Goal: Task Accomplishment & Management: Use online tool/utility

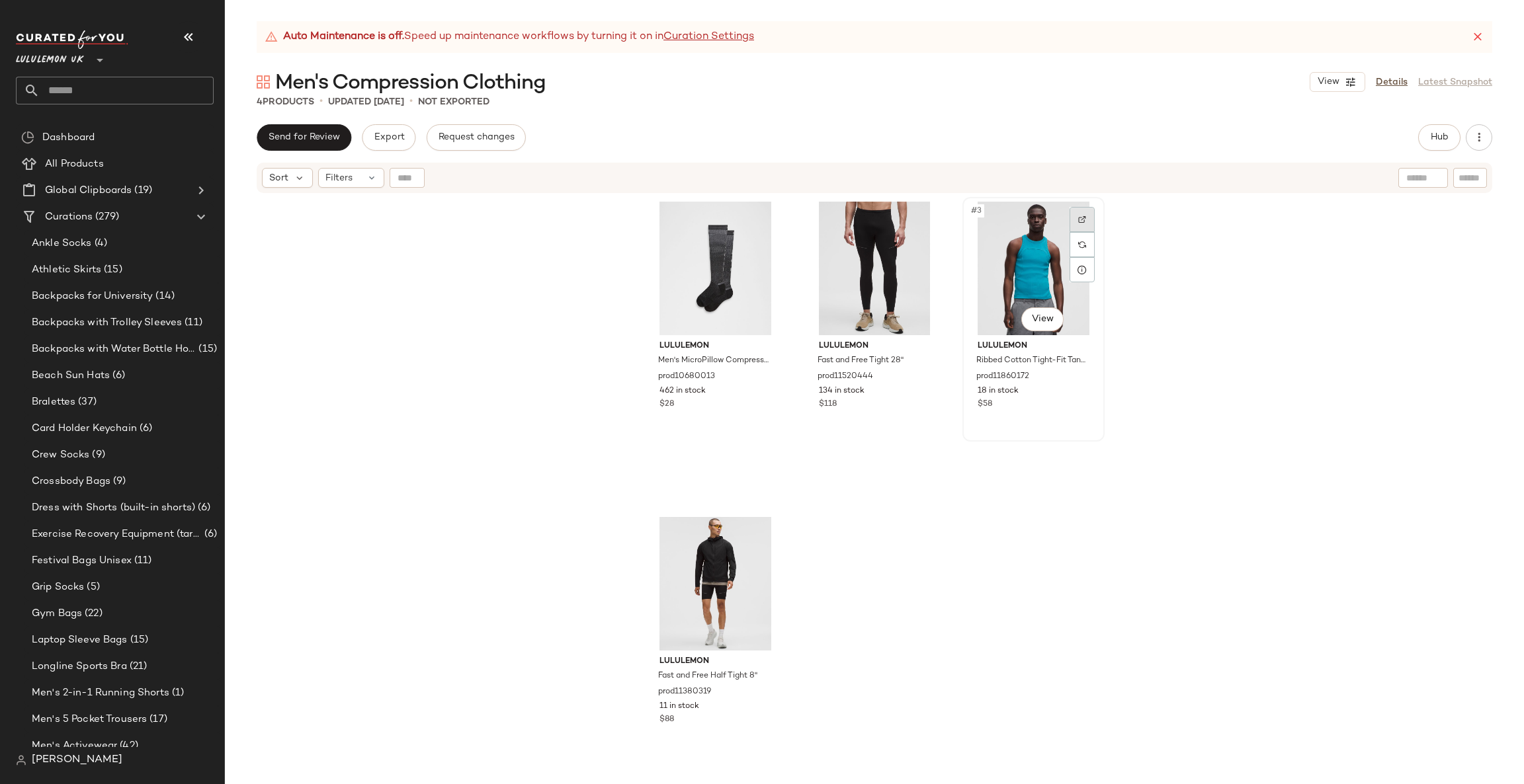
click at [1073, 213] on div at bounding box center [1081, 219] width 25 height 25
click at [763, 527] on div at bounding box center [763, 534] width 25 height 25
click at [761, 221] on img at bounding box center [764, 219] width 8 height 8
click at [916, 226] on div at bounding box center [923, 219] width 25 height 25
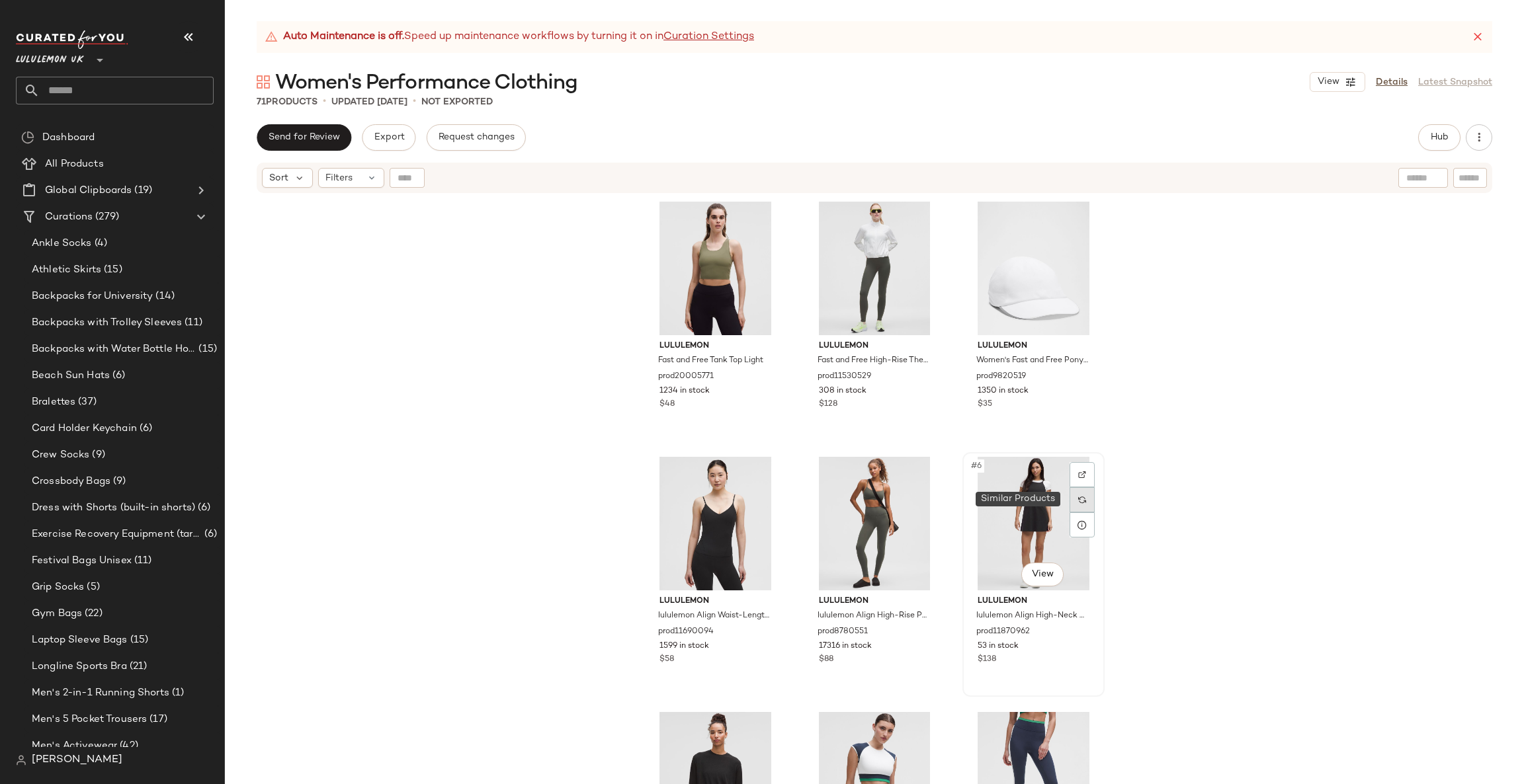
click at [1087, 502] on div at bounding box center [1081, 500] width 25 height 25
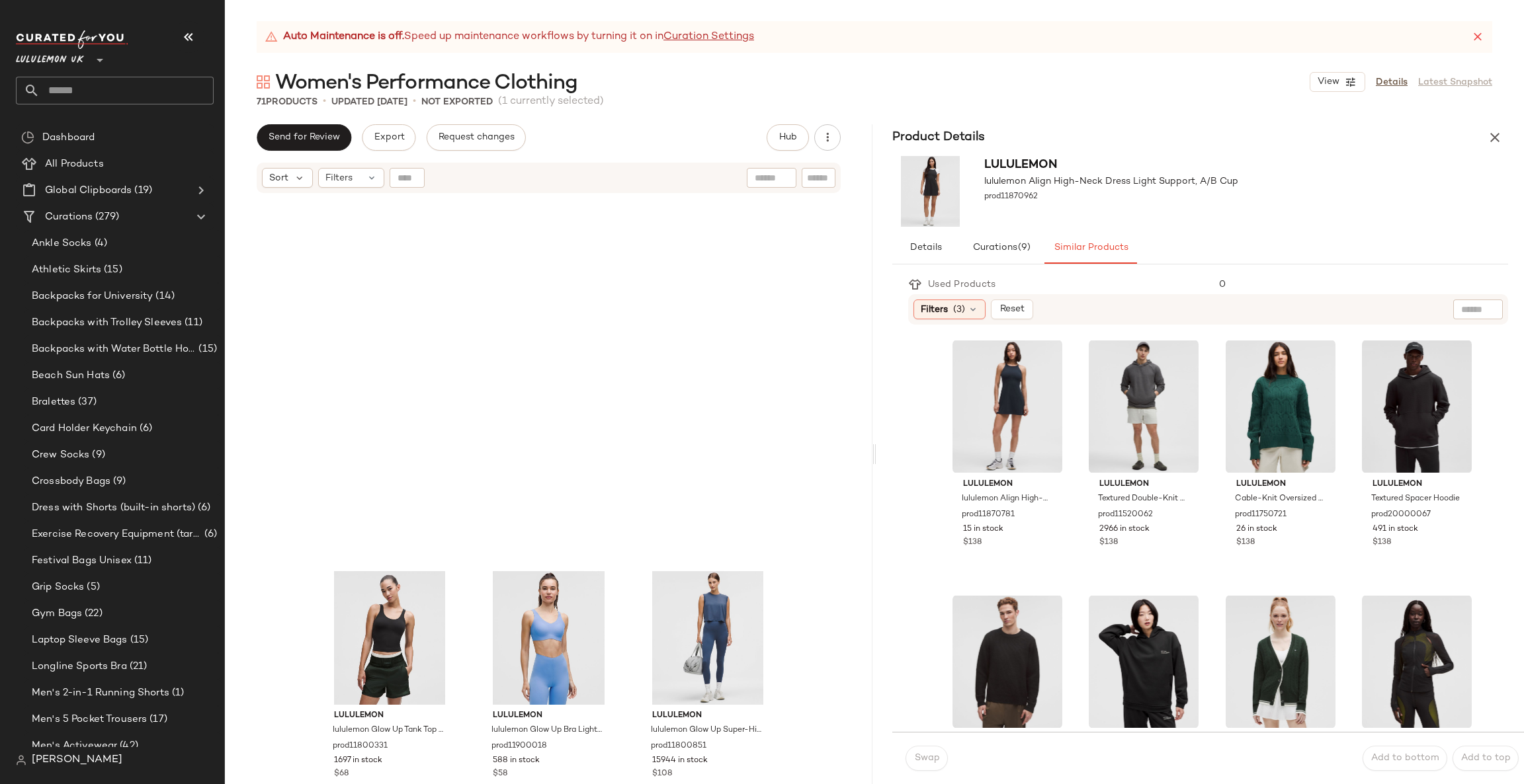
scroll to position [1002, 0]
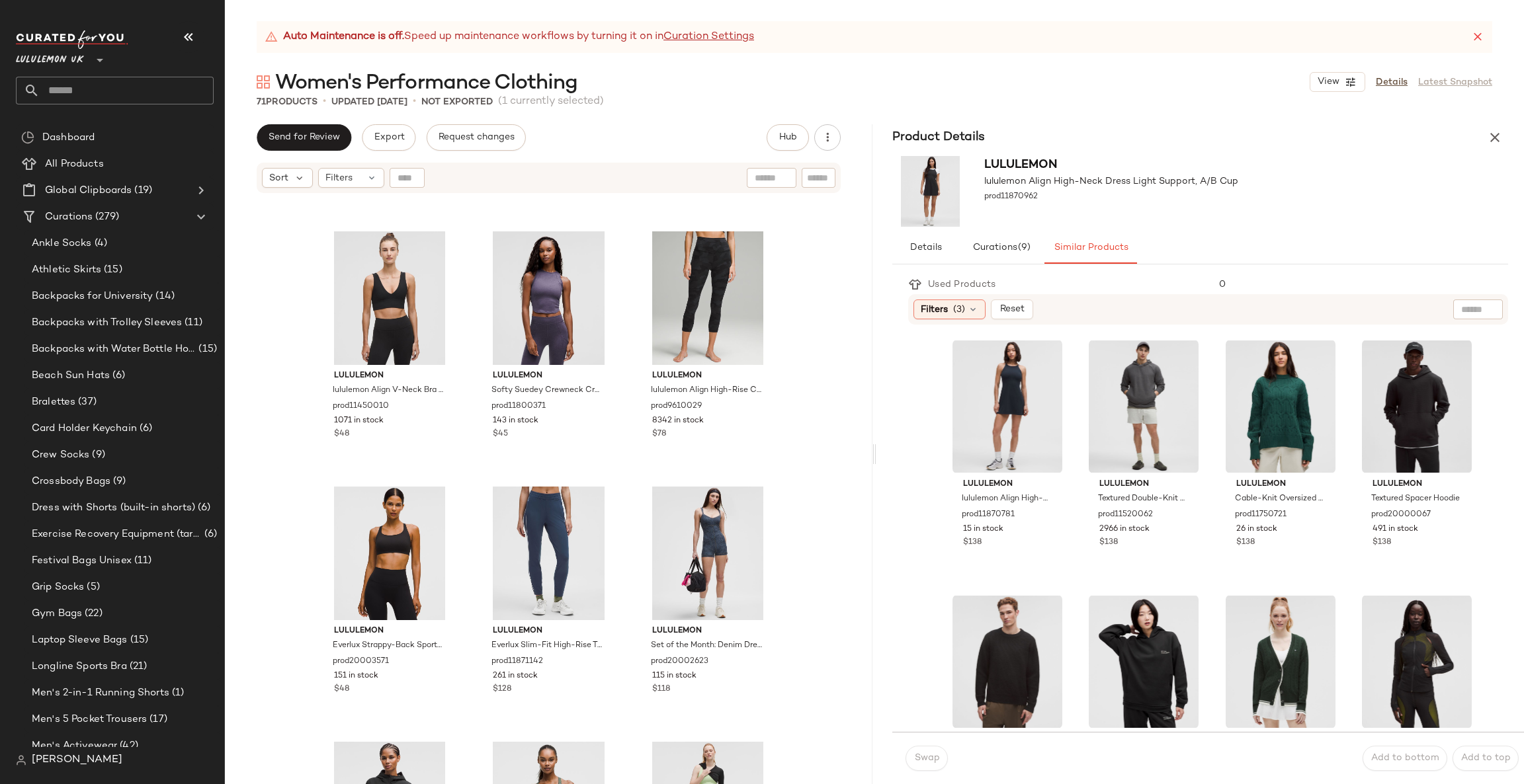
click at [1494, 137] on icon "button" at bounding box center [1494, 138] width 16 height 16
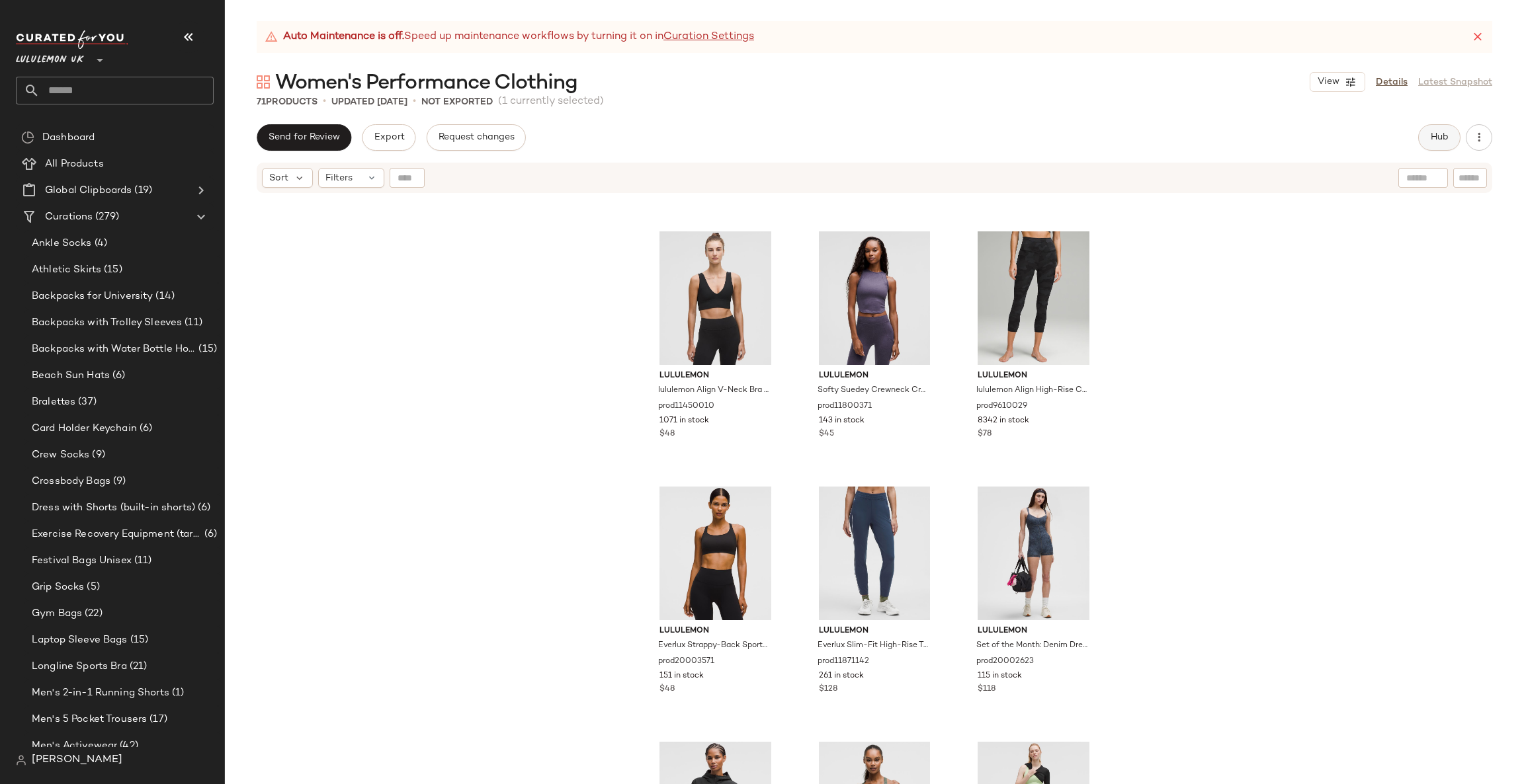
click at [1447, 143] on button "Hub" at bounding box center [1438, 137] width 42 height 26
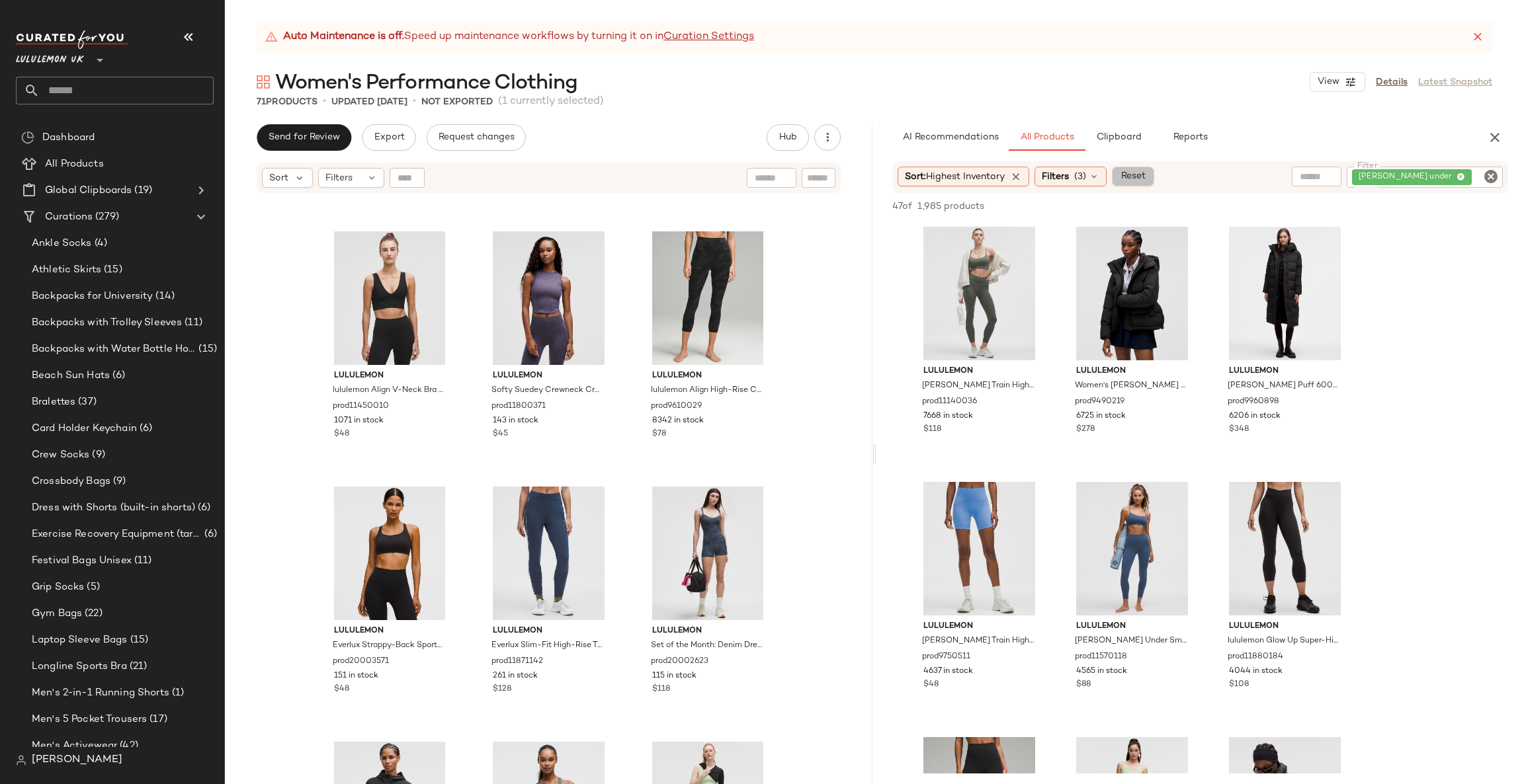
click at [1137, 173] on span "Reset" at bounding box center [1132, 176] width 25 height 10
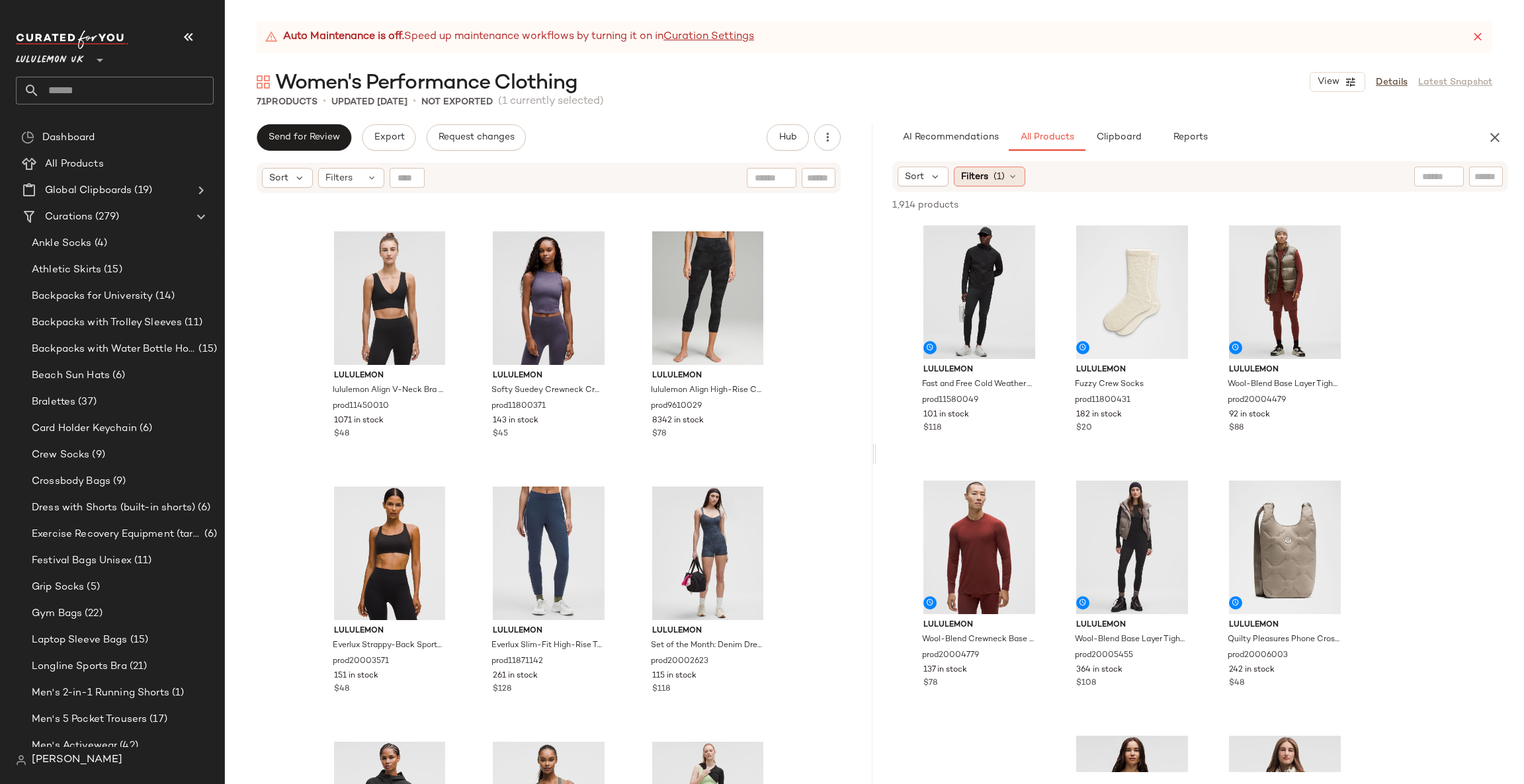
click at [991, 184] on div "Filters (1)" at bounding box center [989, 176] width 71 height 20
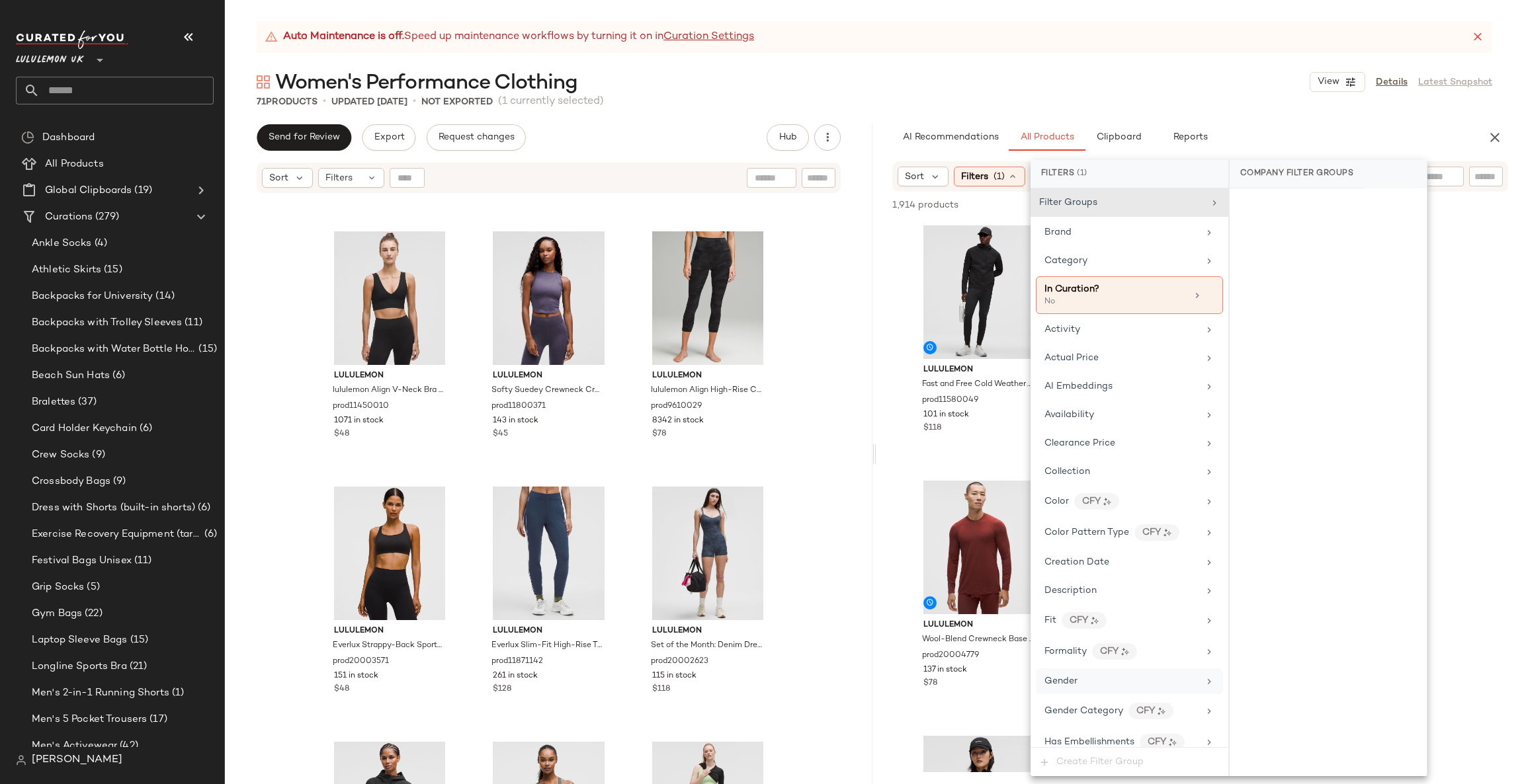
click at [1088, 688] on div "Gender" at bounding box center [1121, 681] width 154 height 14
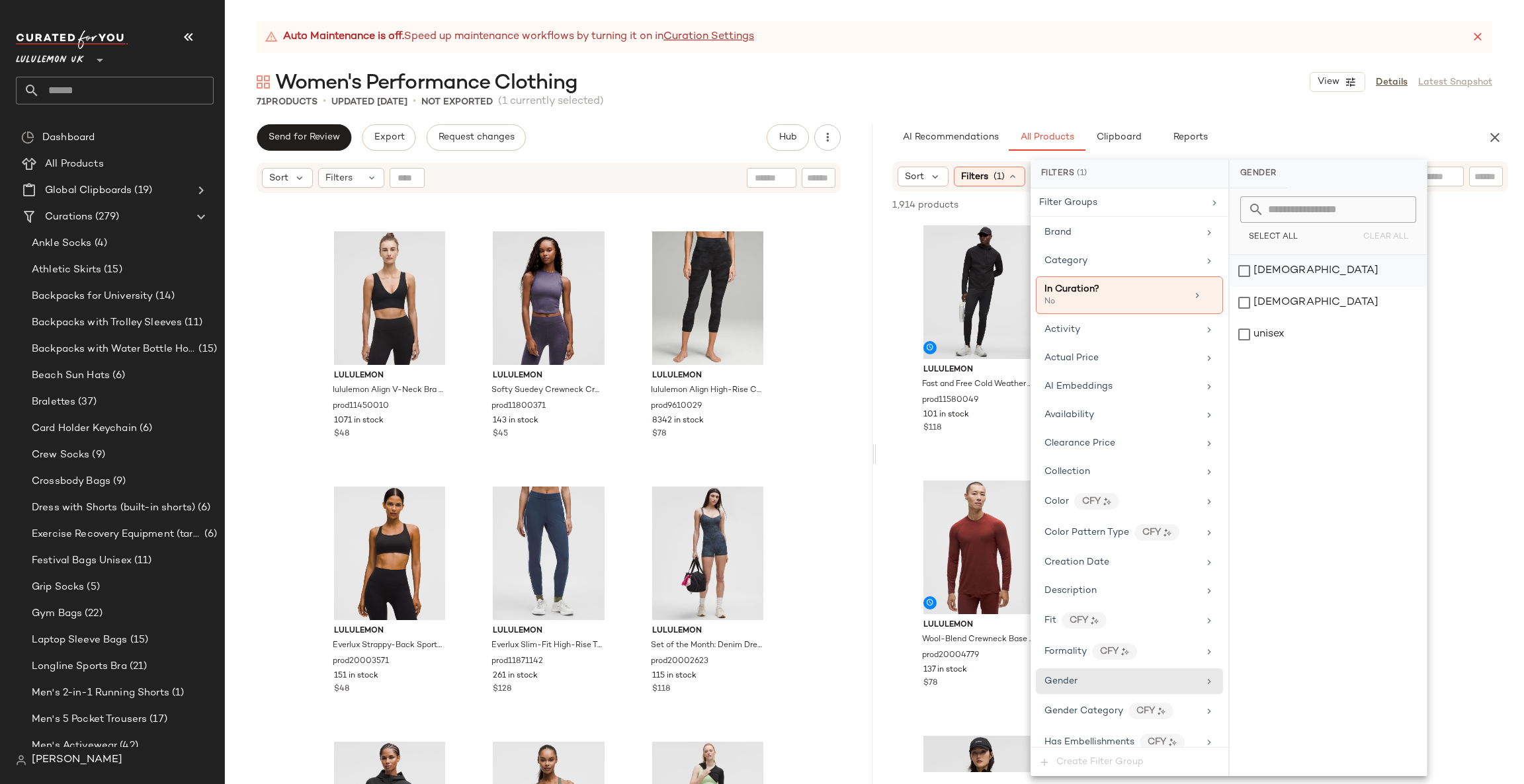
click at [1282, 272] on div "female" at bounding box center [1328, 271] width 197 height 32
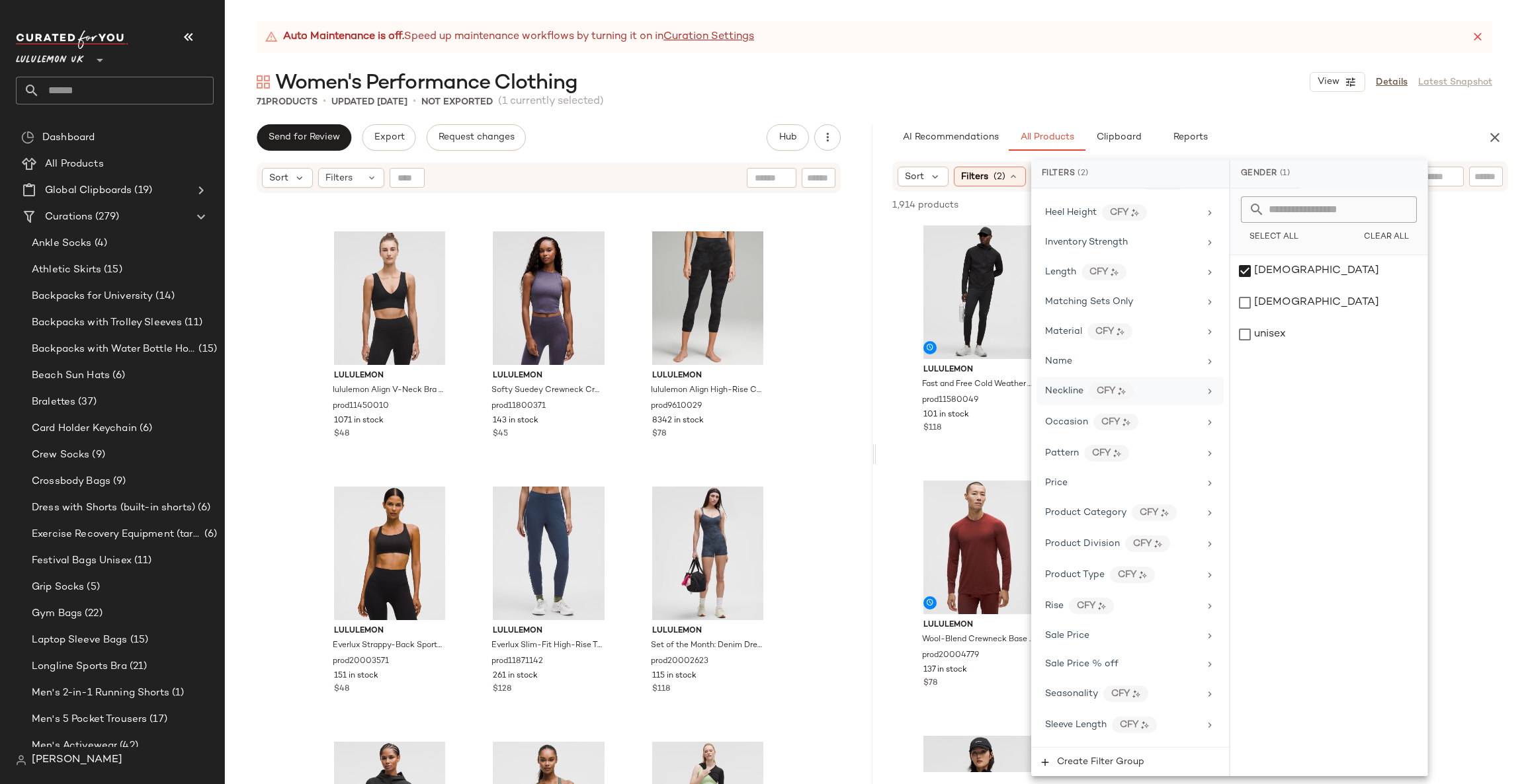
scroll to position [594, 0]
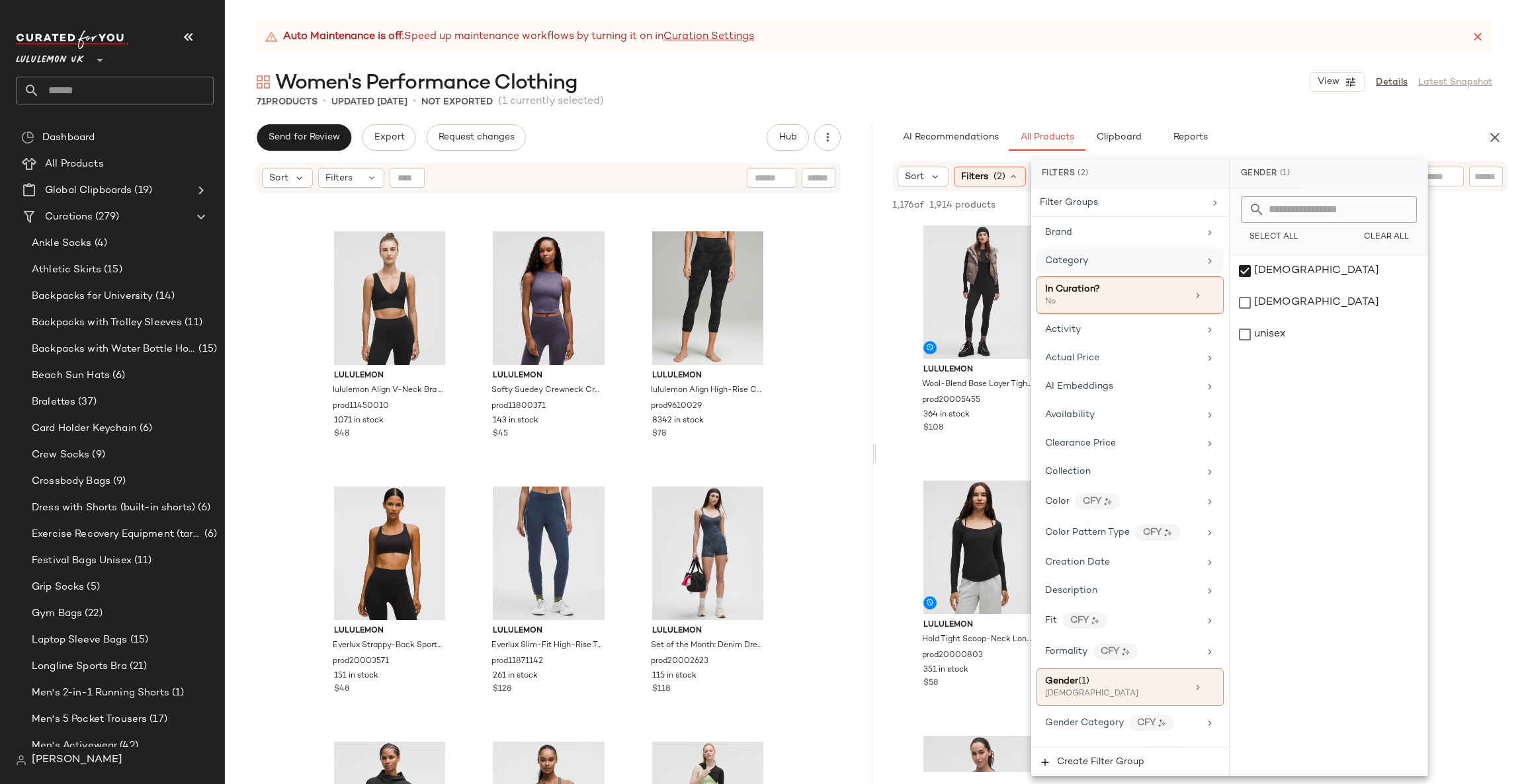
click at [1125, 268] on div "Category" at bounding box center [1130, 261] width 187 height 26
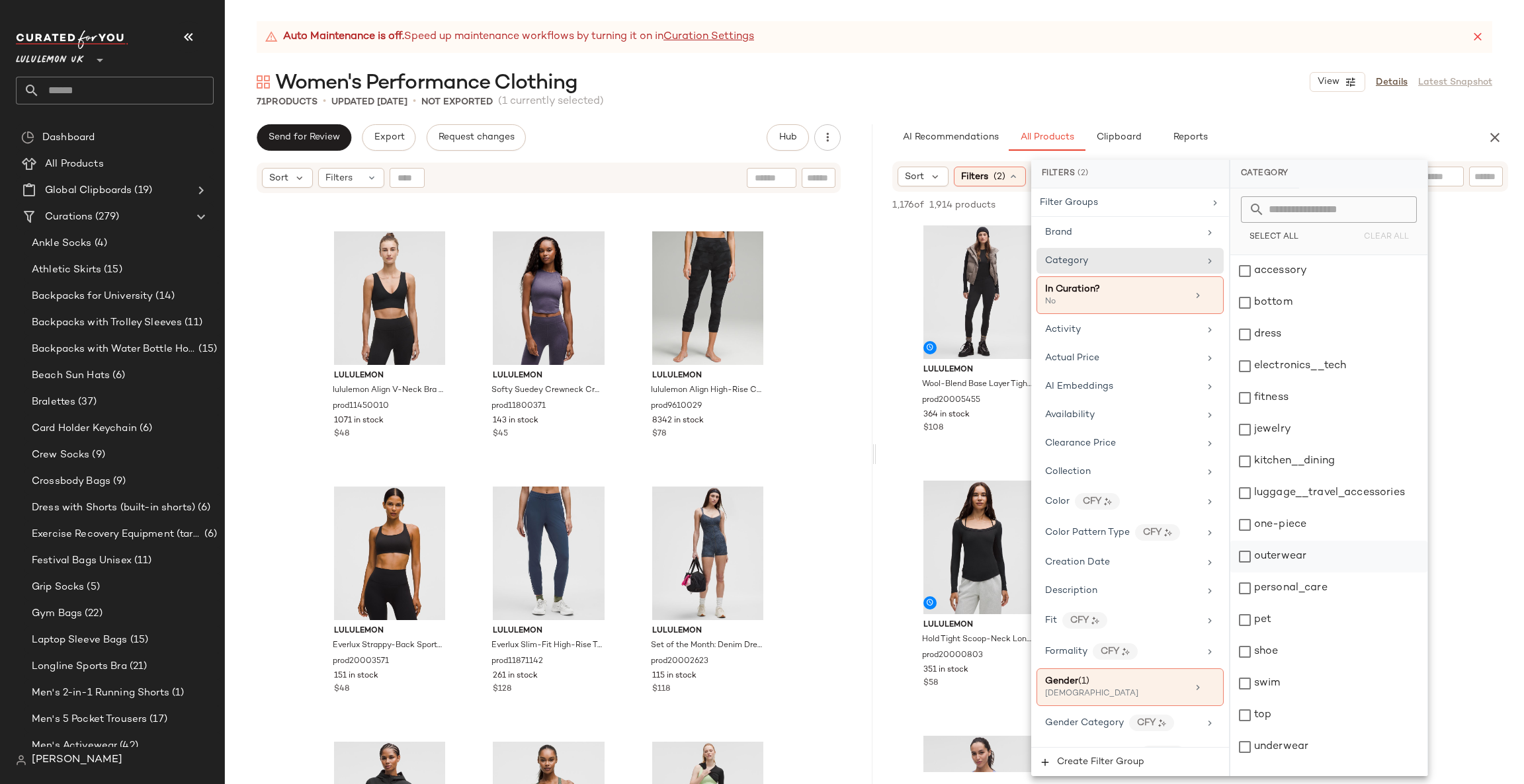
click at [1287, 549] on div "outerwear" at bounding box center [1329, 557] width 197 height 32
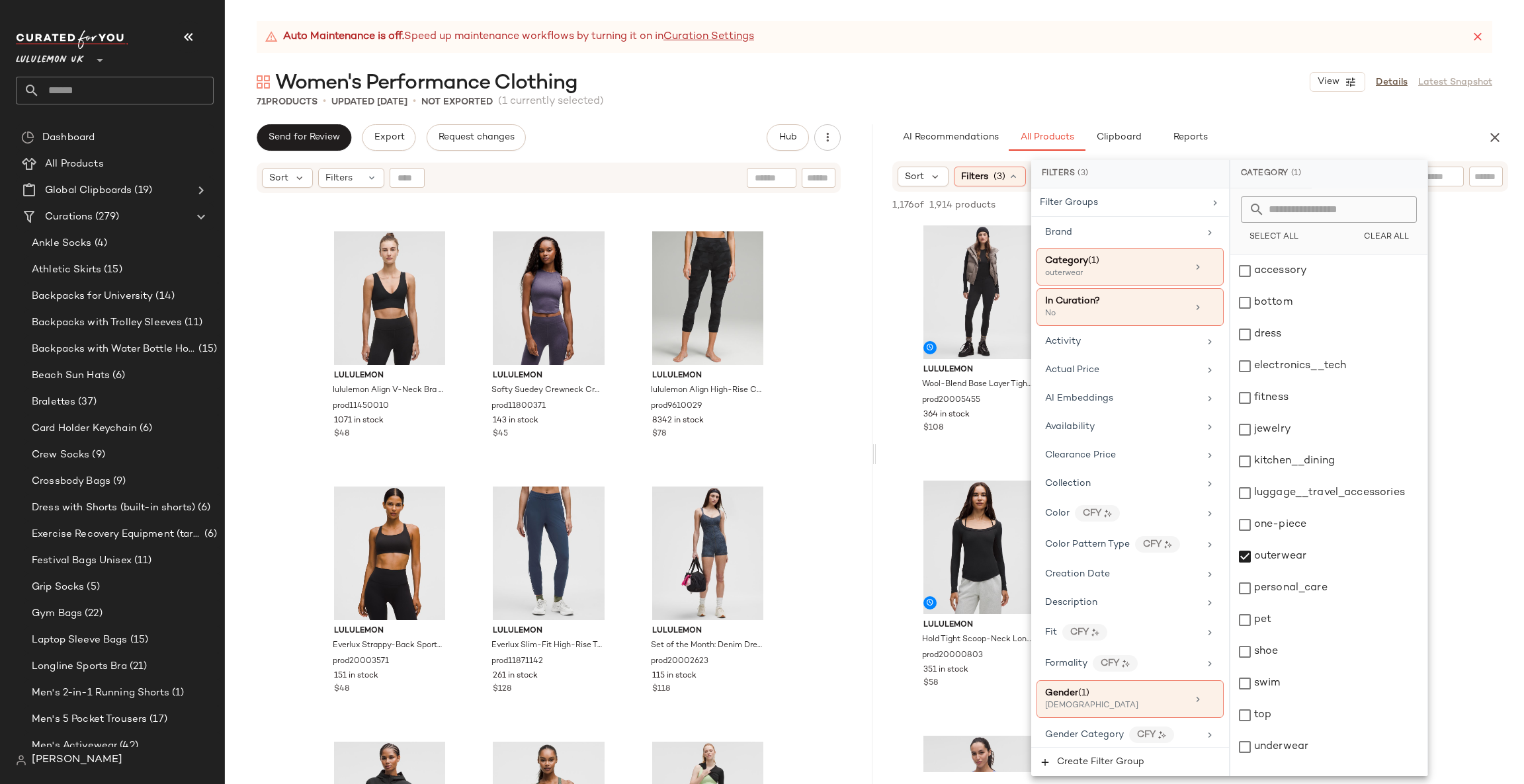
scroll to position [483, 0]
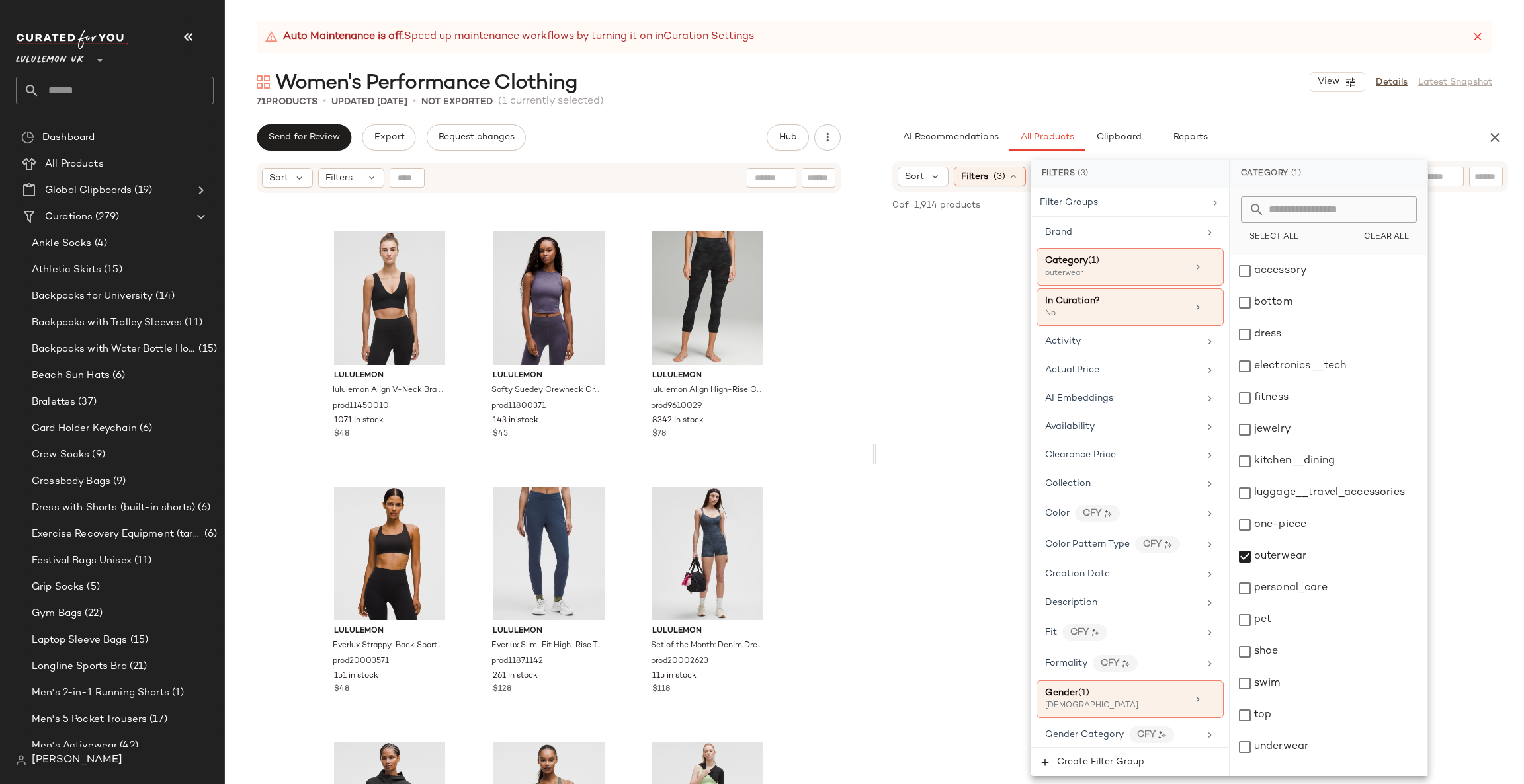
click at [1498, 450] on div "No Products Found No products match your current filters. Clear Filters" at bounding box center [1200, 497] width 647 height 552
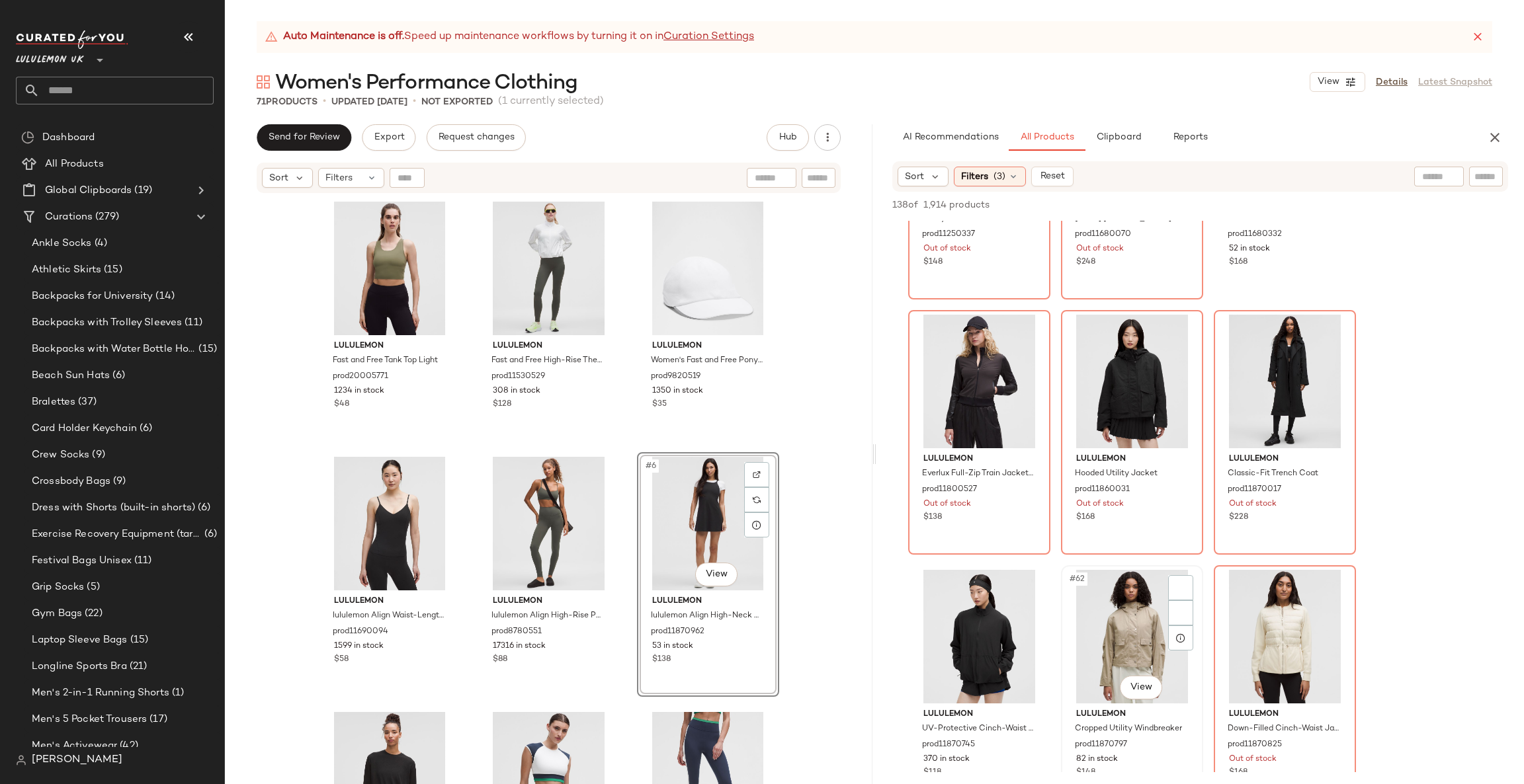
scroll to position [5157, 0]
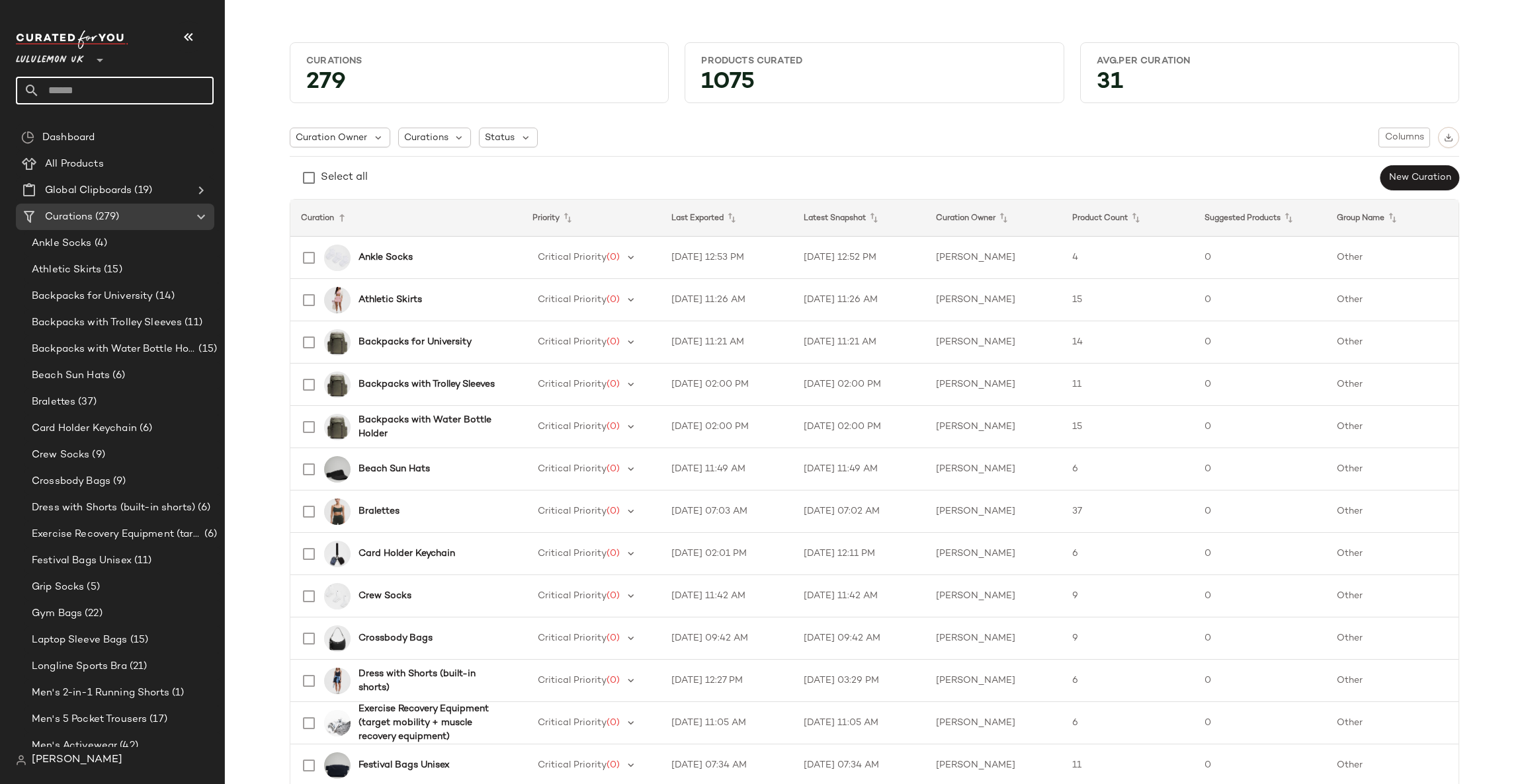
click at [154, 89] on input "text" at bounding box center [127, 90] width 174 height 28
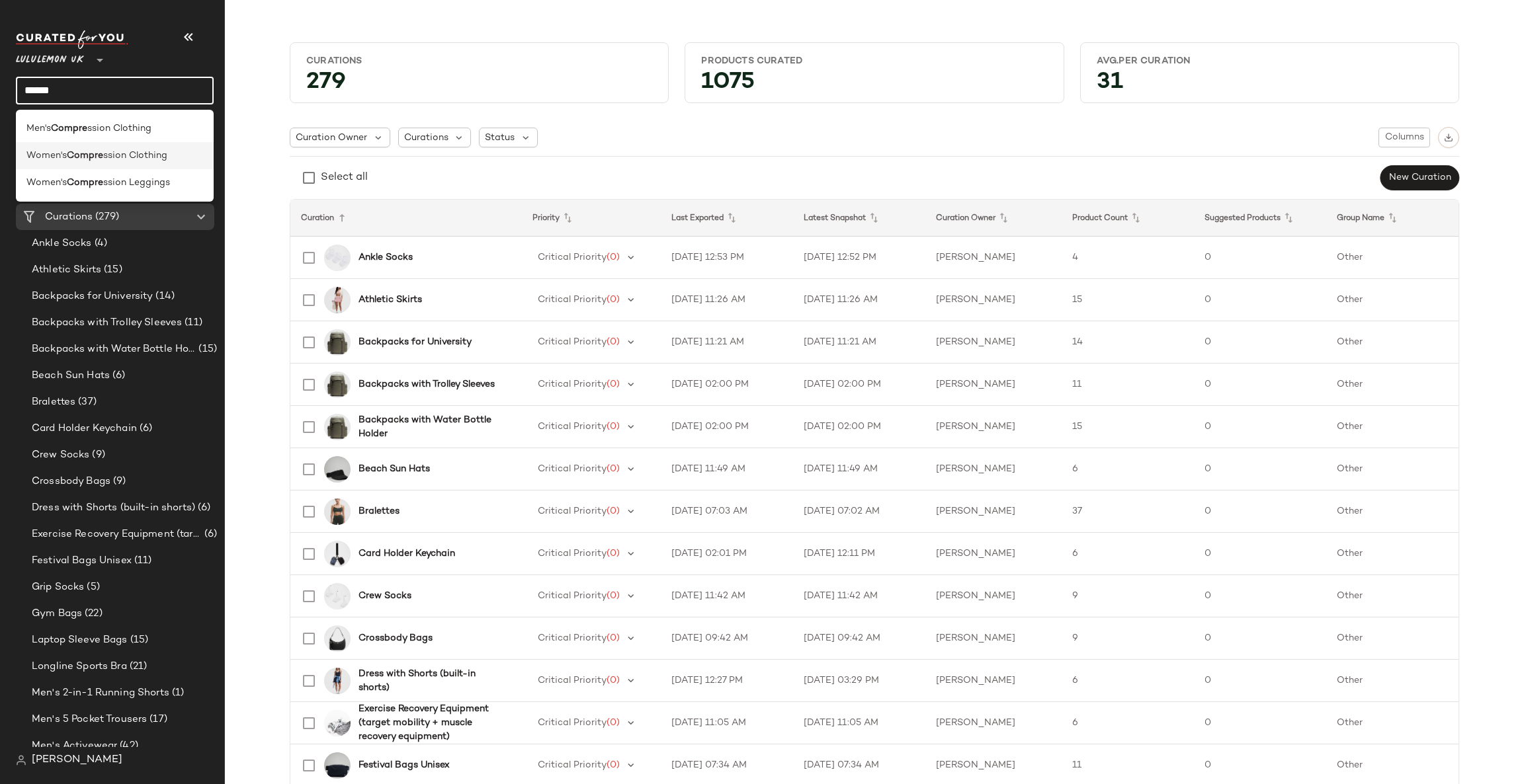
type input "******"
click at [184, 159] on div "Women's Compre ssion Clothing" at bounding box center [115, 155] width 176 height 14
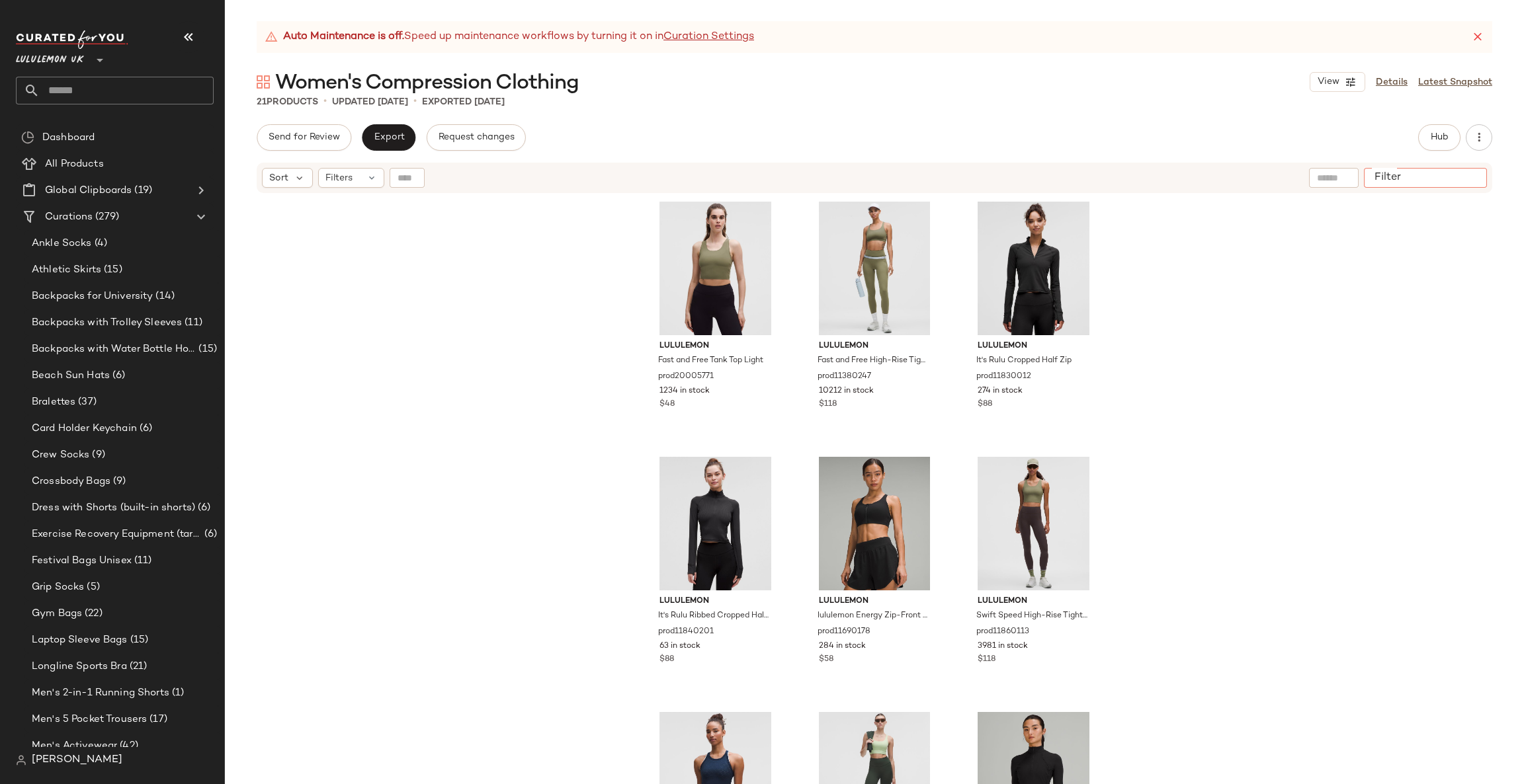
click at [1470, 183] on input "Filter" at bounding box center [1425, 178] width 112 height 14
type input "**********"
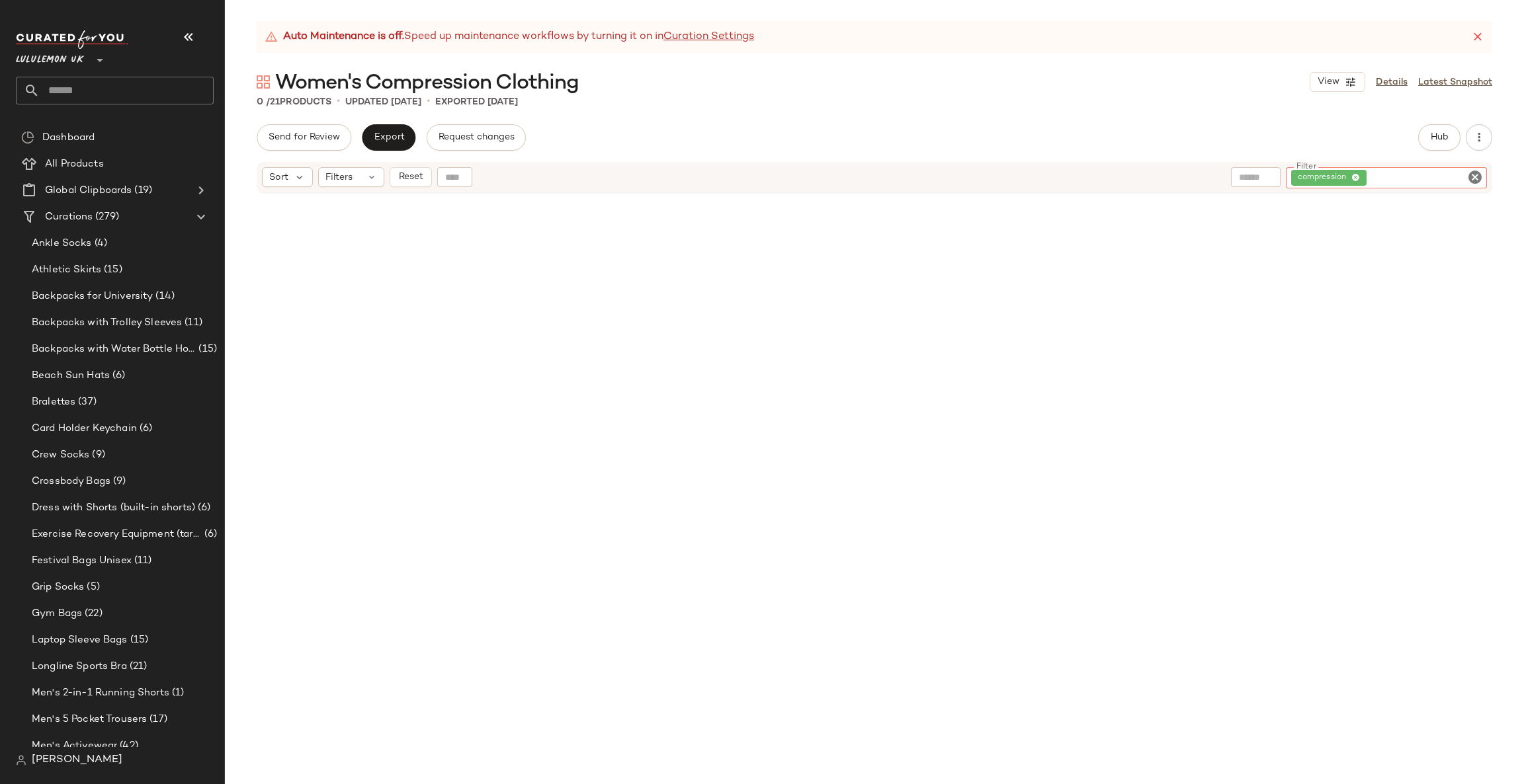
click at [1471, 176] on icon "Clear Filter" at bounding box center [1475, 177] width 16 height 16
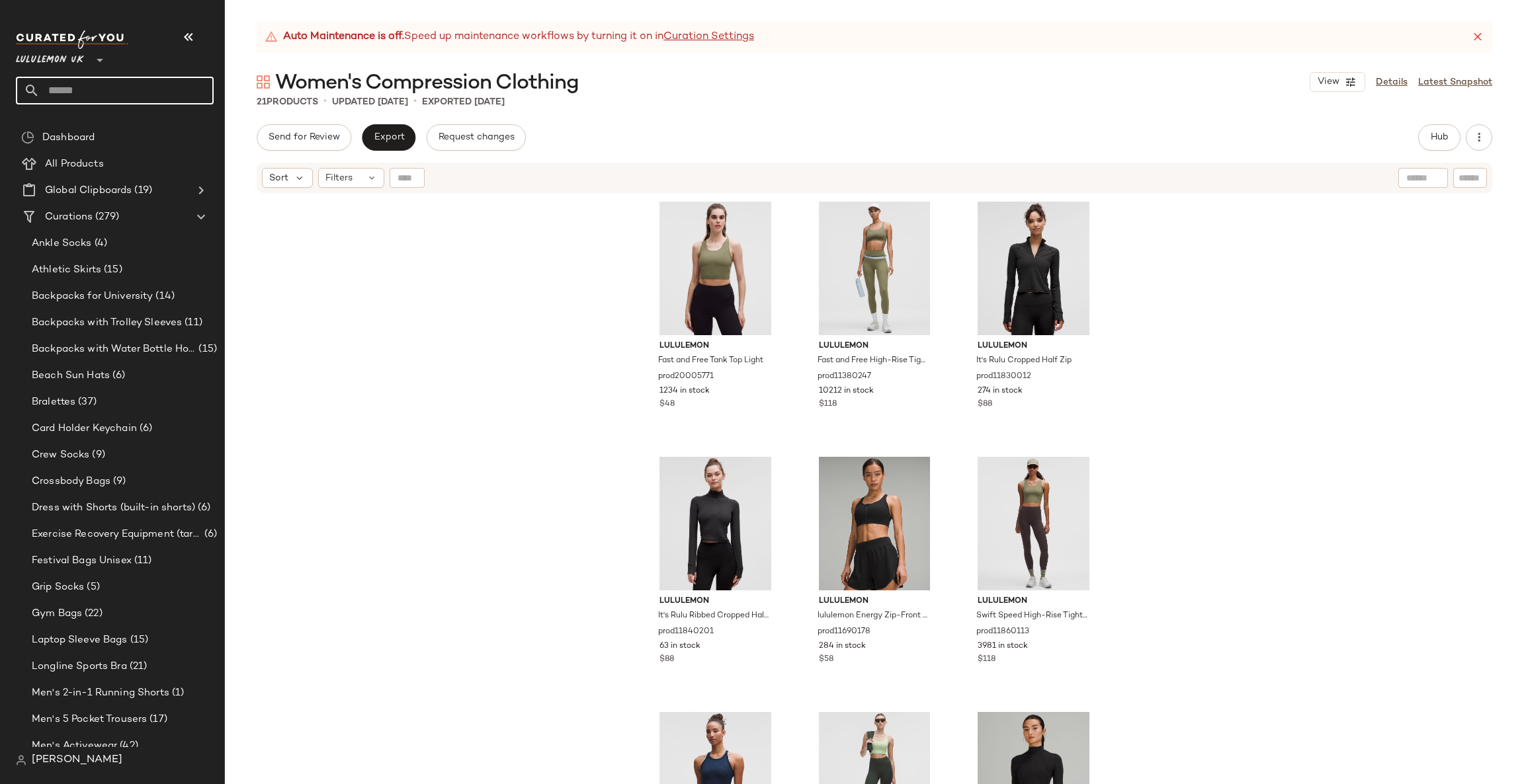
click at [124, 90] on input "text" at bounding box center [127, 90] width 174 height 28
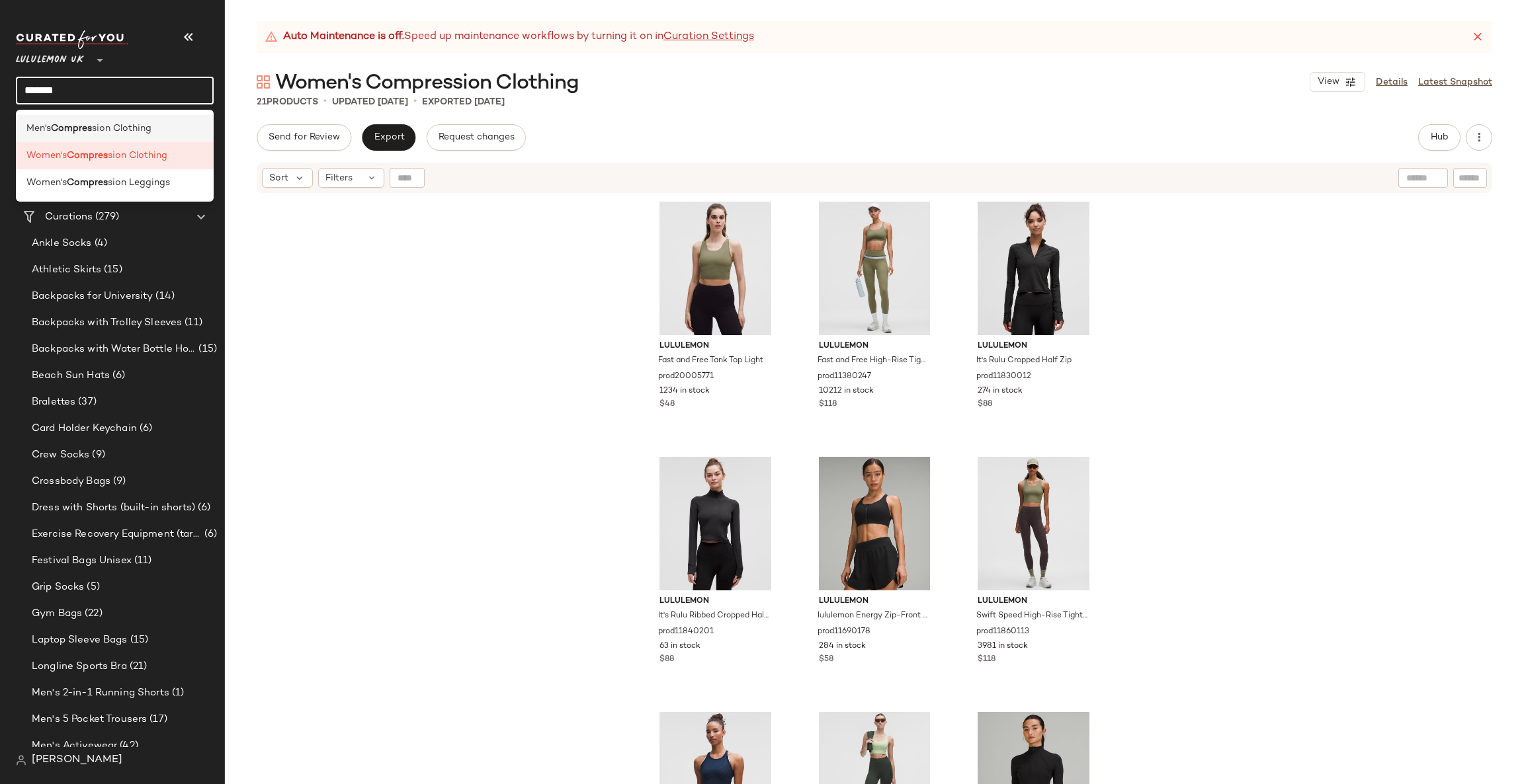
type input "*******"
click at [156, 131] on div "Men's Compres sion Clothing" at bounding box center [115, 128] width 176 height 14
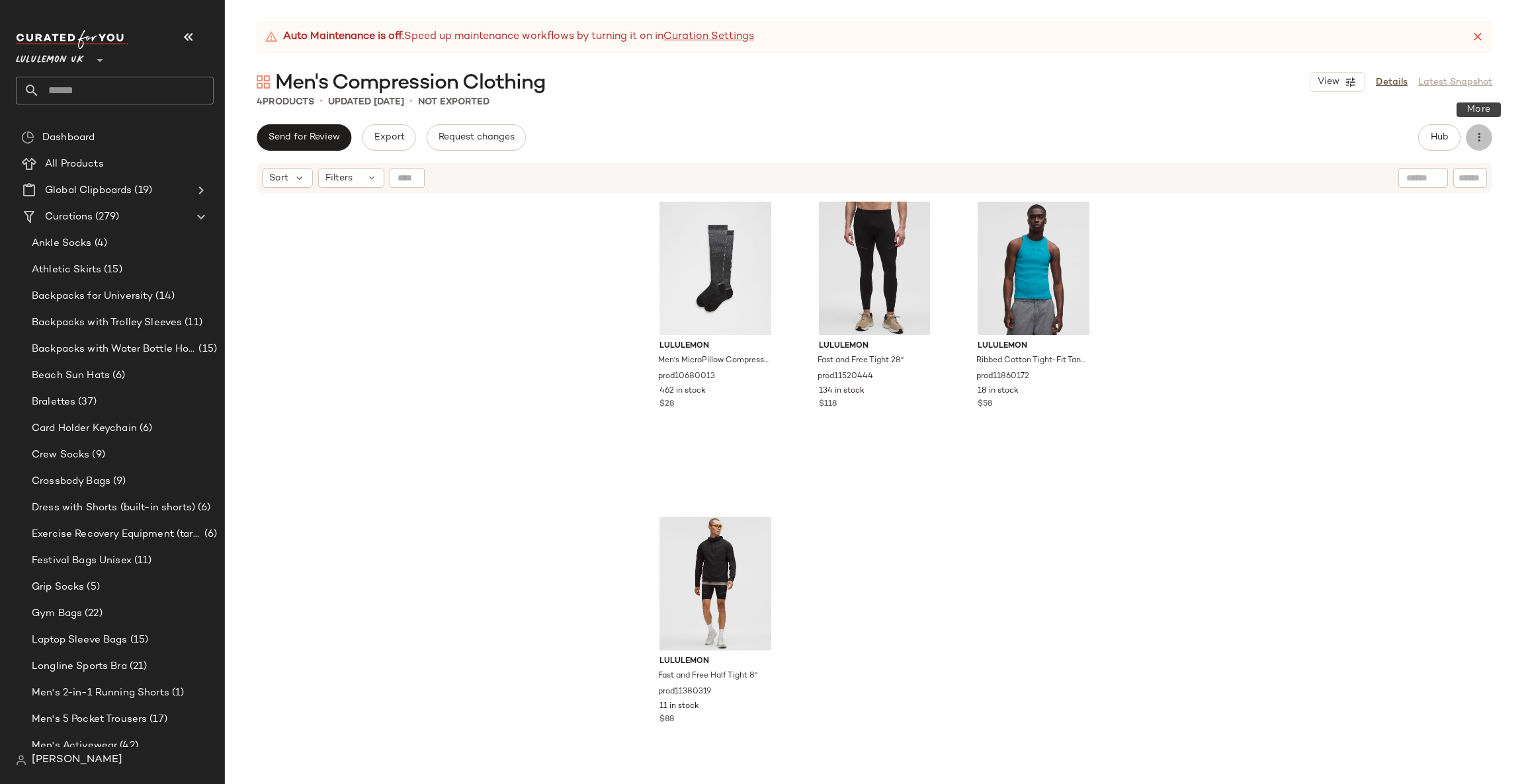
click at [1478, 145] on button "button" at bounding box center [1478, 137] width 26 height 26
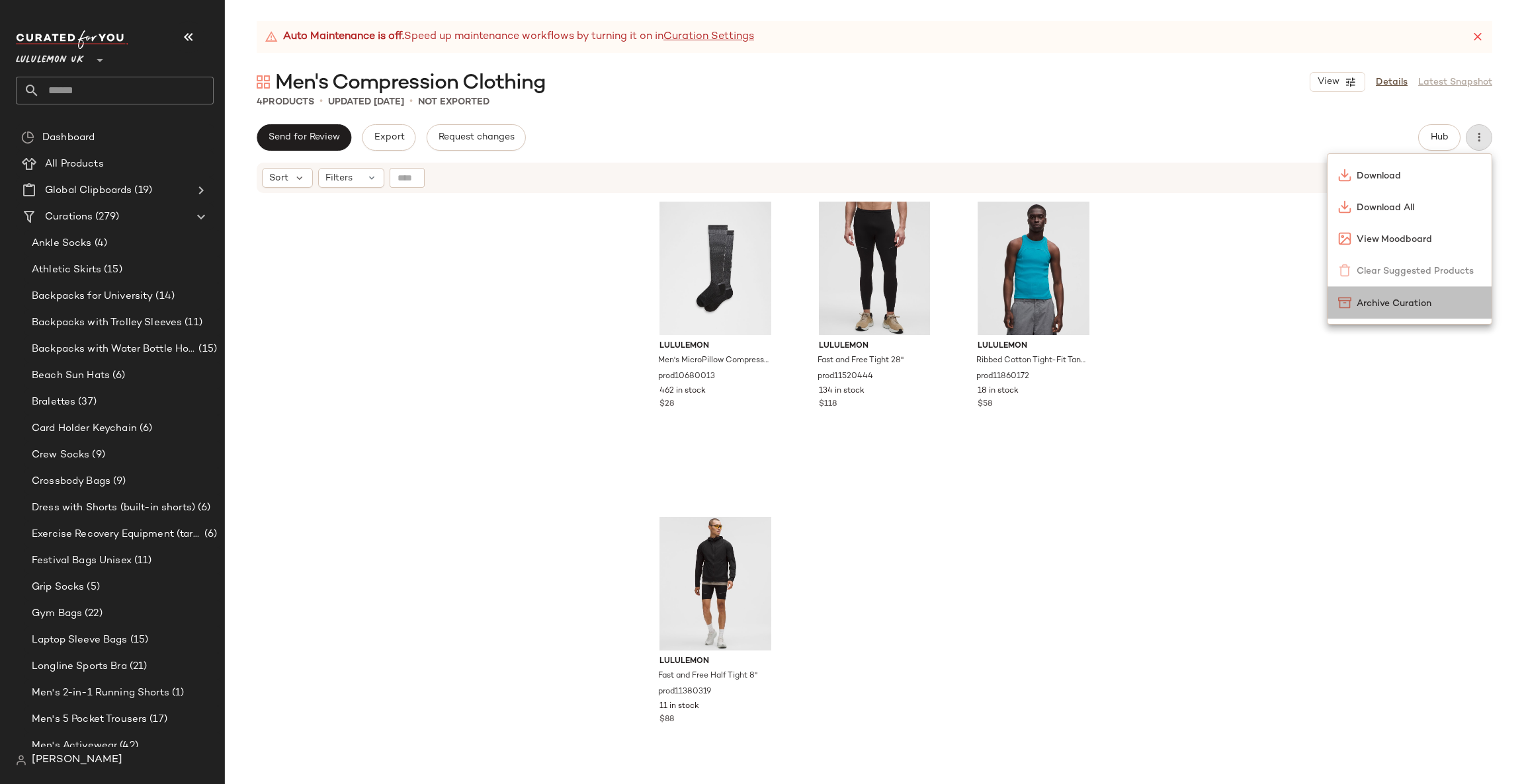
click at [1401, 312] on div "Archive Curation" at bounding box center [1409, 303] width 164 height 32
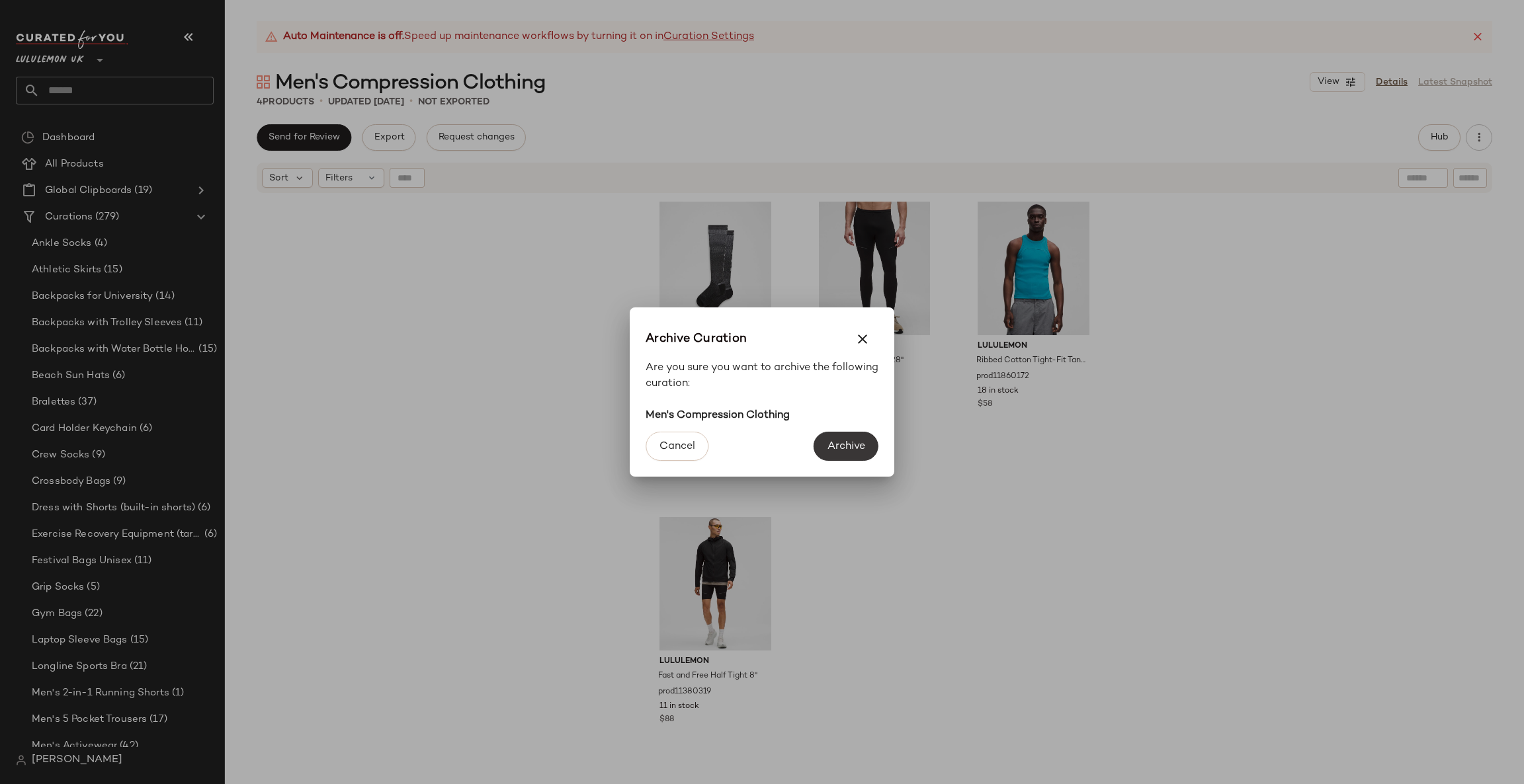
click at [831, 440] on span "Archive" at bounding box center [846, 447] width 38 height 13
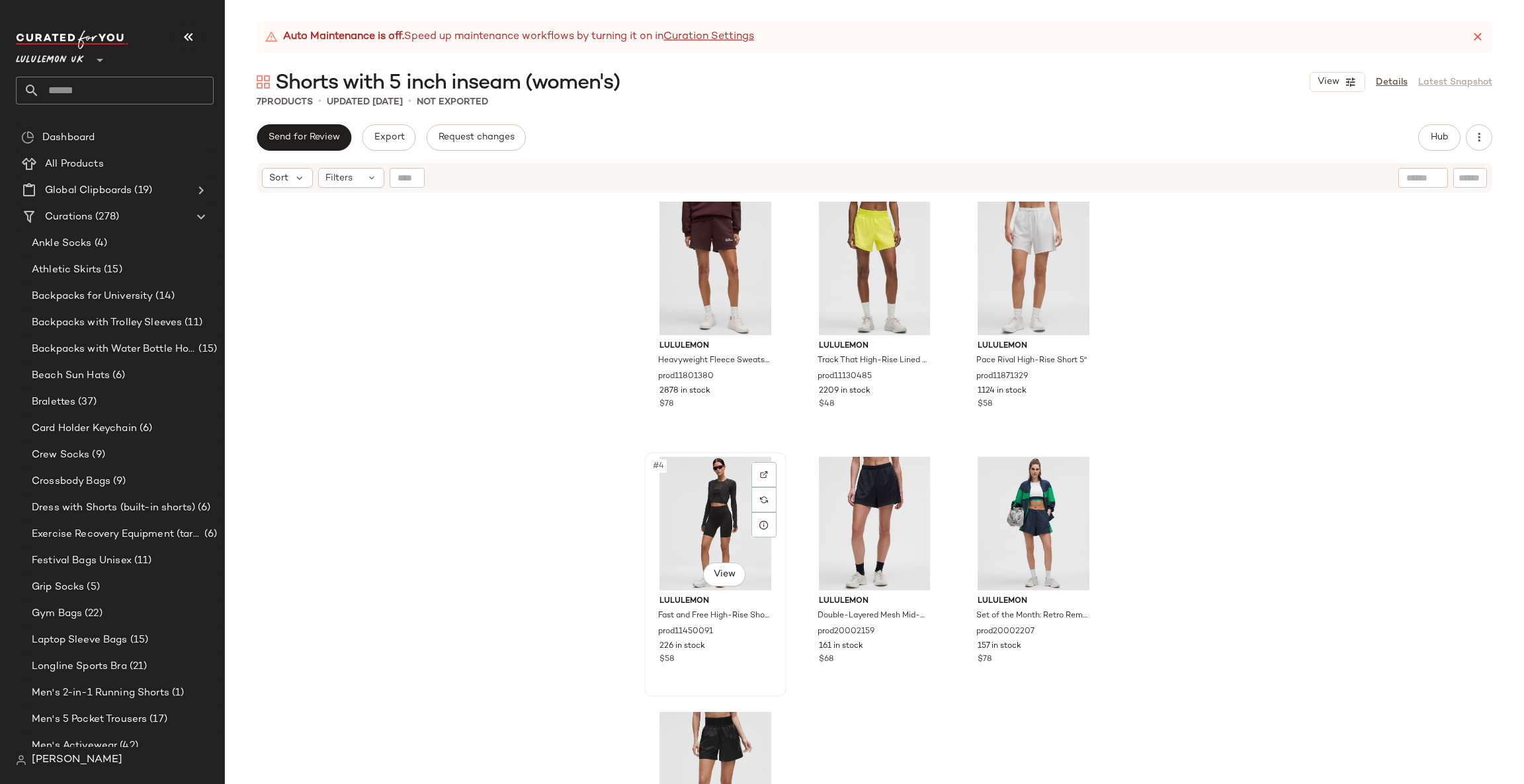
click at [715, 553] on div "#4 View" at bounding box center [715, 524] width 133 height 134
click at [805, 731] on div "lululemon Heavyweight Fleece Sweatshort 5" prod11801380 2878 in stock $78 lulul…" at bounding box center [874, 507] width 460 height 621
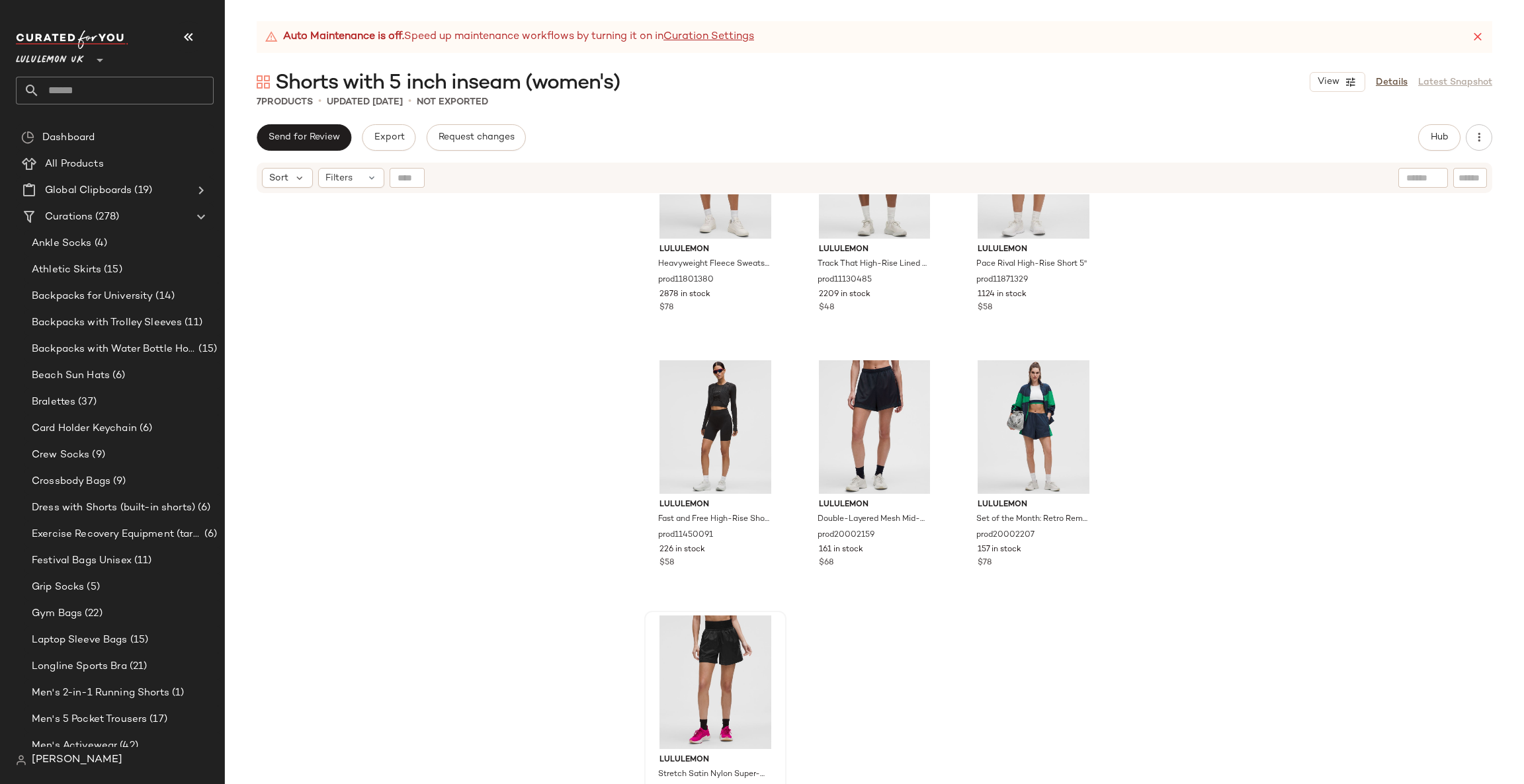
scroll to position [134, 0]
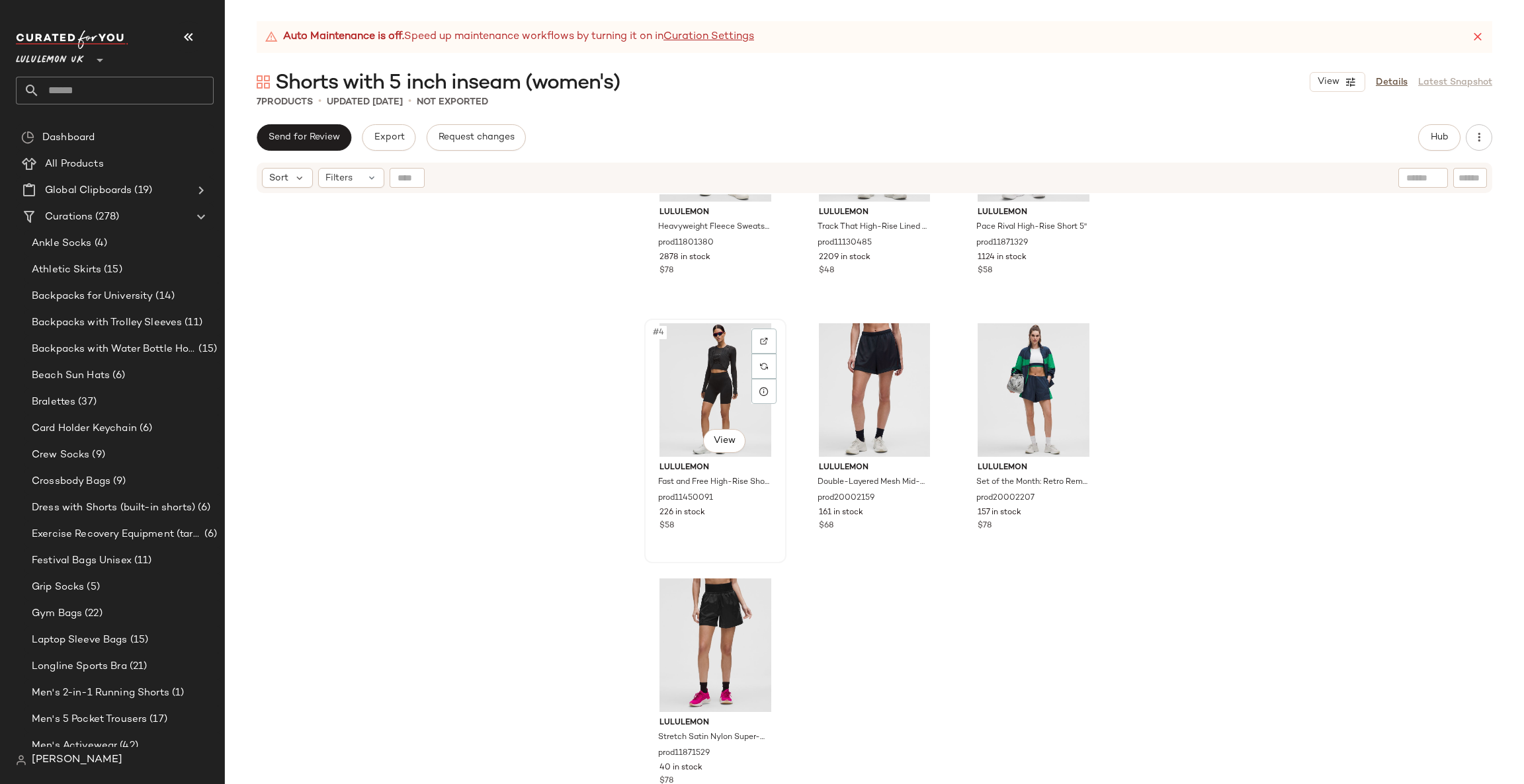
click at [677, 380] on div "#4 View" at bounding box center [715, 390] width 133 height 134
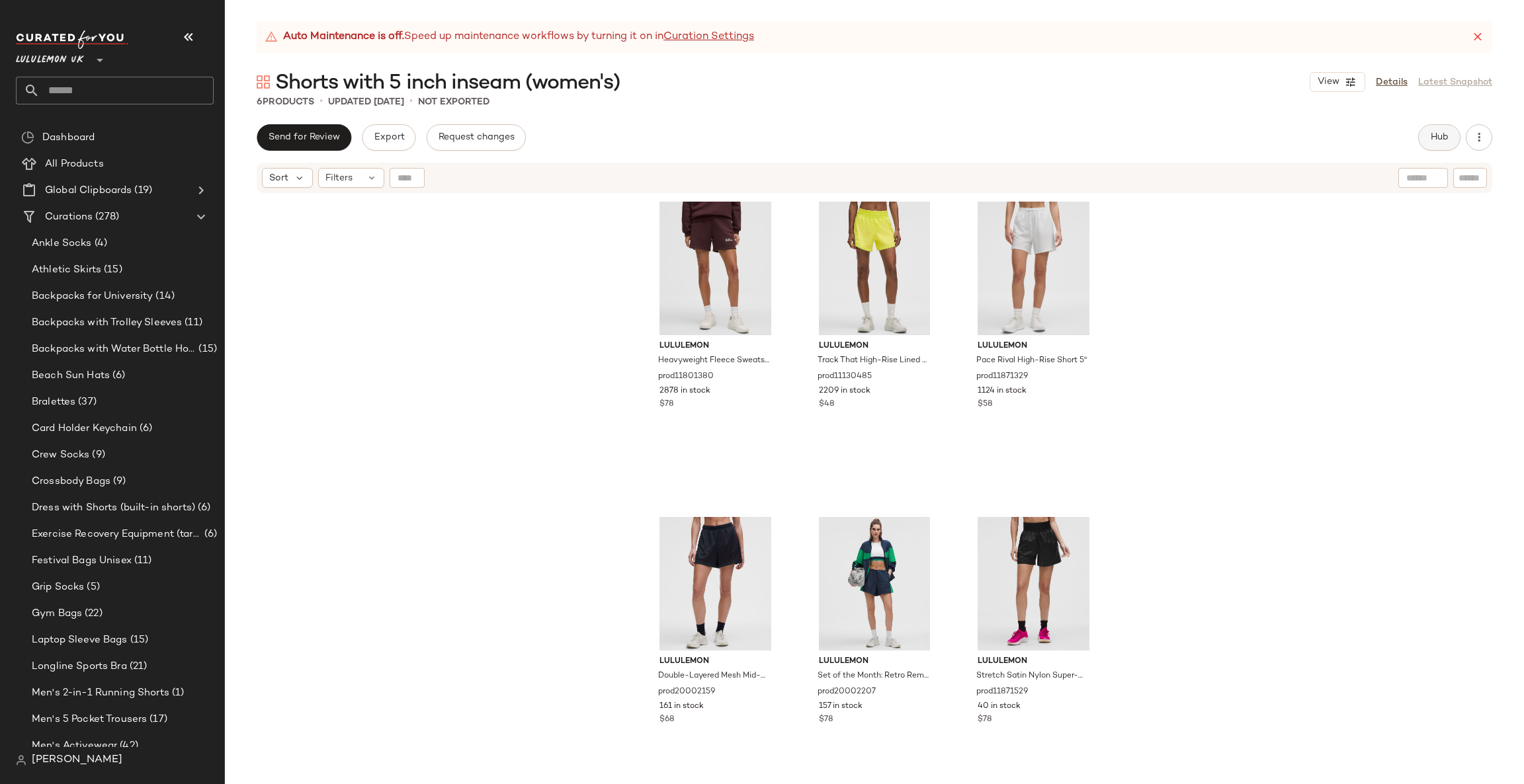
drag, startPoint x: 1448, startPoint y: 115, endPoint x: 1429, endPoint y: 129, distance: 23.6
click at [1446, 115] on div "Auto Maintenance is off. Speed up maintenance workflows by turning it on in Cur…" at bounding box center [875, 402] width 1299 height 763
click at [1425, 134] on button "Hub" at bounding box center [1438, 137] width 42 height 26
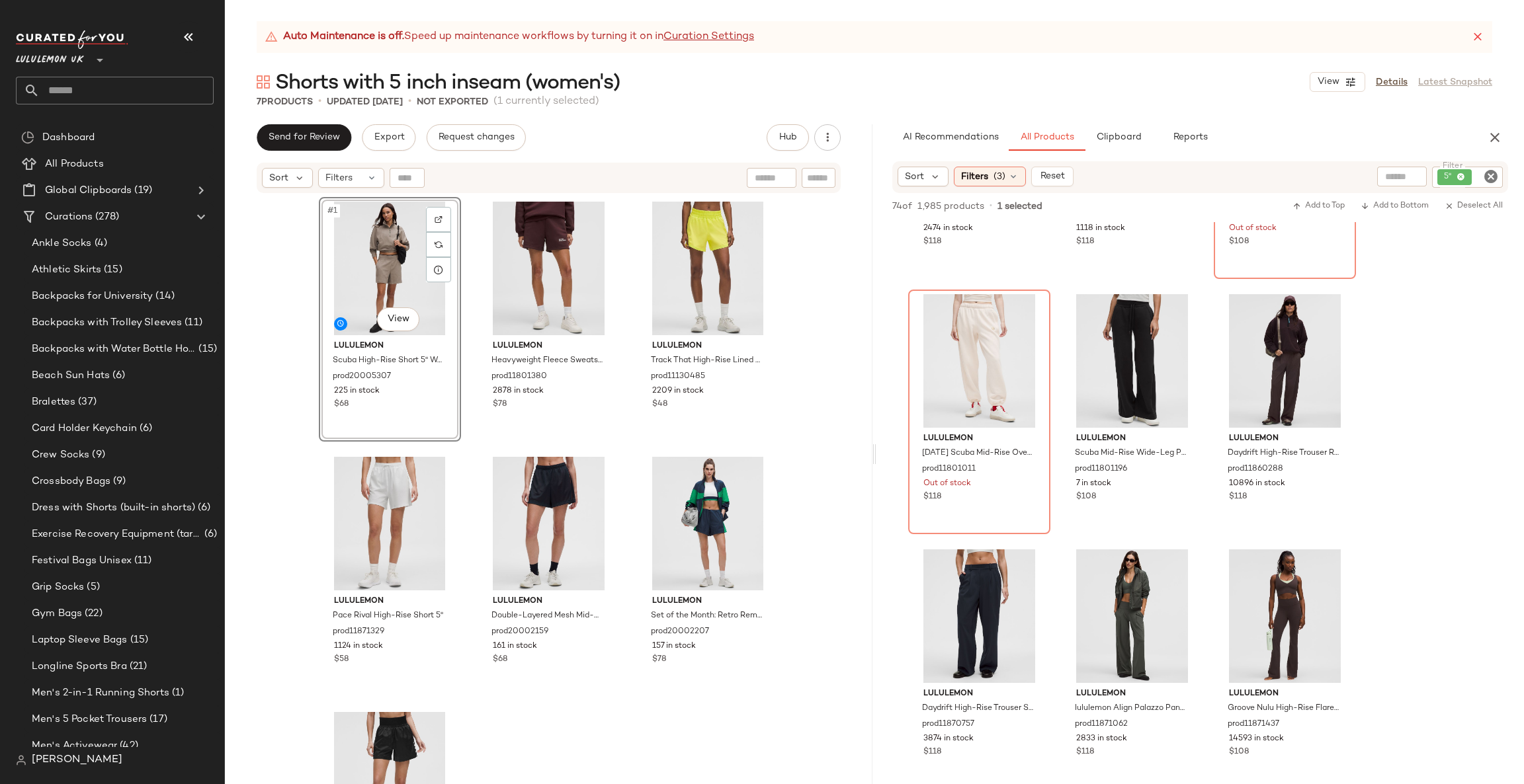
scroll to position [2380, 0]
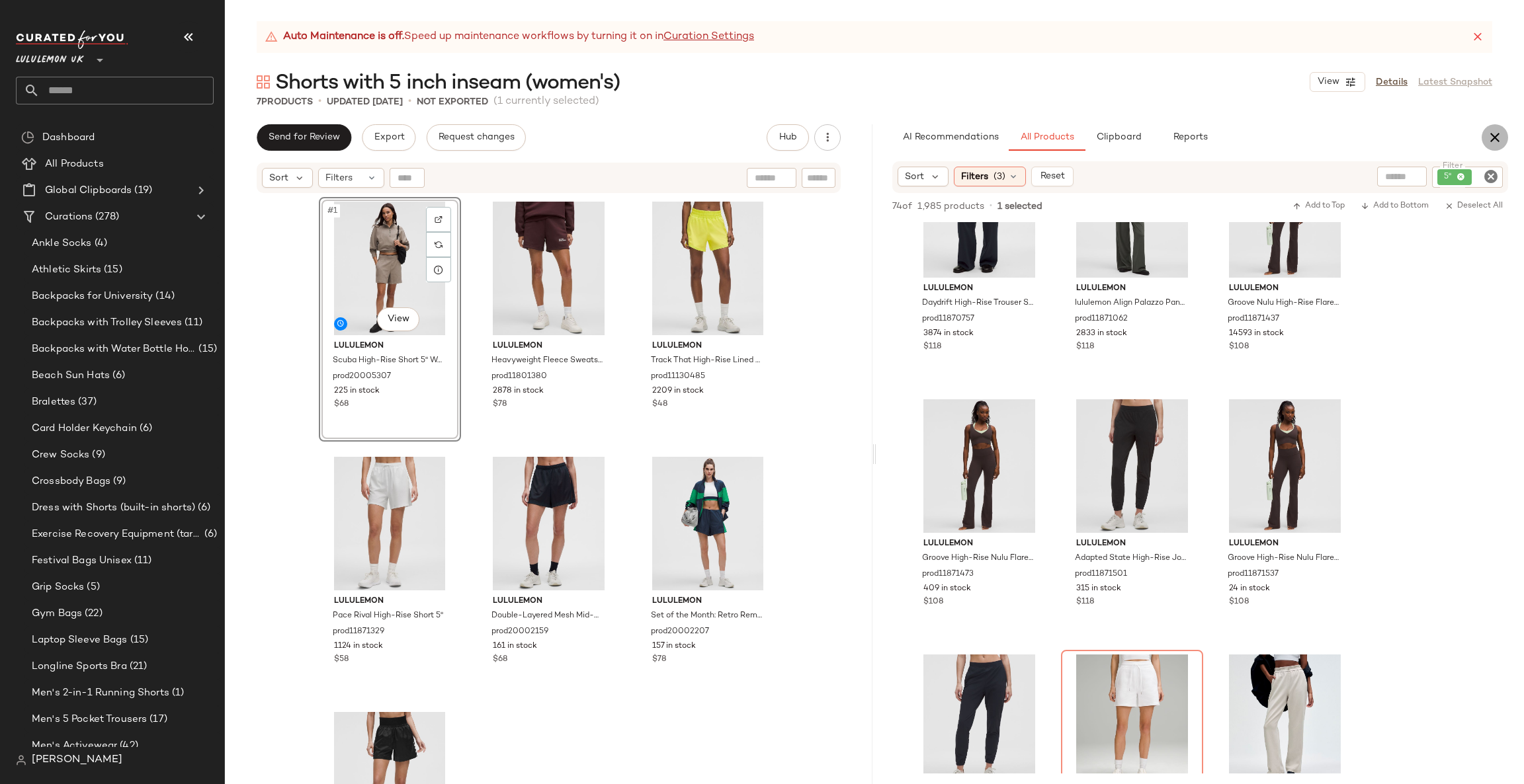
click at [1495, 138] on icon "button" at bounding box center [1494, 138] width 16 height 16
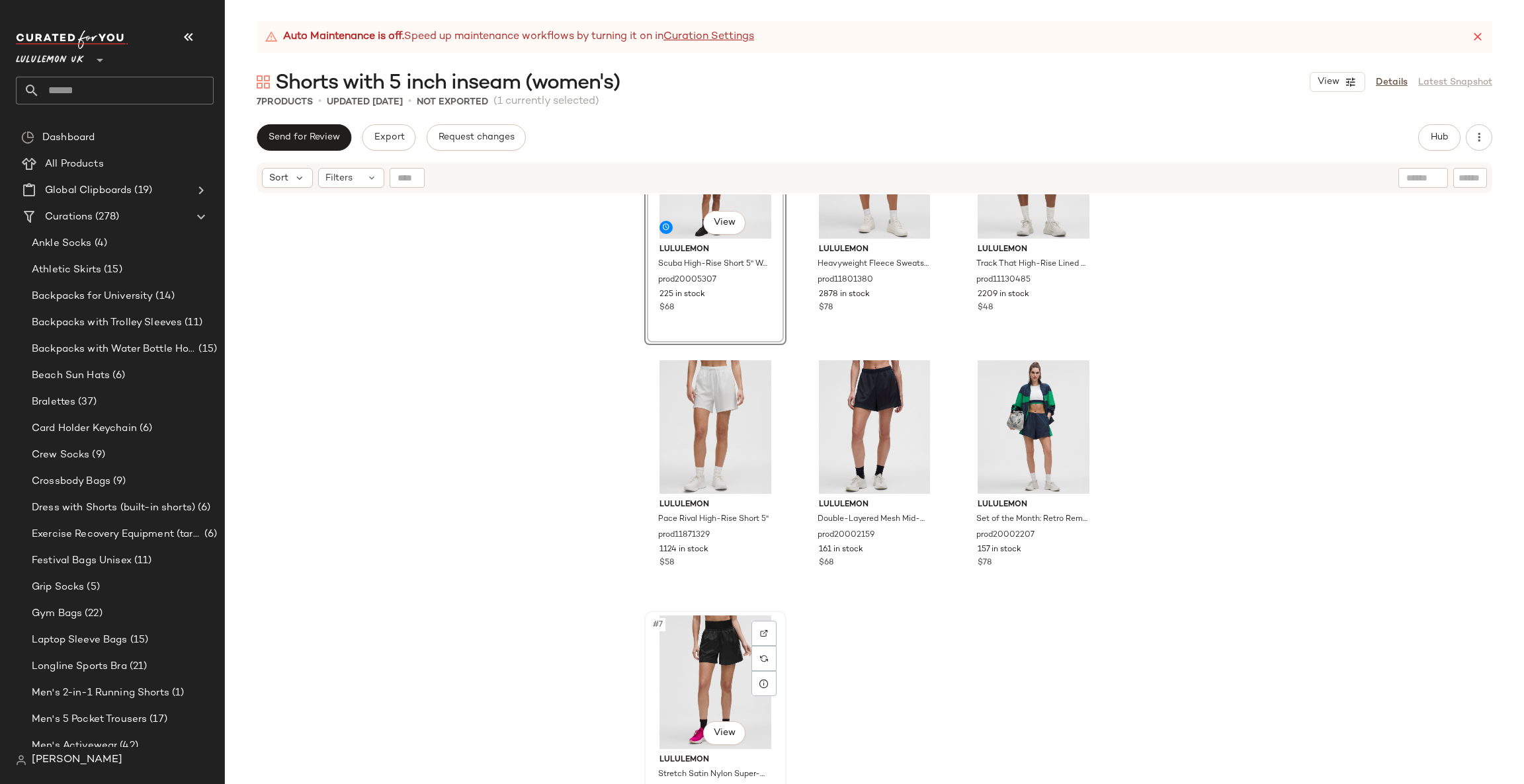
scroll to position [134, 0]
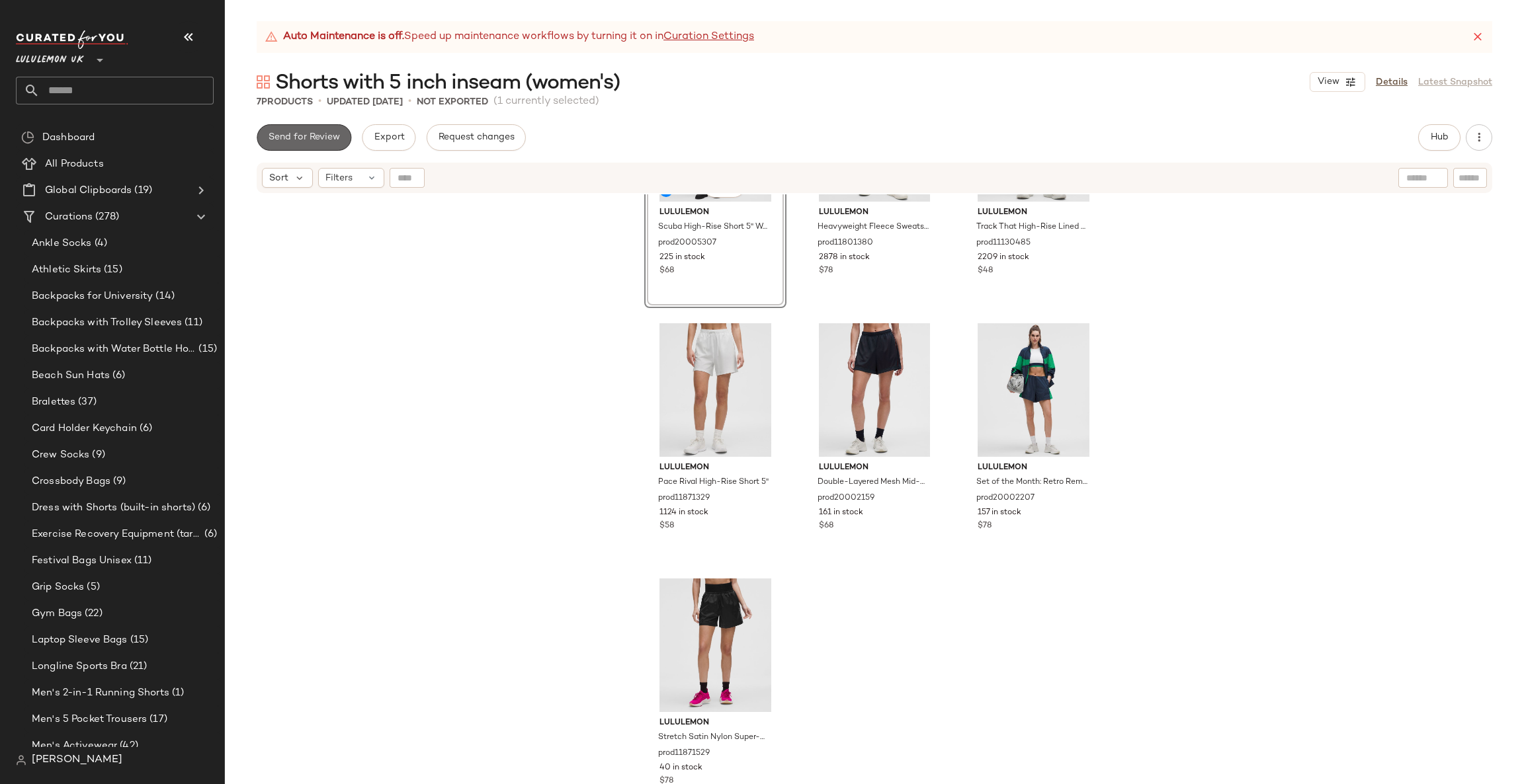
click at [332, 135] on span "Send for Review" at bounding box center [304, 137] width 72 height 10
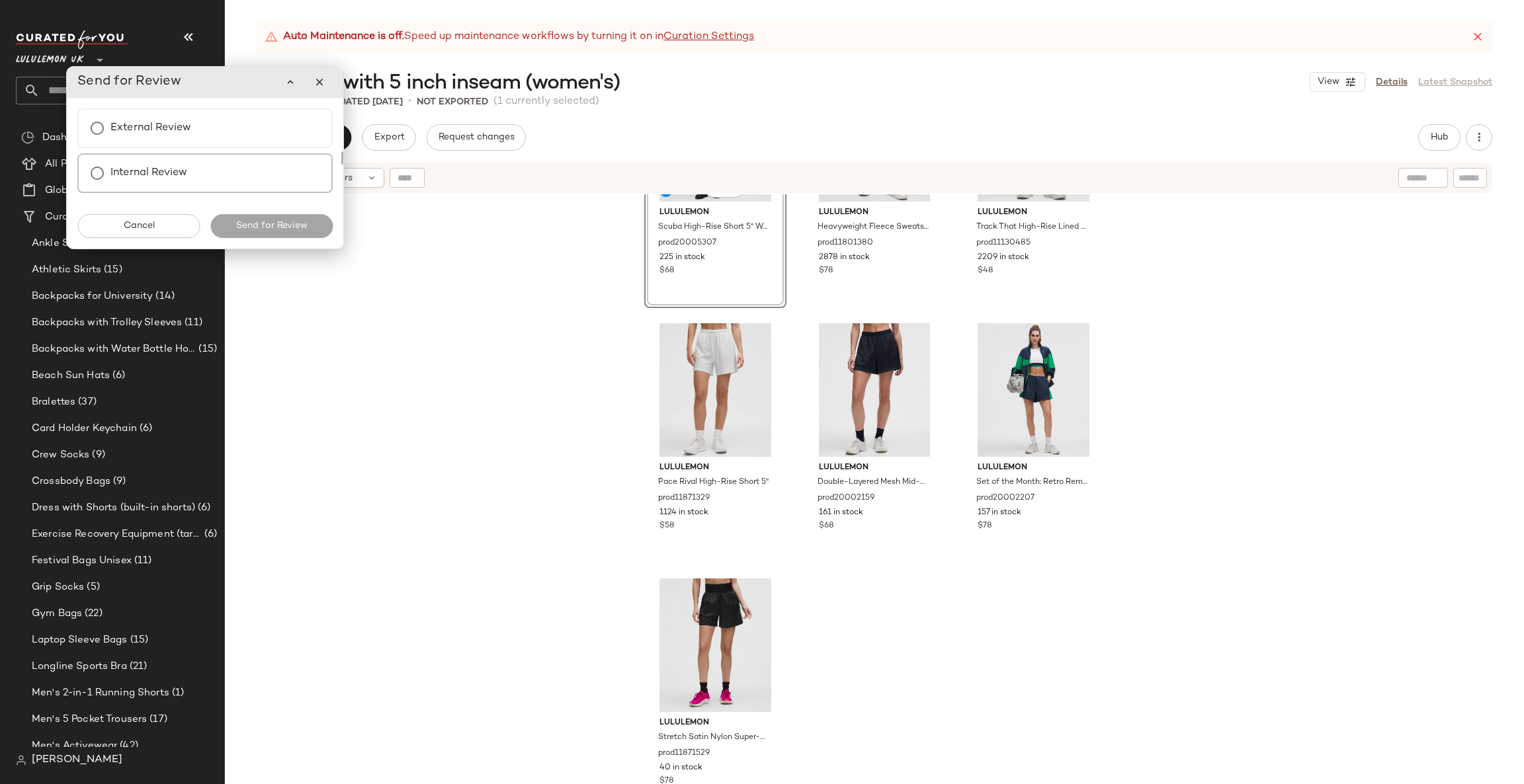
click at [257, 182] on div "Internal Review" at bounding box center [205, 174] width 255 height 40
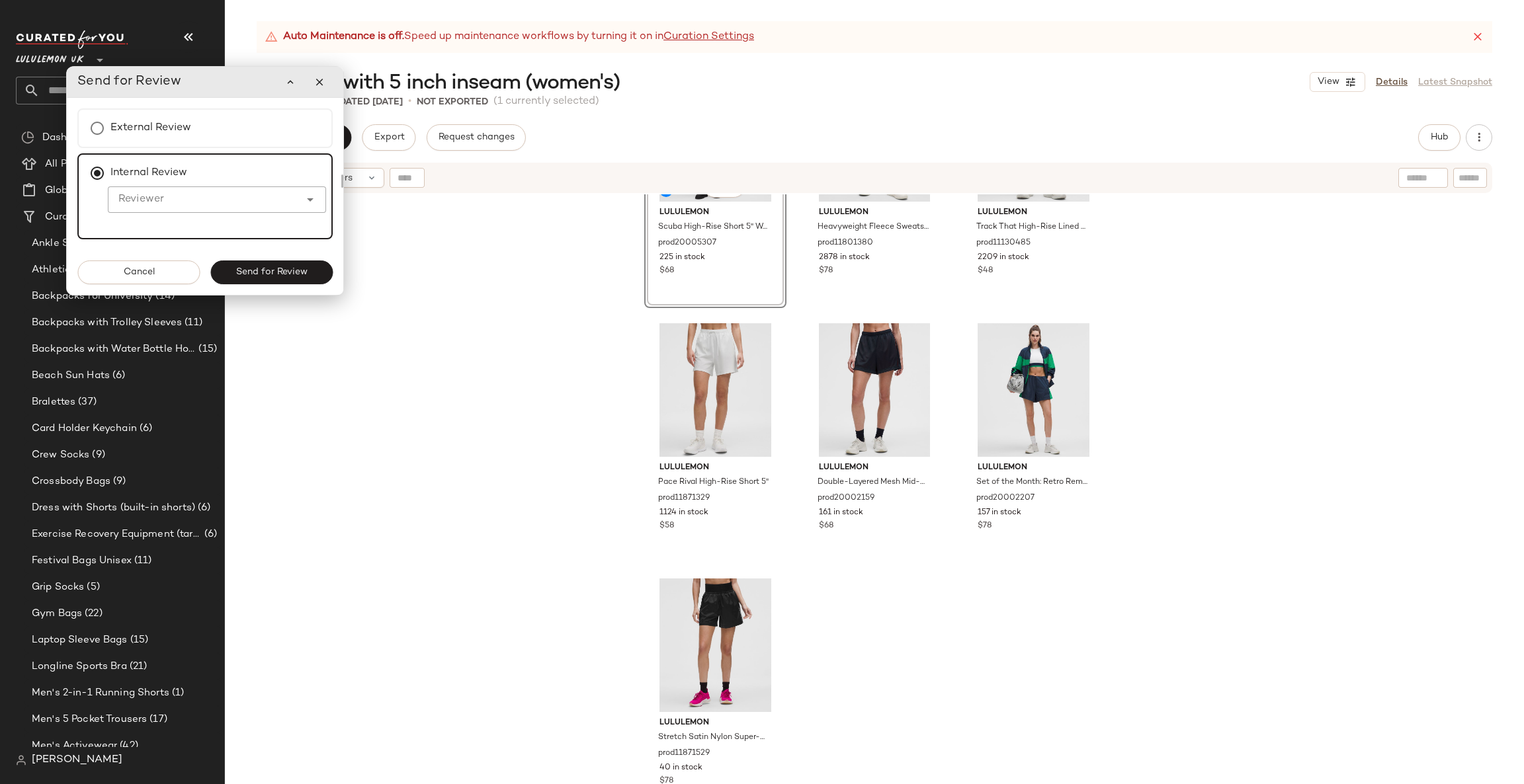
click at [248, 195] on input "Reviewer" at bounding box center [203, 199] width 191 height 16
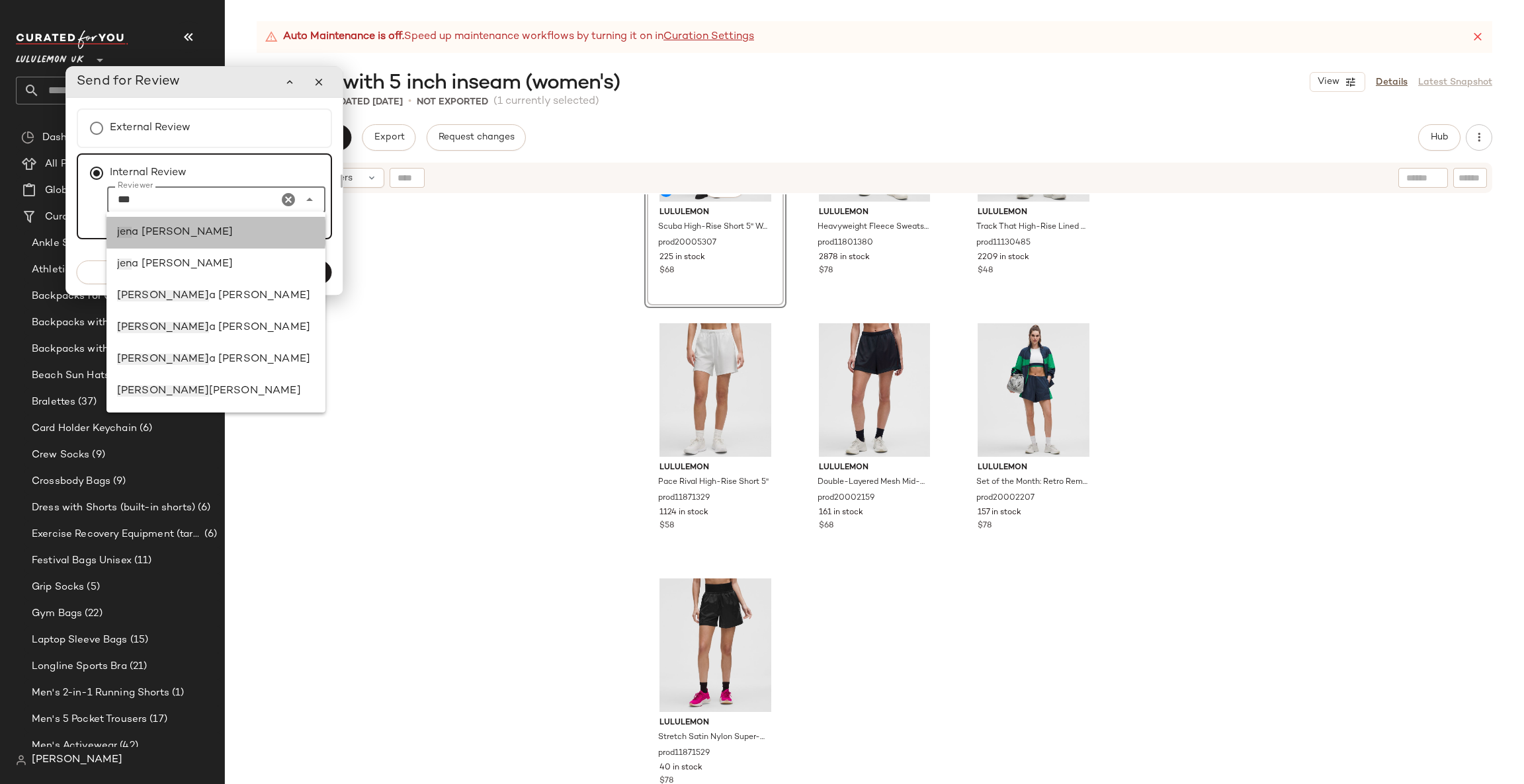
click at [227, 235] on div "jen a bloomer" at bounding box center [215, 233] width 198 height 16
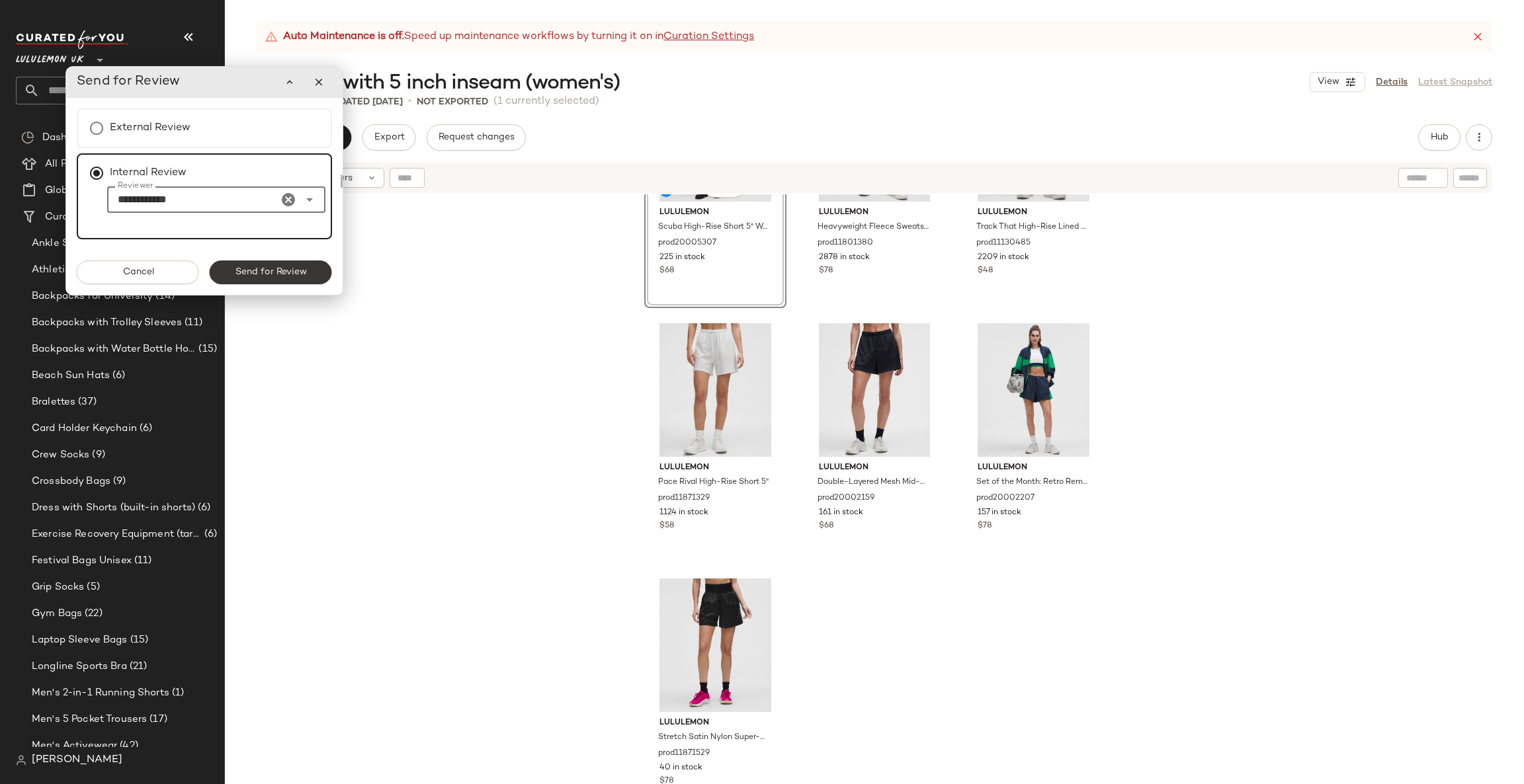
type input "**********"
click at [303, 278] on button "Send for Review" at bounding box center [271, 272] width 123 height 24
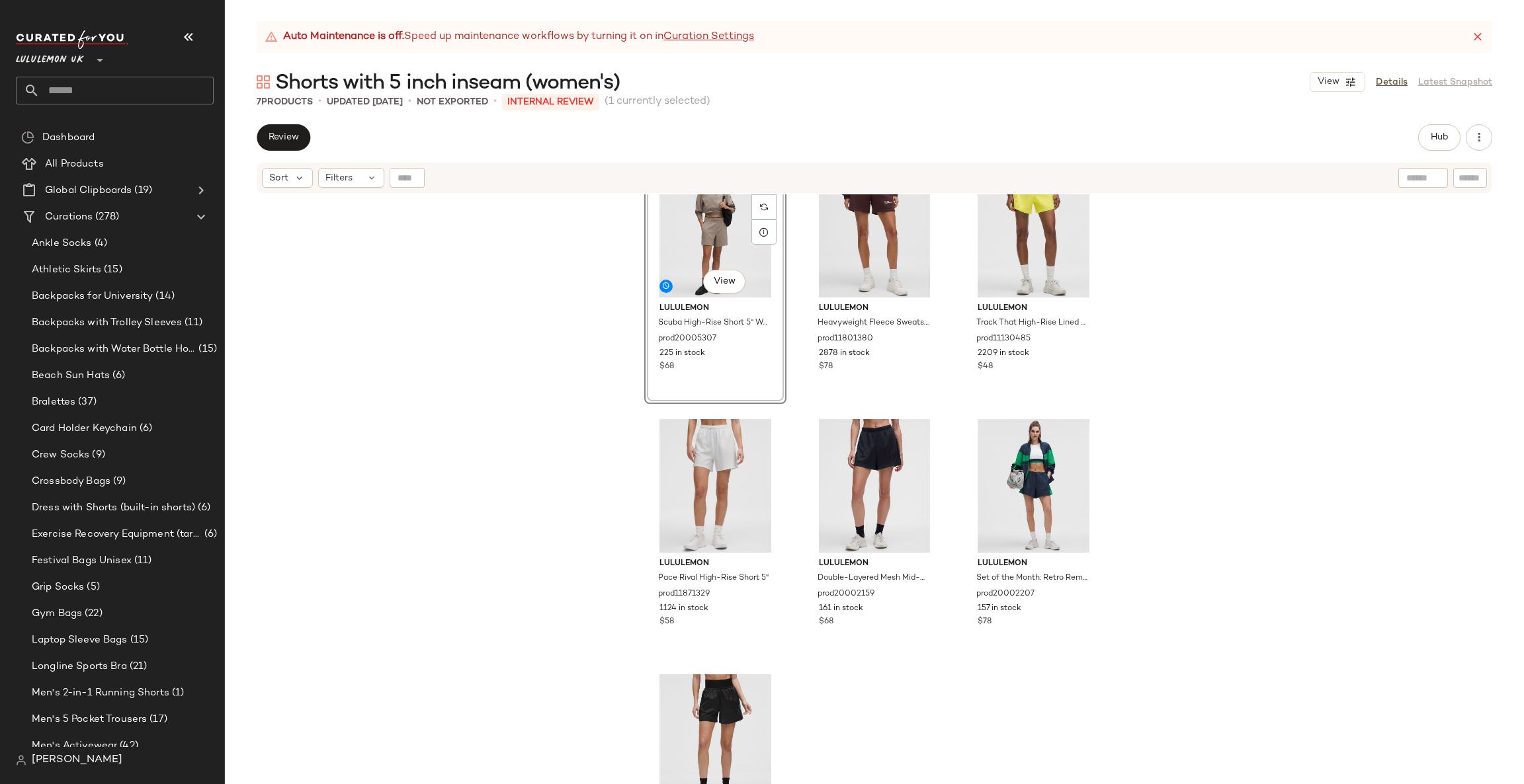
scroll to position [0, 0]
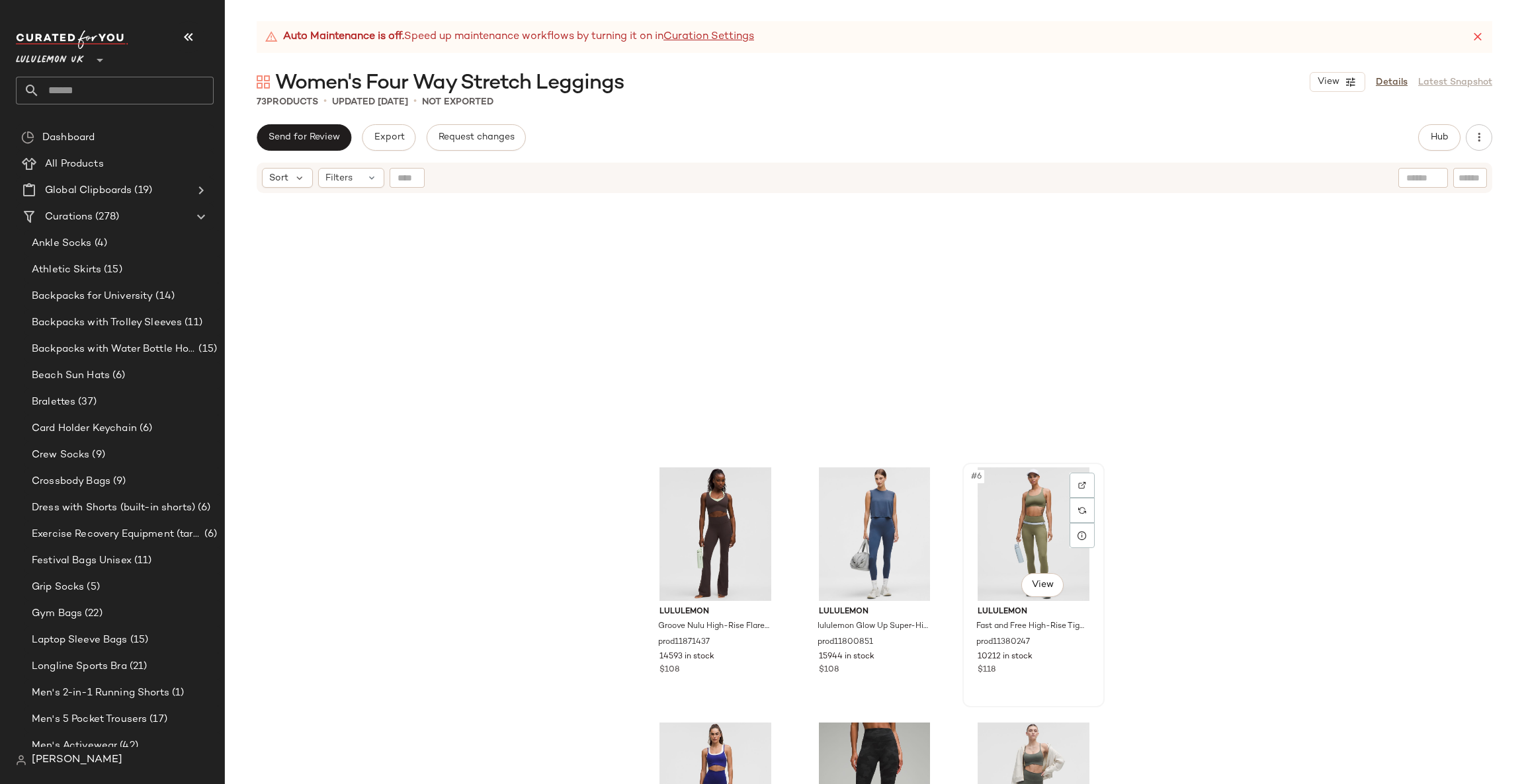
scroll to position [407, 0]
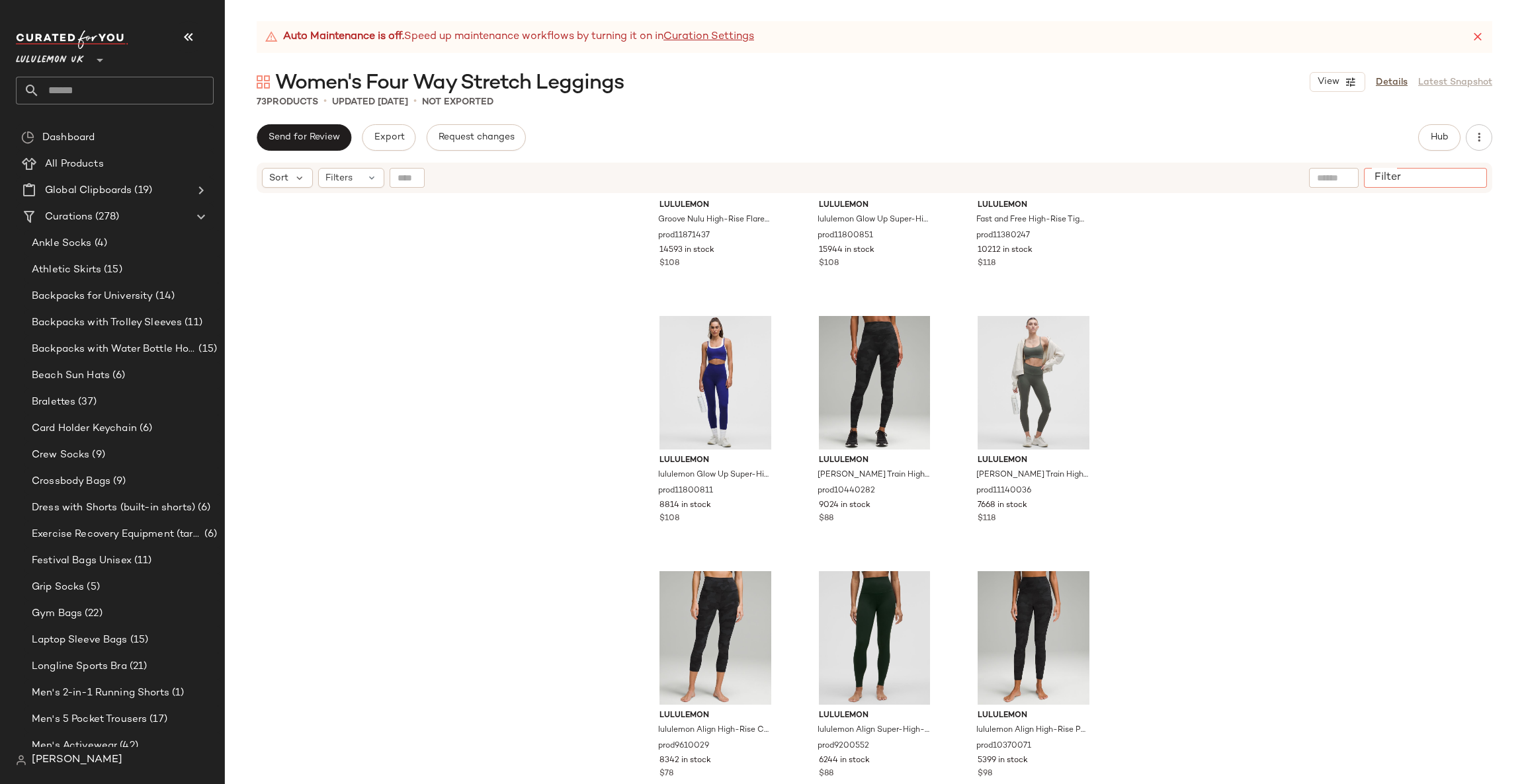
click at [1462, 180] on input "Filter" at bounding box center [1425, 178] width 112 height 14
type input "****"
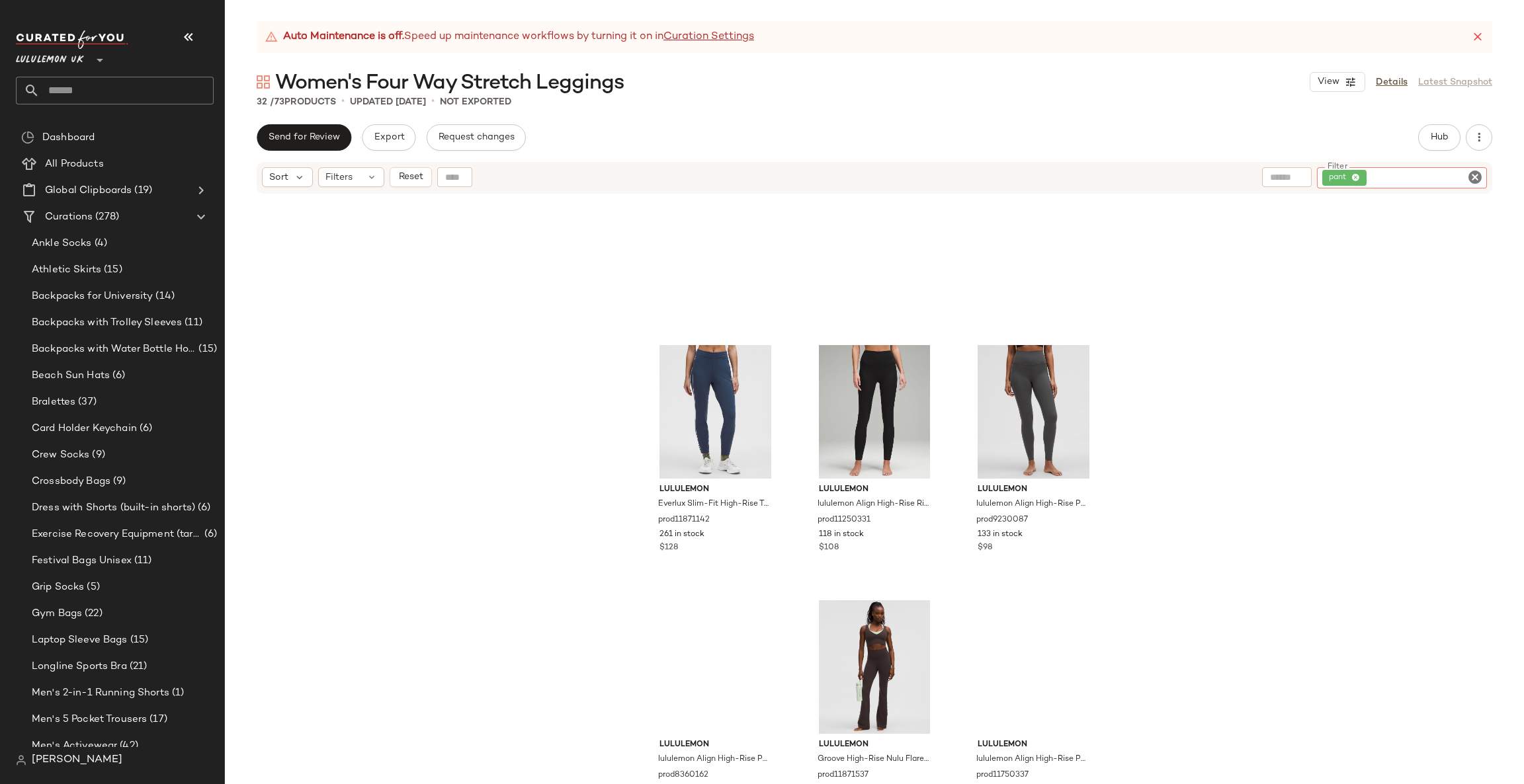
scroll to position [2187, 0]
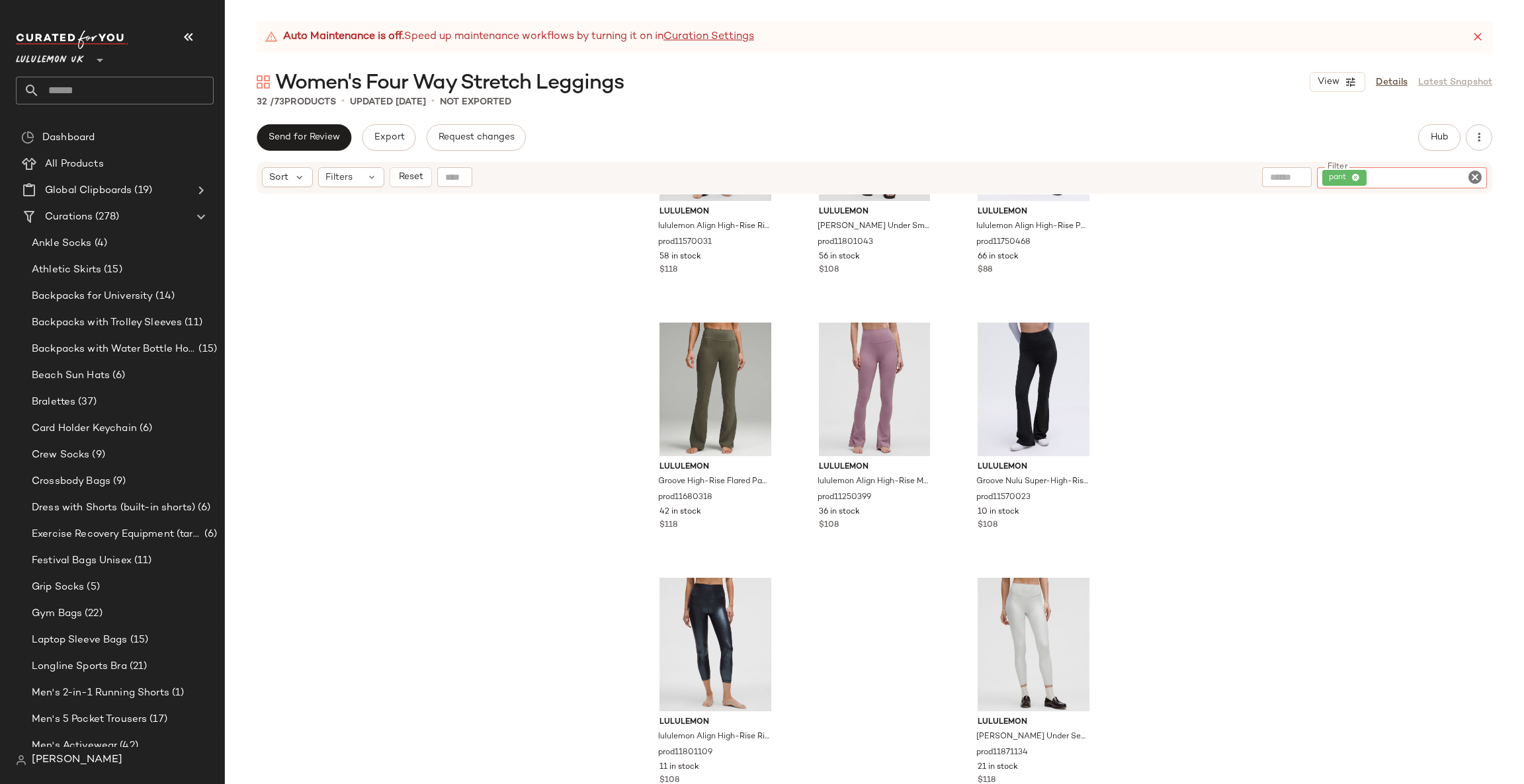
click at [1474, 176] on icon "Clear Filter" at bounding box center [1475, 177] width 16 height 16
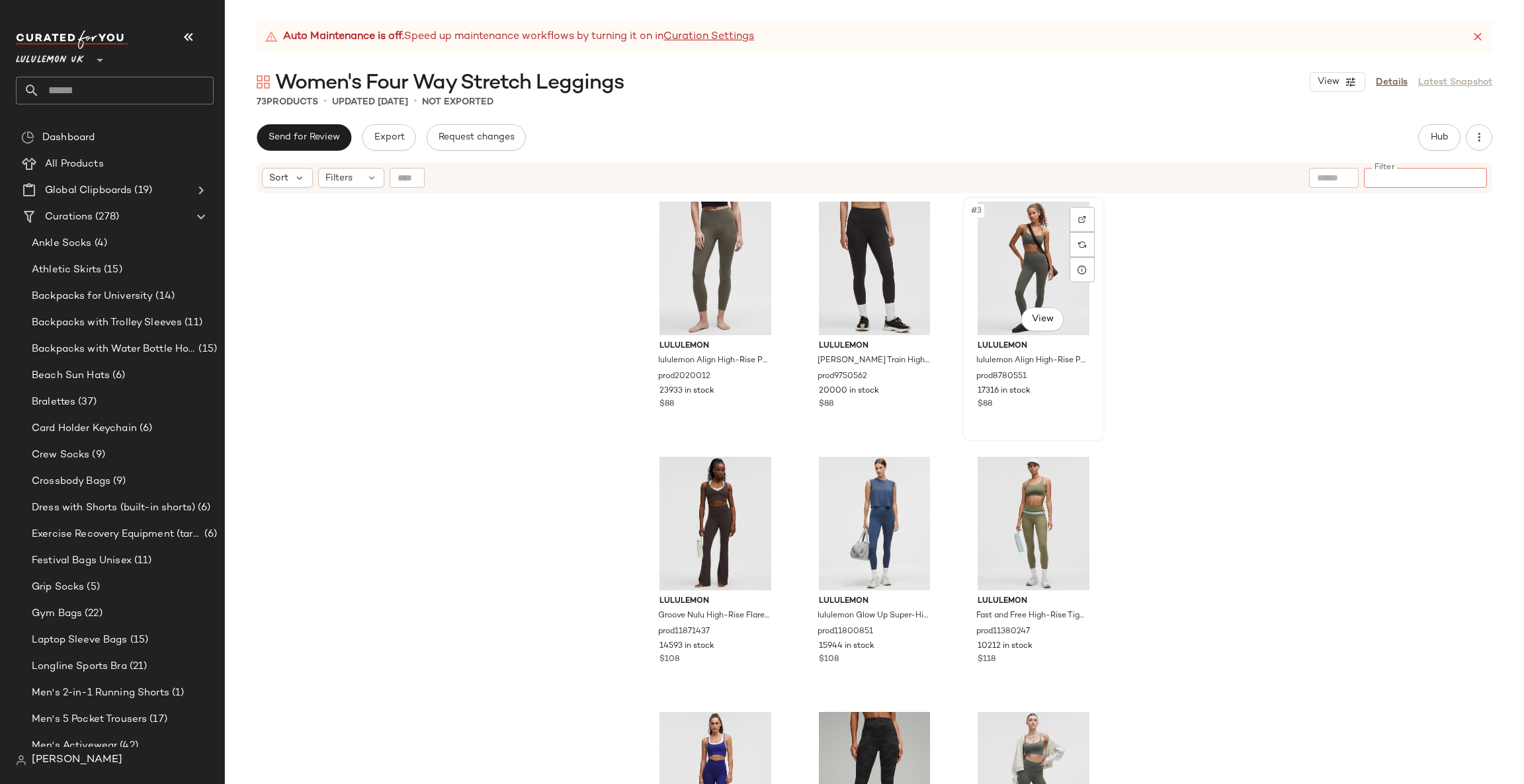
click at [1036, 332] on div "#3 View" at bounding box center [1033, 268] width 133 height 134
click at [1045, 324] on body "Lululemon UK ** Dashboard All Products Global Clipboards (19) Curations (278) A…" at bounding box center [762, 392] width 1524 height 784
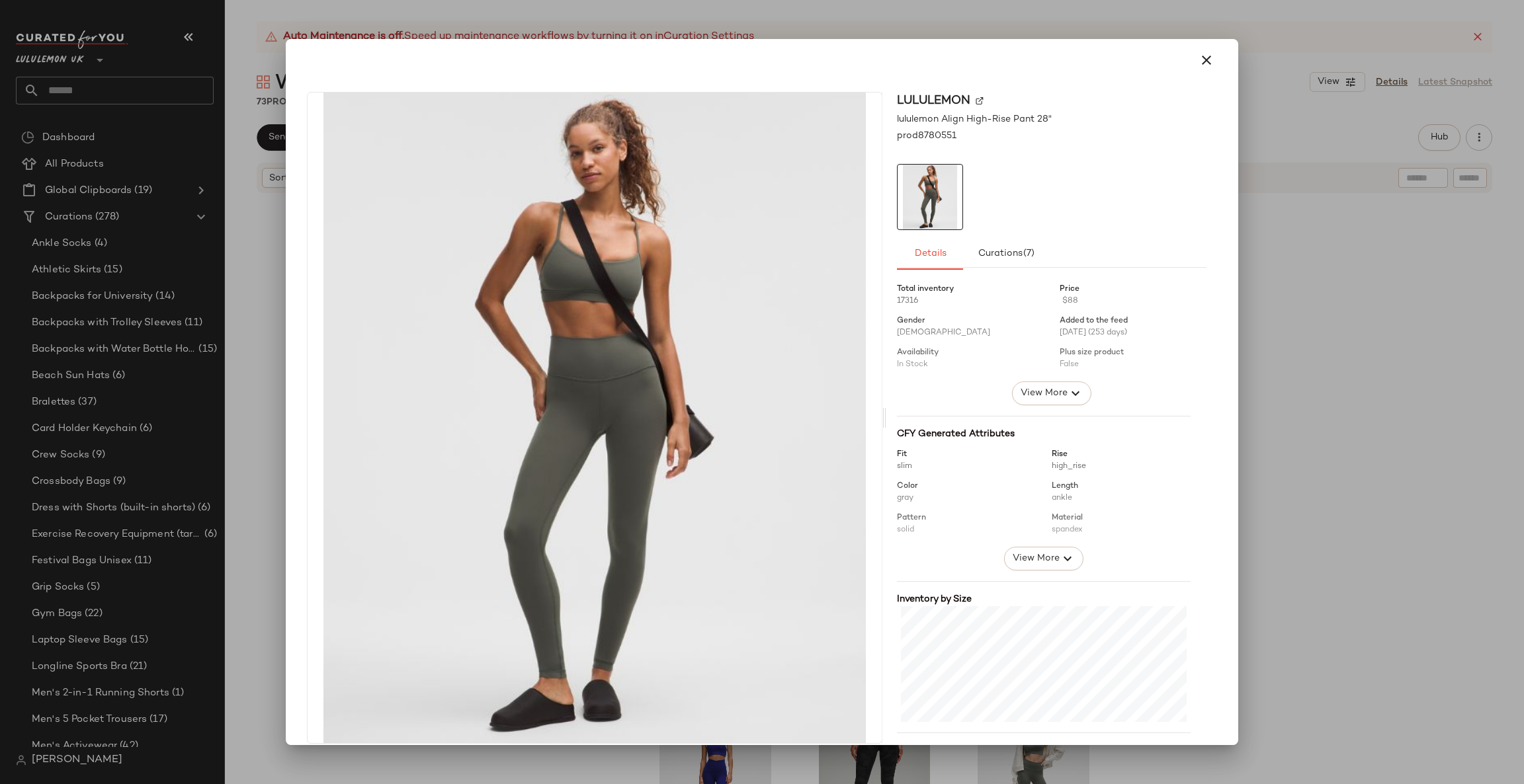
click at [1224, 316] on div "lululemon lululemon Align High-Rise Pant 28" prod8780551 Details Curations (7) …" at bounding box center [762, 392] width 952 height 706
click at [1228, 317] on div "lululemon lululemon Align High-Rise Pant 28" prod8780551 Details Curations (7) …" at bounding box center [762, 392] width 952 height 706
click at [1305, 370] on div at bounding box center [762, 392] width 1524 height 784
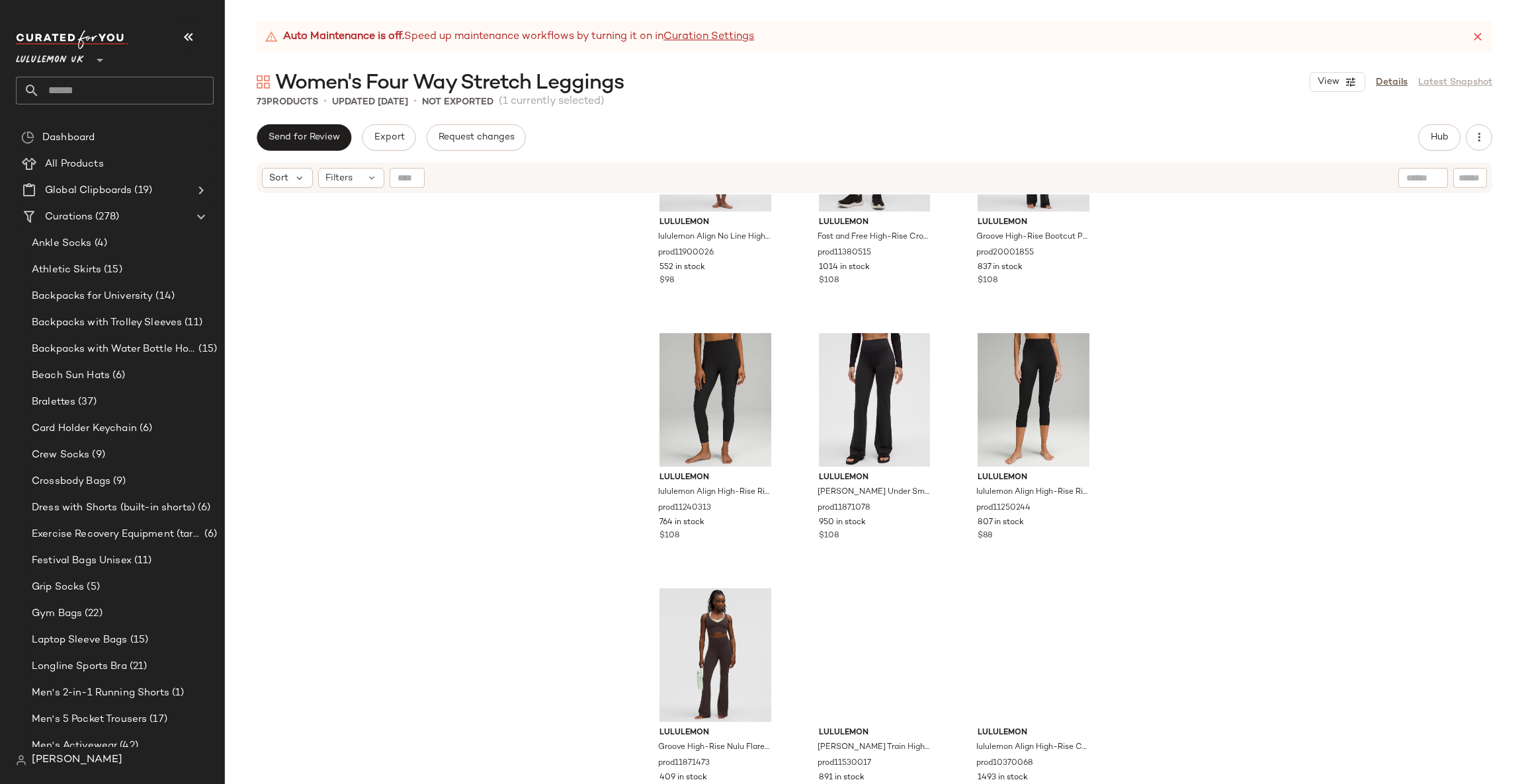
scroll to position [2192, 0]
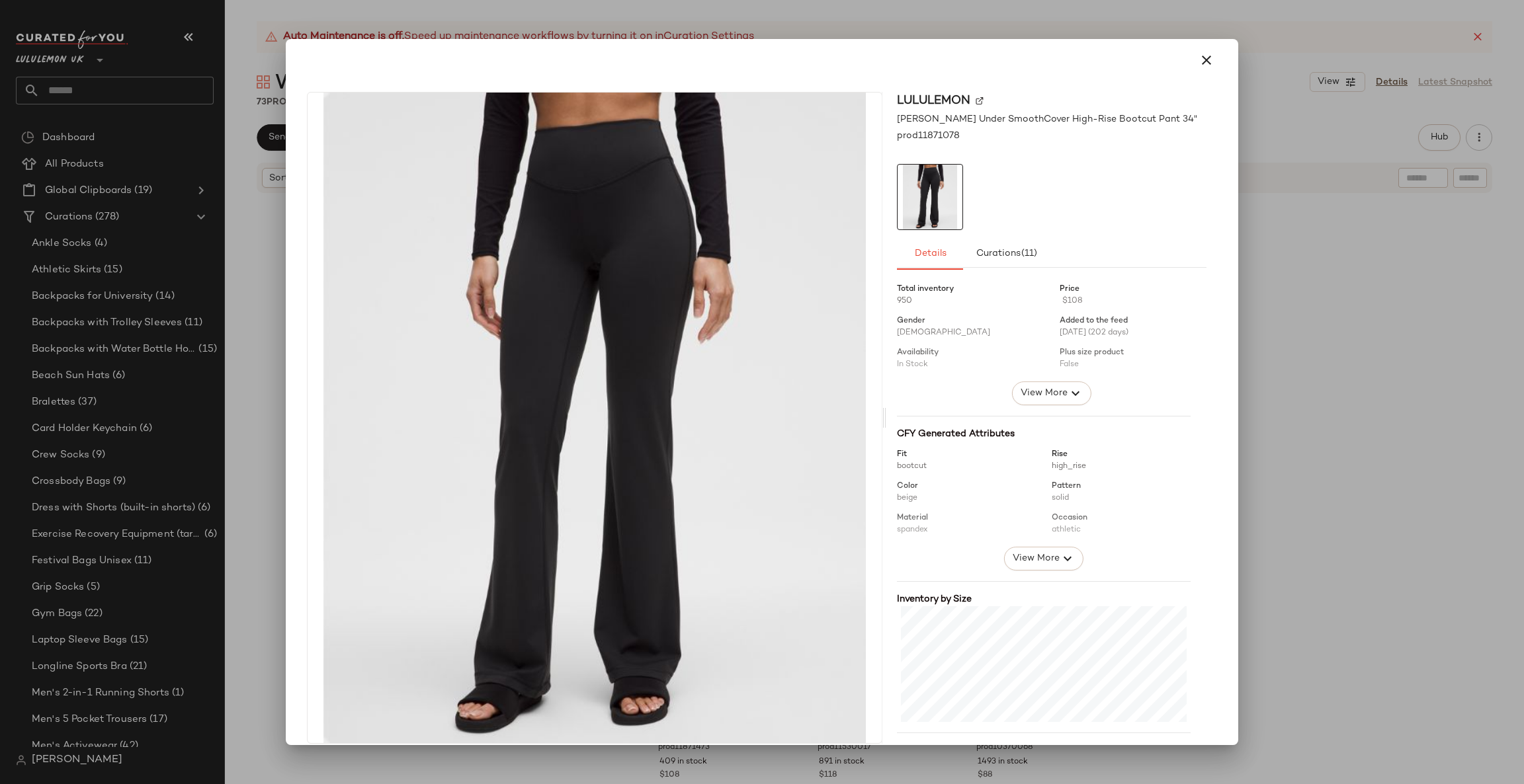
click at [1224, 408] on div "lululemon Wunder Under SmoothCover High-Rise Bootcut Pant 34" prod11871078 Deta…" at bounding box center [762, 392] width 952 height 706
click at [1304, 398] on div at bounding box center [762, 392] width 1524 height 784
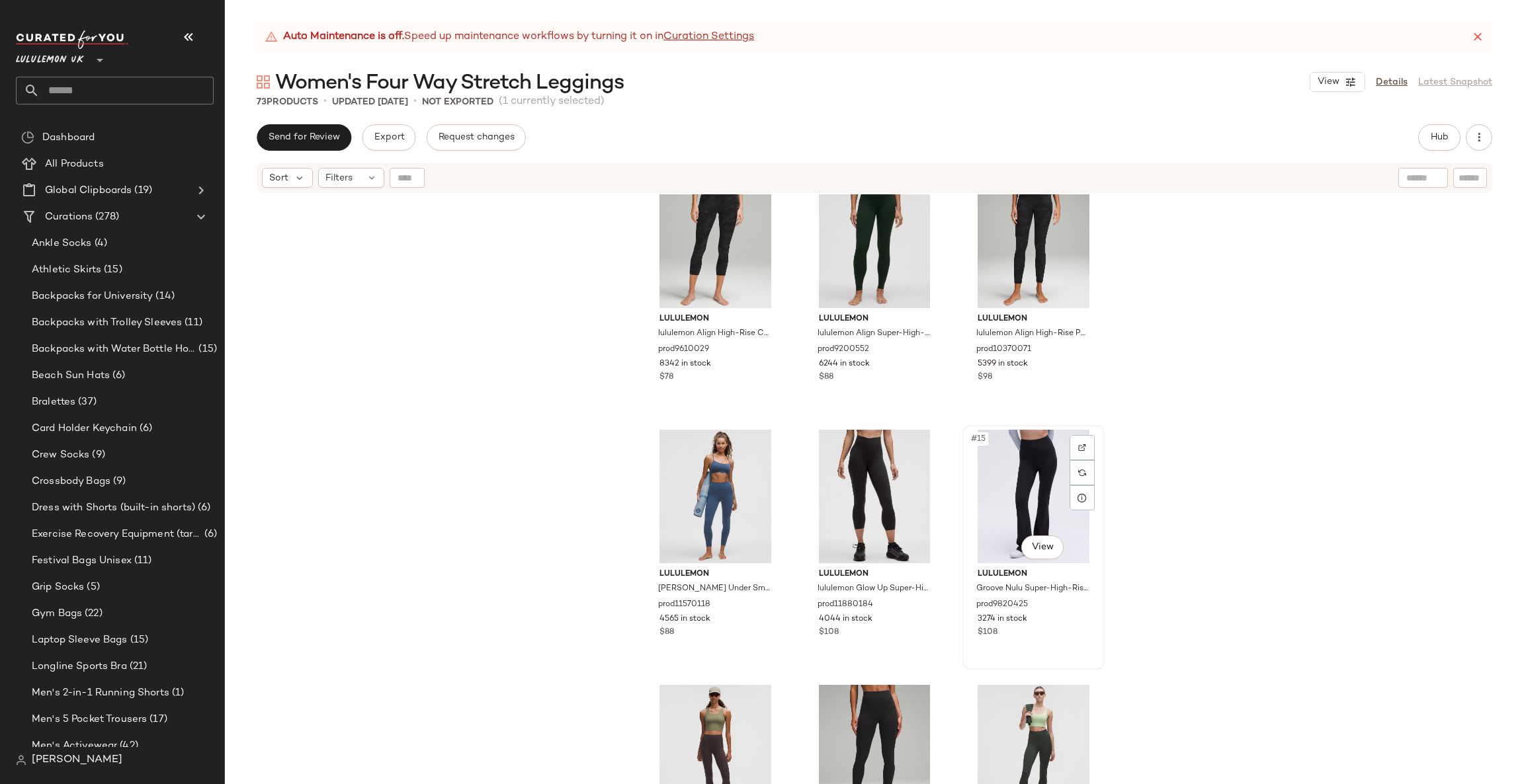
scroll to position [605, 0]
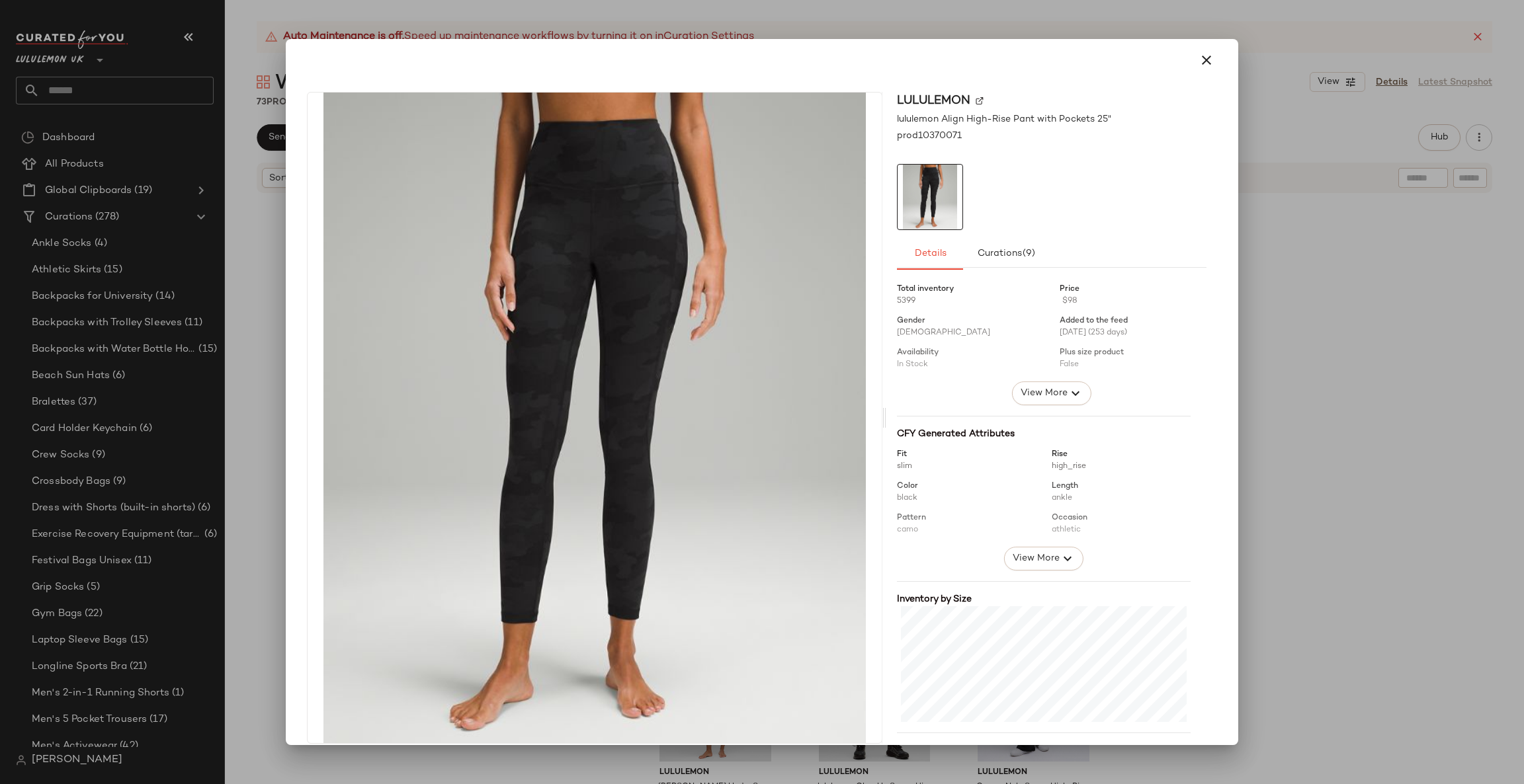
click at [1209, 456] on div "lululemon lululemon Align High-Rise Pant with Pockets 25" prod10370071 Details …" at bounding box center [762, 420] width 942 height 678
click at [1361, 435] on div at bounding box center [762, 392] width 1524 height 784
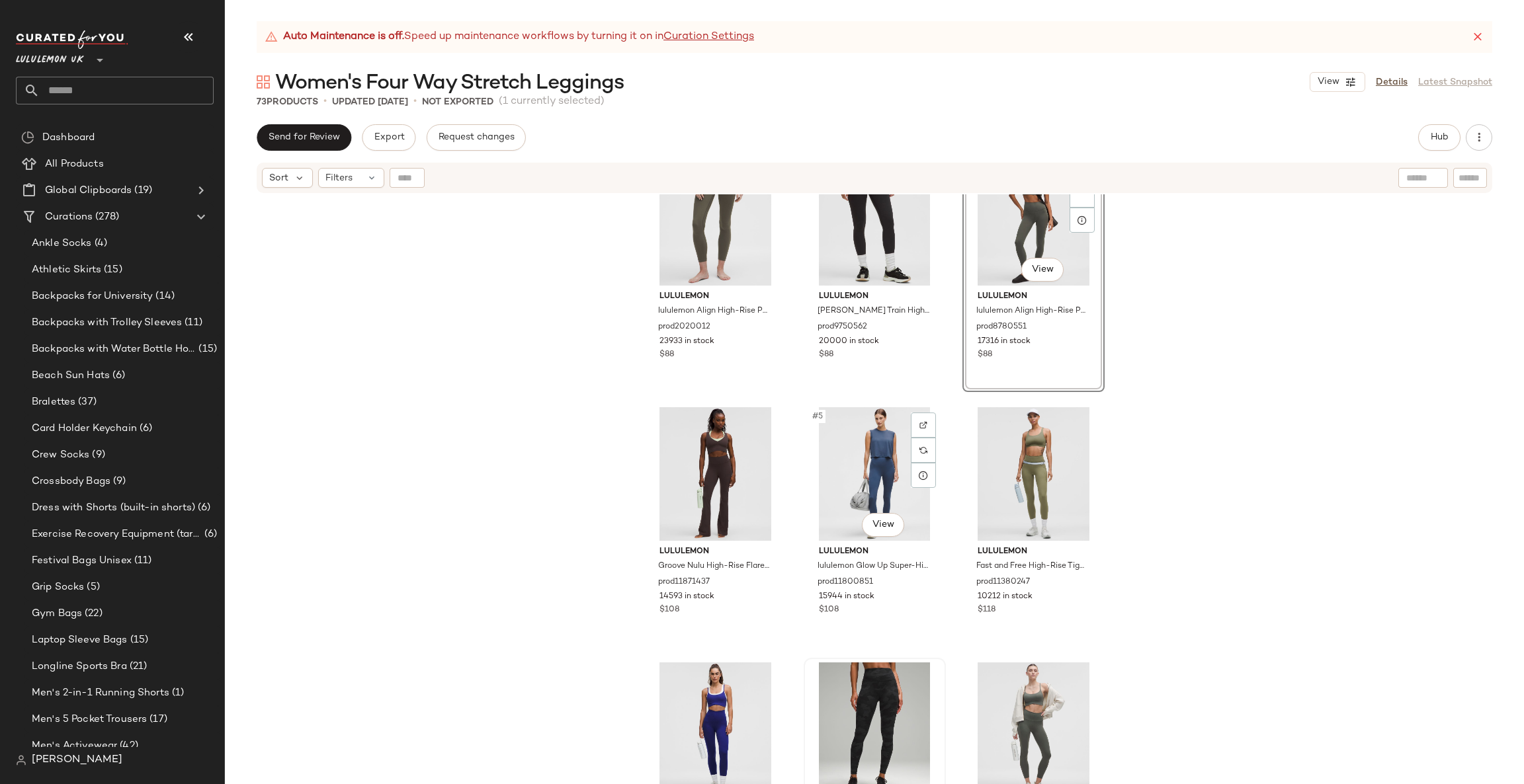
scroll to position [0, 0]
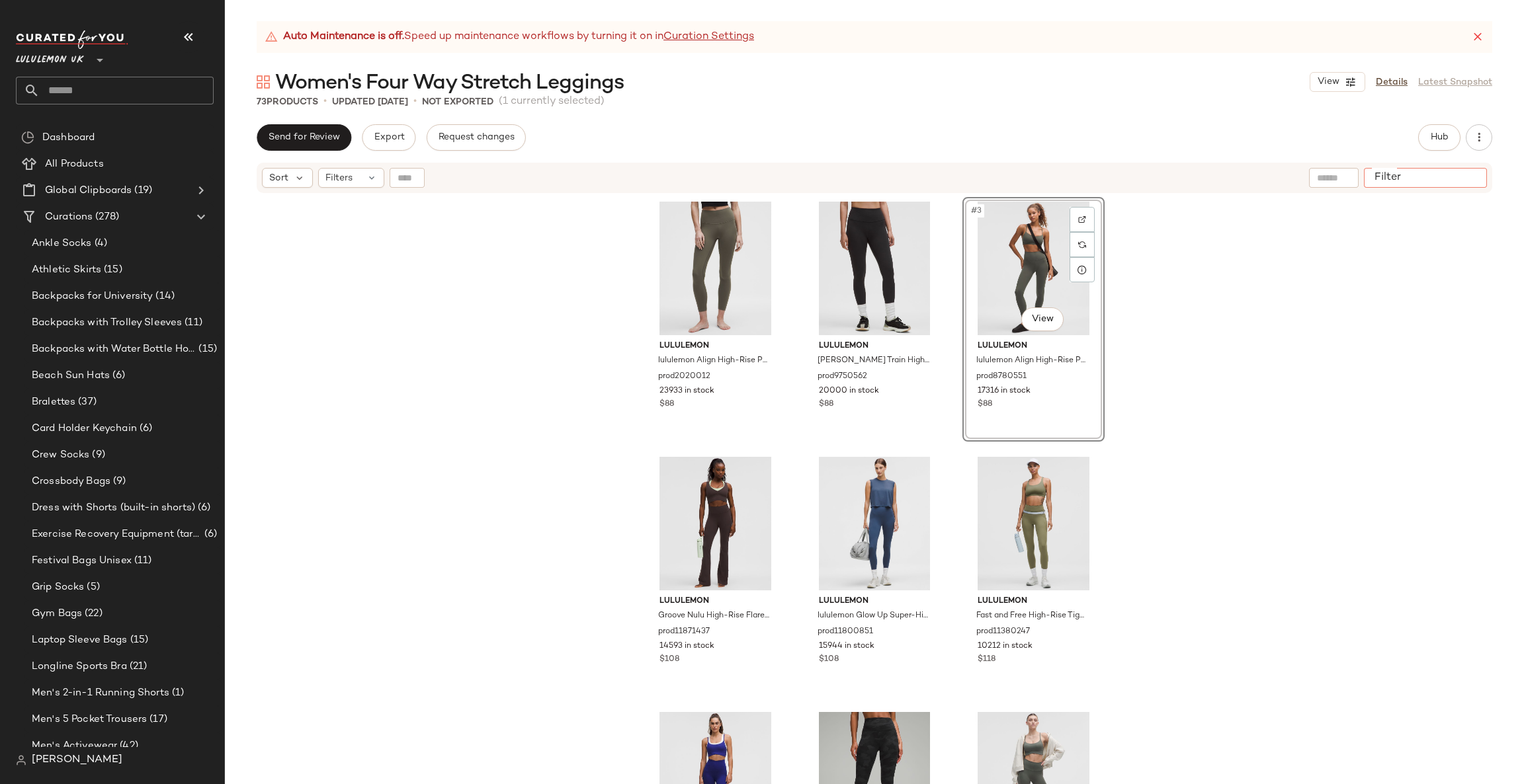
click at [1470, 173] on input "Filter" at bounding box center [1425, 178] width 112 height 14
type input "****"
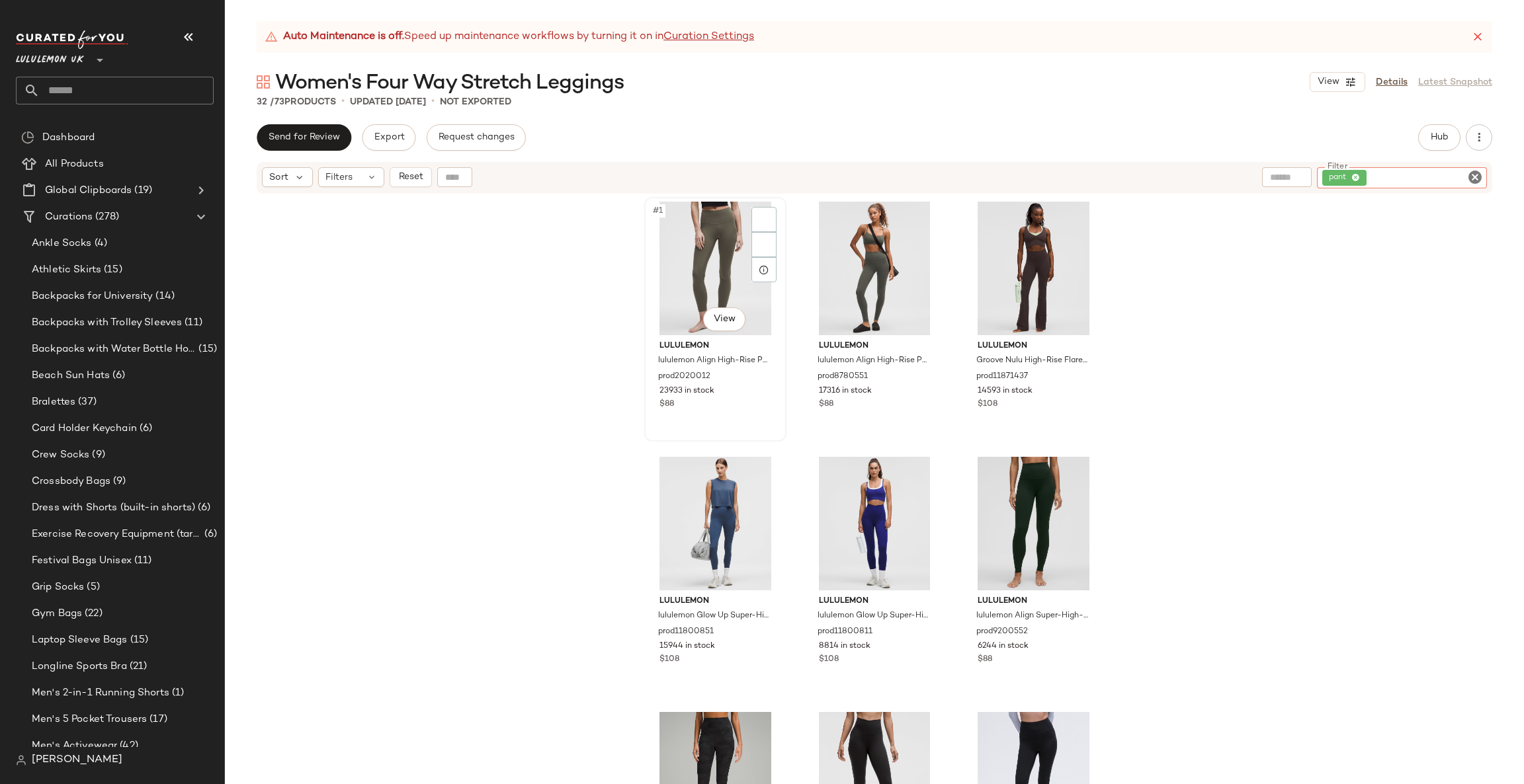
click at [673, 261] on div "#1 View" at bounding box center [715, 268] width 133 height 134
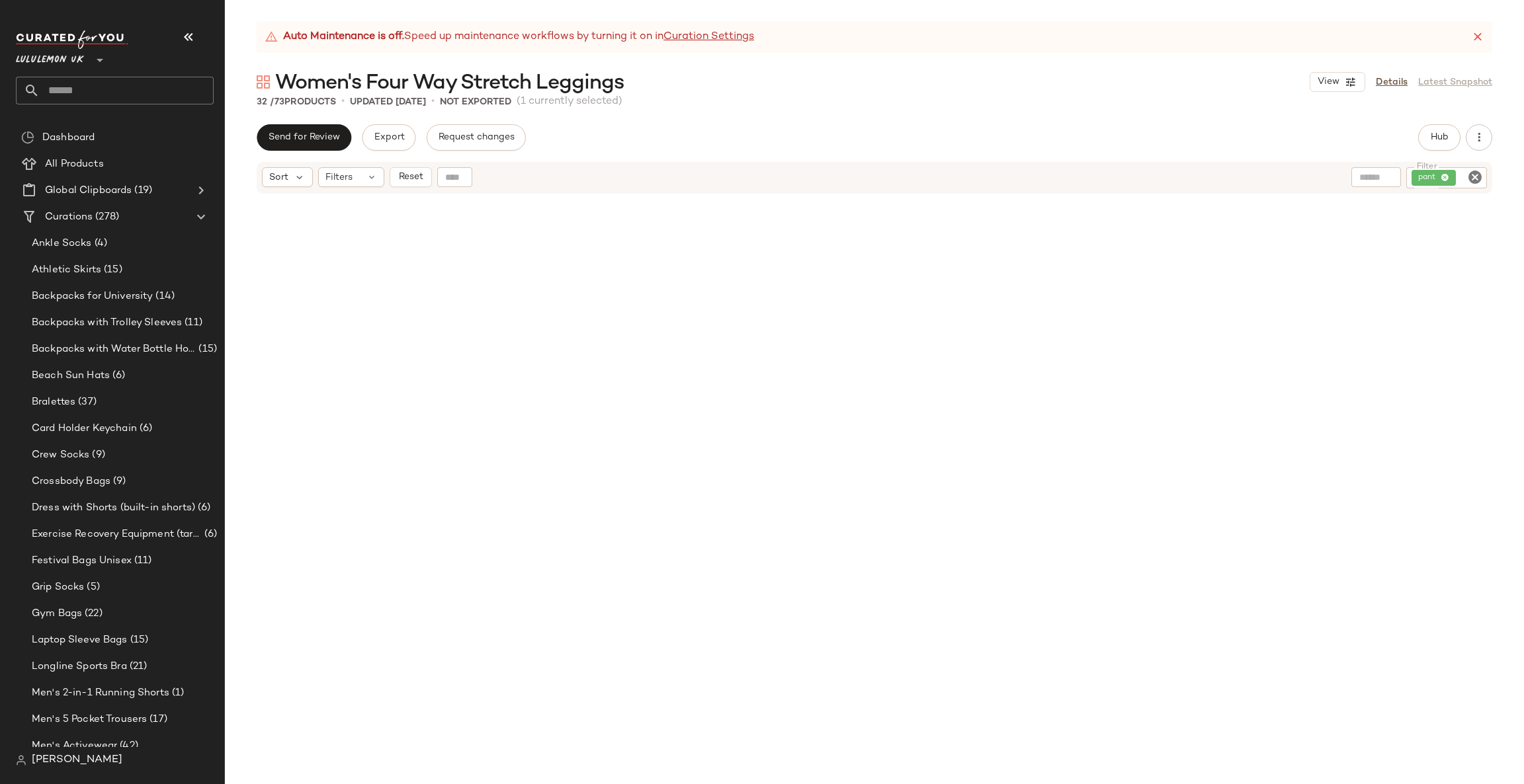
scroll to position [2187, 0]
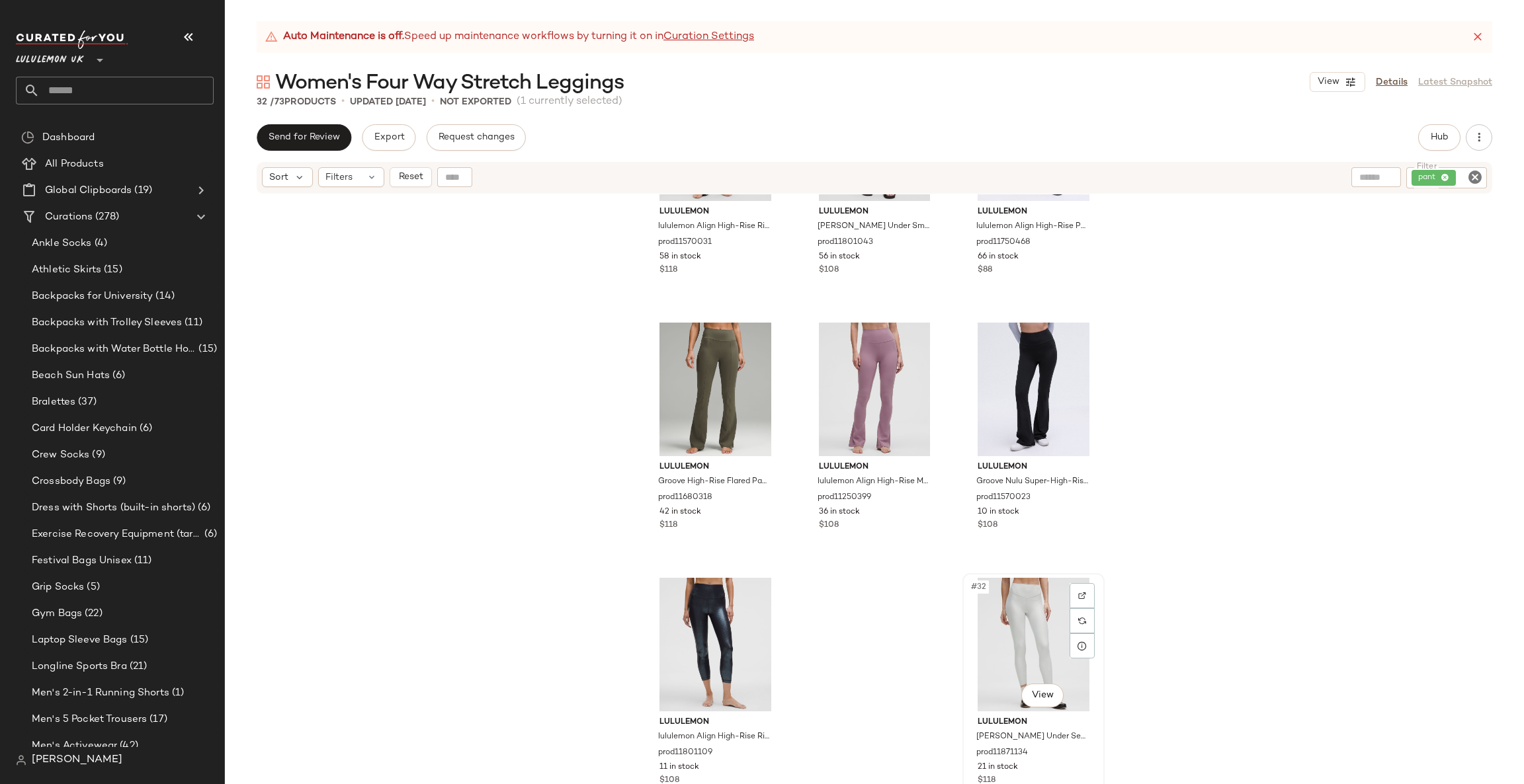
click at [1003, 619] on div "#32 View" at bounding box center [1033, 645] width 133 height 134
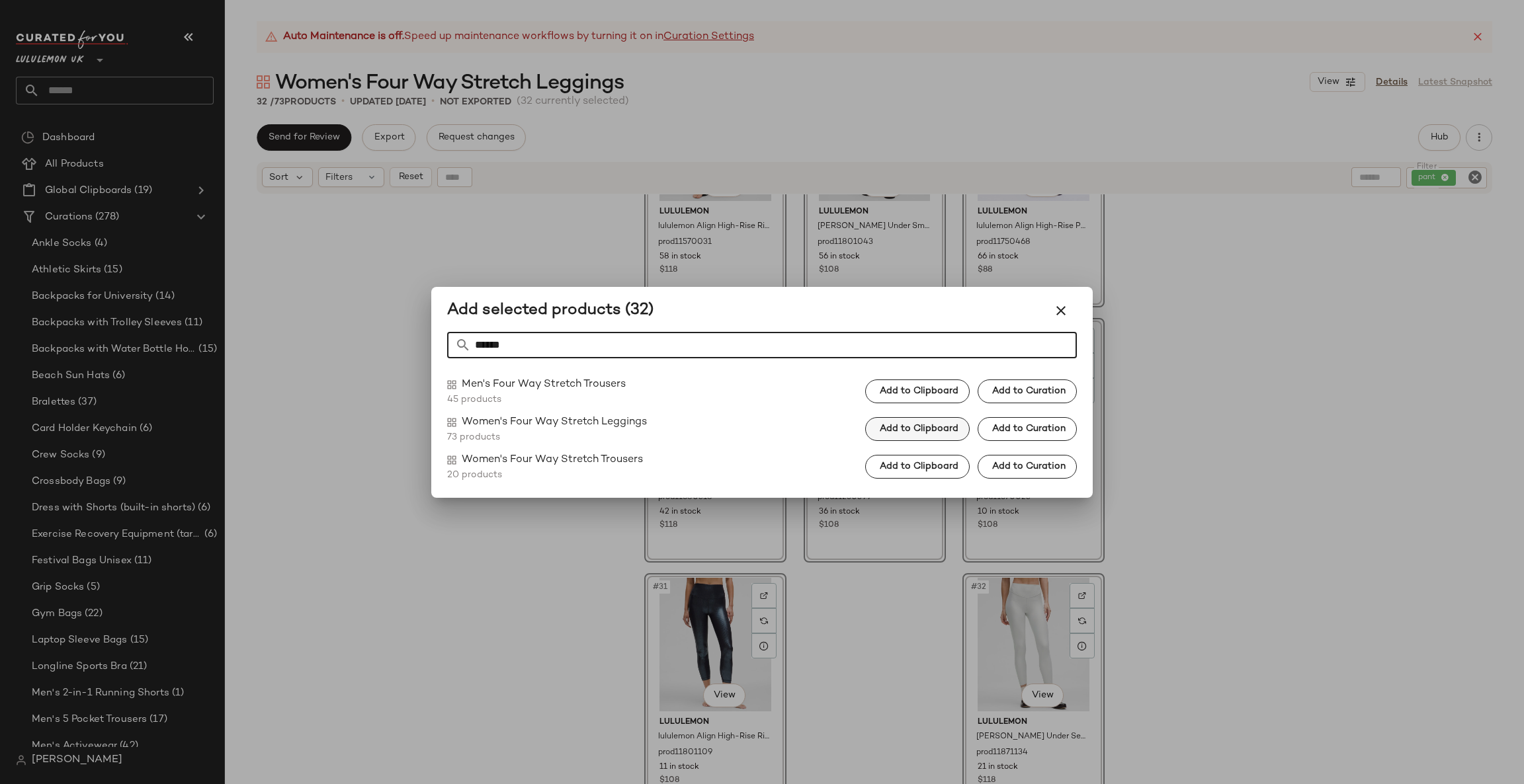
type input "******"
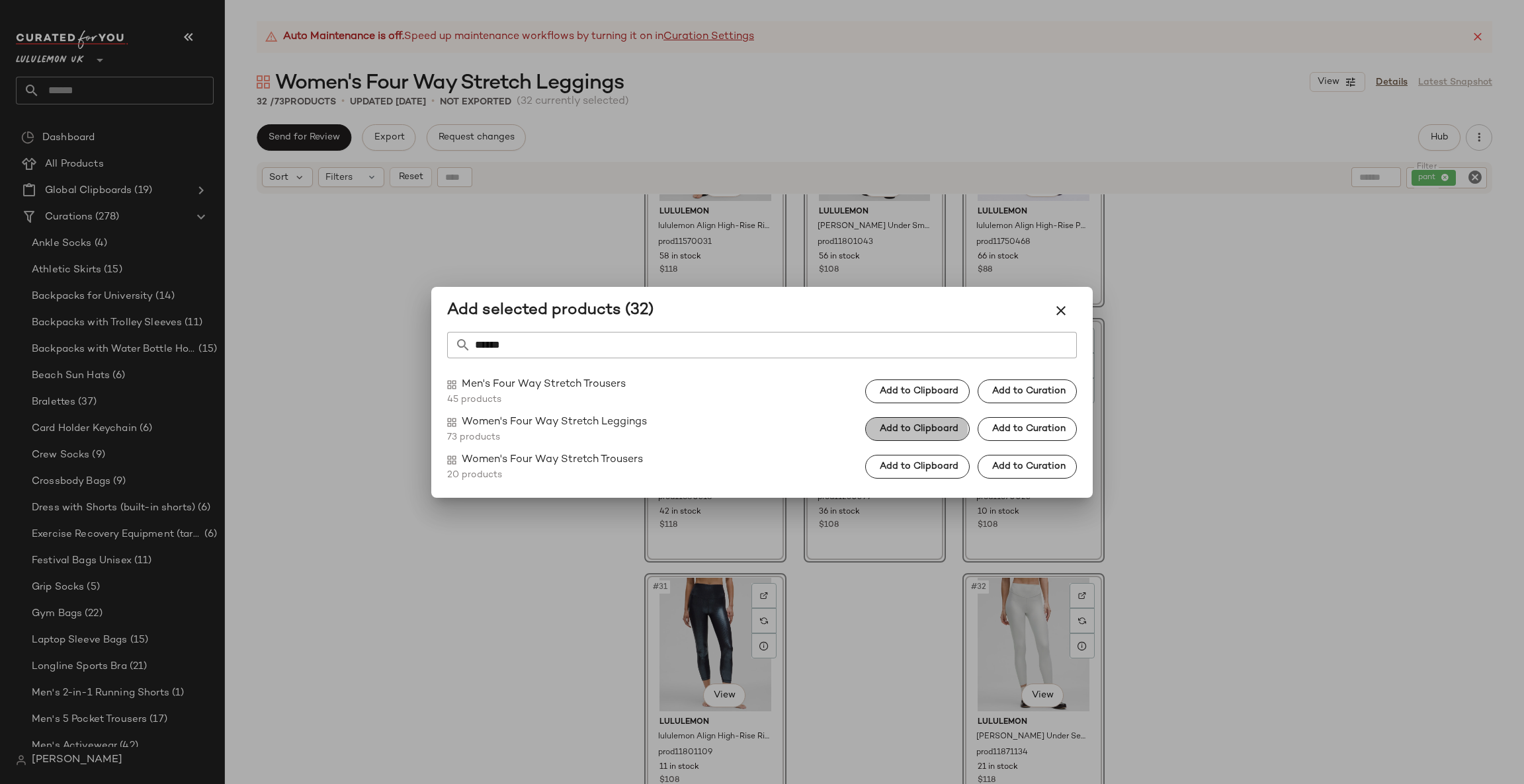
click at [919, 435] on span "Add to Clipboard" at bounding box center [918, 428] width 79 height 10
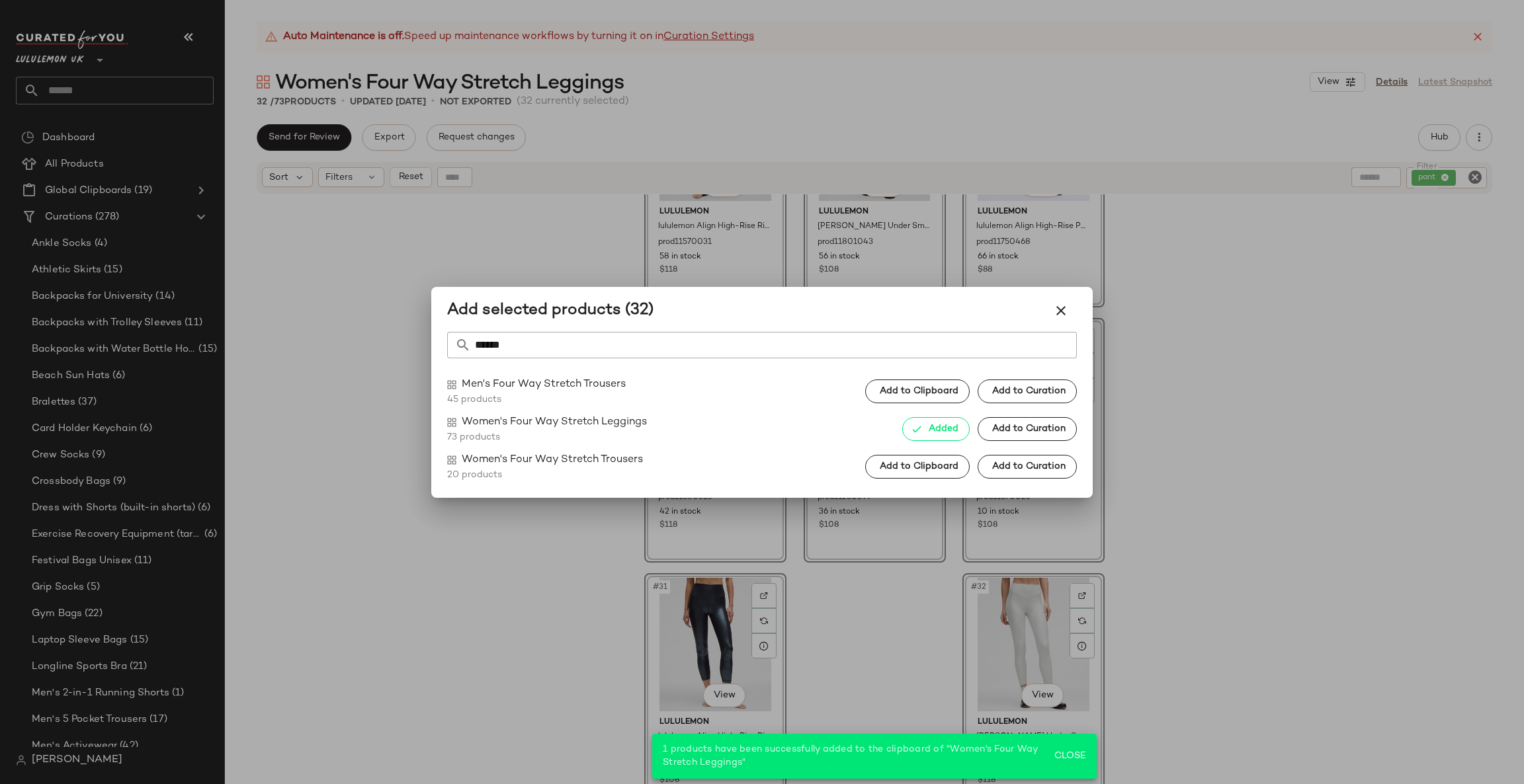
click at [1187, 424] on div at bounding box center [762, 392] width 1524 height 784
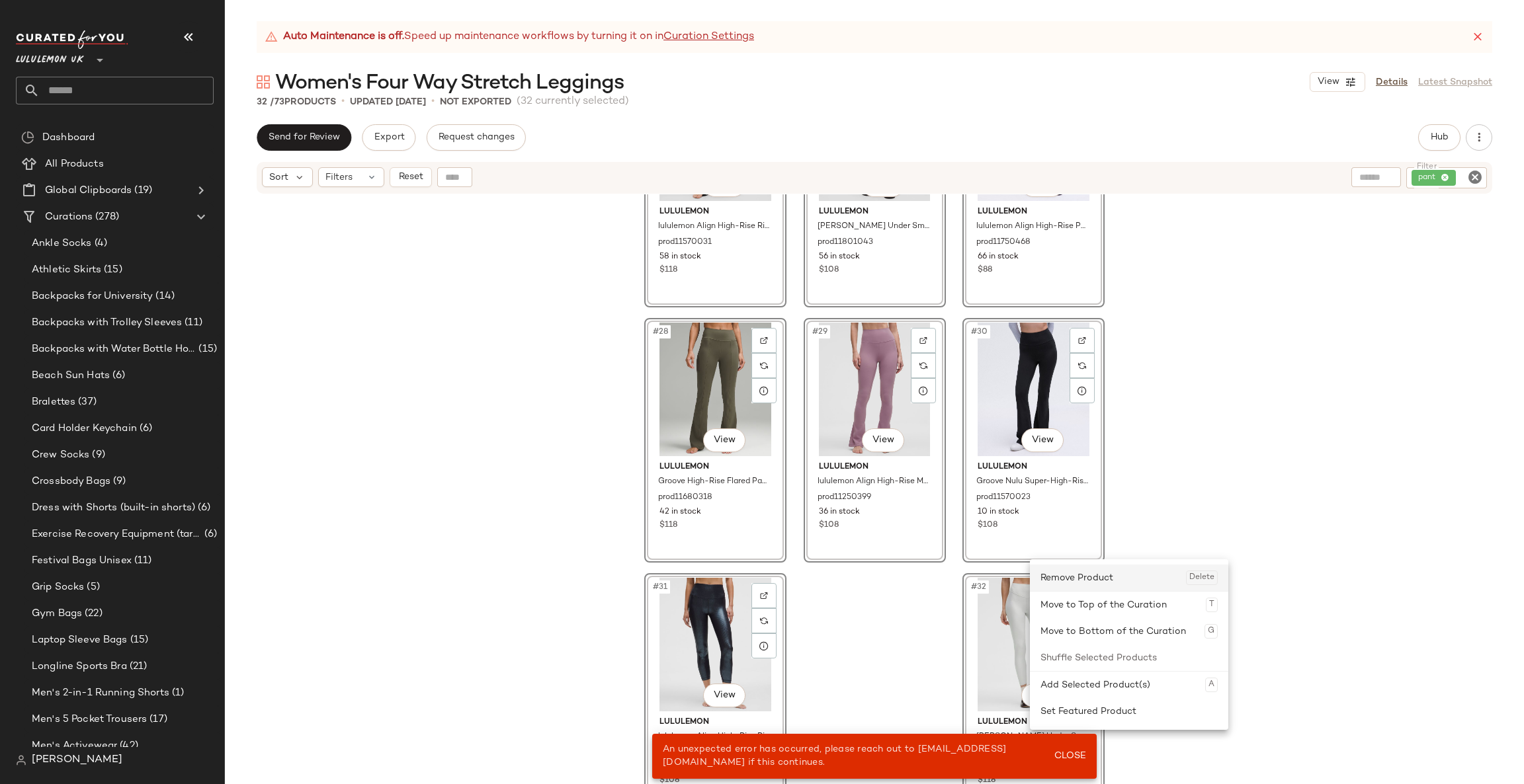
click at [1101, 581] on div "Remove Product Delete" at bounding box center [1128, 577] width 177 height 26
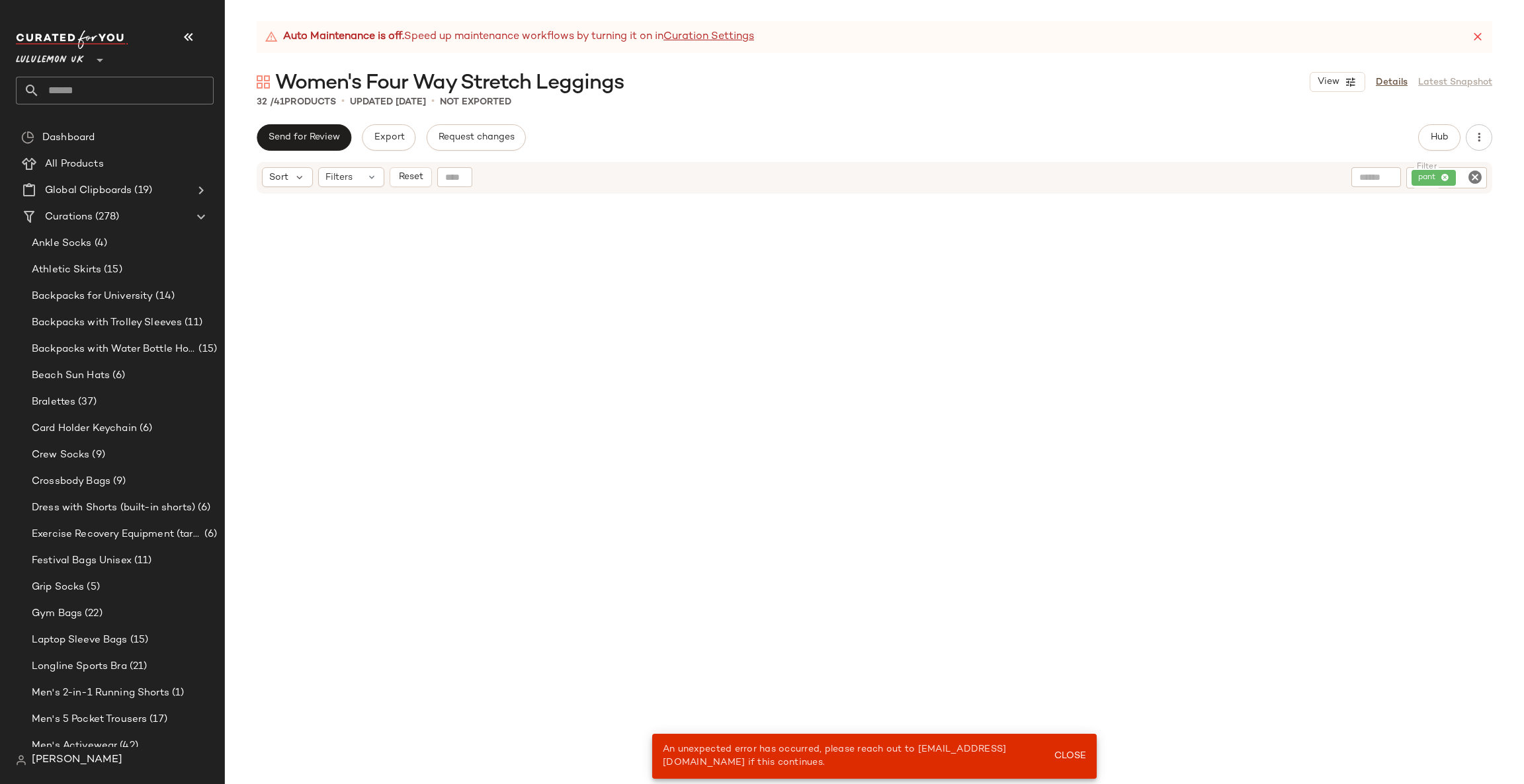
click at [1478, 175] on icon "Clear Filter" at bounding box center [1475, 177] width 16 height 16
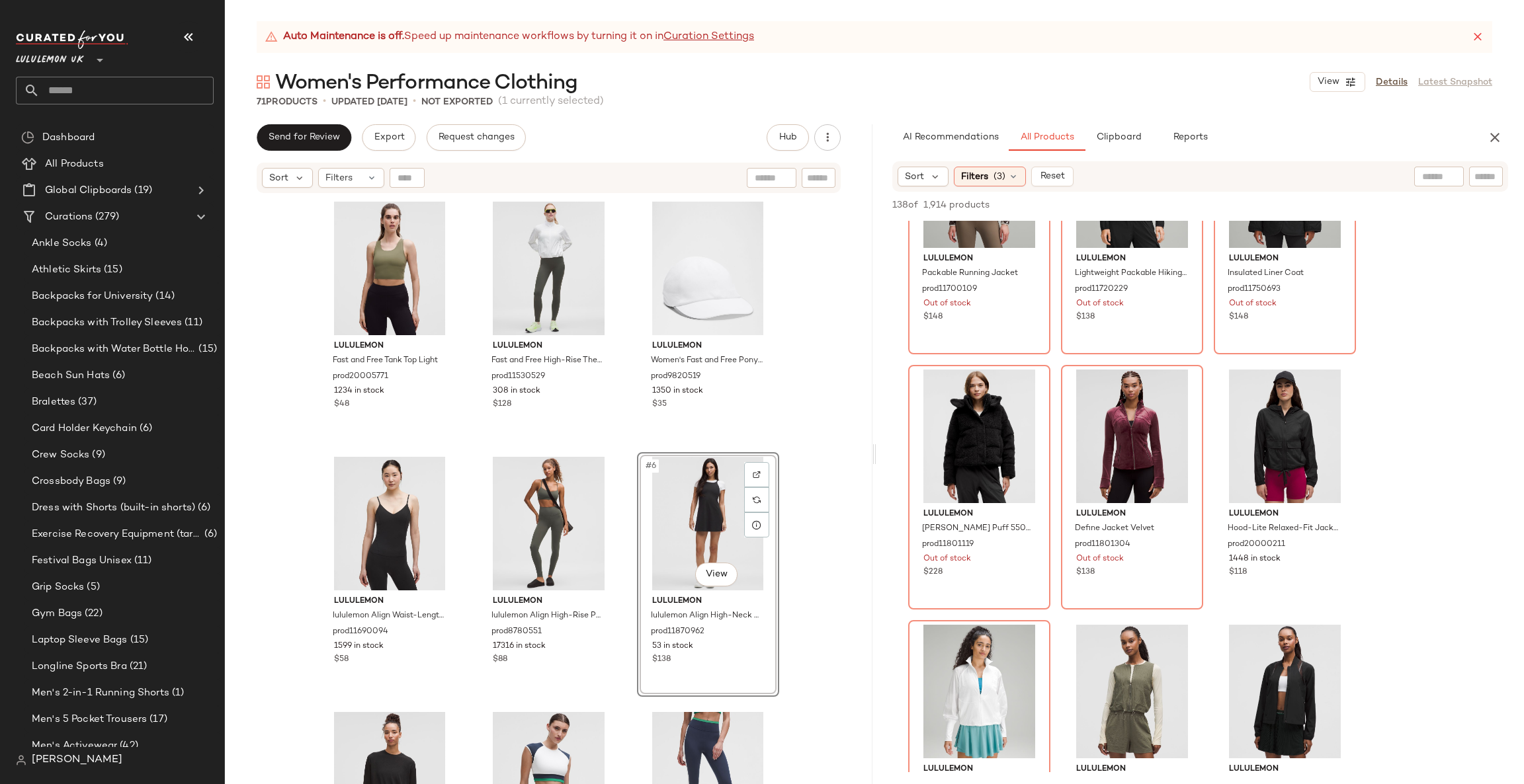
scroll to position [2380, 0]
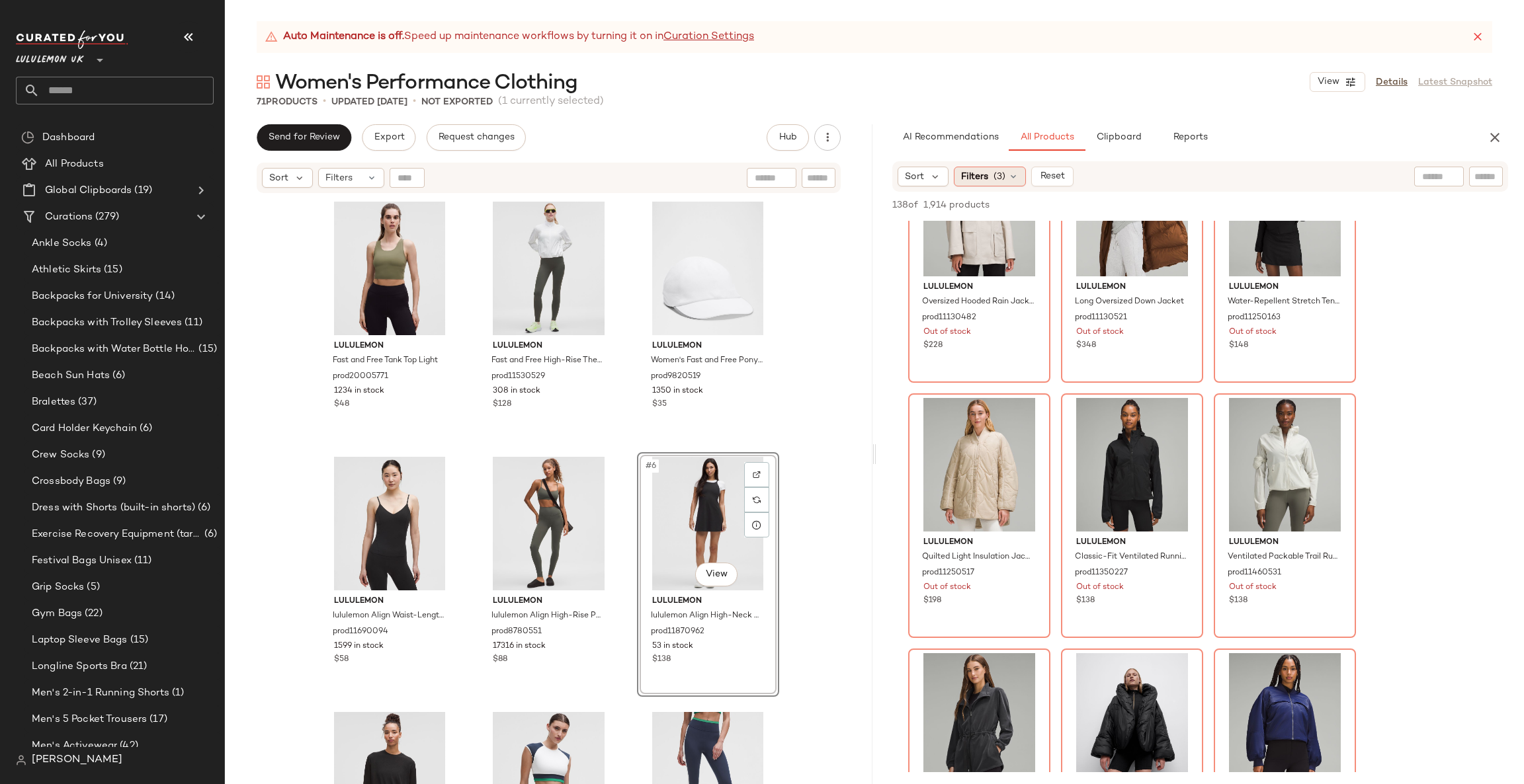
click at [1007, 171] on icon at bounding box center [1012, 176] width 10 height 10
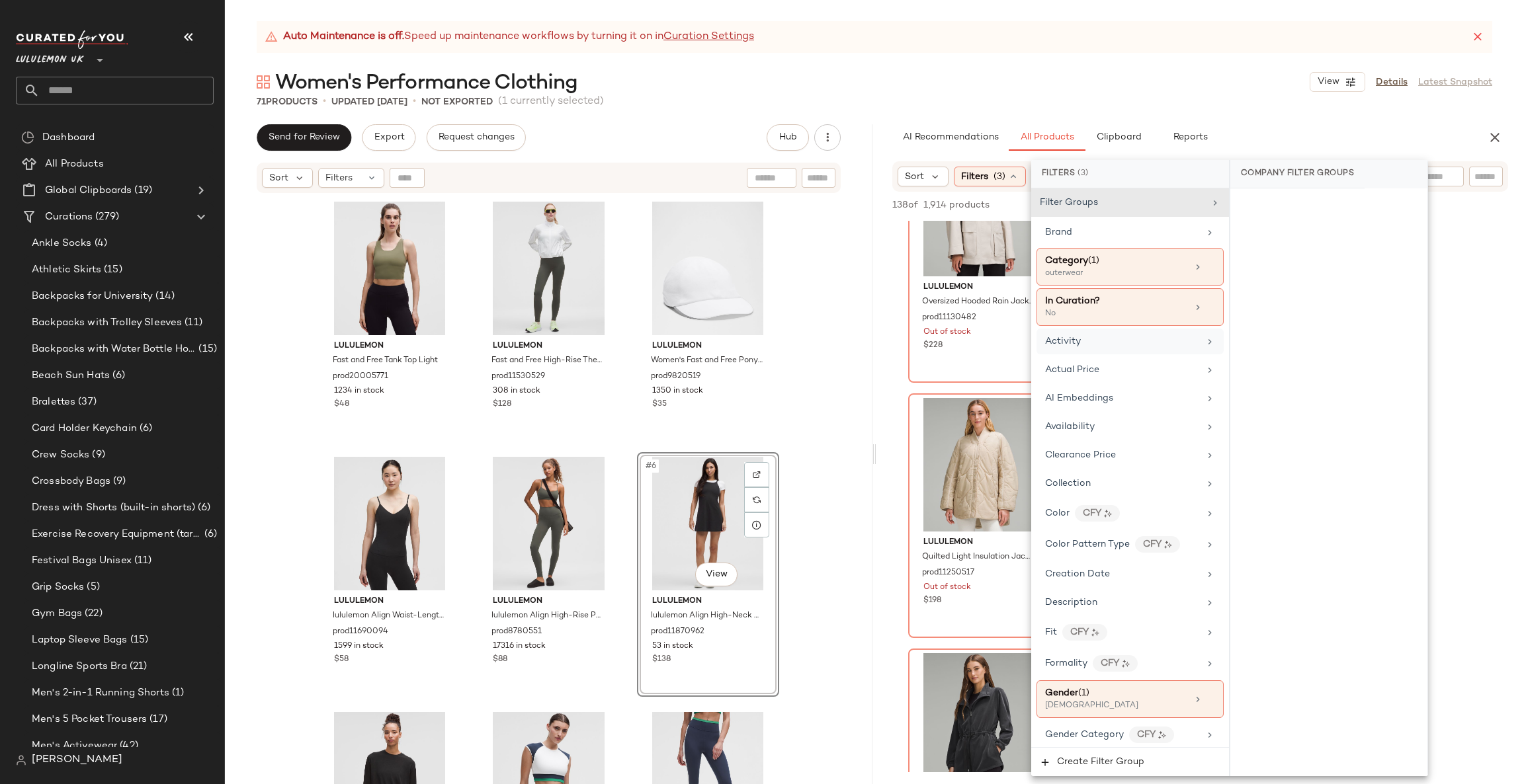
click at [1094, 344] on div "Activity" at bounding box center [1122, 341] width 154 height 14
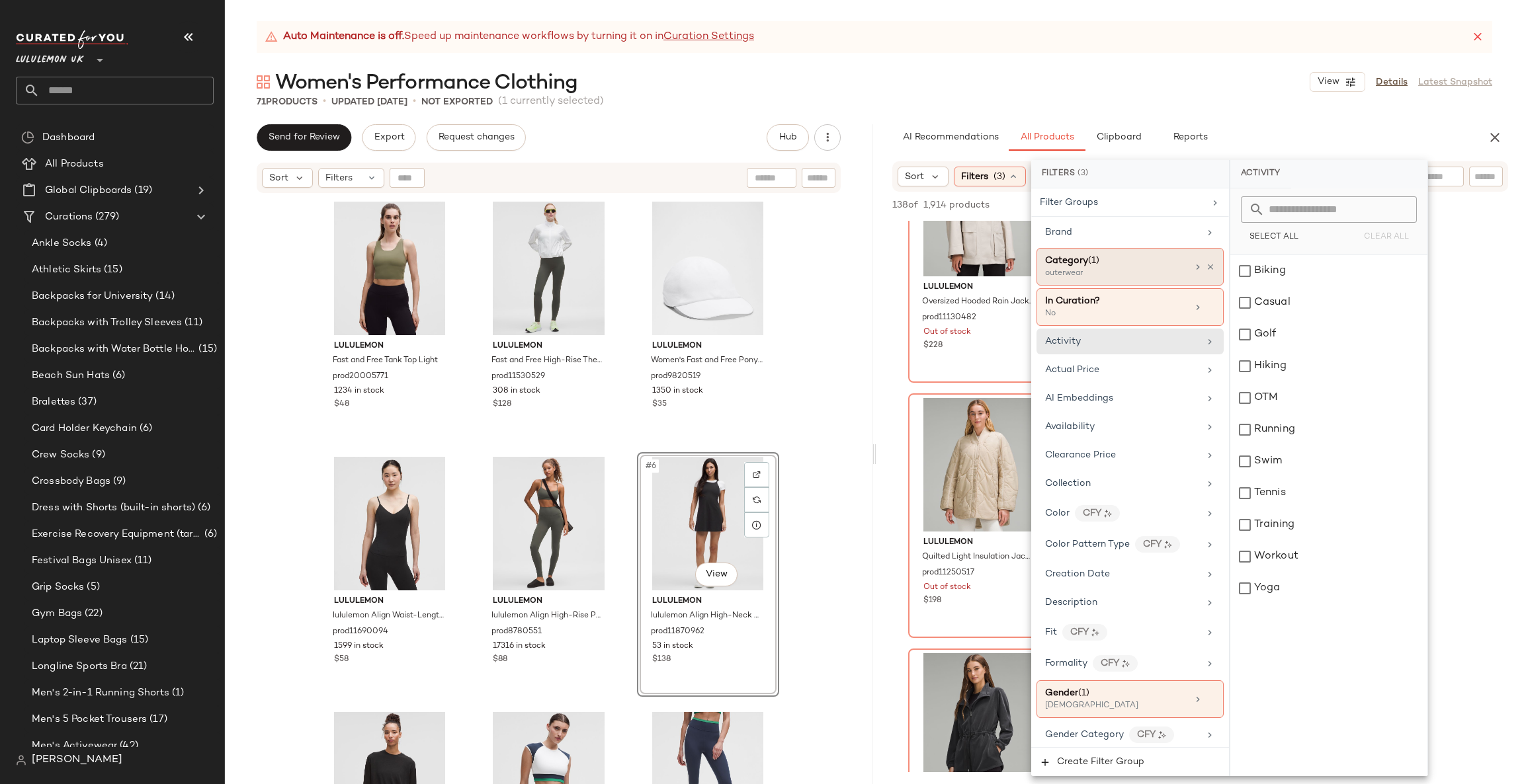
click at [1192, 267] on icon at bounding box center [1197, 267] width 10 height 10
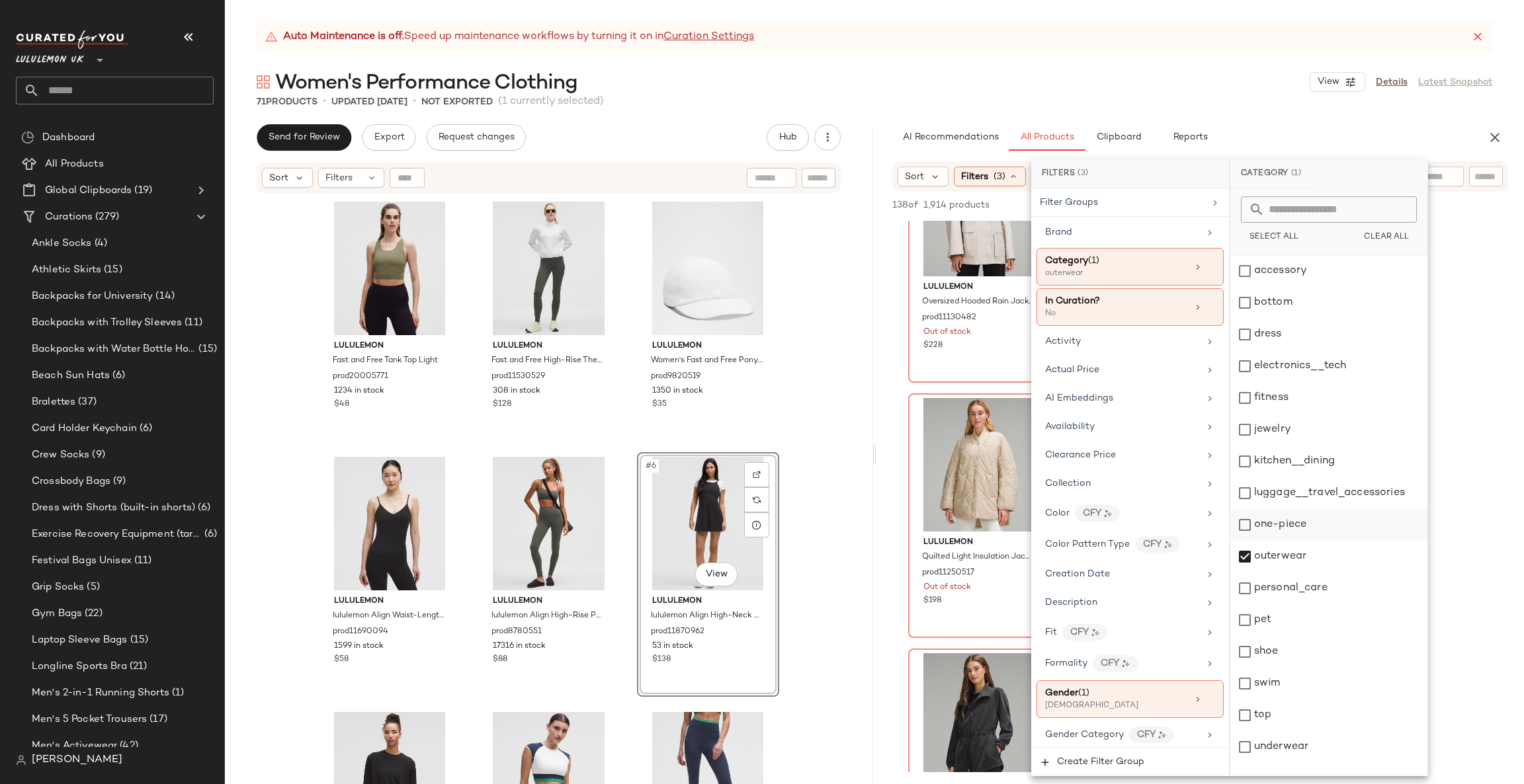
click at [1298, 532] on div "one-piece" at bounding box center [1329, 525] width 197 height 32
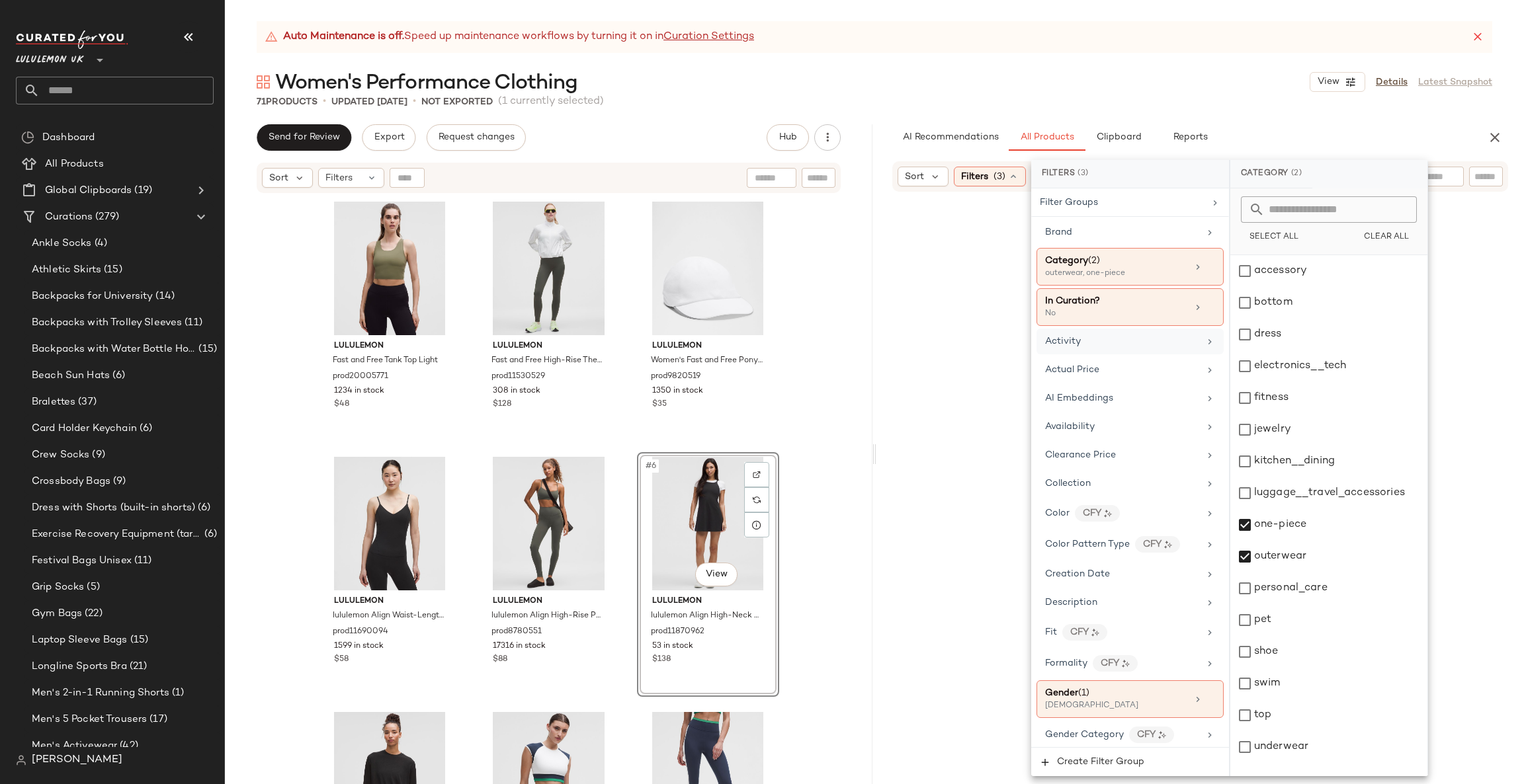
click at [1099, 336] on div "Activity" at bounding box center [1122, 341] width 154 height 14
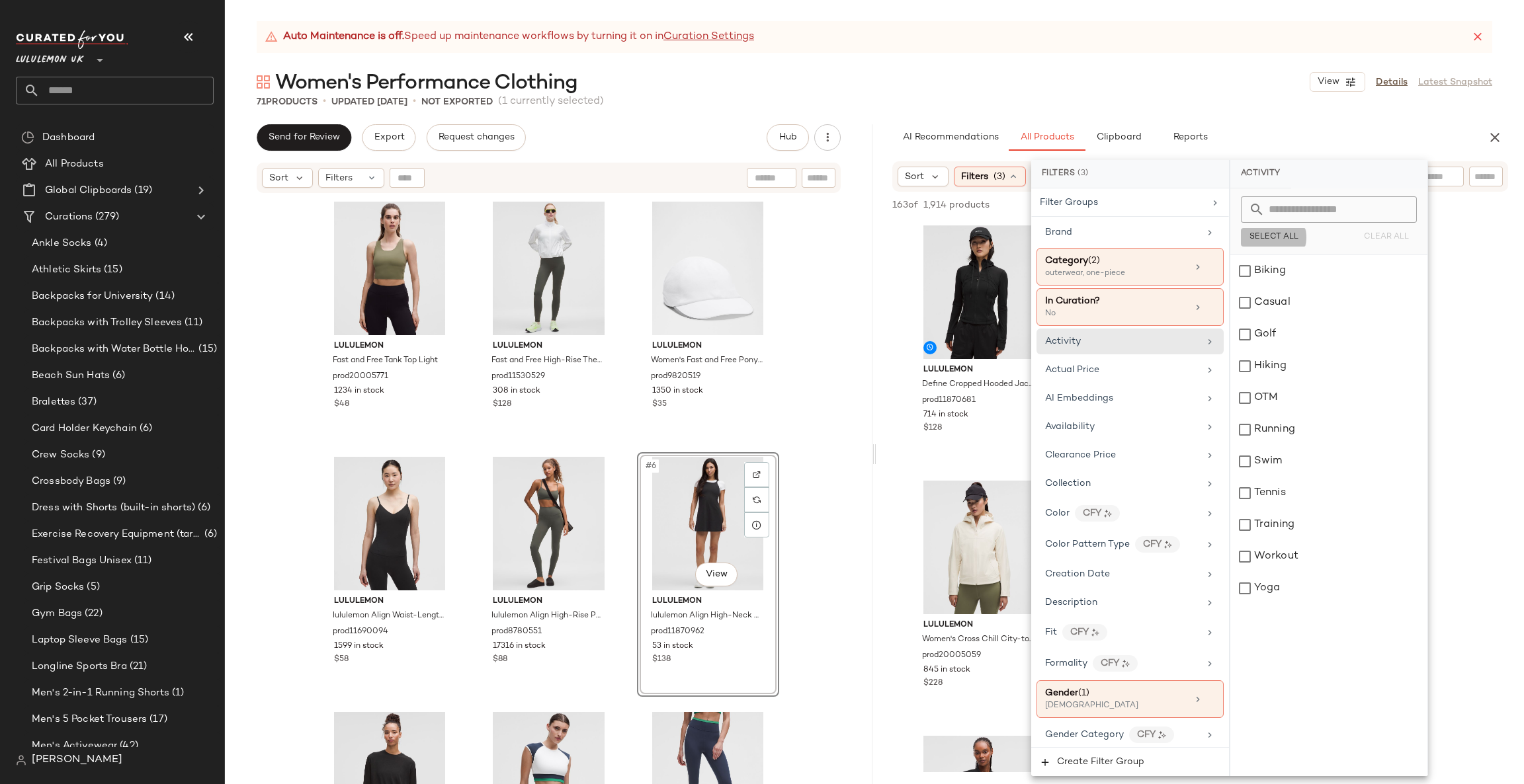
click at [1281, 238] on span "Select All" at bounding box center [1273, 238] width 50 height 10
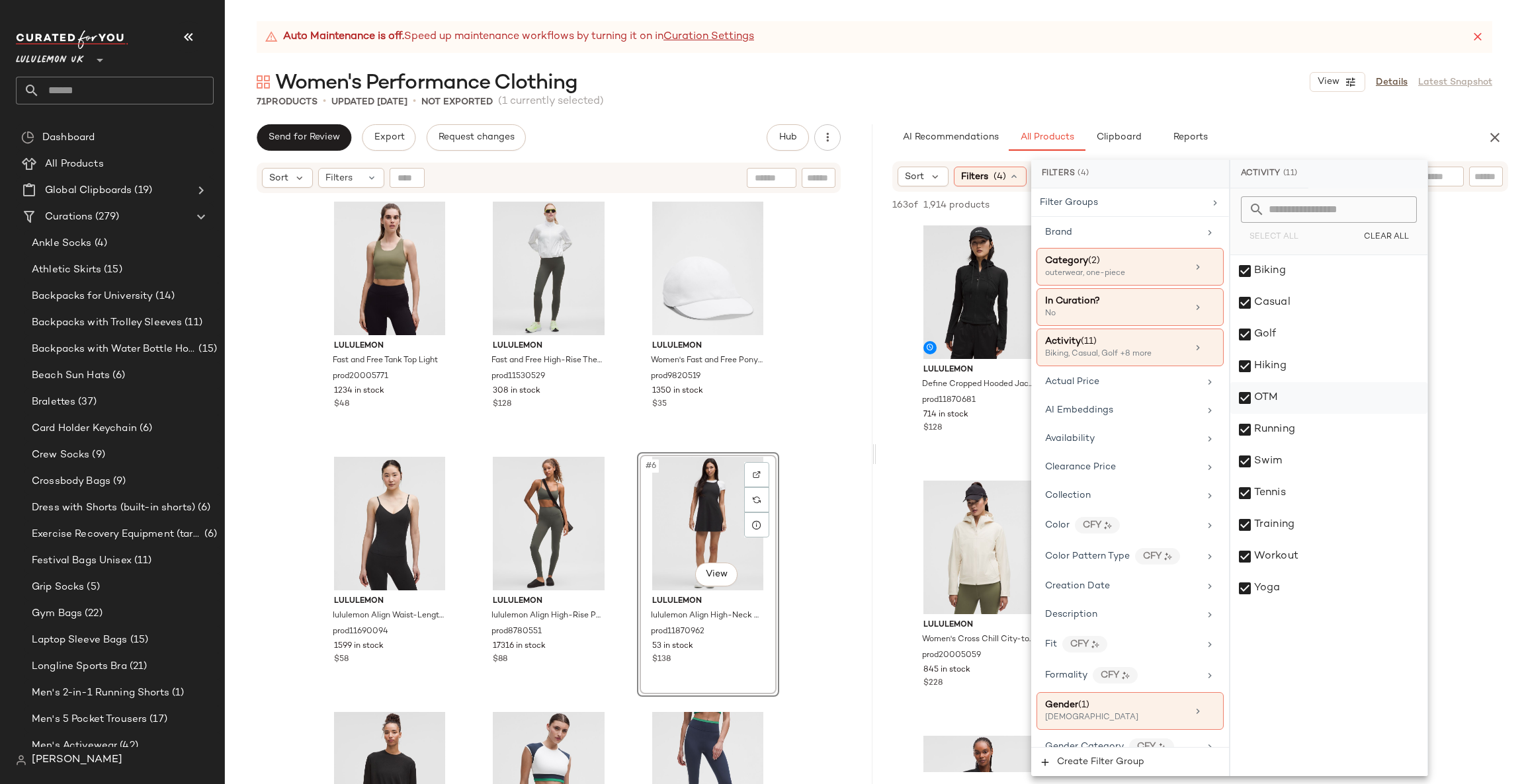
click at [1288, 394] on div "OTM" at bounding box center [1329, 398] width 197 height 32
click at [1292, 303] on div "Casual" at bounding box center [1329, 303] width 197 height 32
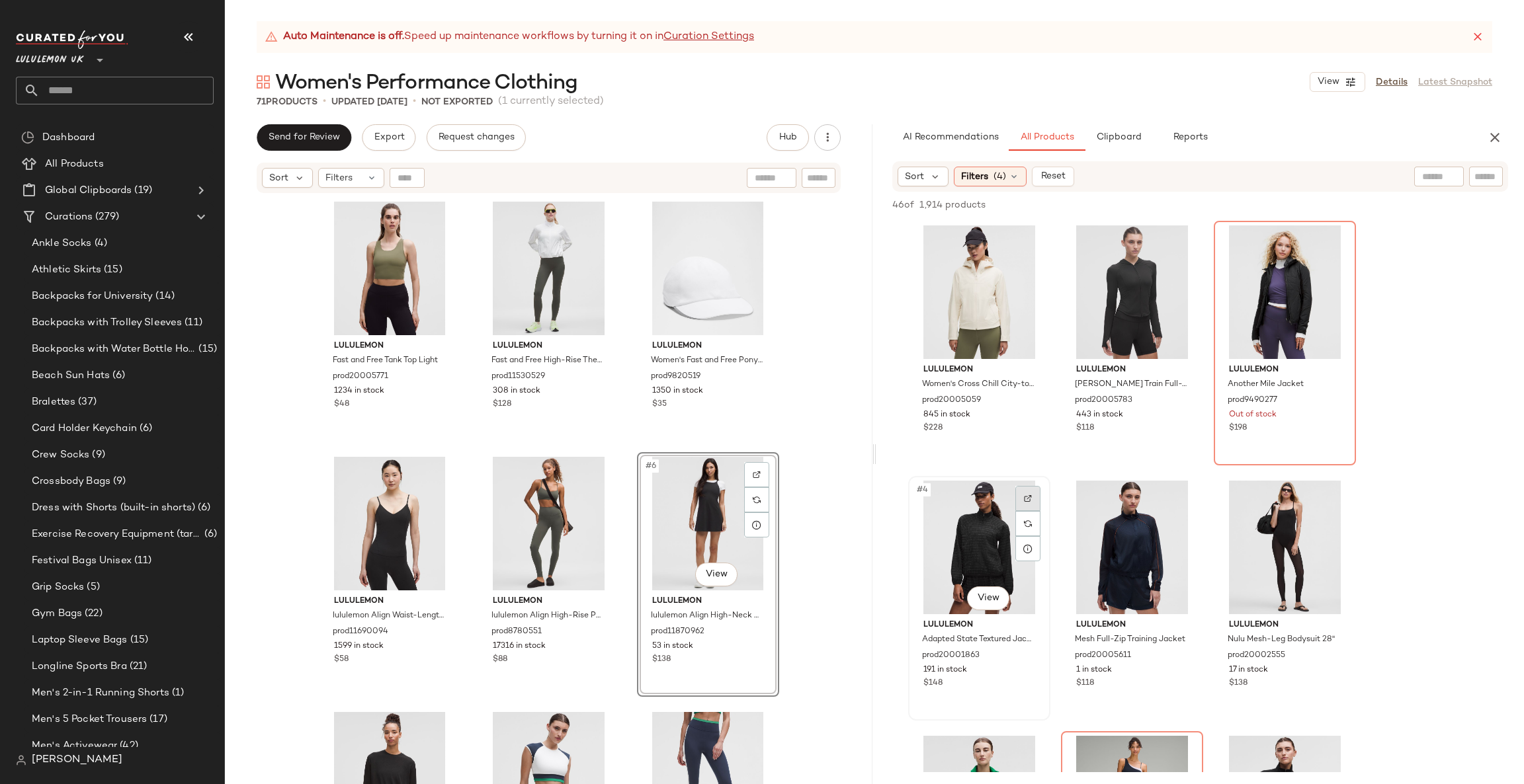
click at [1031, 496] on img at bounding box center [1027, 499] width 8 height 8
click at [1172, 241] on div at bounding box center [1180, 243] width 25 height 25
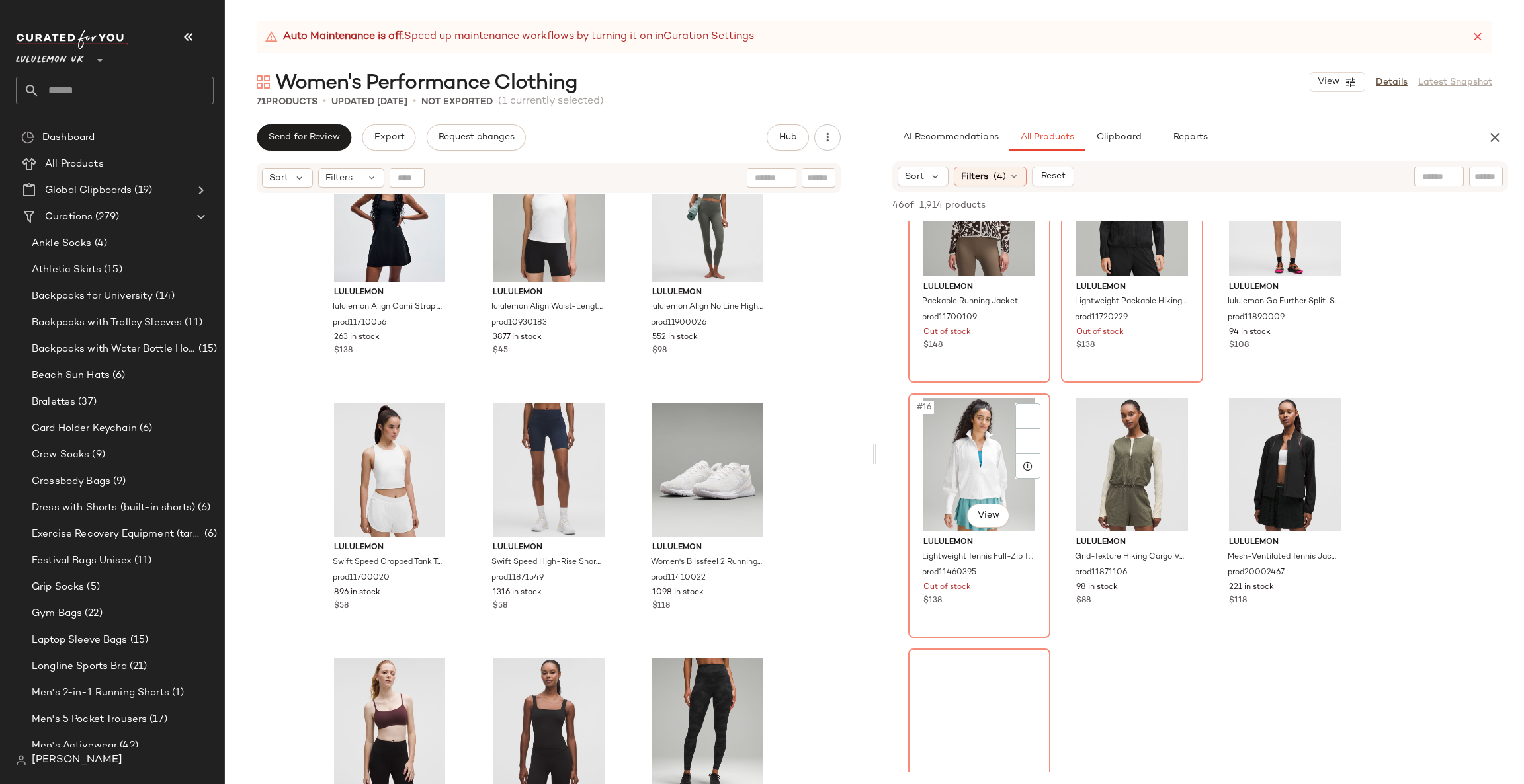
scroll to position [1389, 0]
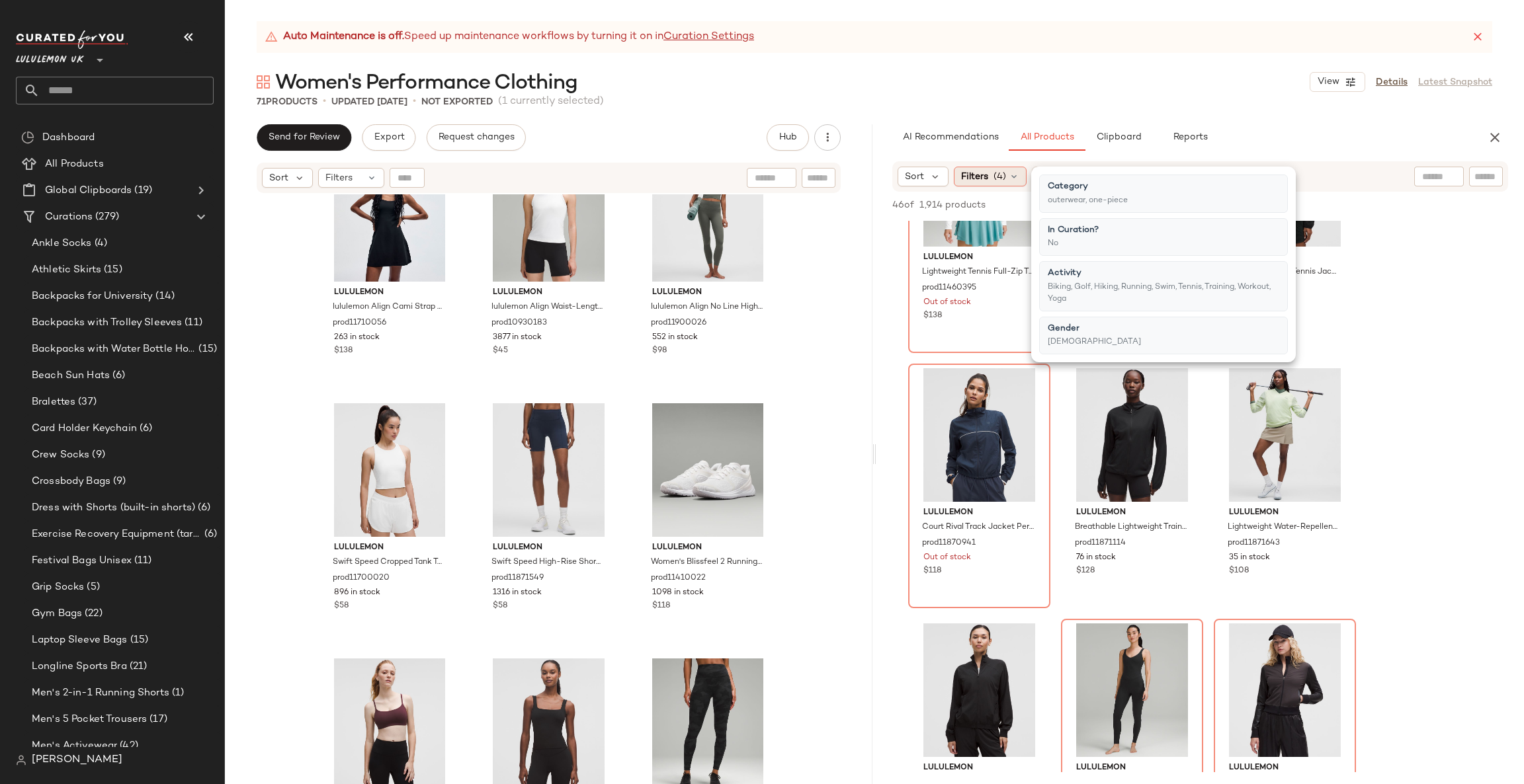
click at [998, 167] on div "Filters (4)" at bounding box center [990, 176] width 73 height 20
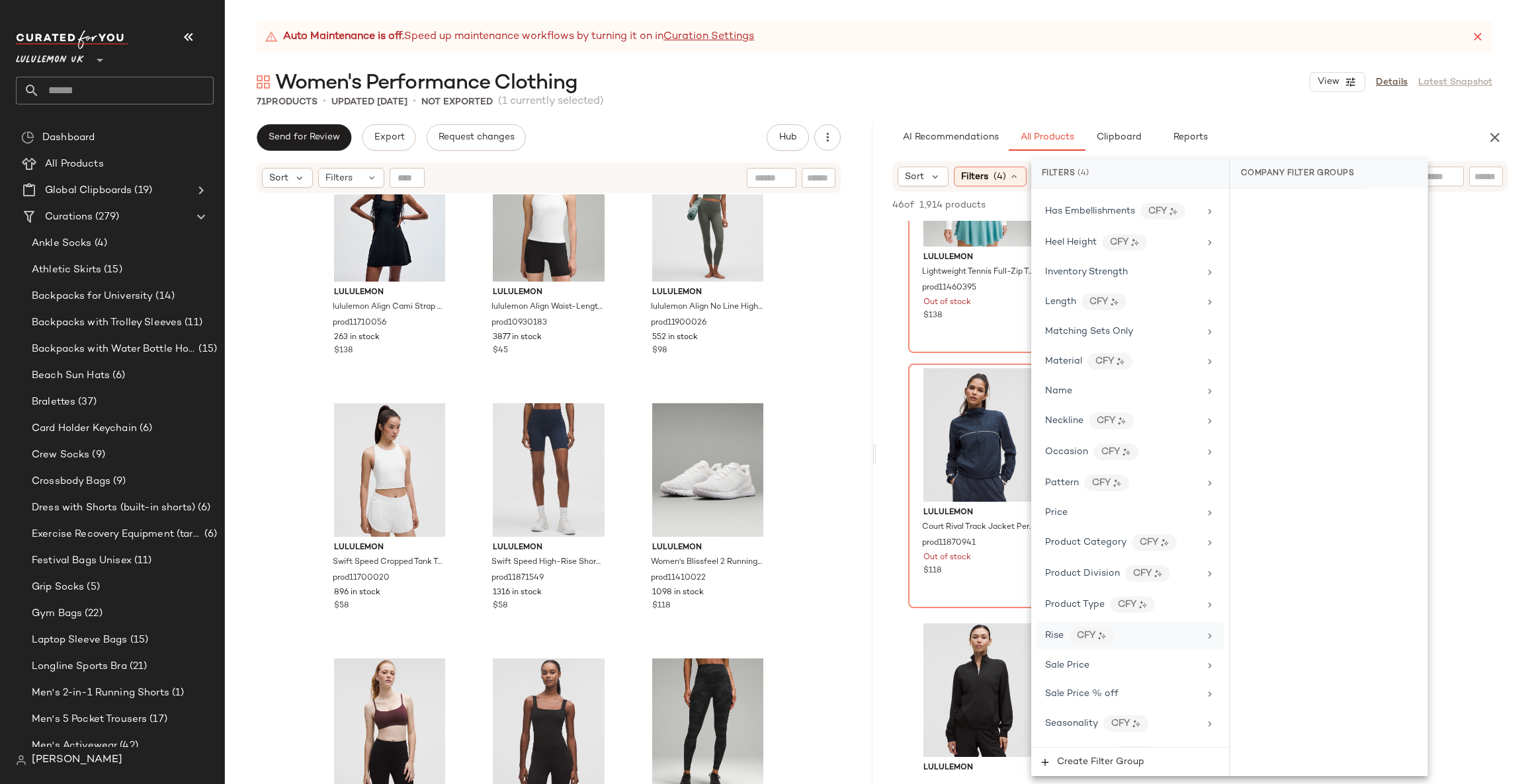
scroll to position [658, 0]
drag, startPoint x: 1098, startPoint y: 692, endPoint x: 1096, endPoint y: 684, distance: 8.2
click at [1097, 693] on div "Total Inventory" at bounding box center [1130, 701] width 187 height 26
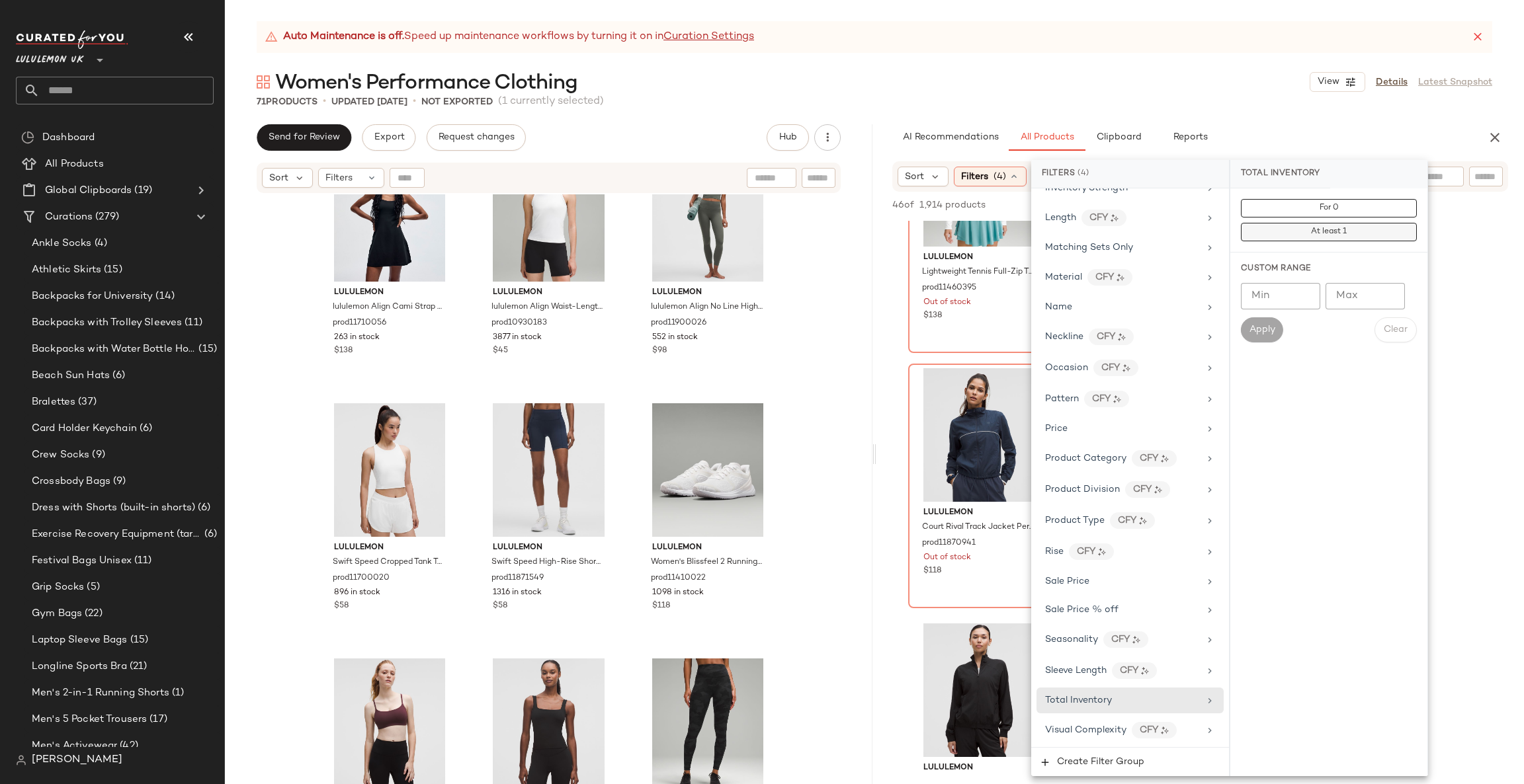
click at [1322, 223] on button "At least 1" at bounding box center [1329, 231] width 176 height 18
click at [1450, 283] on div "lululemon Women's Cross Chill City-to-Trail Jacket prod20005059 845 in stock $2…" at bounding box center [1200, 486] width 647 height 3307
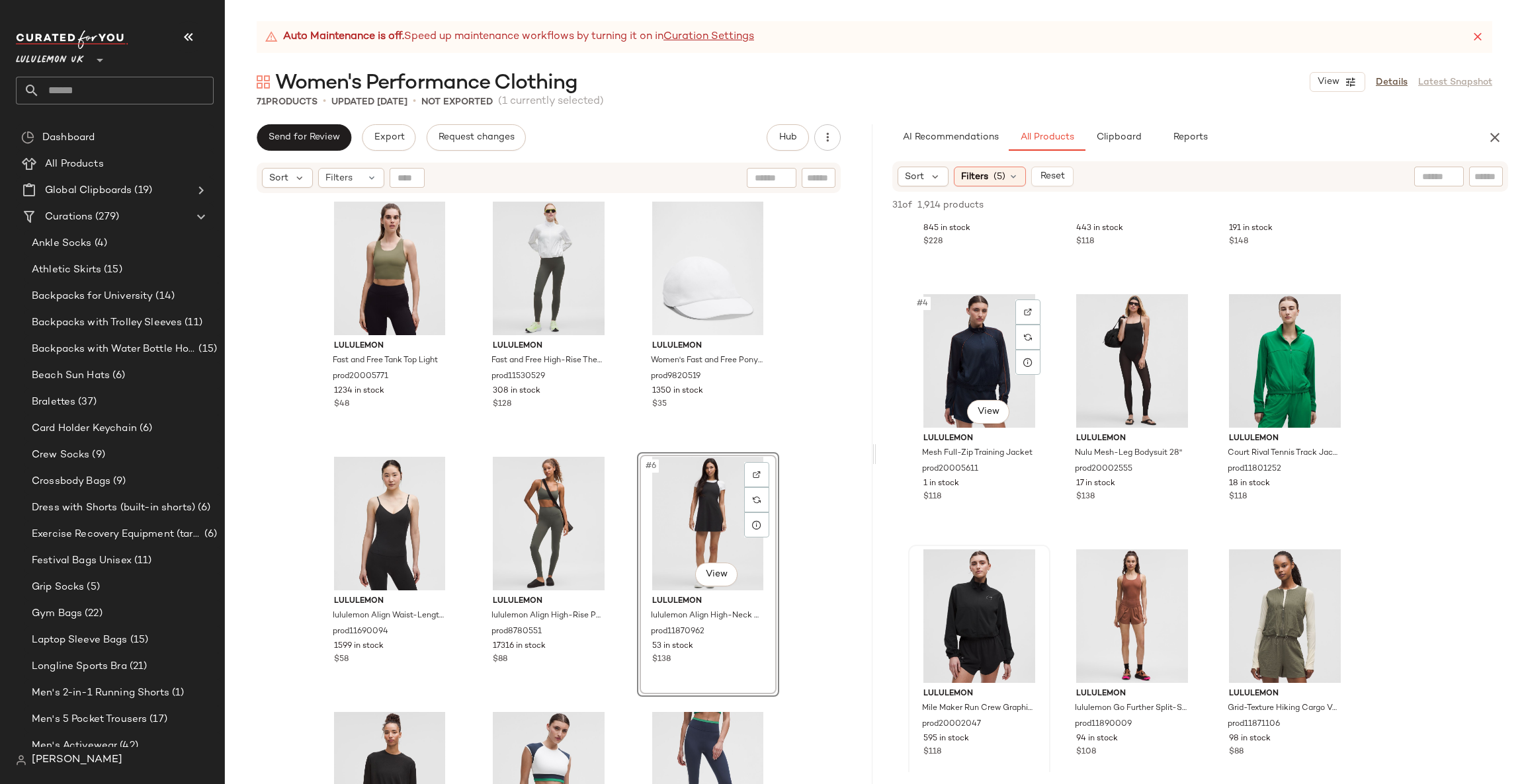
scroll to position [385, 0]
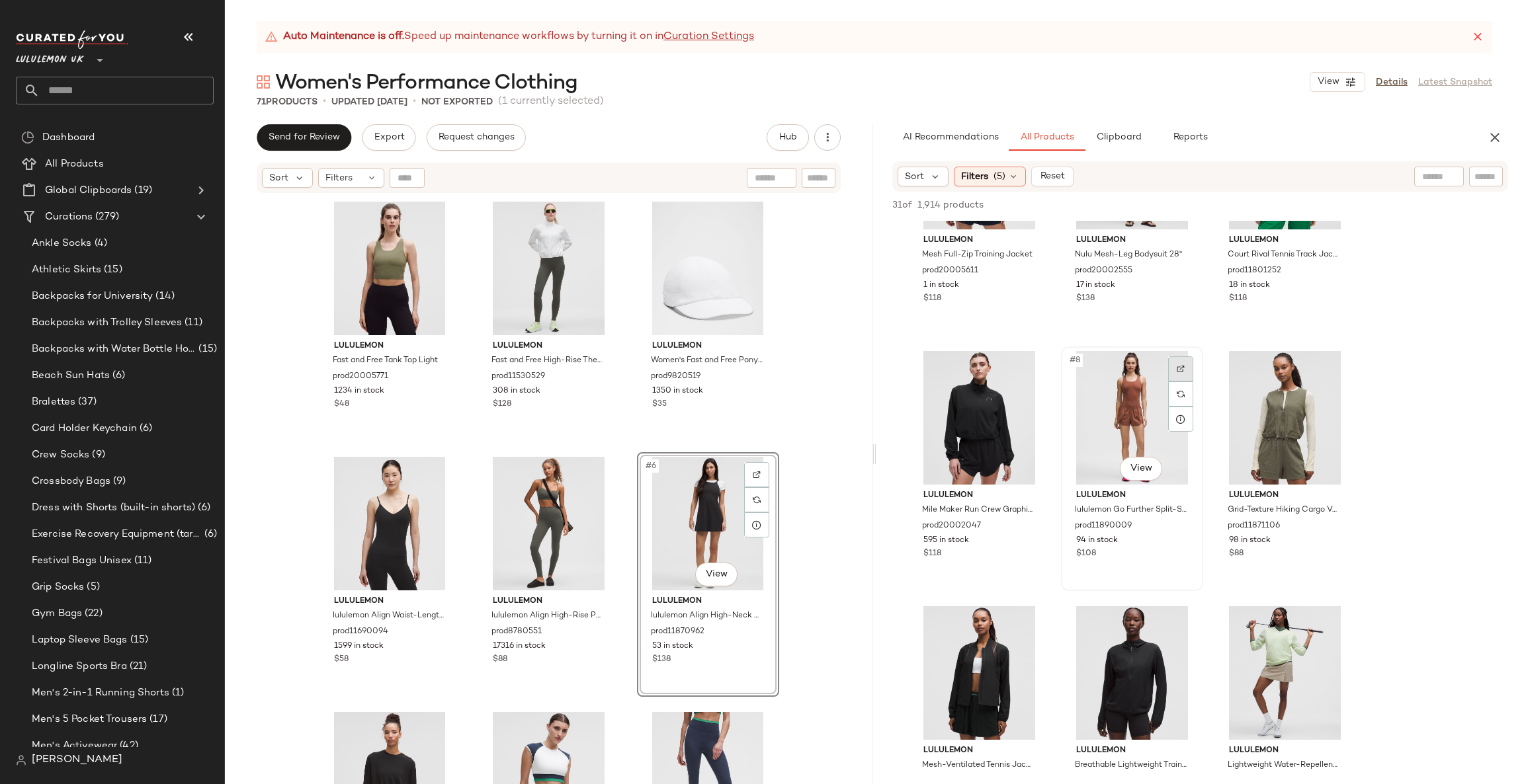
click at [1178, 360] on div at bounding box center [1180, 368] width 25 height 25
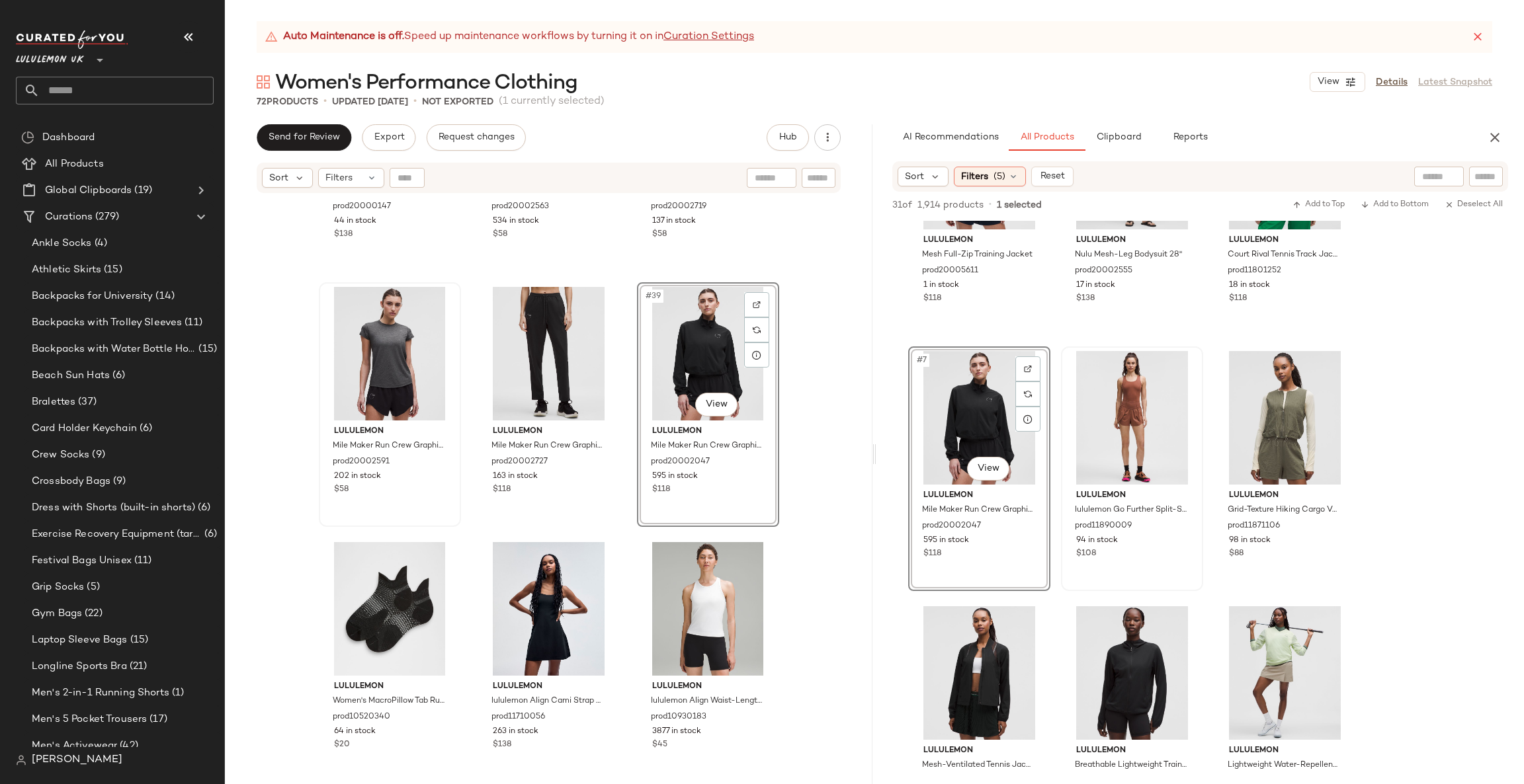
scroll to position [2989, 0]
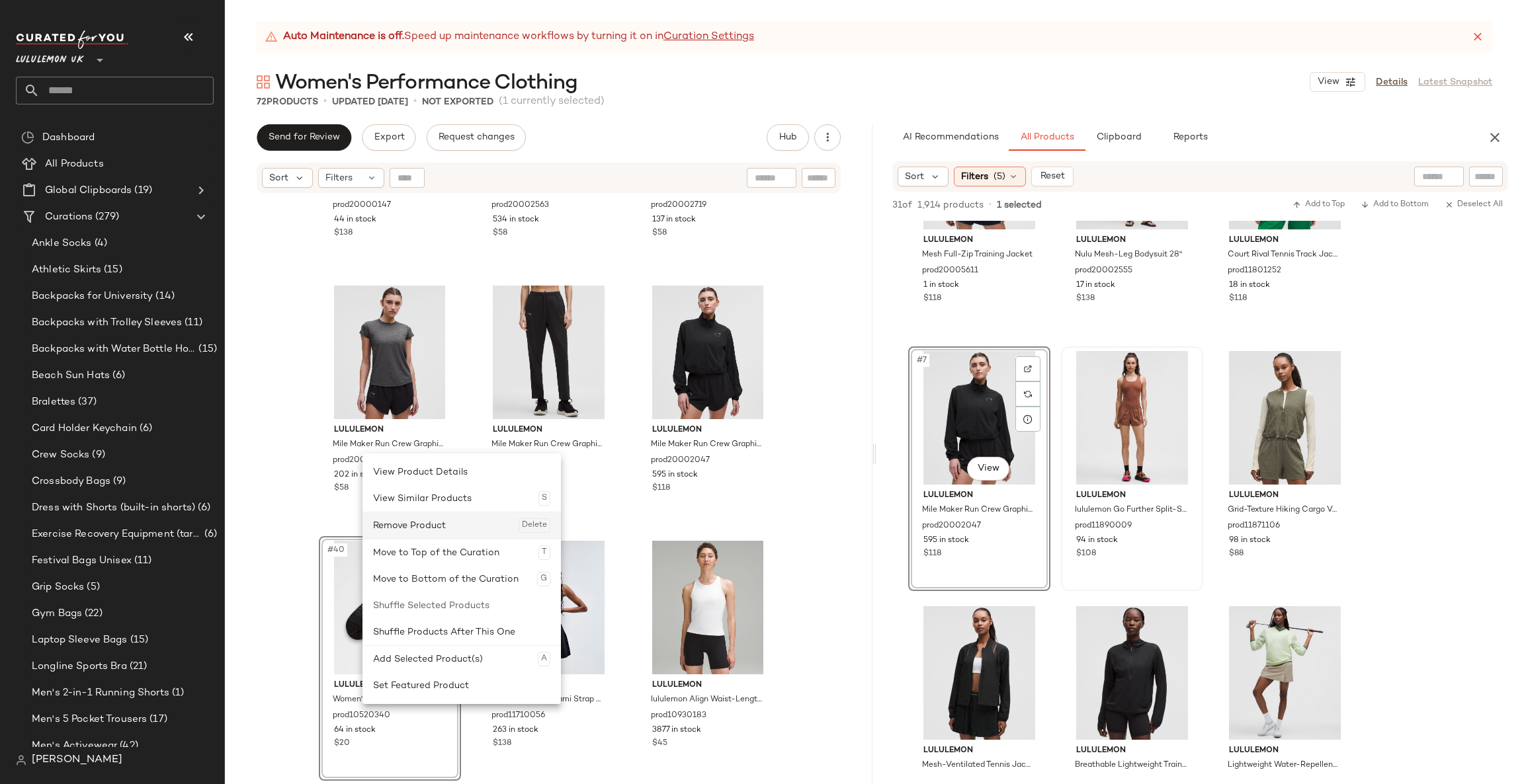
click at [453, 517] on div "Remove Product Delete" at bounding box center [461, 525] width 177 height 26
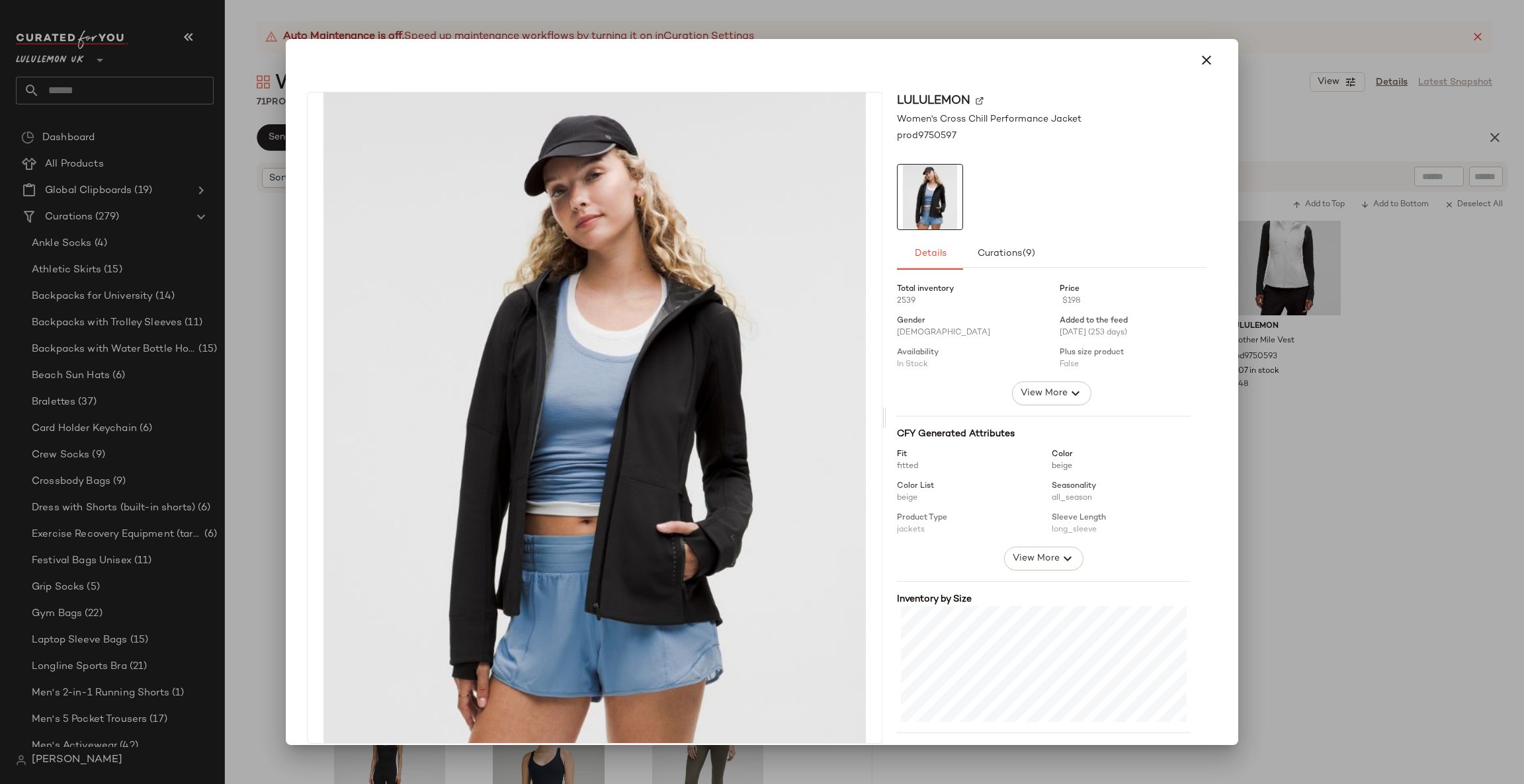
scroll to position [89, 0]
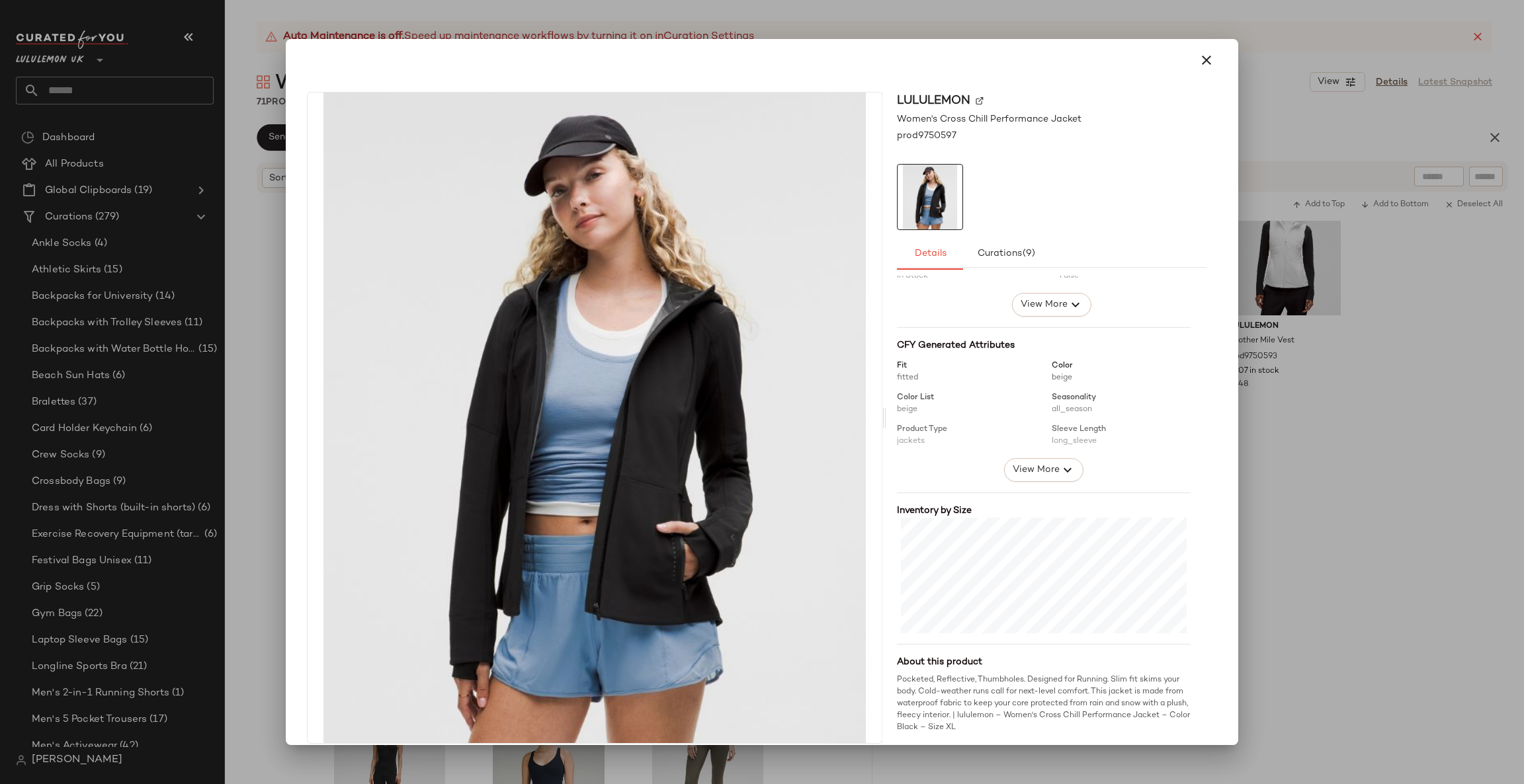
click at [1261, 443] on div at bounding box center [762, 392] width 1524 height 784
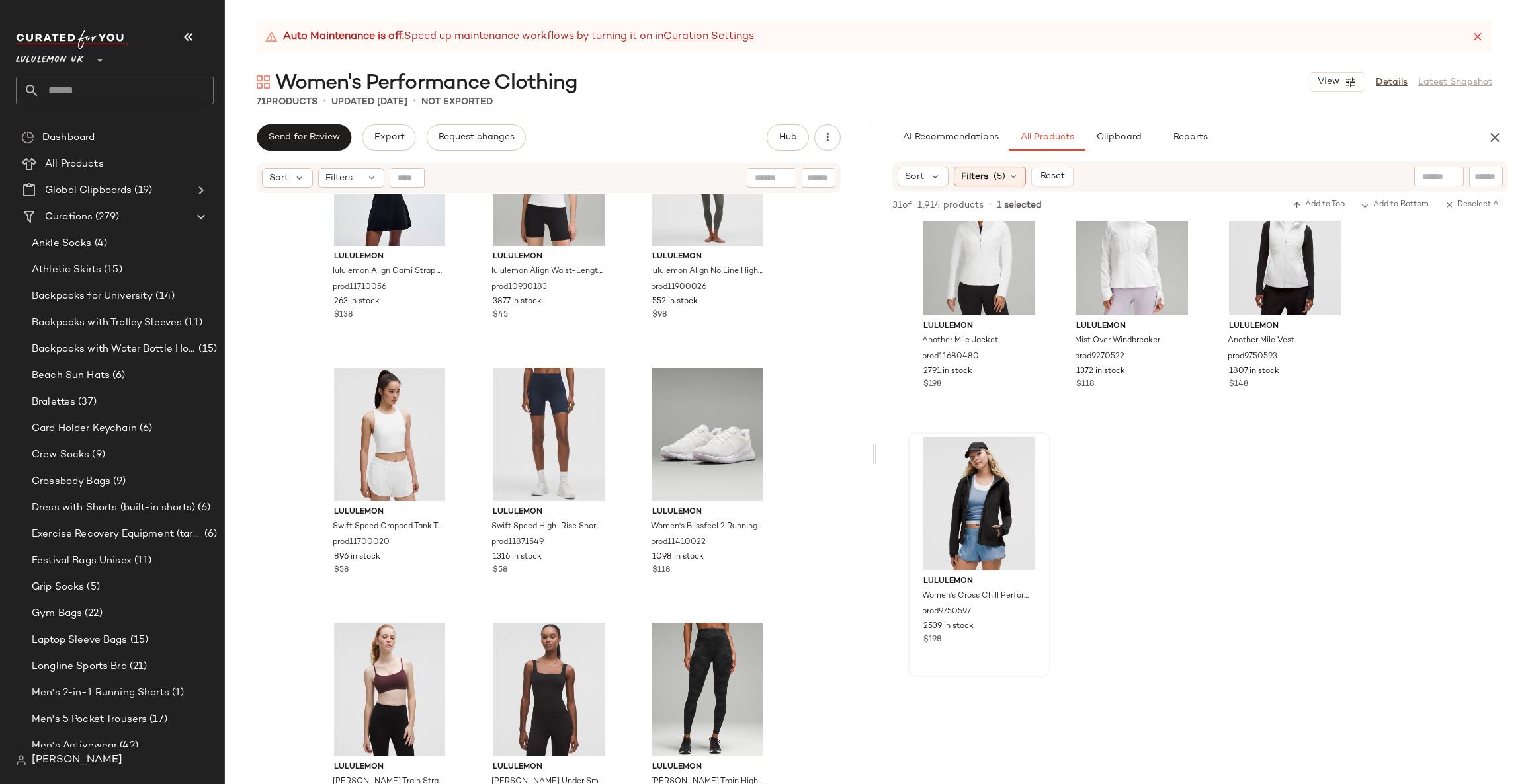
scroll to position [3387, 0]
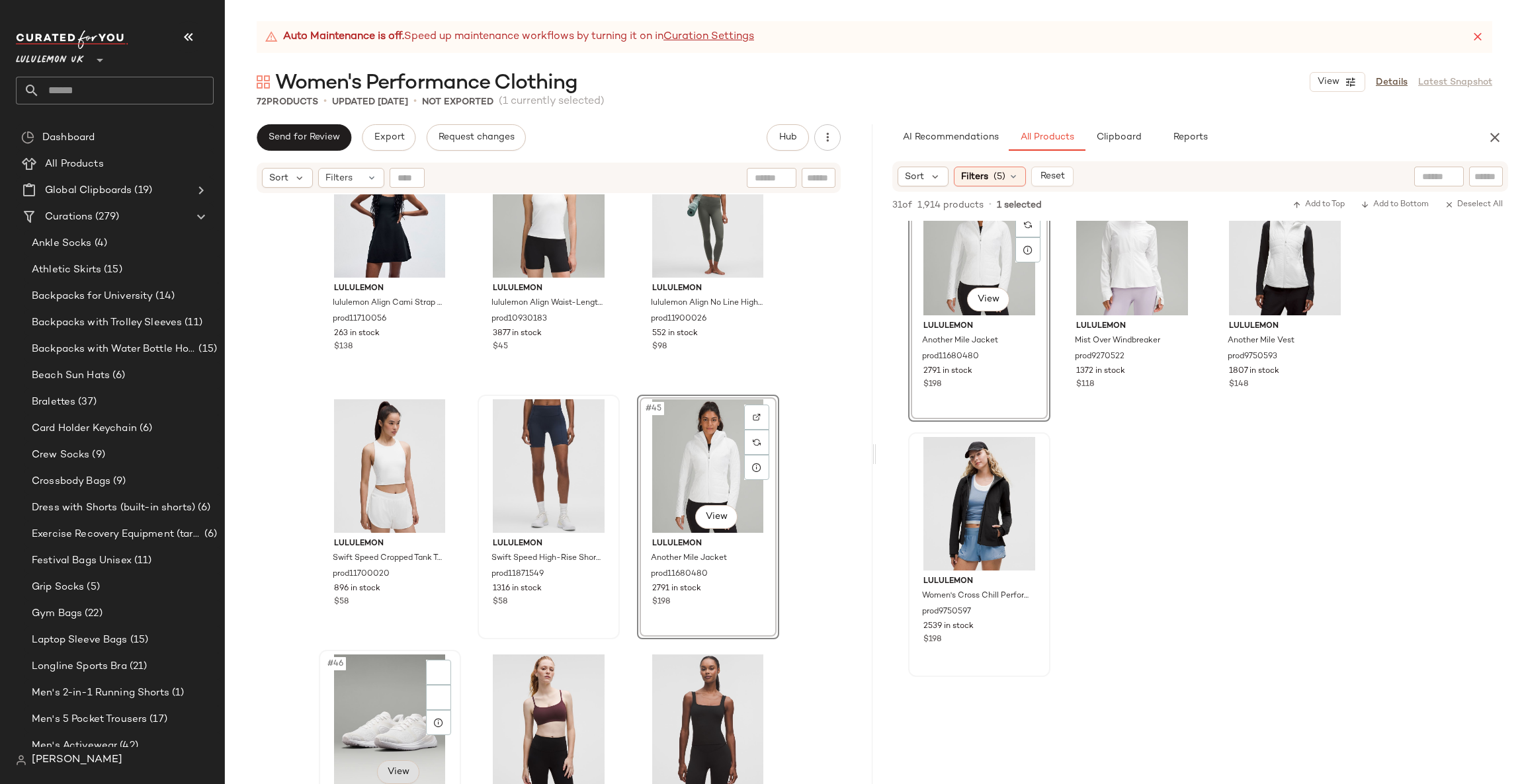
scroll to position [3584, 0]
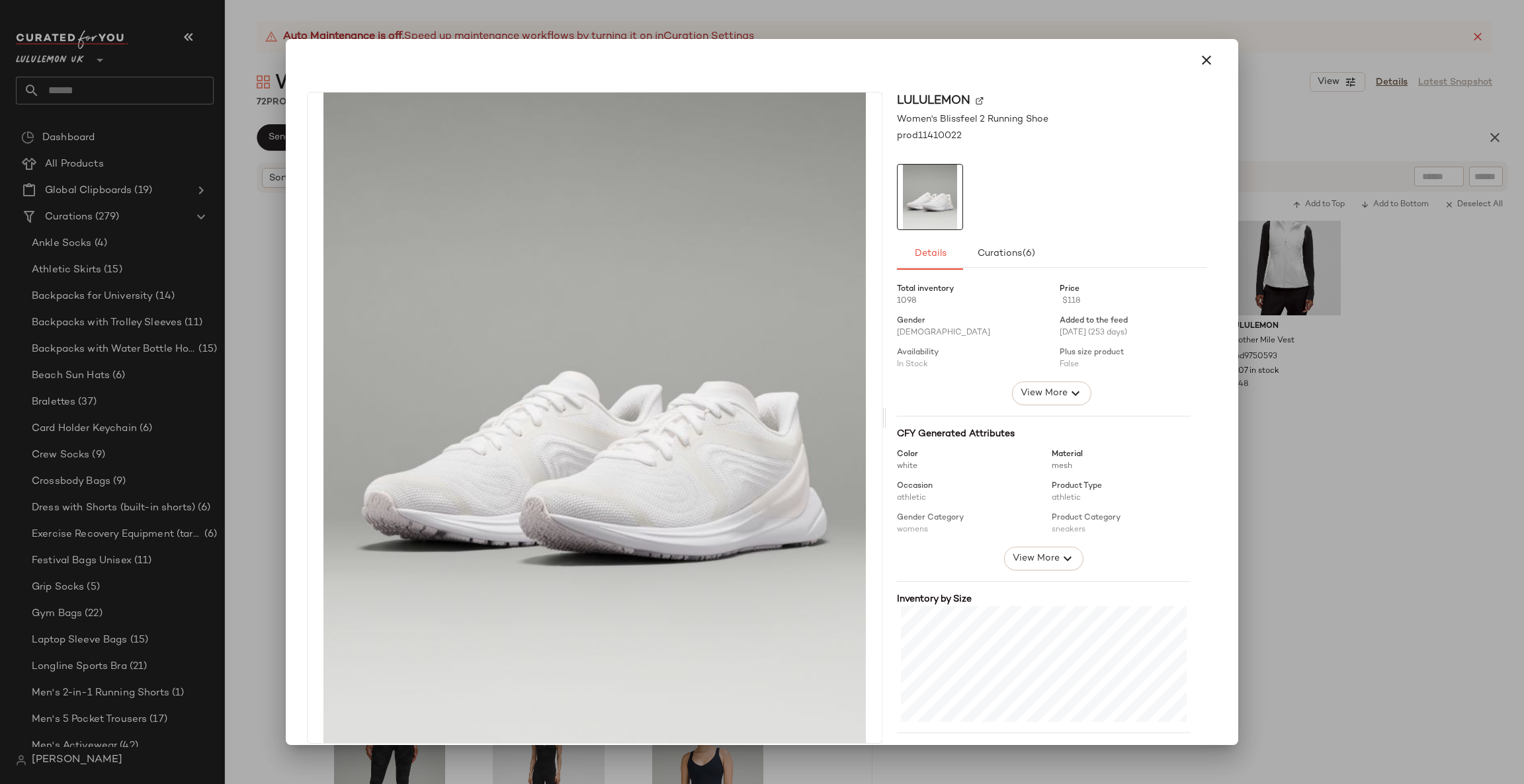
drag, startPoint x: 379, startPoint y: 581, endPoint x: 260, endPoint y: 531, distance: 129.1
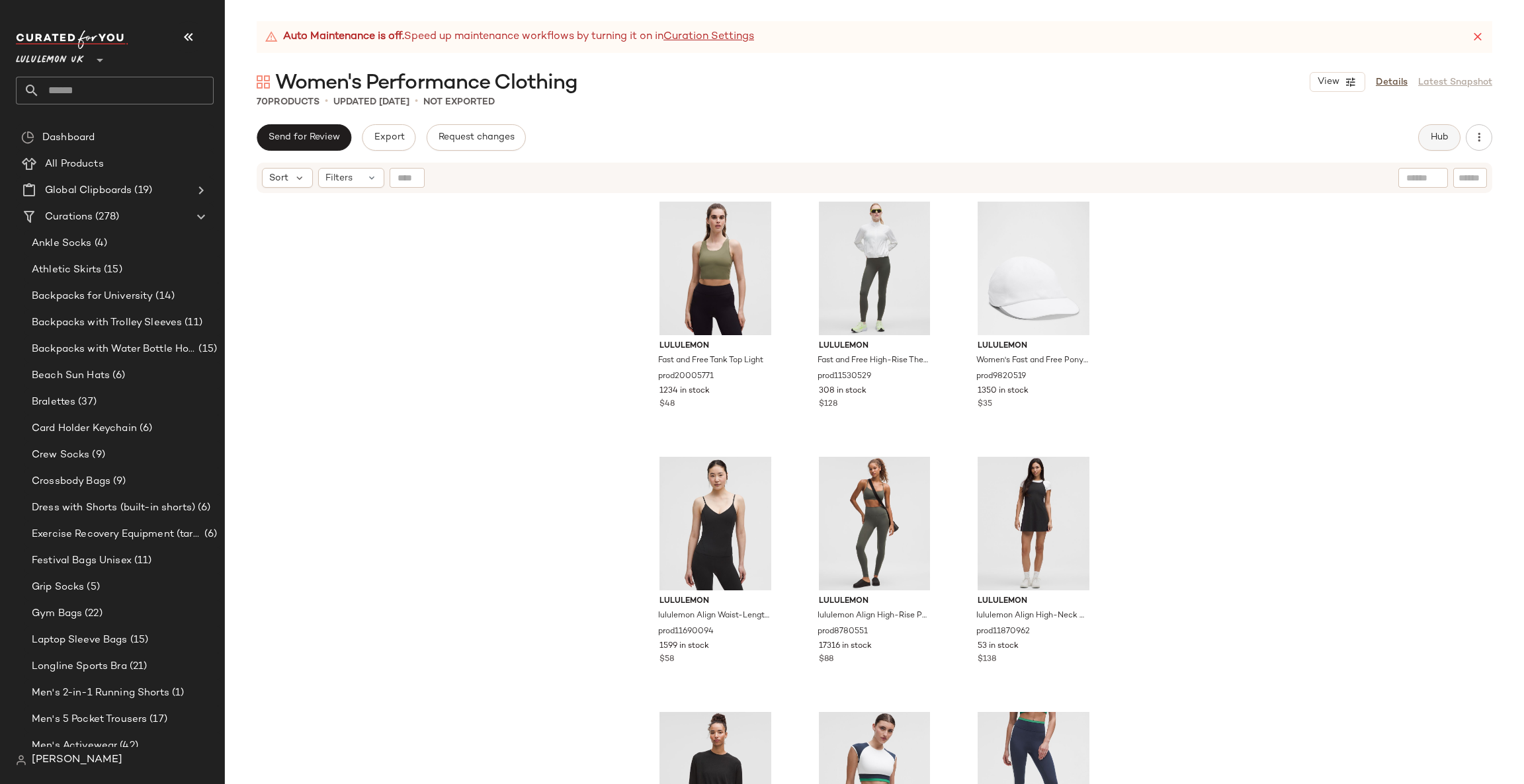
click at [1437, 141] on span "Hub" at bounding box center [1438, 137] width 18 height 10
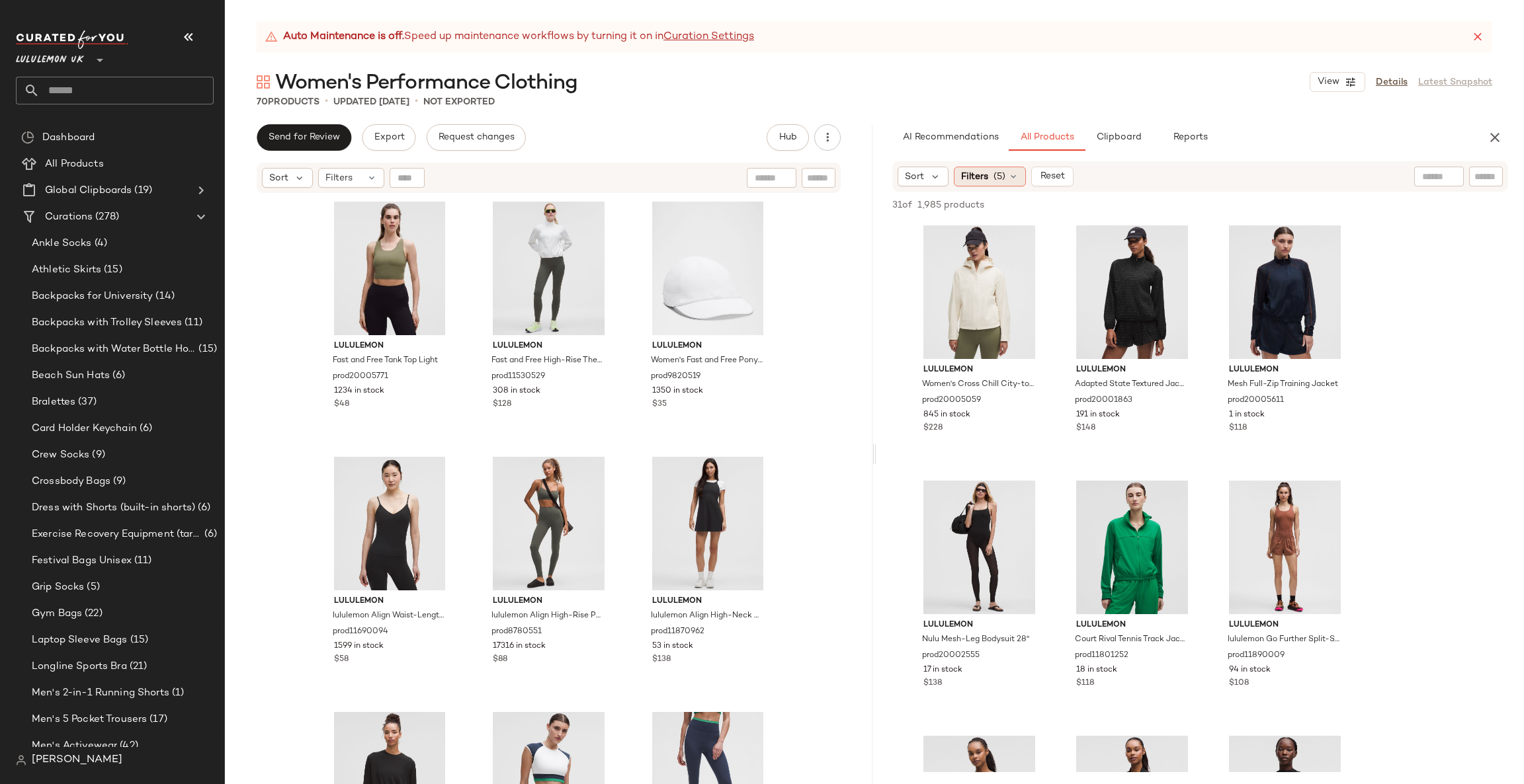
click at [985, 180] on span "Filters" at bounding box center [975, 176] width 27 height 14
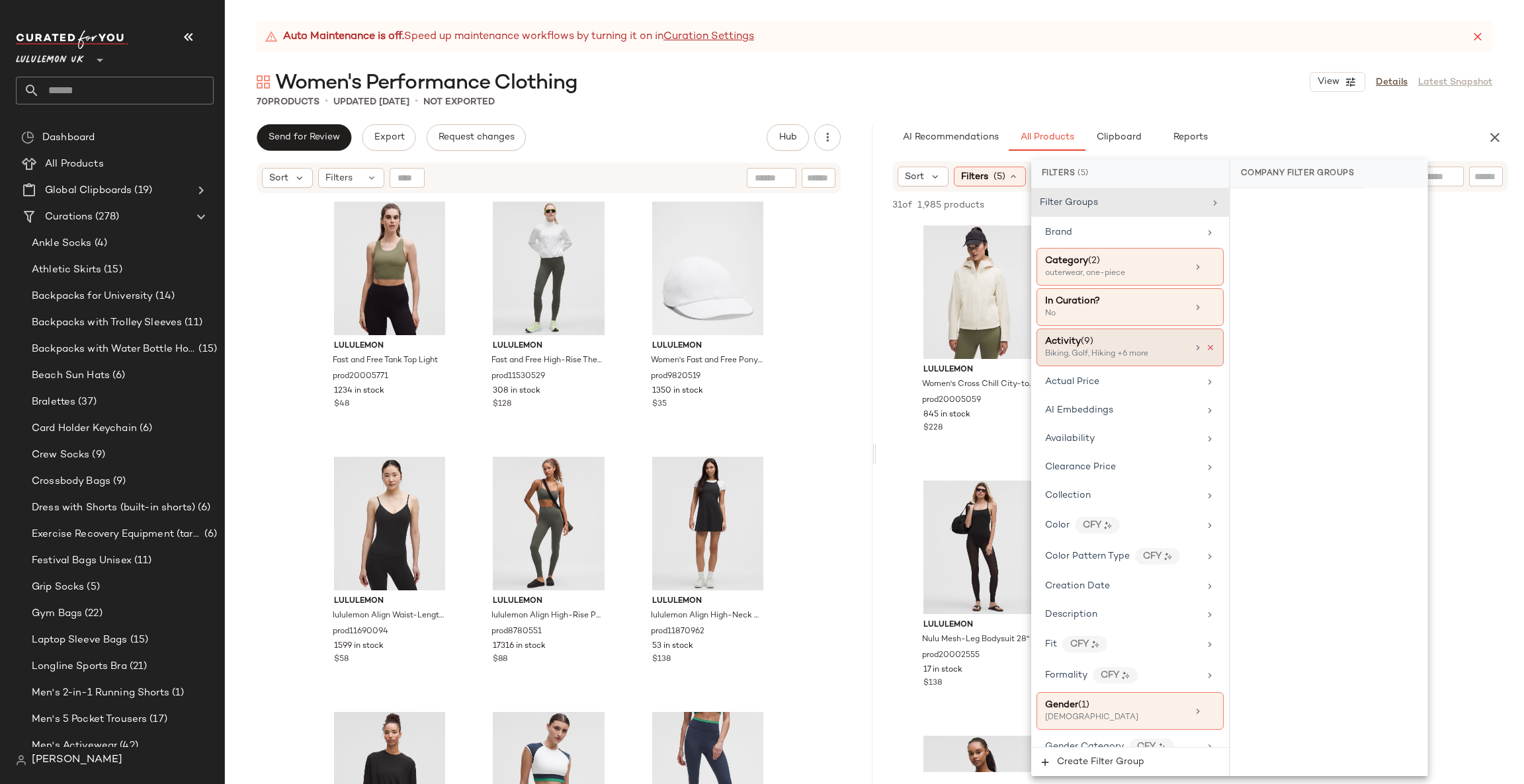
click at [1205, 352] on icon at bounding box center [1210, 348] width 10 height 10
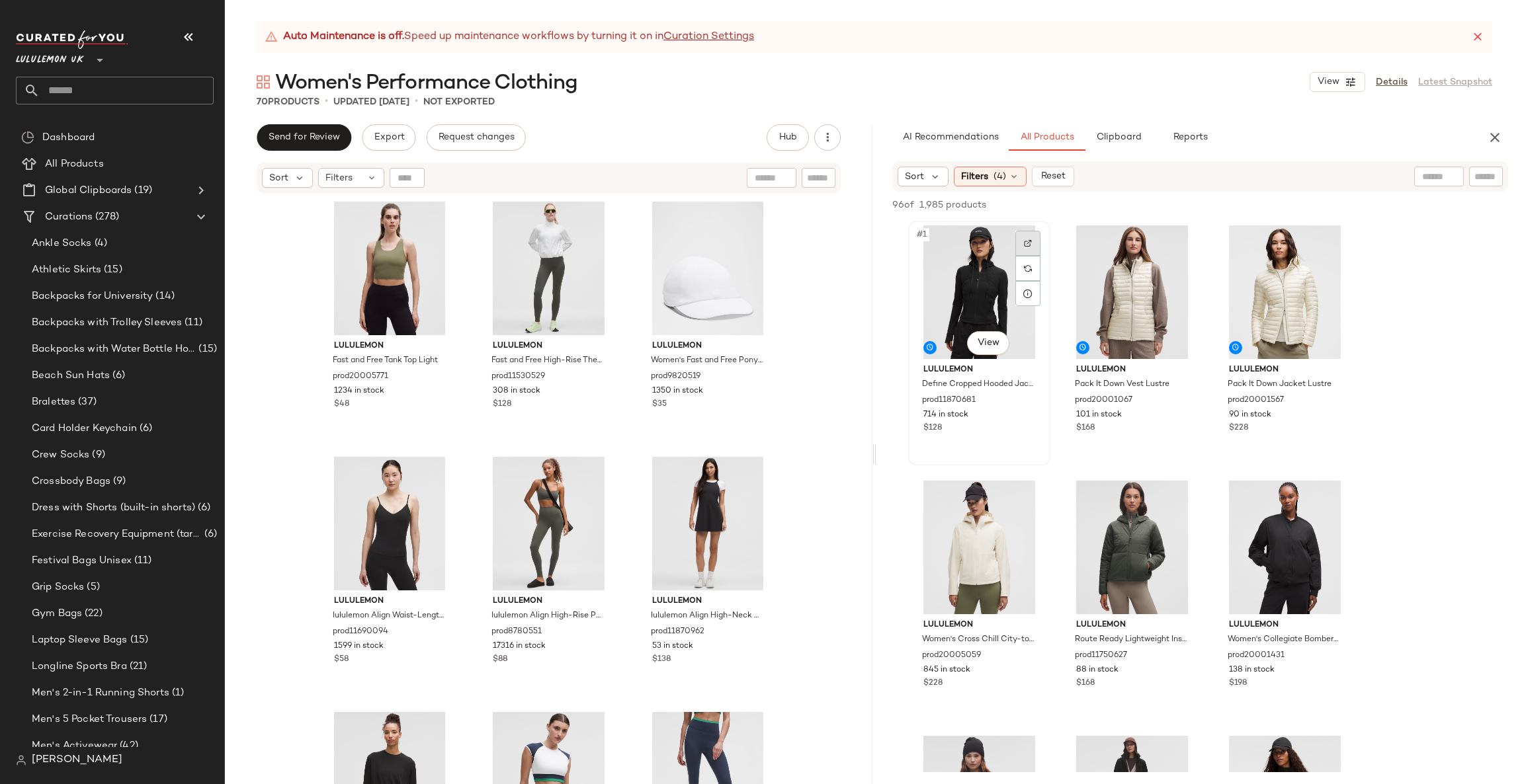
click at [1027, 247] on div at bounding box center [1027, 243] width 25 height 25
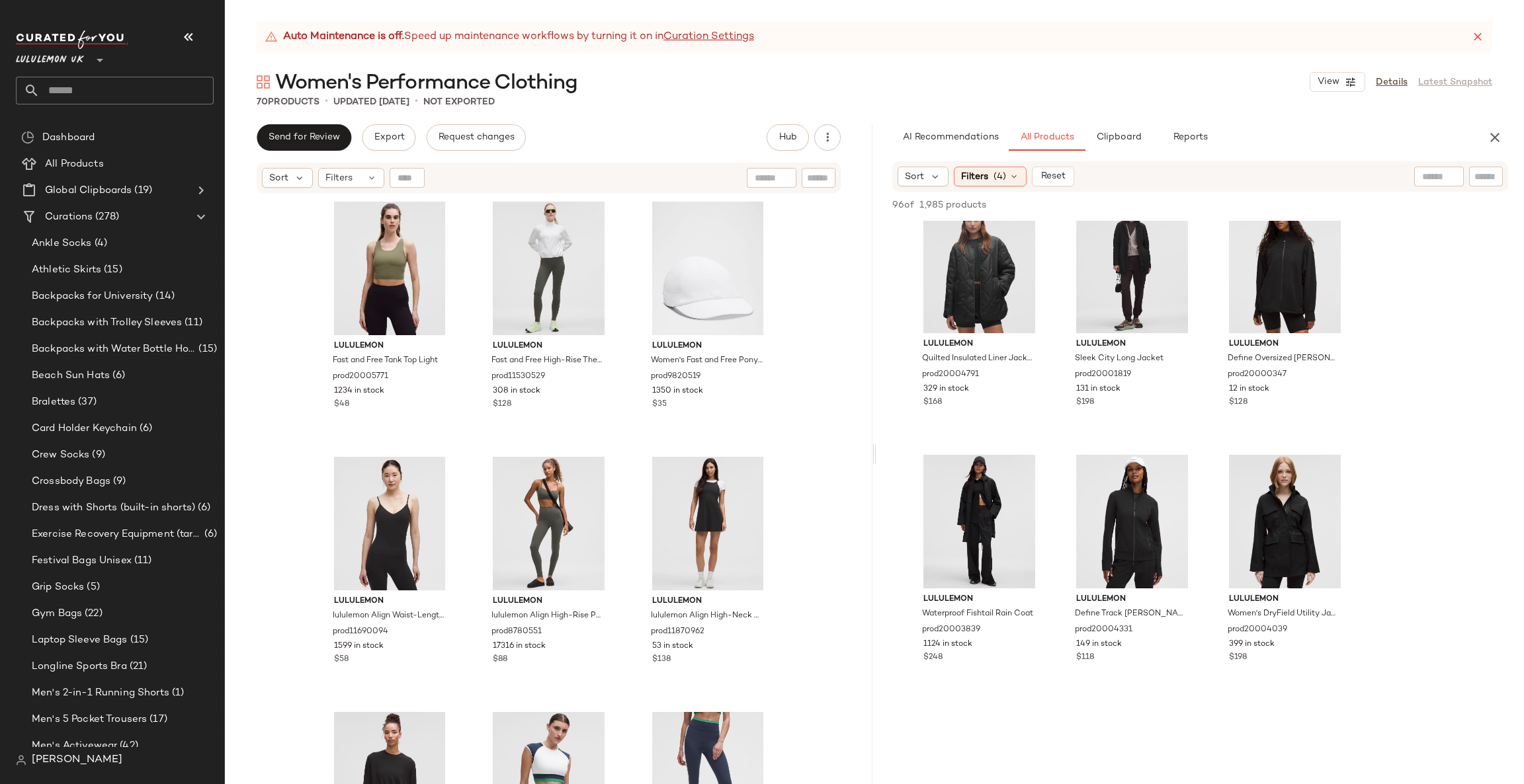
scroll to position [594, 0]
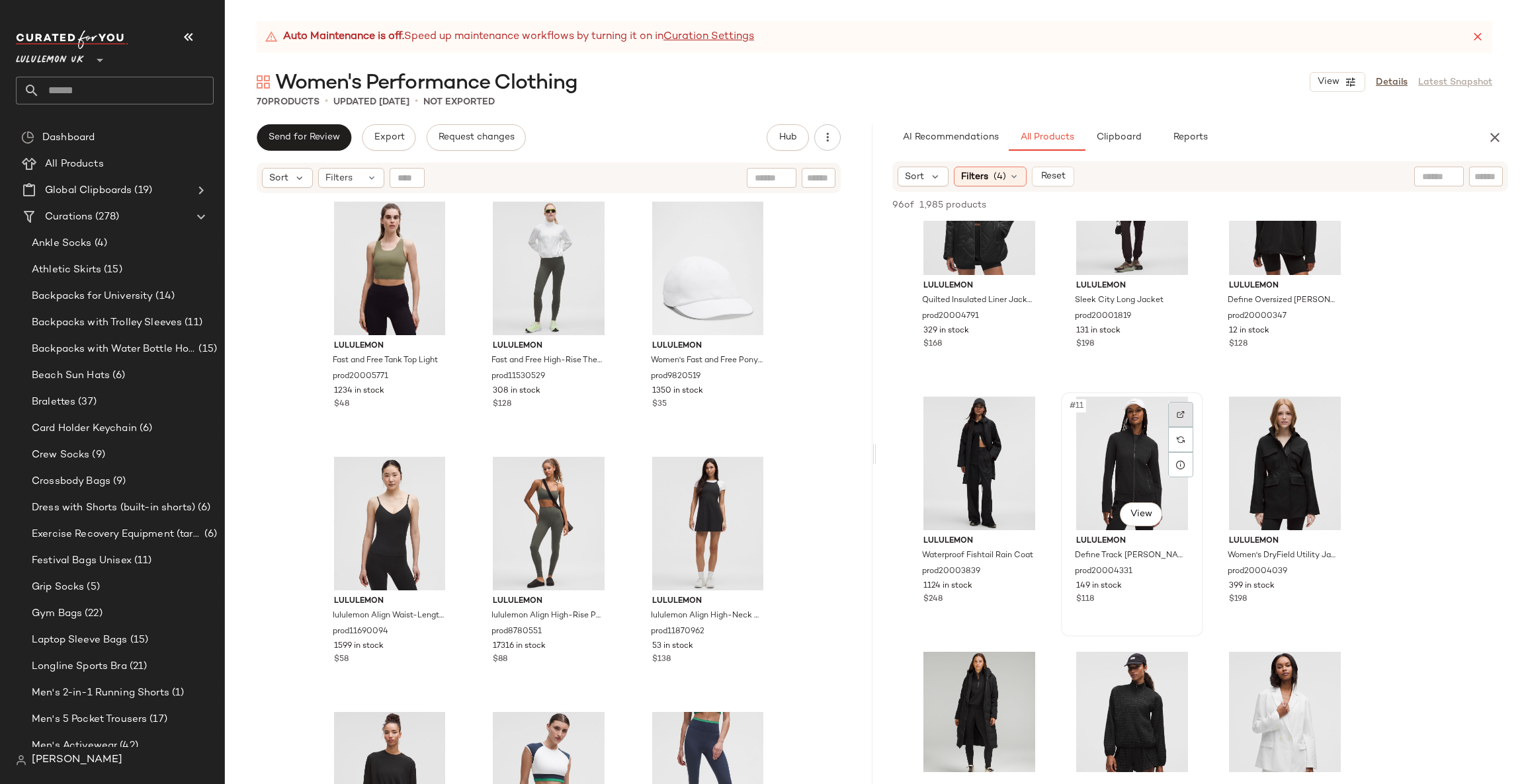
click at [1180, 416] on div at bounding box center [1180, 414] width 25 height 25
click at [1486, 176] on input "Filter" at bounding box center [1441, 176] width 112 height 14
type input "**********"
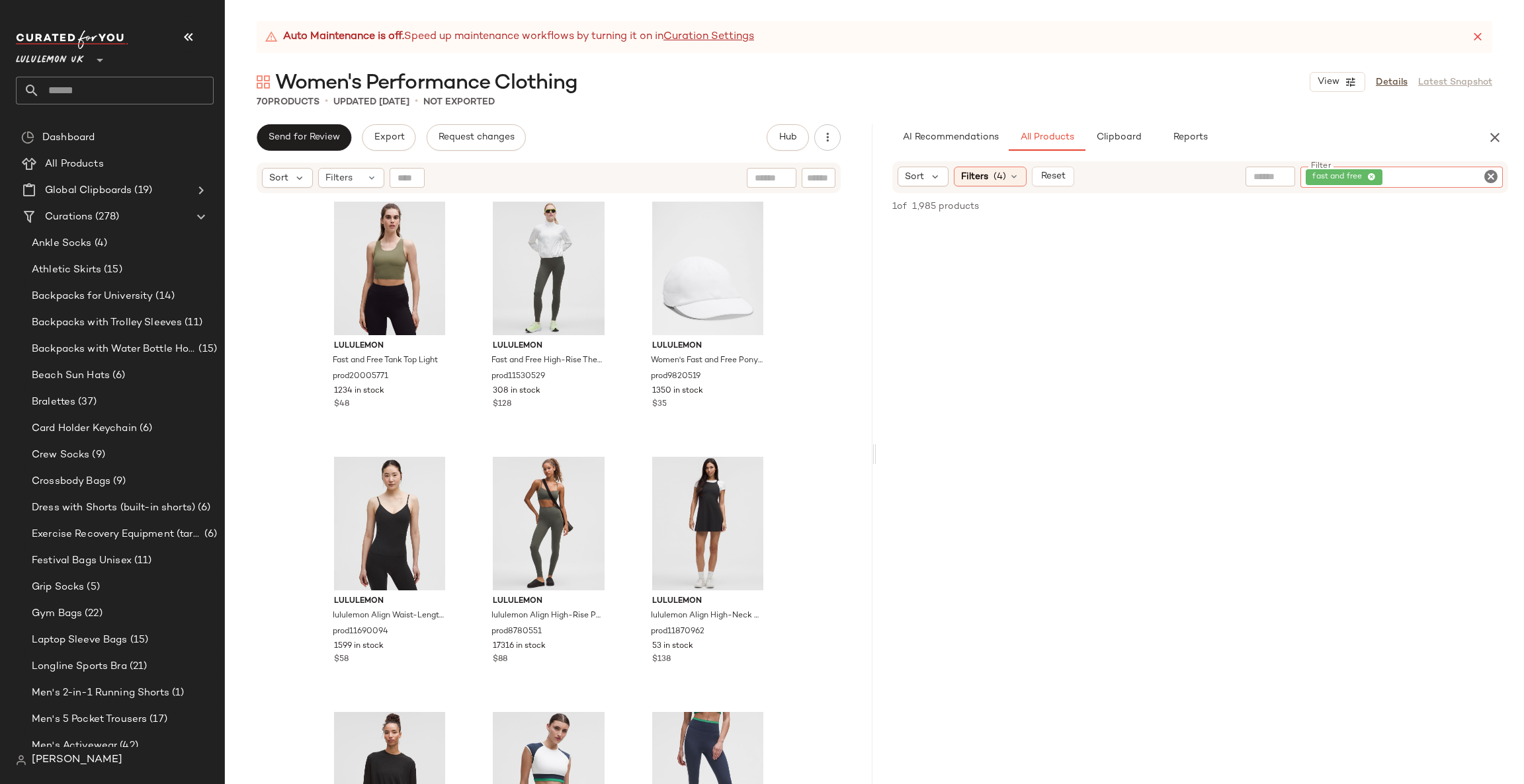
click at [1490, 171] on icon "Clear Filter" at bounding box center [1490, 177] width 16 height 16
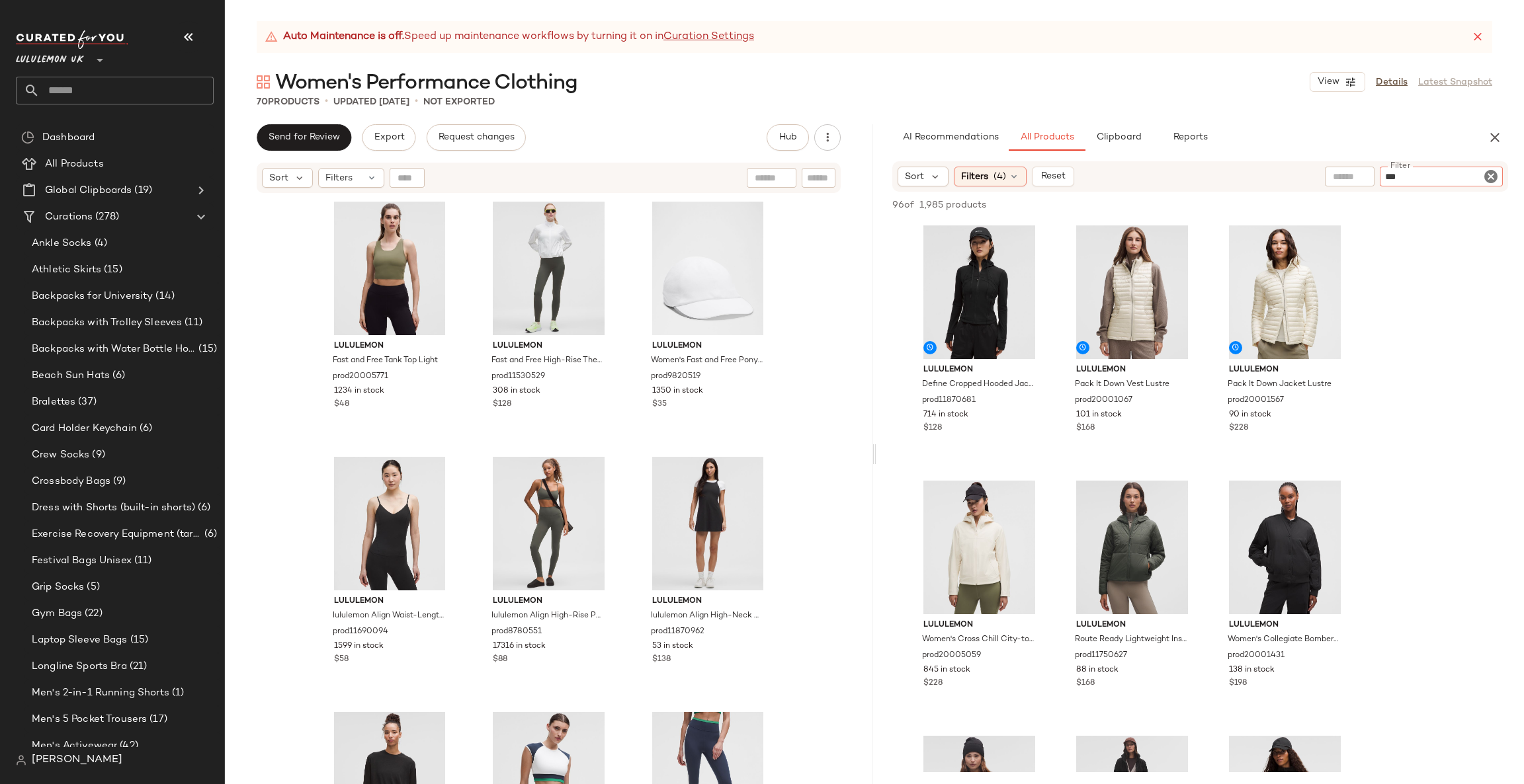
type input "****"
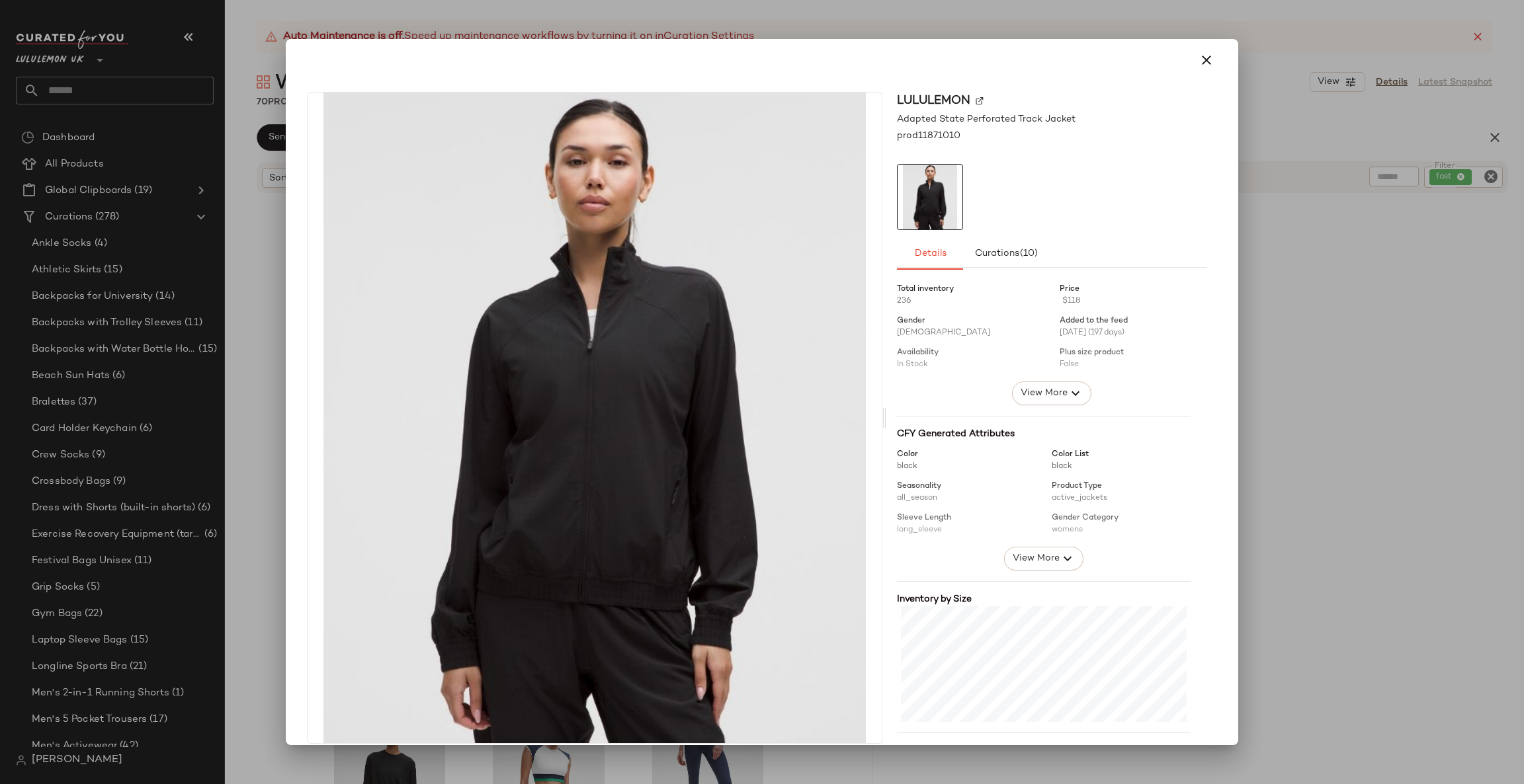
drag, startPoint x: 1287, startPoint y: 300, endPoint x: 1114, endPoint y: 199, distance: 200.3
click at [1287, 300] on div at bounding box center [762, 392] width 1524 height 784
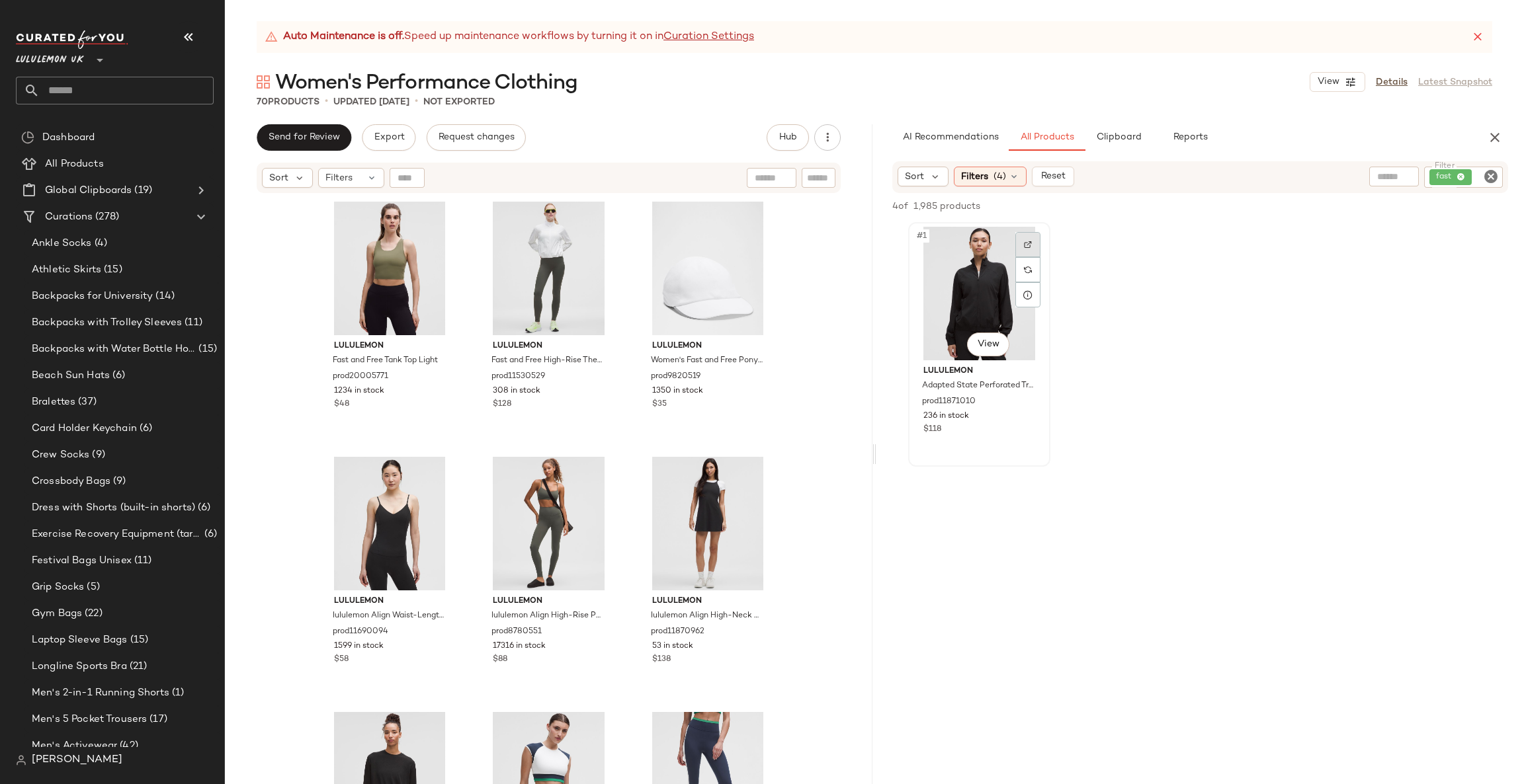
click at [1021, 251] on div at bounding box center [1027, 244] width 25 height 25
click at [1490, 174] on icon "Clear Filter" at bounding box center [1490, 177] width 16 height 16
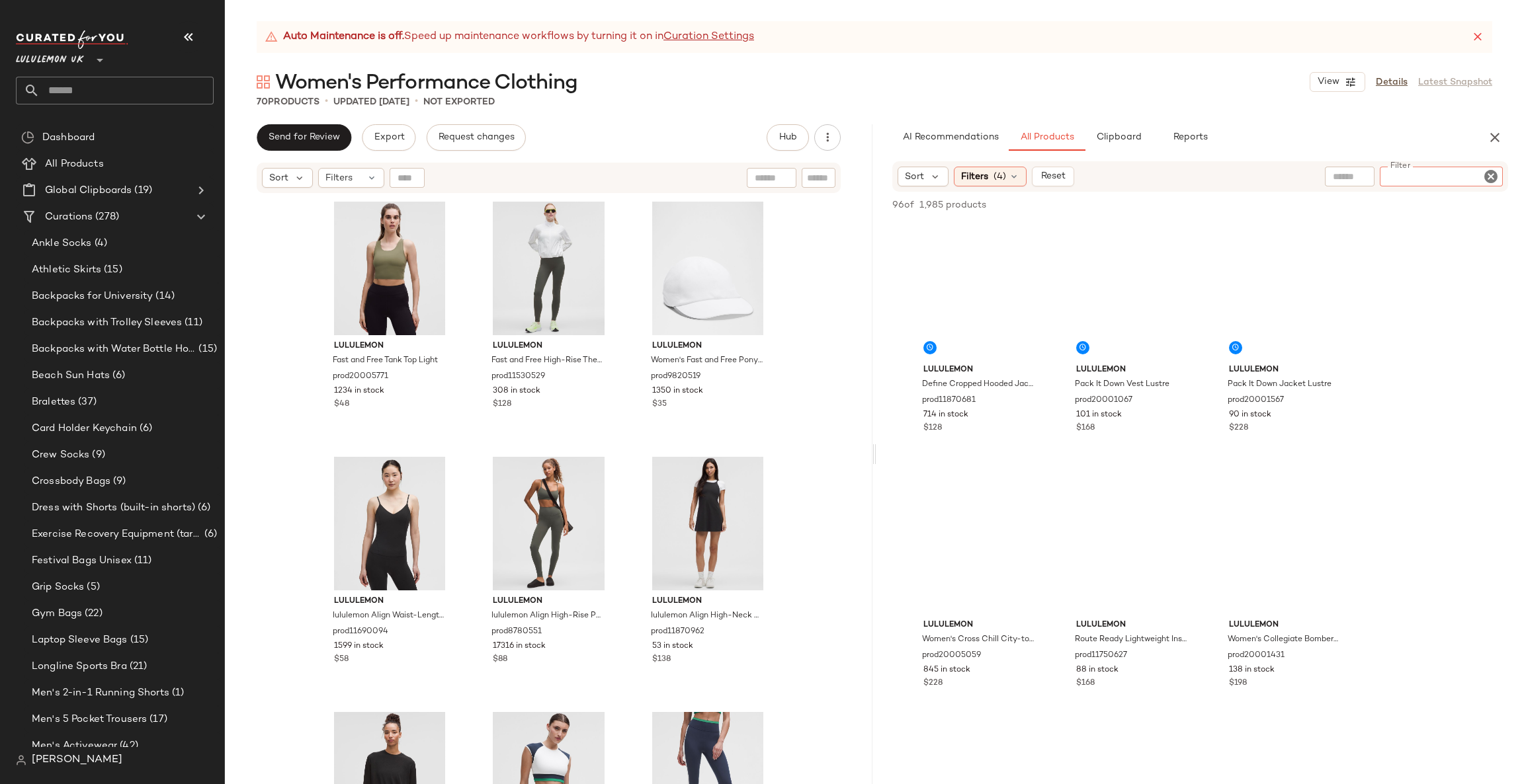
type input "*"
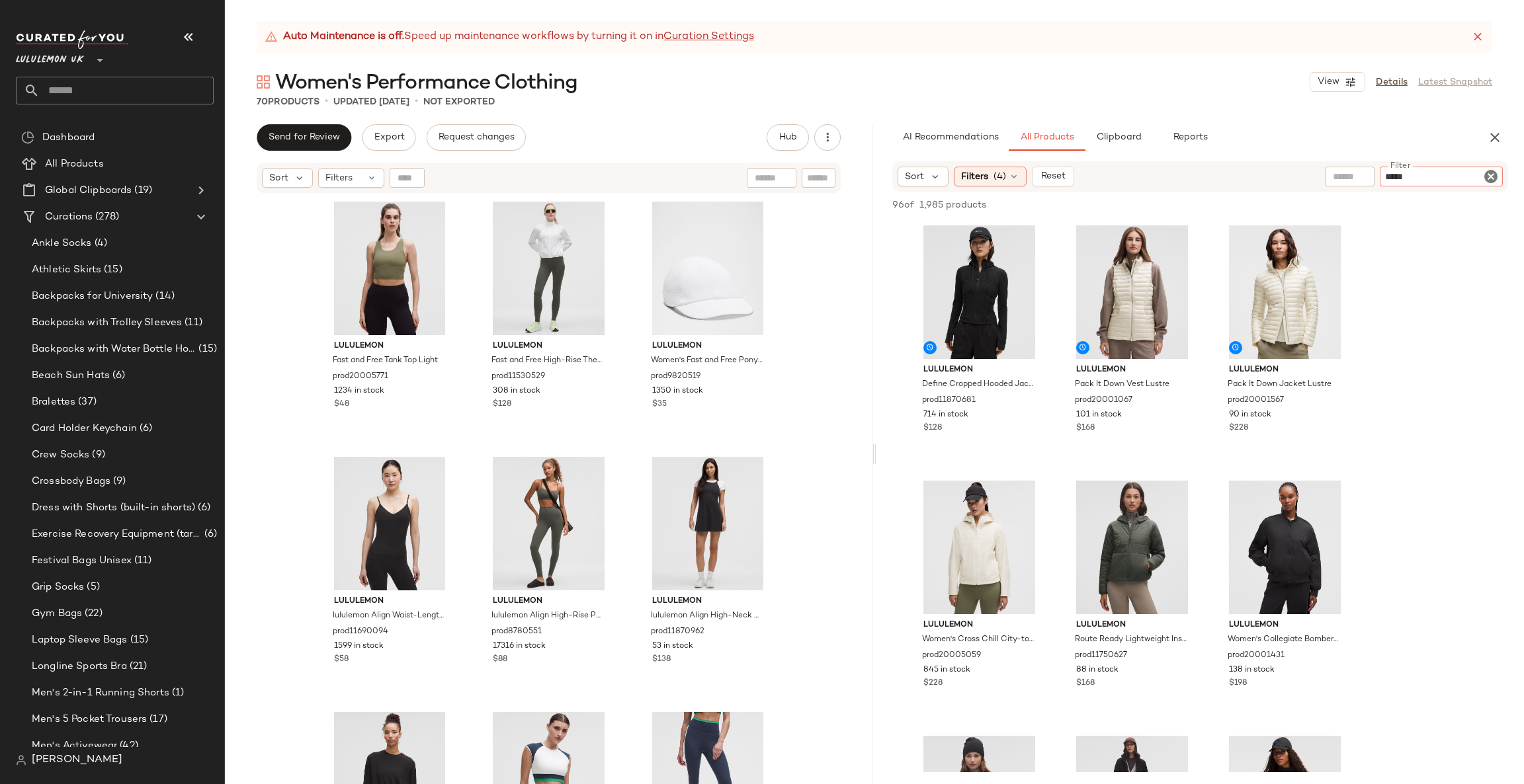
type input "******"
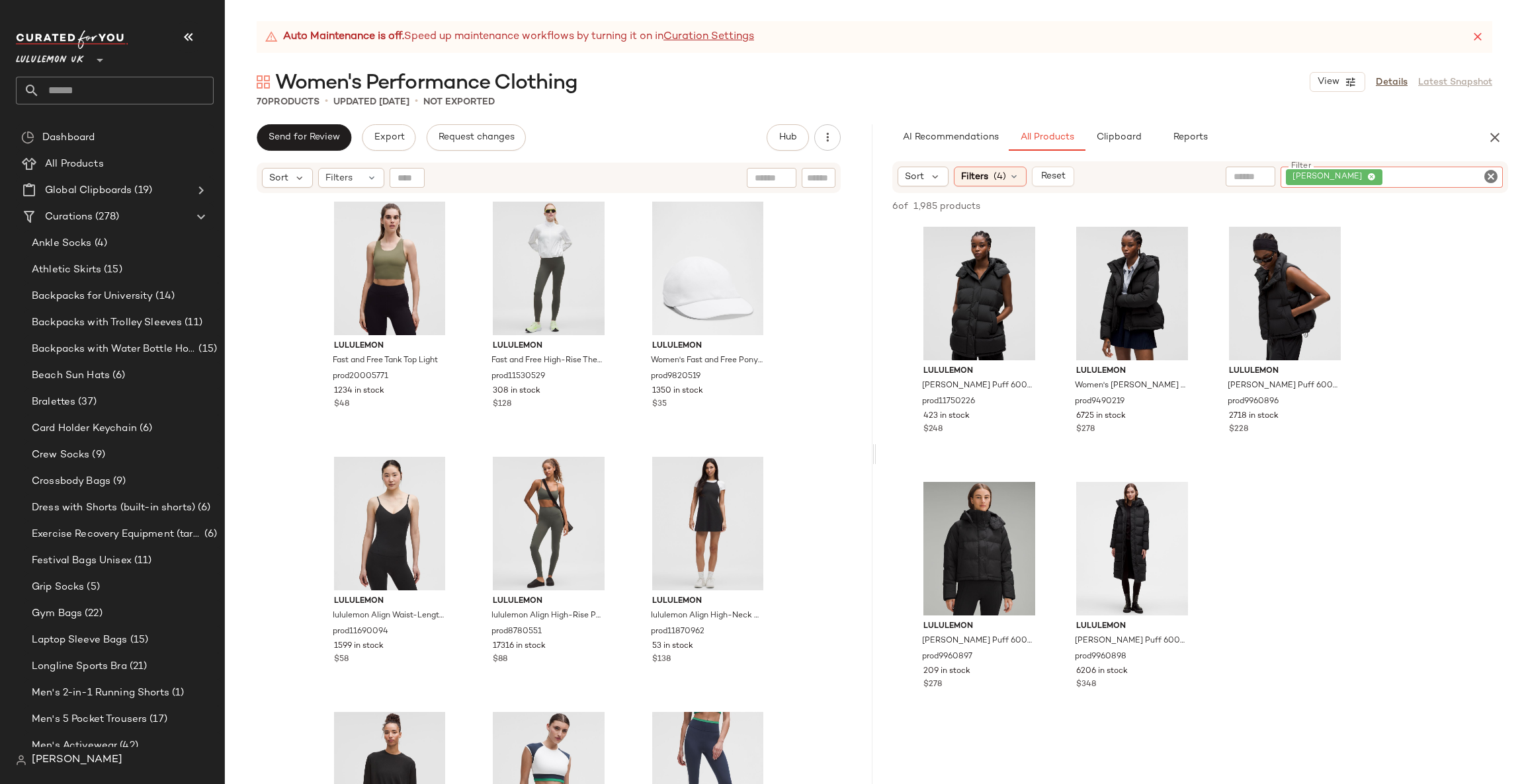
click at [1491, 173] on icon "Clear Filter" at bounding box center [1490, 177] width 16 height 16
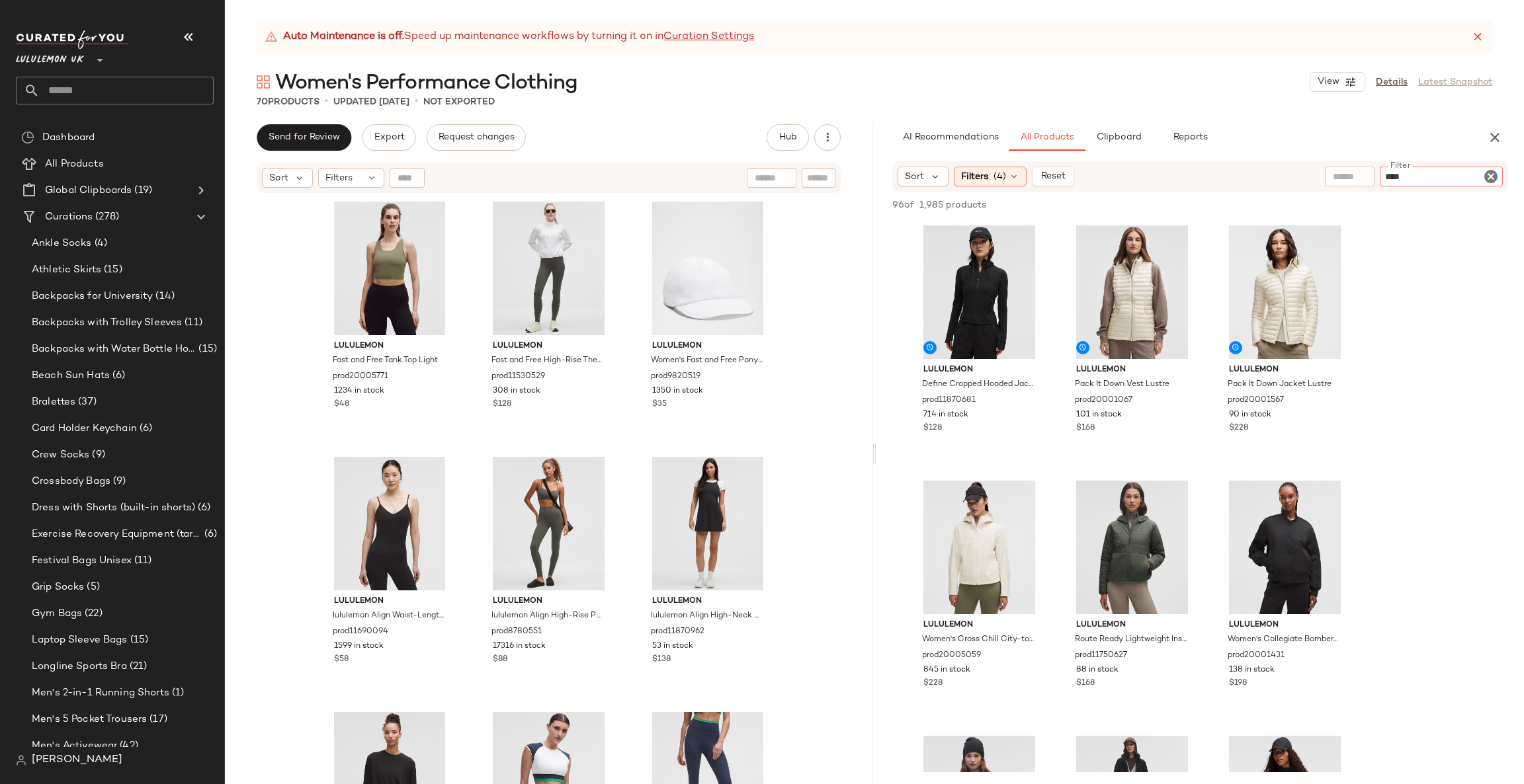
type input "*****"
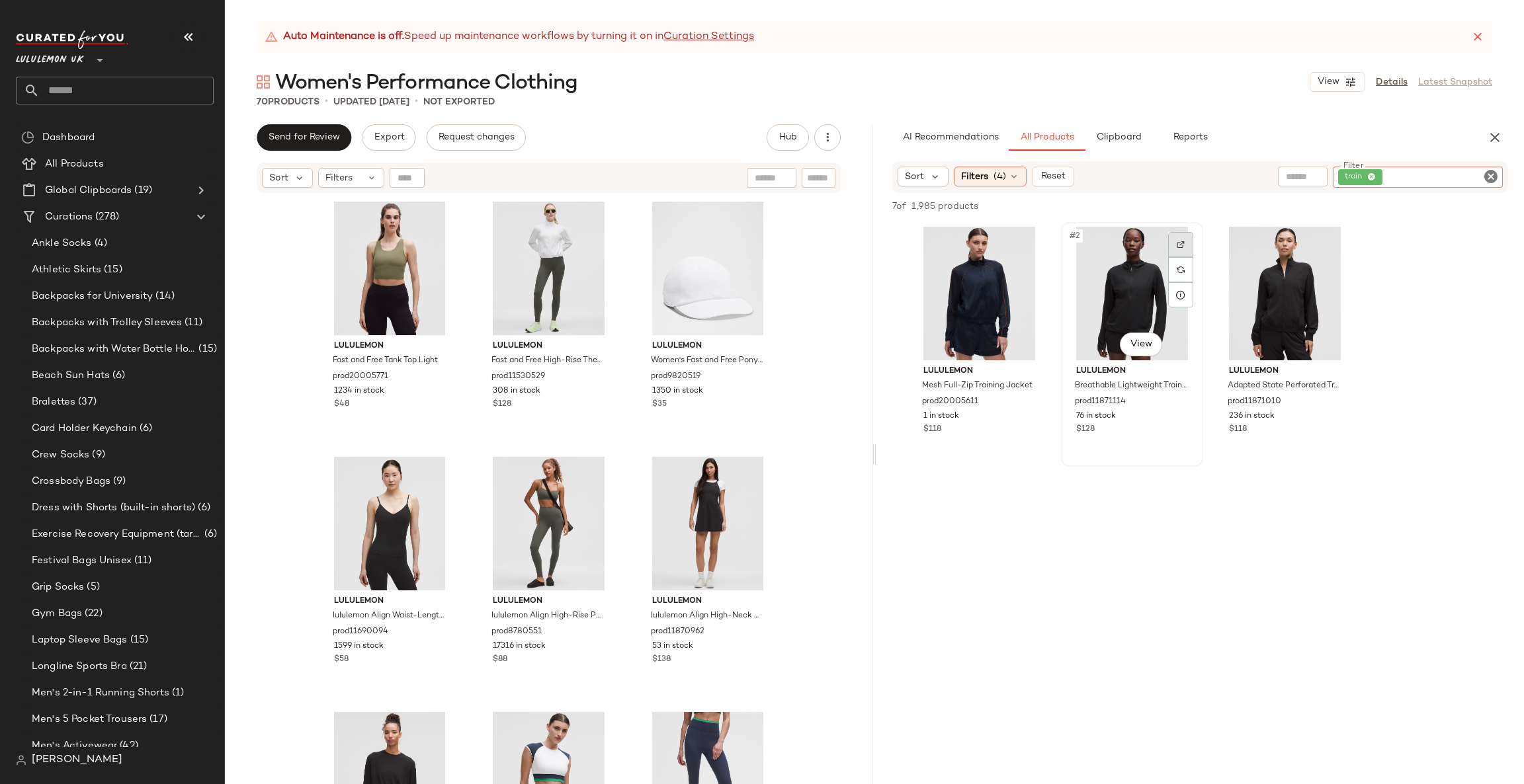
click at [1180, 243] on img at bounding box center [1180, 245] width 8 height 8
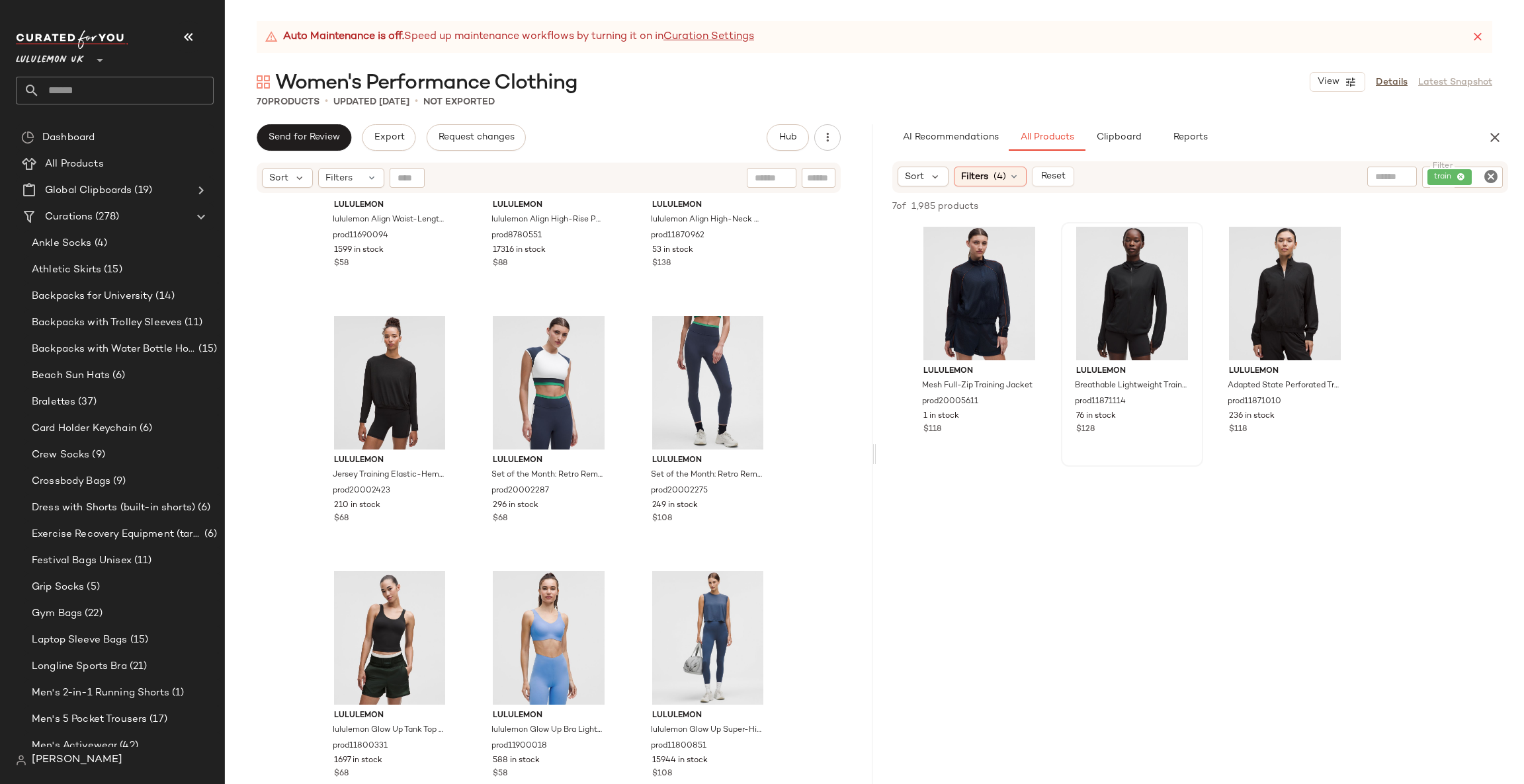
click at [1494, 184] on icon "Clear Filter" at bounding box center [1490, 177] width 16 height 16
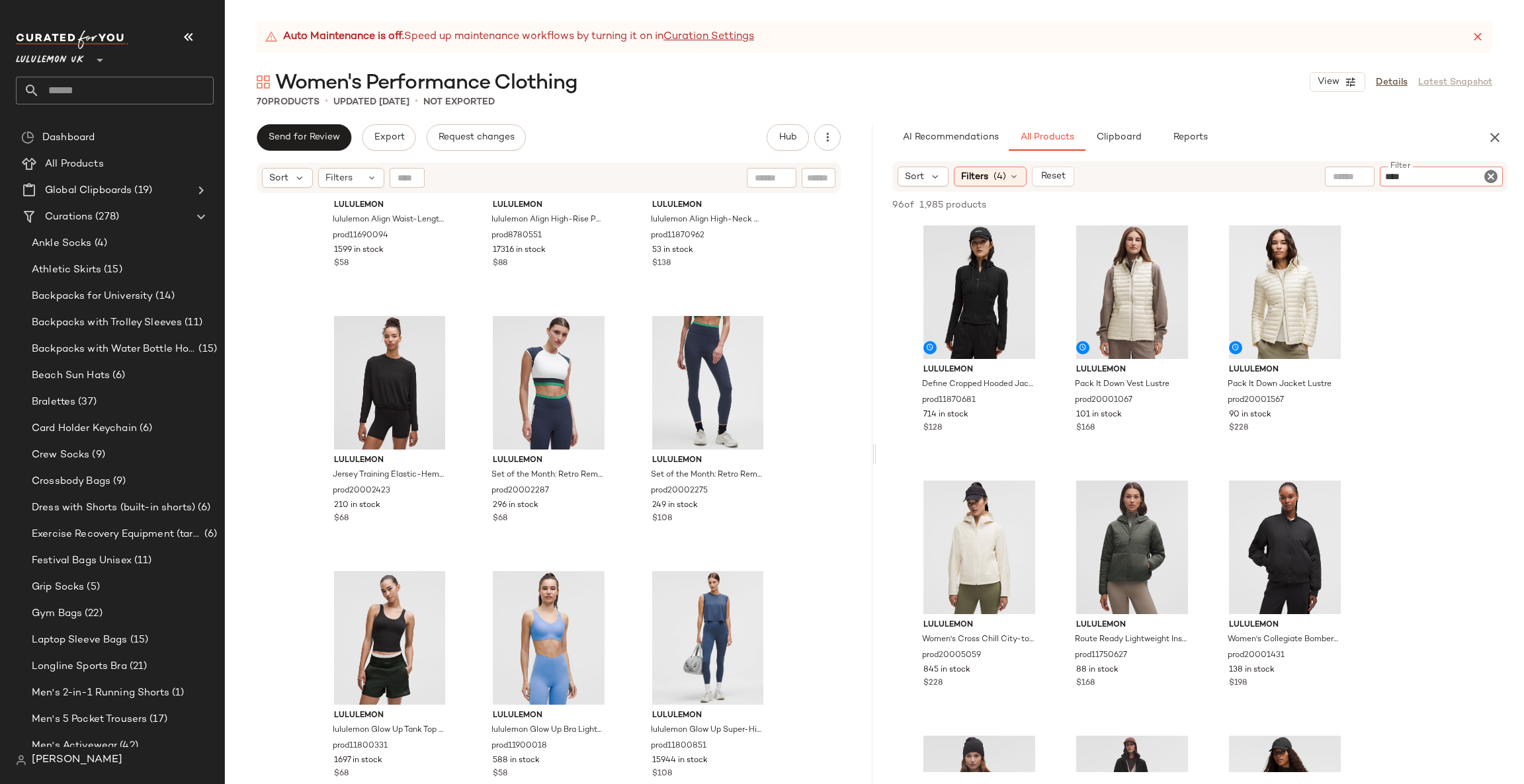
type input "*****"
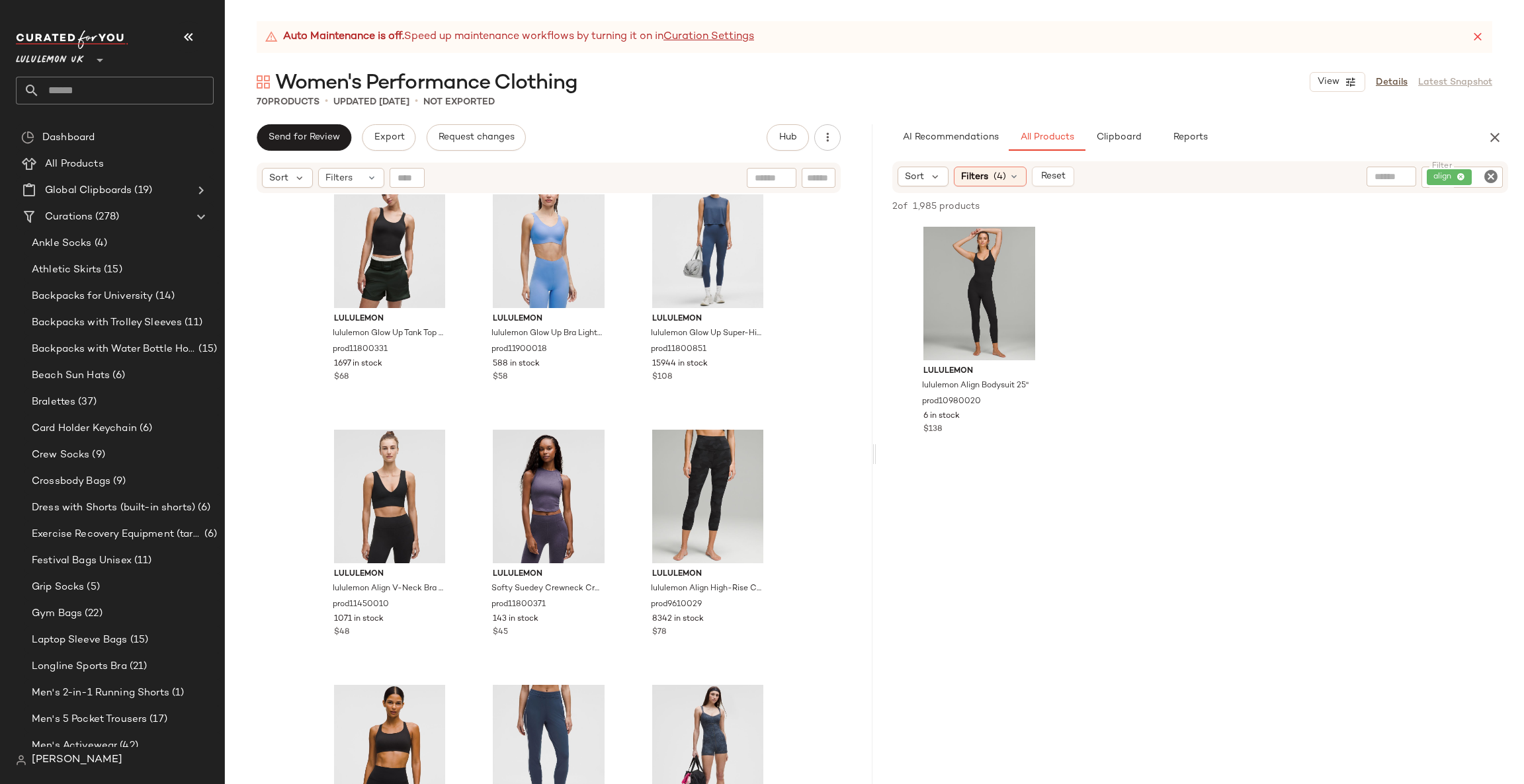
click at [1499, 165] on div "Sort Filters (4) Reset Filter align Filter" at bounding box center [1200, 177] width 616 height 32
click at [1486, 176] on icon "Clear Filter" at bounding box center [1490, 177] width 16 height 16
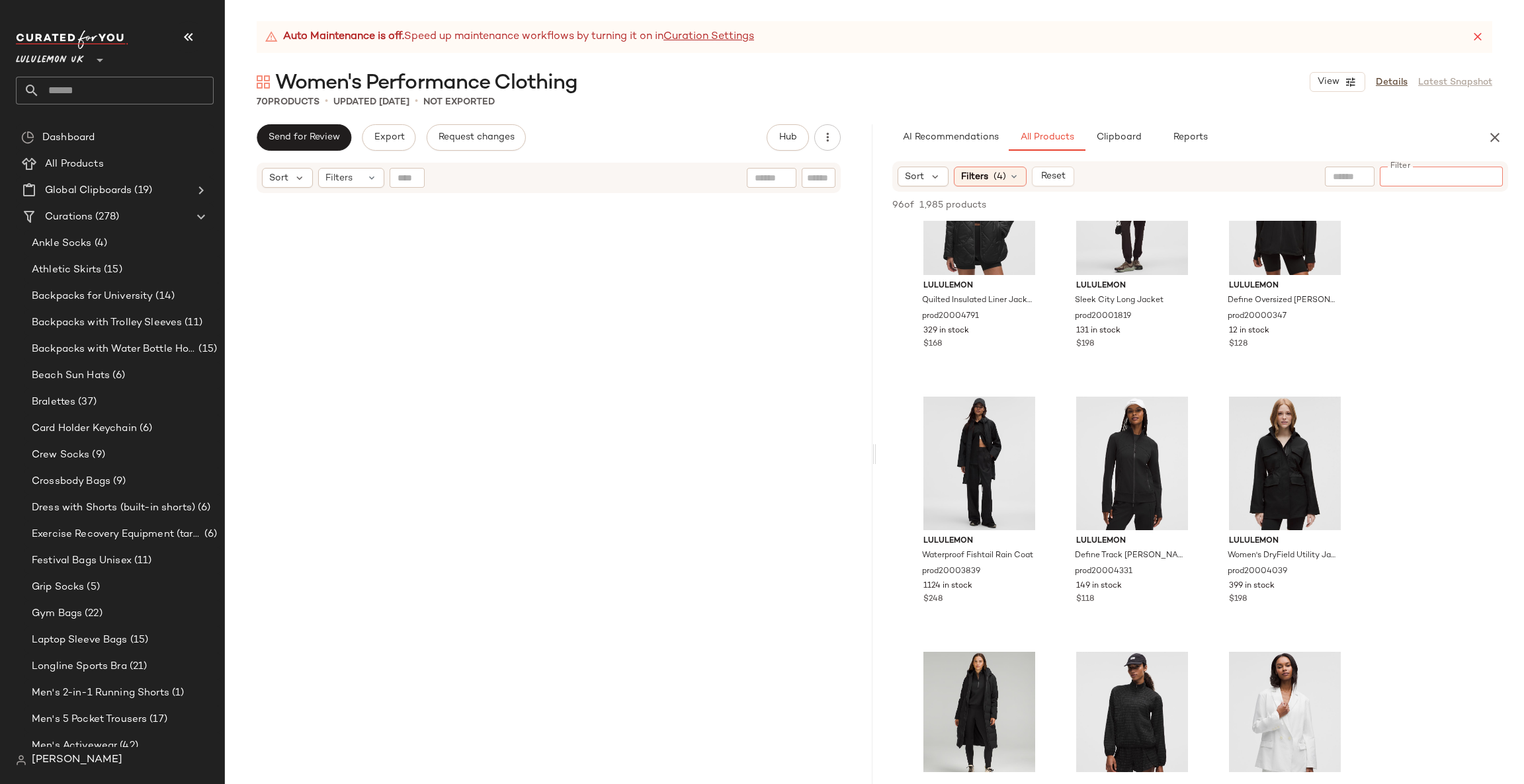
scroll to position [0, 0]
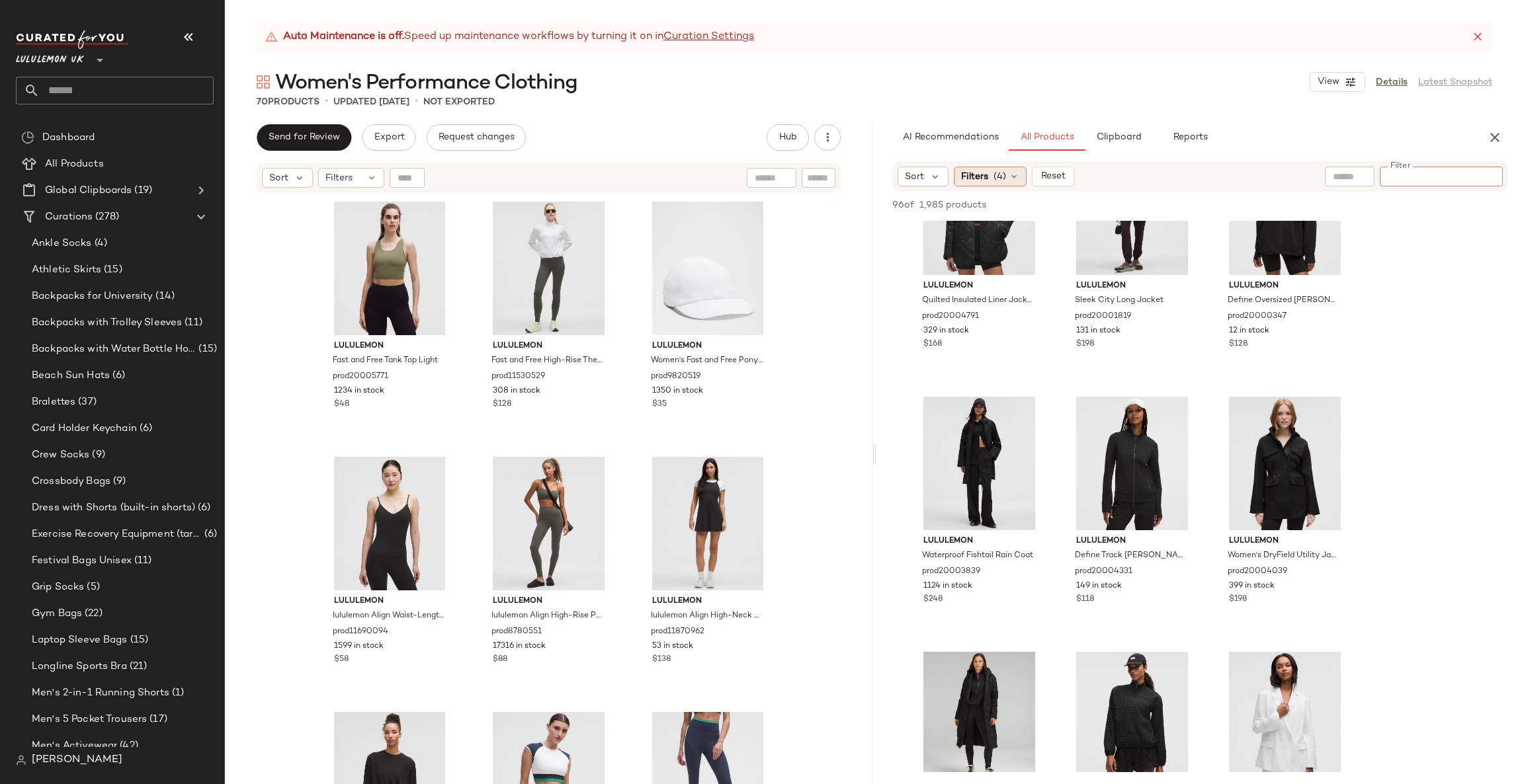
click at [1008, 174] on icon at bounding box center [1013, 176] width 10 height 10
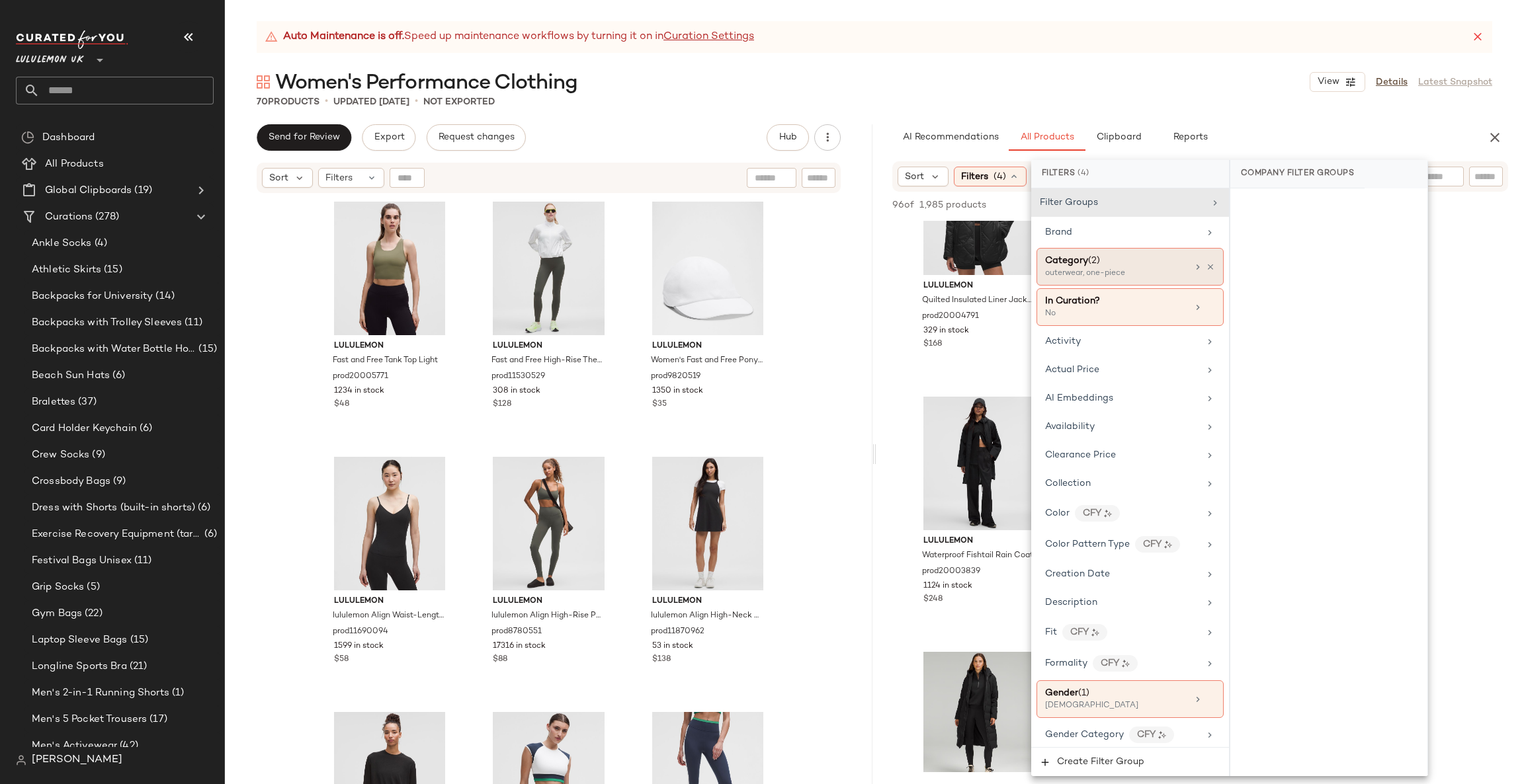
click at [1167, 274] on div "outerwear, one-piece" at bounding box center [1111, 273] width 132 height 12
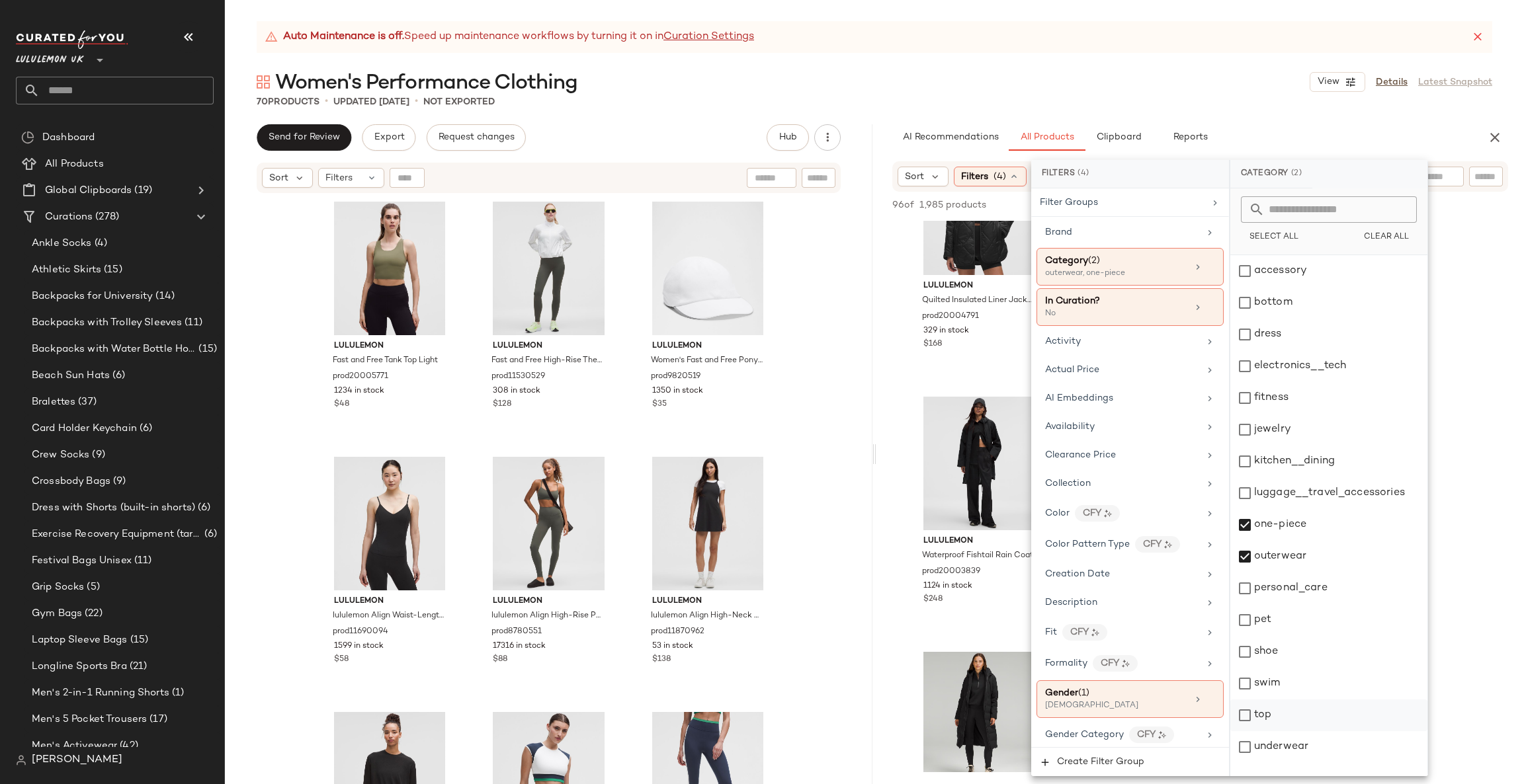
click at [1260, 710] on div "top" at bounding box center [1329, 716] width 197 height 32
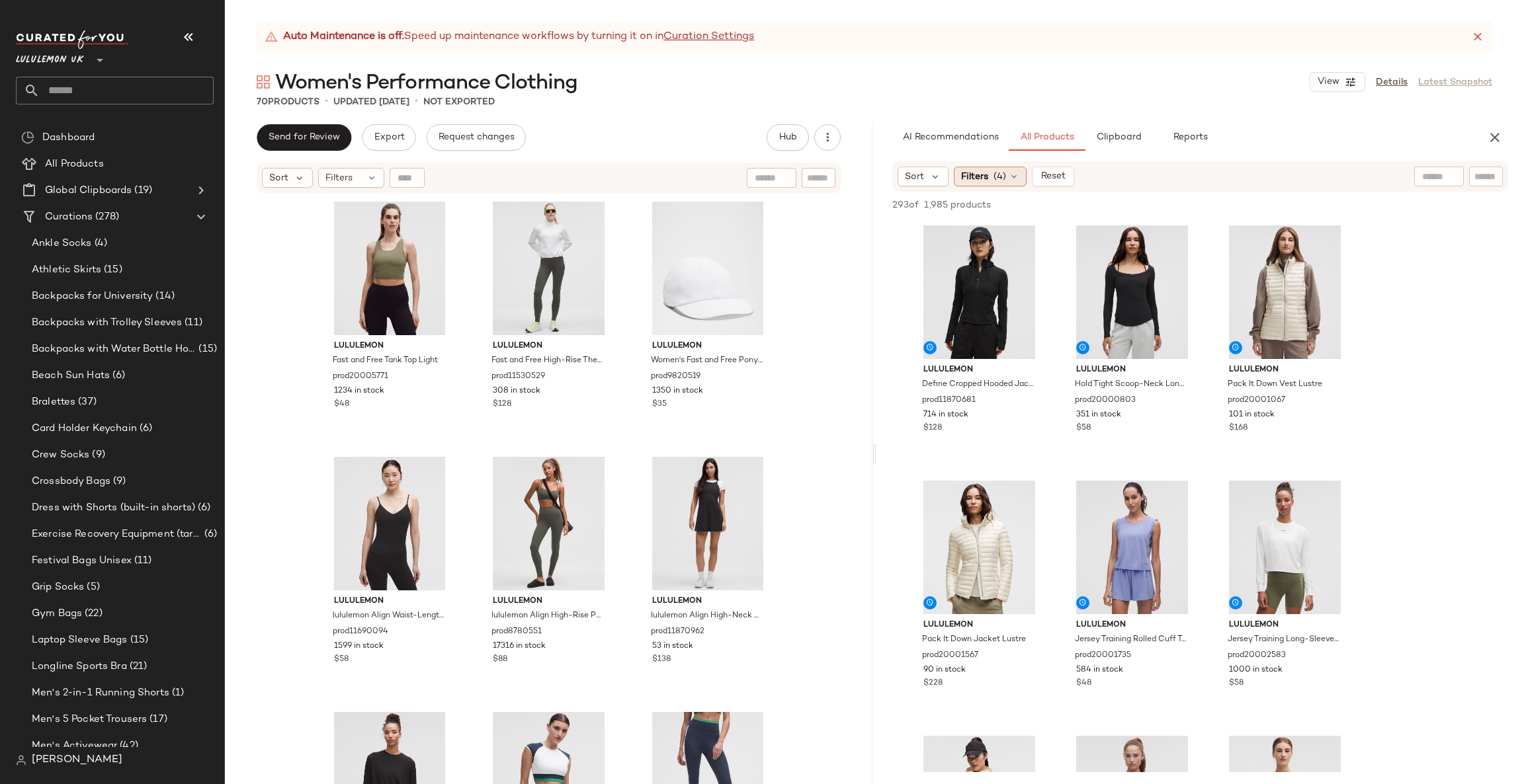
click at [979, 179] on span "Filters" at bounding box center [975, 176] width 27 height 14
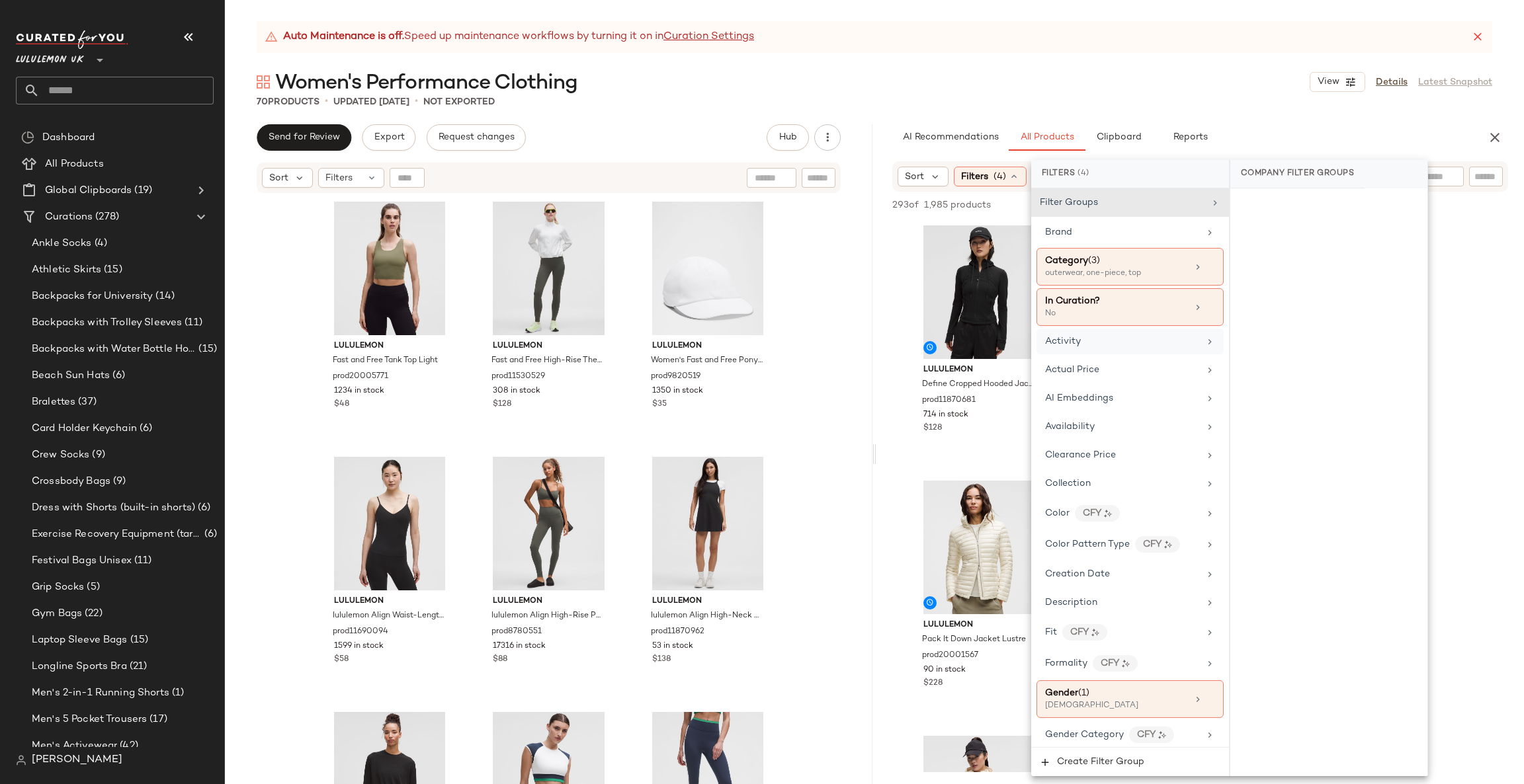
click at [1089, 349] on div "Activity" at bounding box center [1130, 341] width 187 height 26
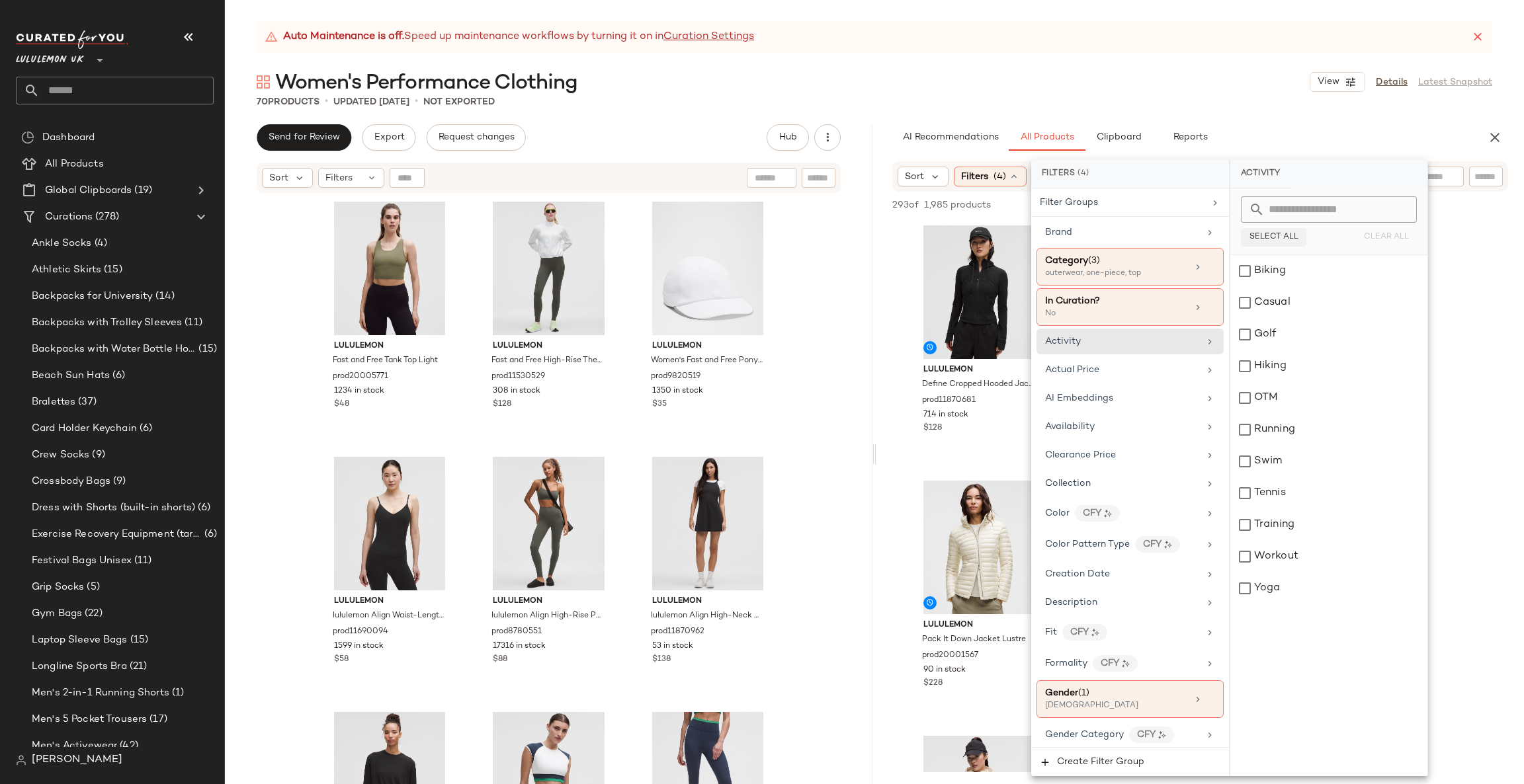
click at [1282, 234] on span "Select All" at bounding box center [1273, 238] width 50 height 10
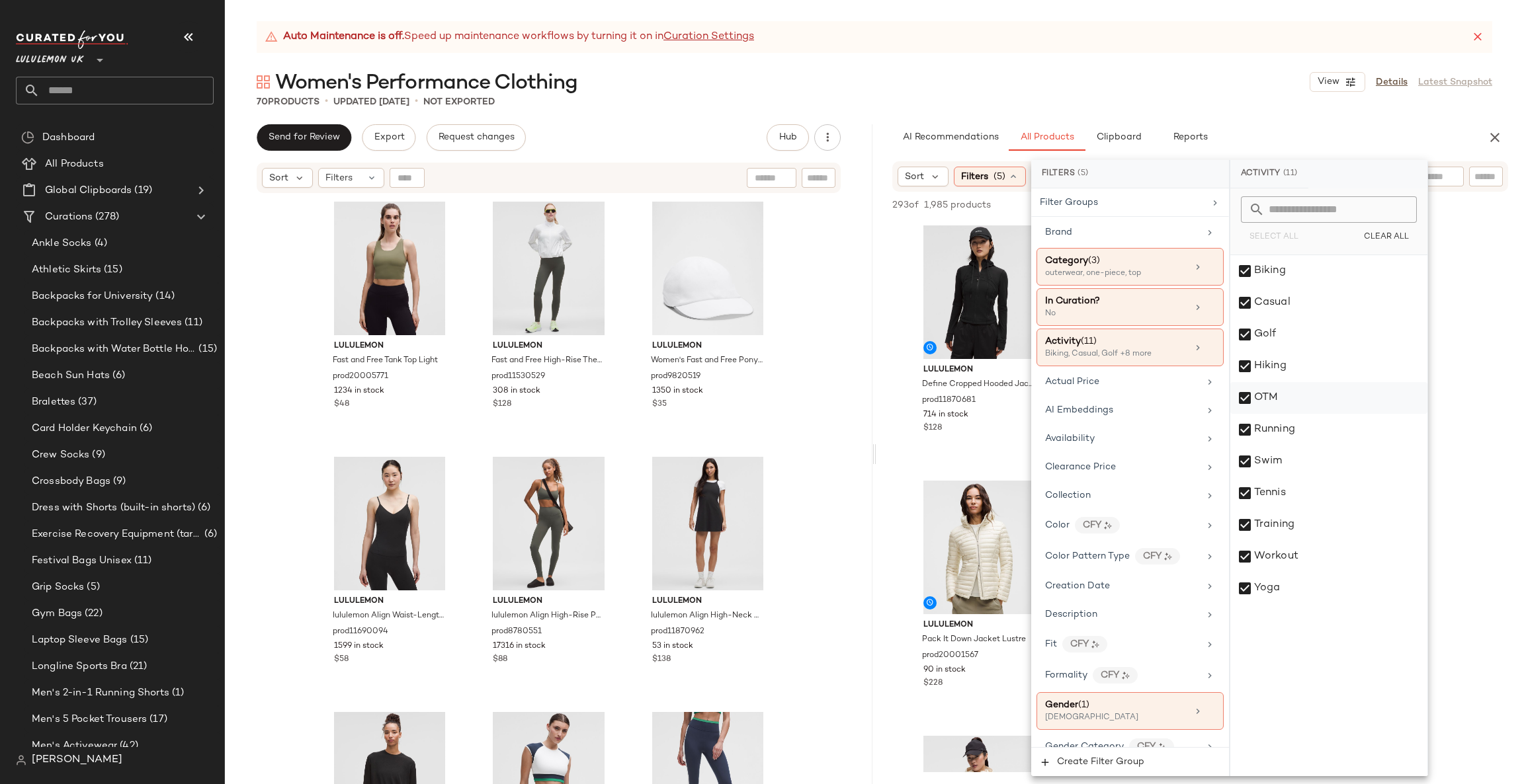
click at [1291, 390] on div "OTM" at bounding box center [1329, 398] width 197 height 32
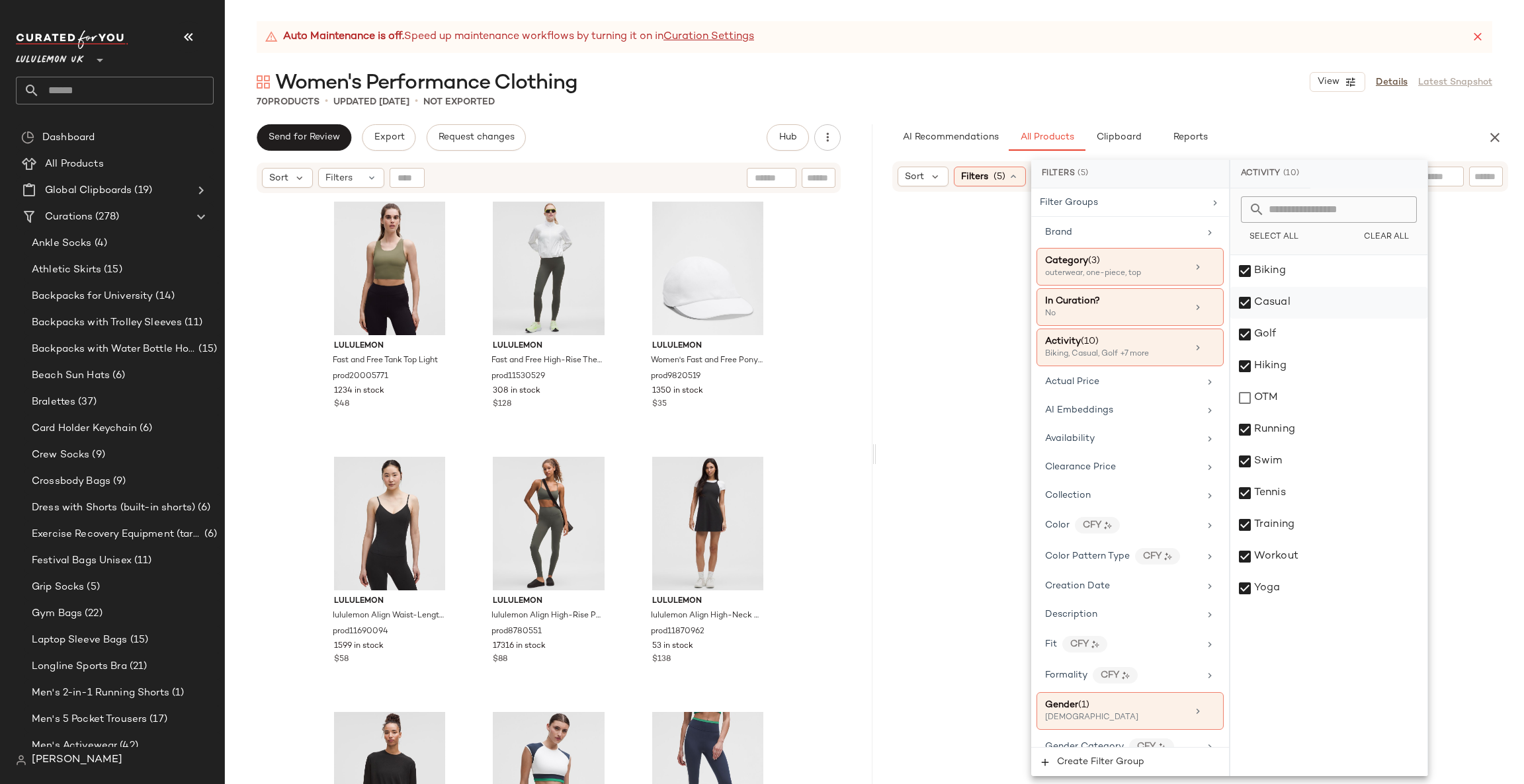
click at [1320, 283] on div "Biking" at bounding box center [1329, 271] width 197 height 32
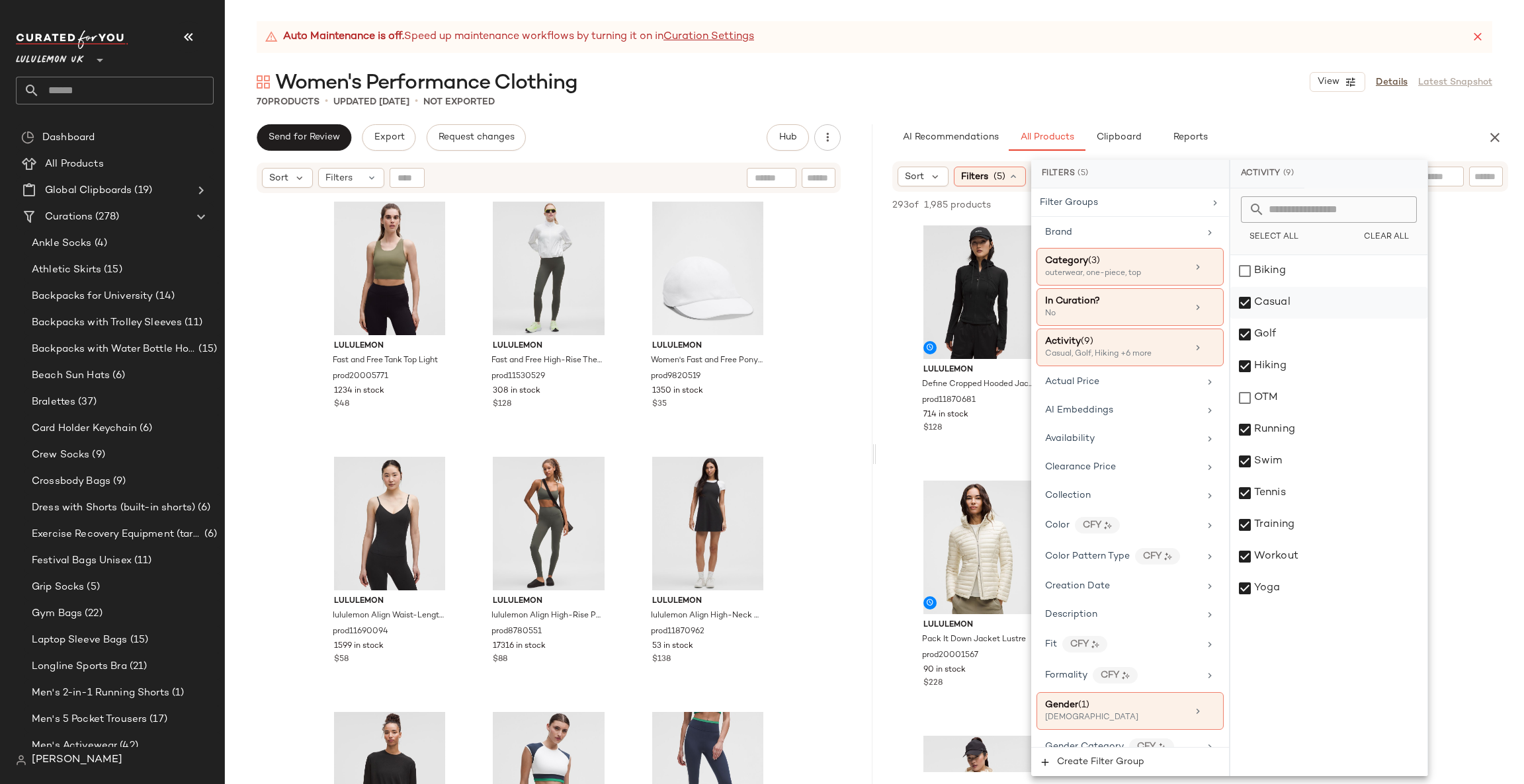
click at [1315, 297] on div "Casual" at bounding box center [1329, 303] width 197 height 32
click at [1331, 252] on div "Select All Clear All" at bounding box center [1329, 221] width 197 height 66
click at [1360, 272] on div "Biking" at bounding box center [1329, 271] width 197 height 32
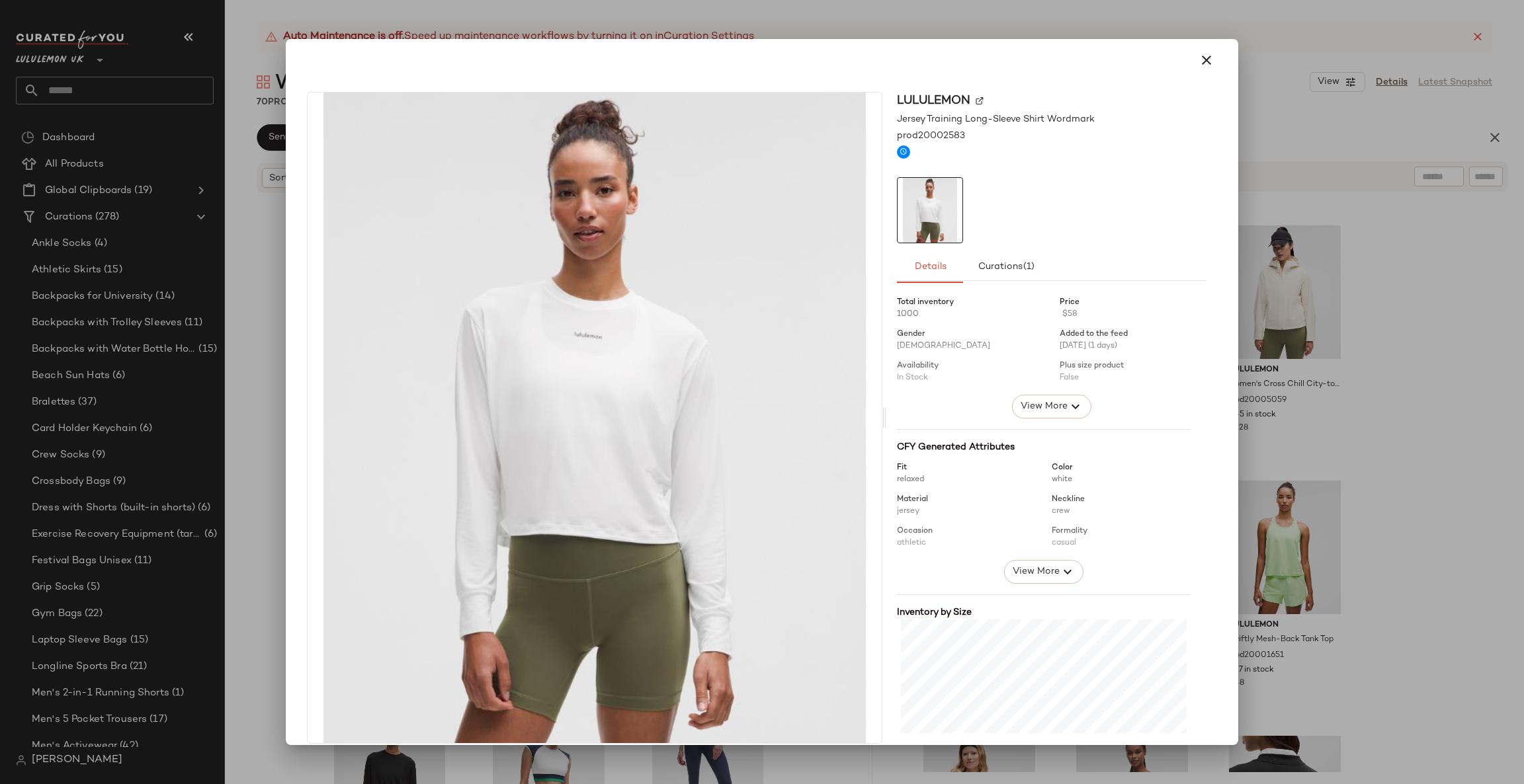
click at [1301, 312] on div at bounding box center [762, 392] width 1524 height 784
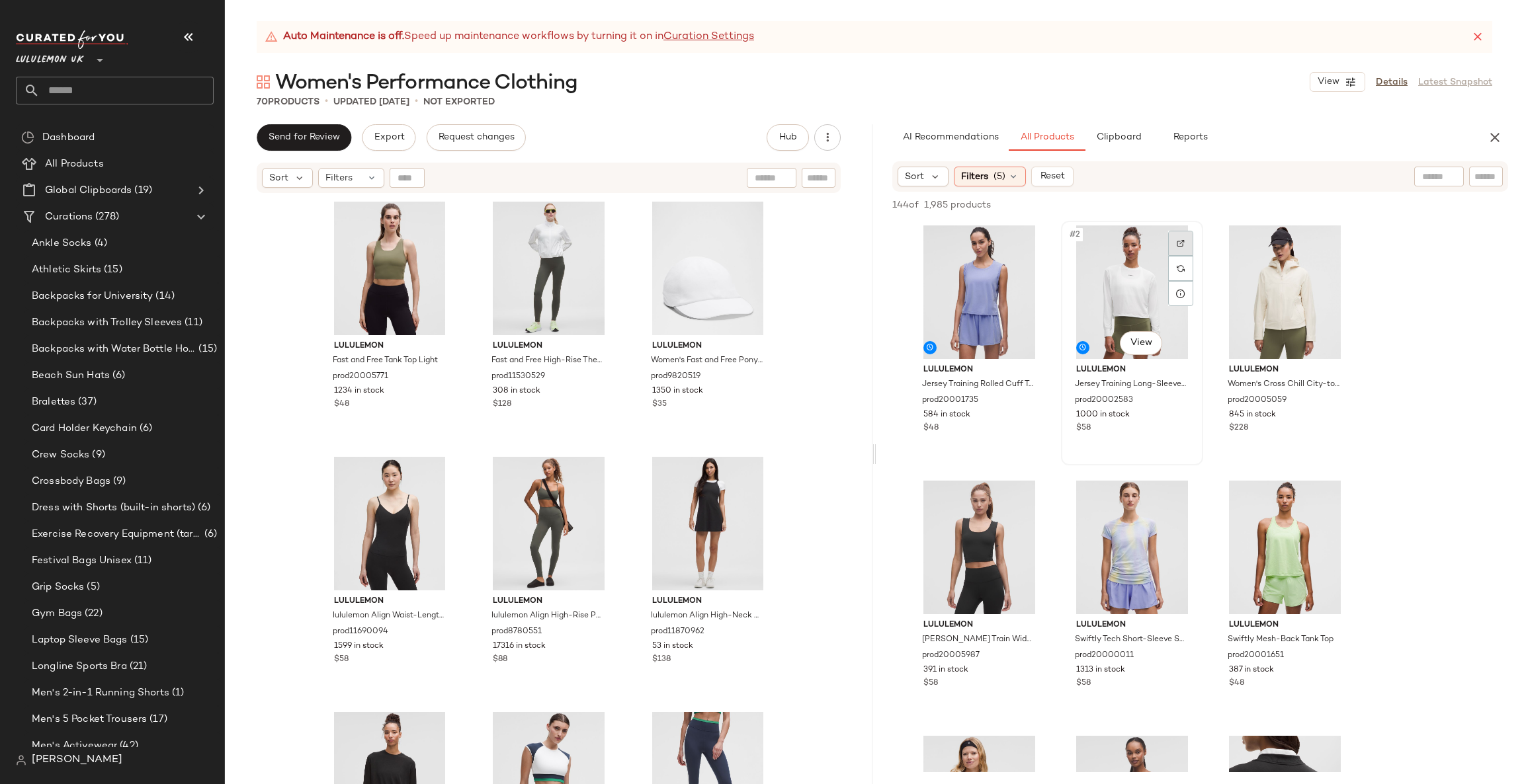
click at [1182, 245] on img at bounding box center [1180, 243] width 8 height 8
click at [1478, 175] on input "Filter" at bounding box center [1441, 176] width 112 height 14
type input "****"
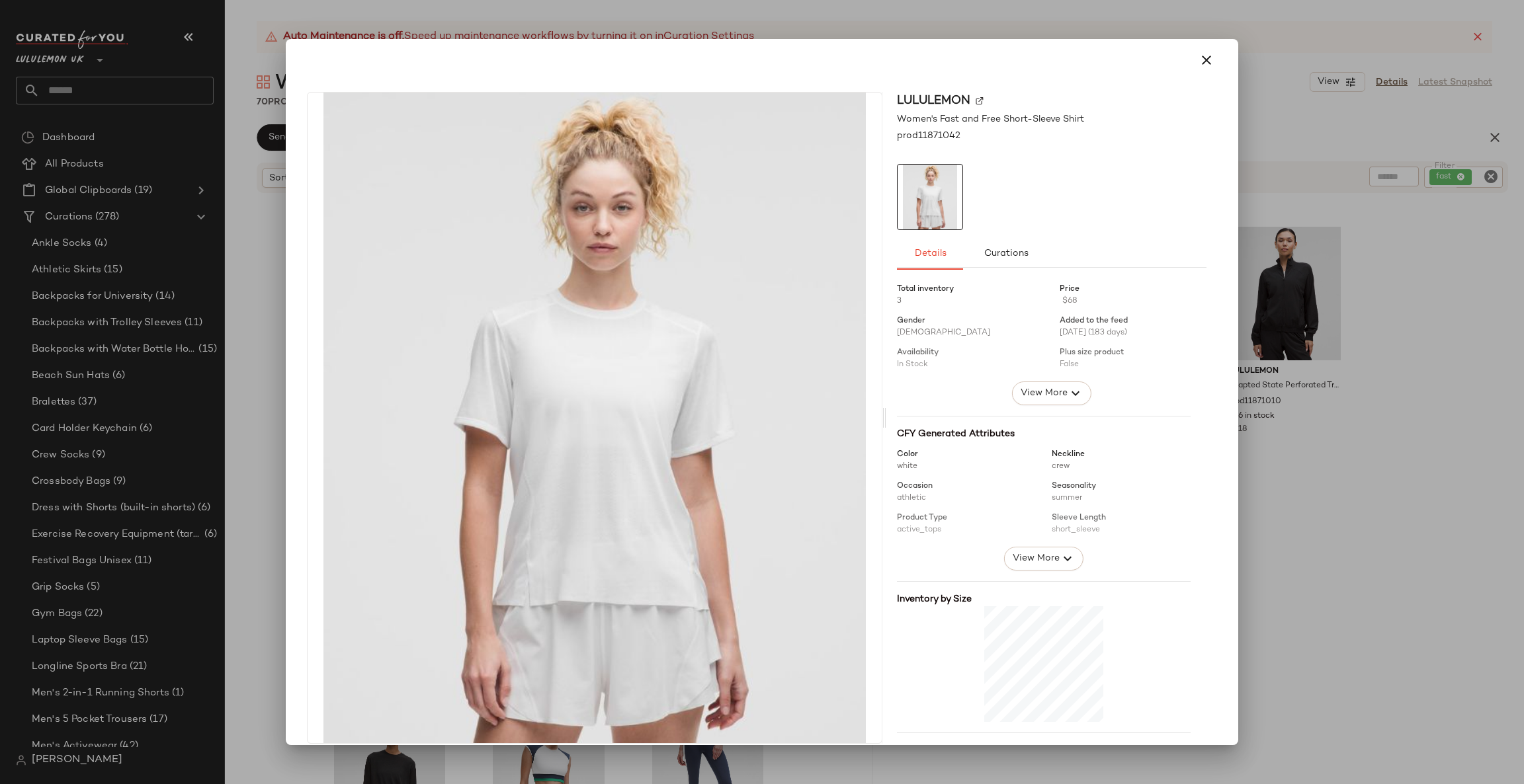
click at [1319, 372] on div at bounding box center [762, 392] width 1524 height 784
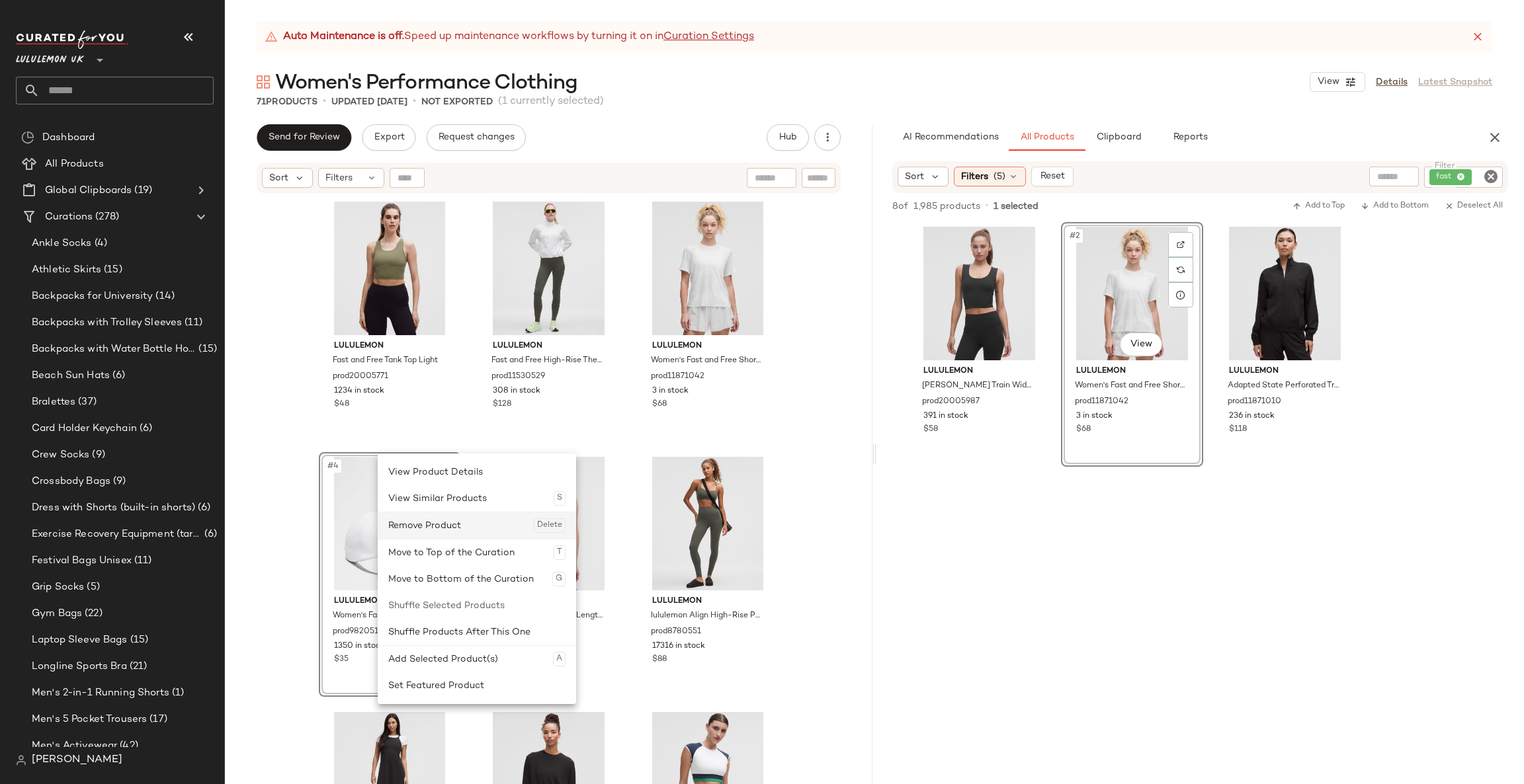
click at [437, 521] on div "Remove Product Delete" at bounding box center [477, 525] width 177 height 26
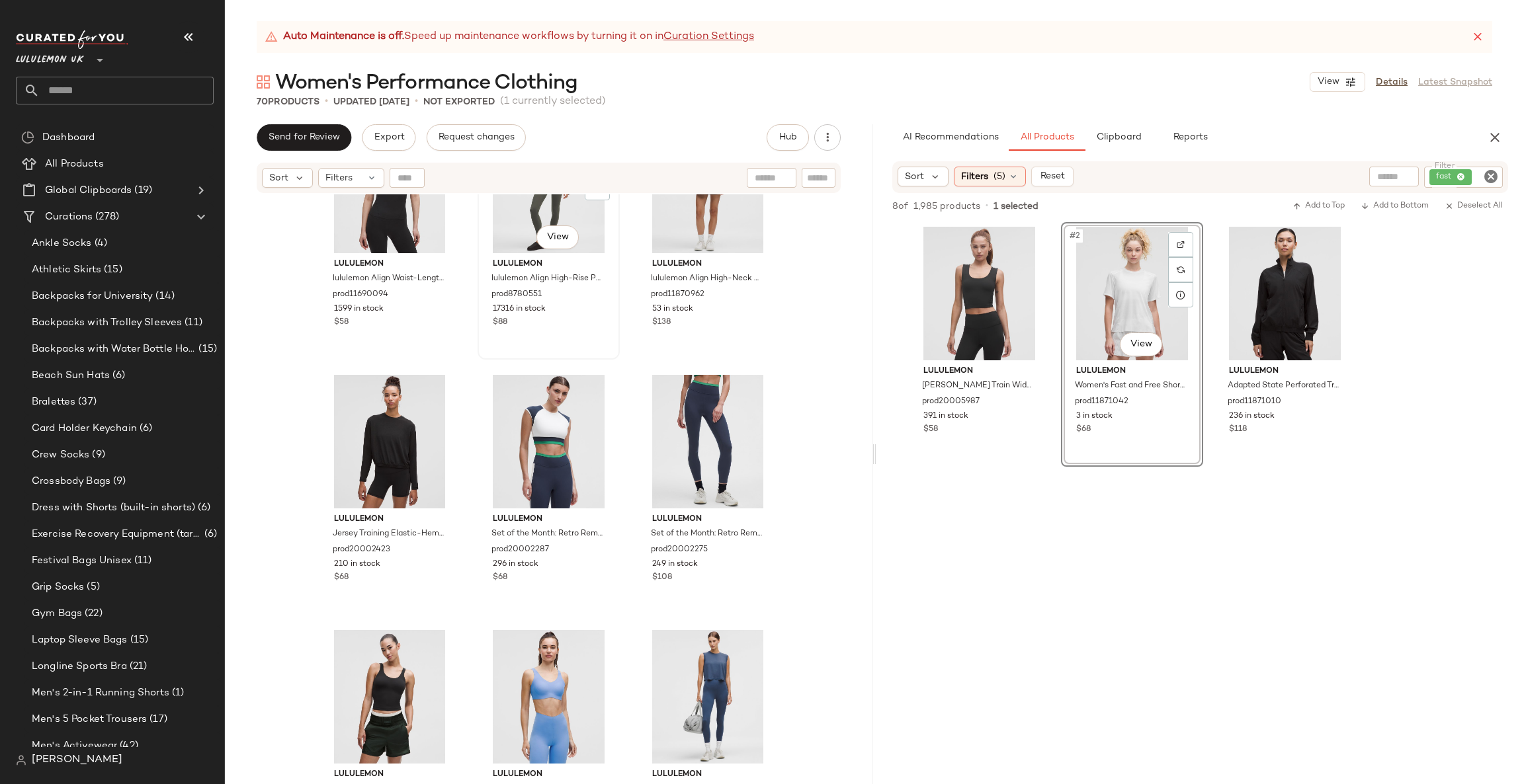
scroll to position [407, 0]
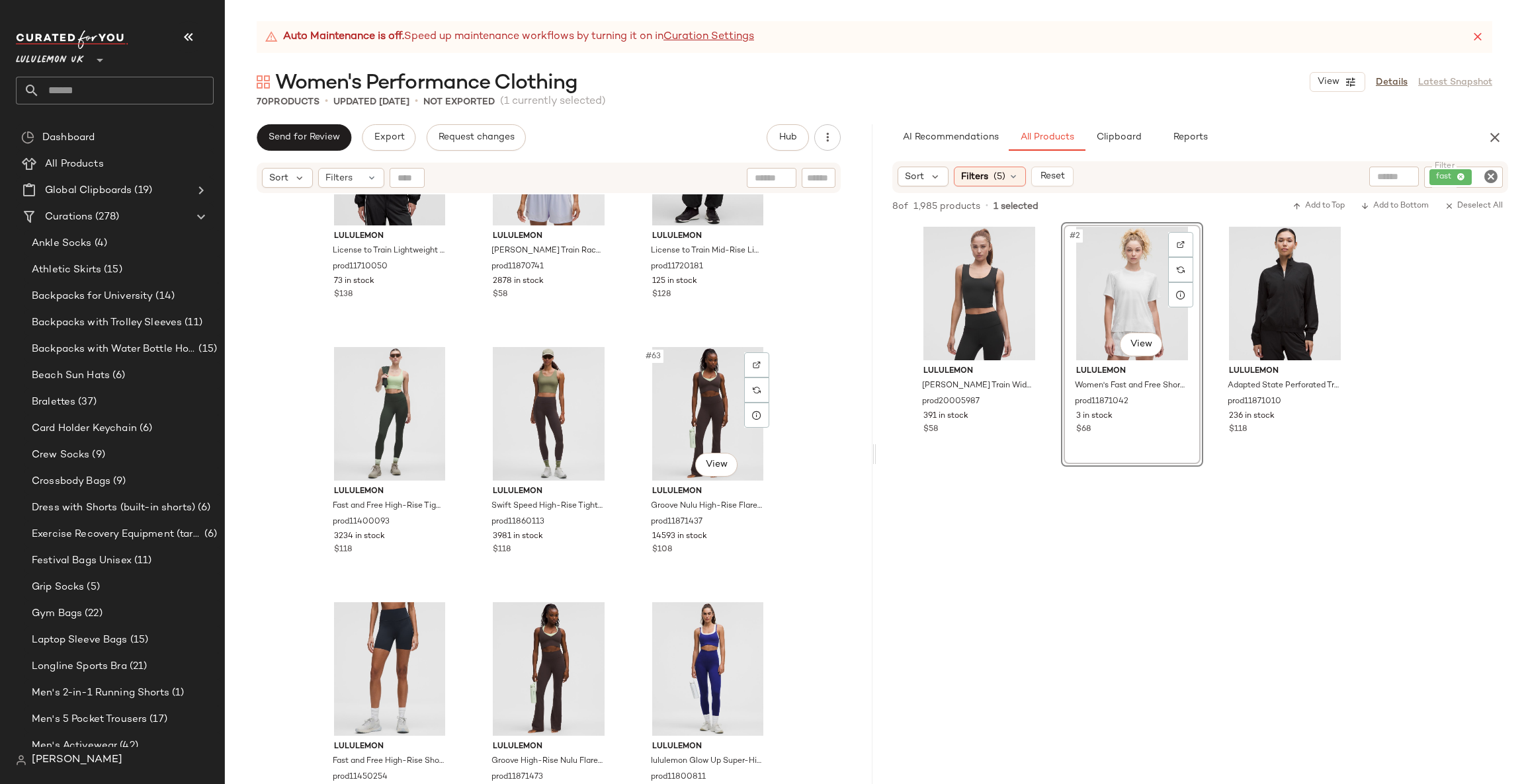
scroll to position [5505, 0]
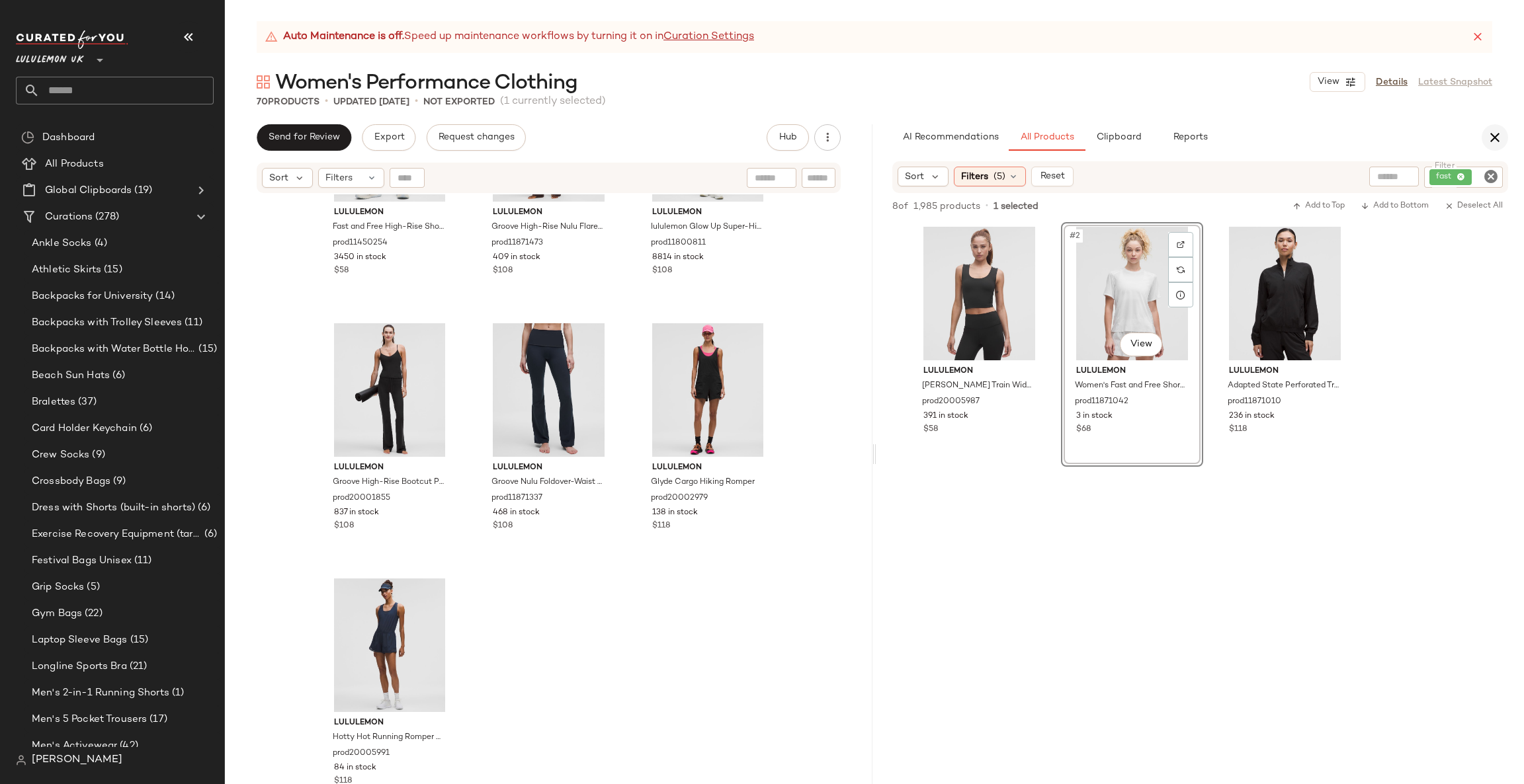
click at [1497, 138] on icon "button" at bounding box center [1494, 138] width 16 height 16
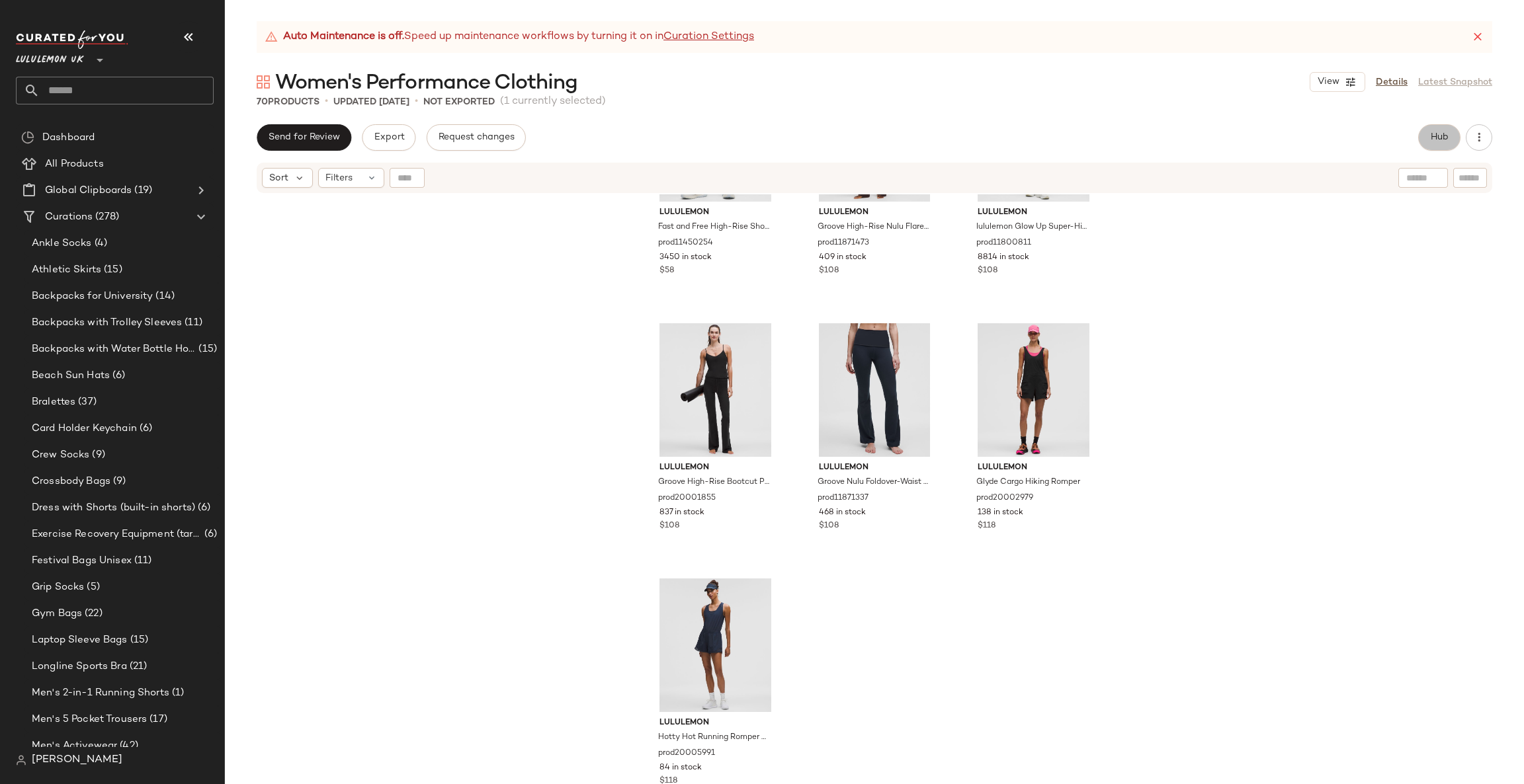
click at [1444, 144] on button "Hub" at bounding box center [1438, 137] width 42 height 26
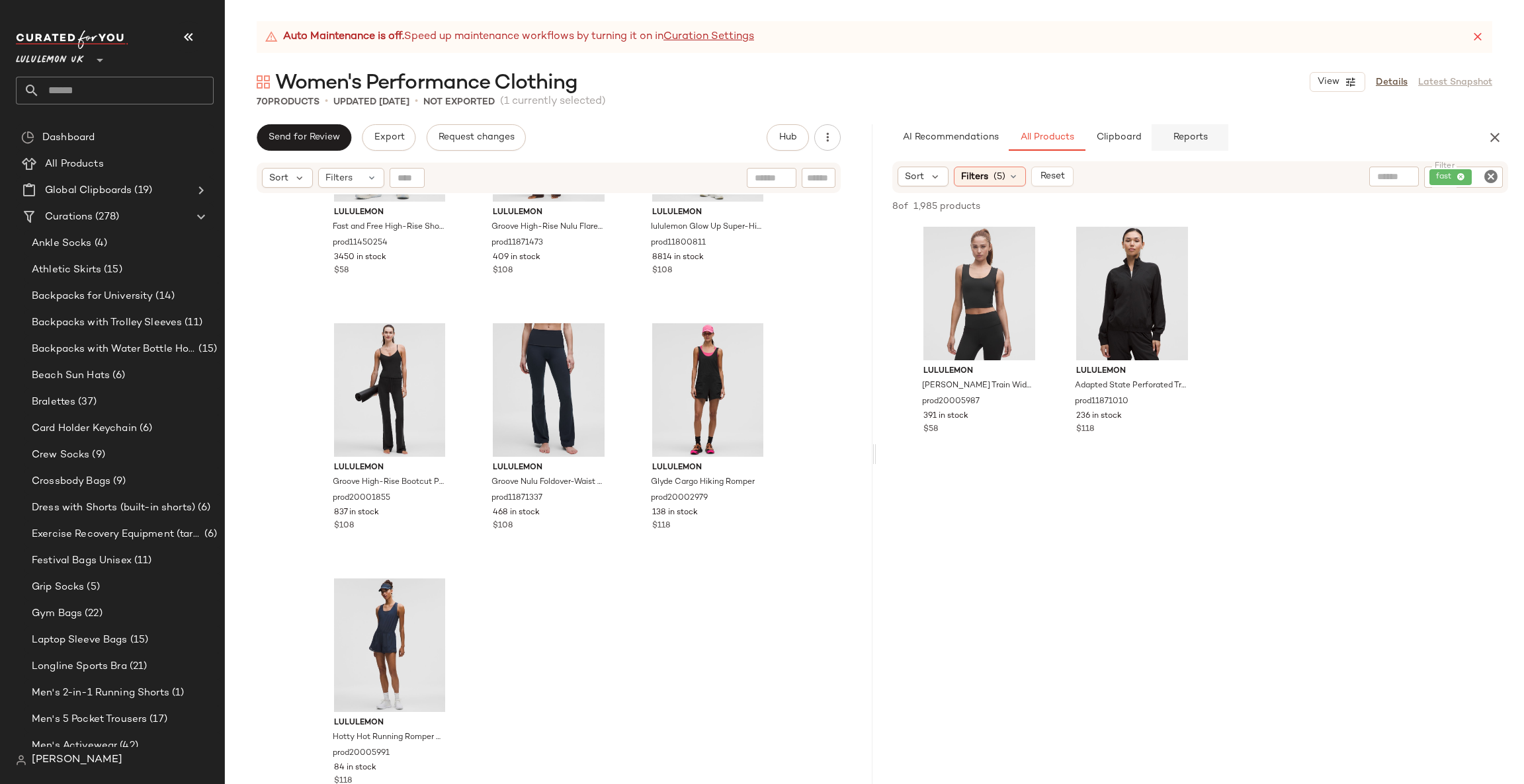
click at [1182, 137] on span "Reports" at bounding box center [1189, 137] width 35 height 10
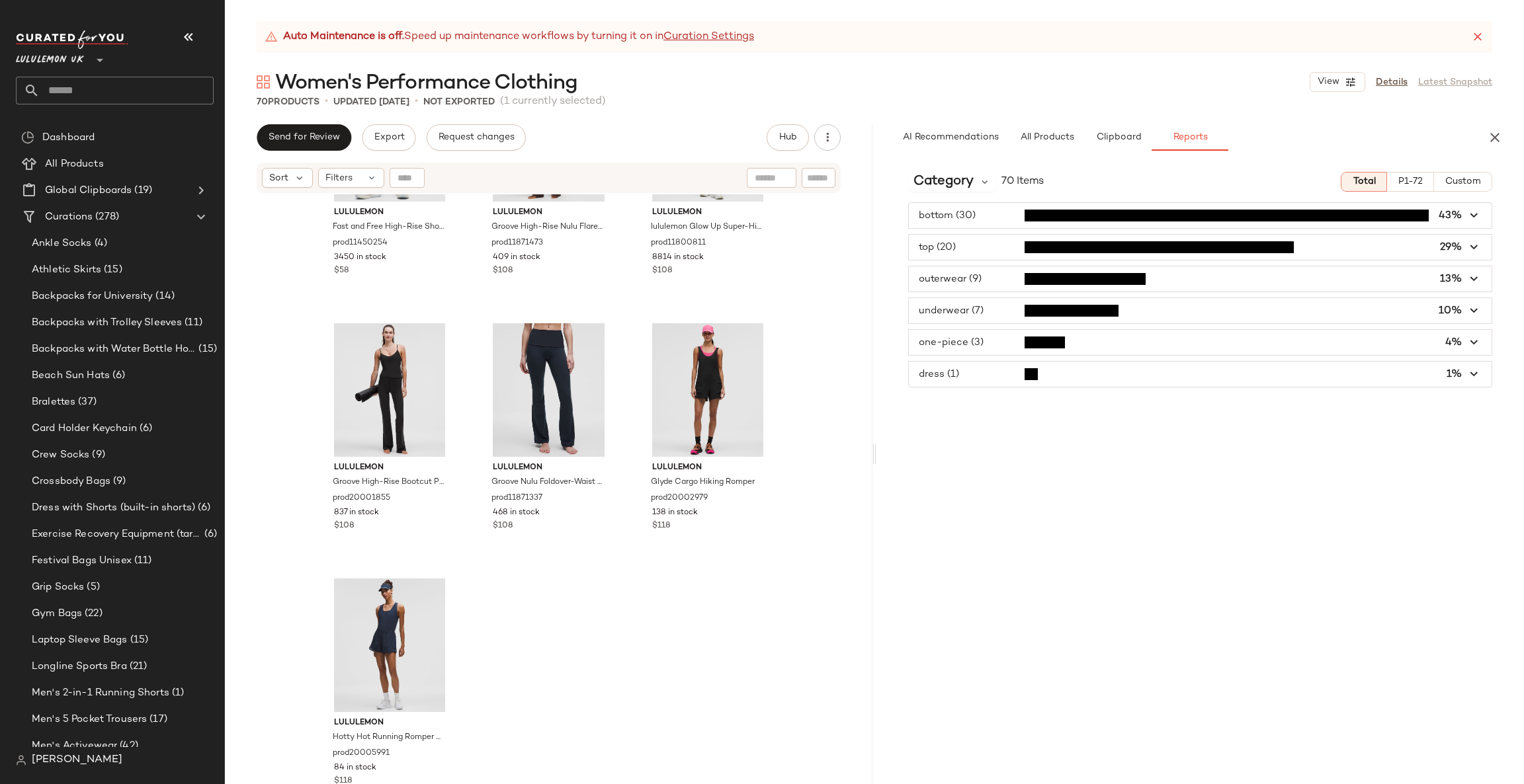
click at [1043, 368] on span "button" at bounding box center [1200, 374] width 582 height 25
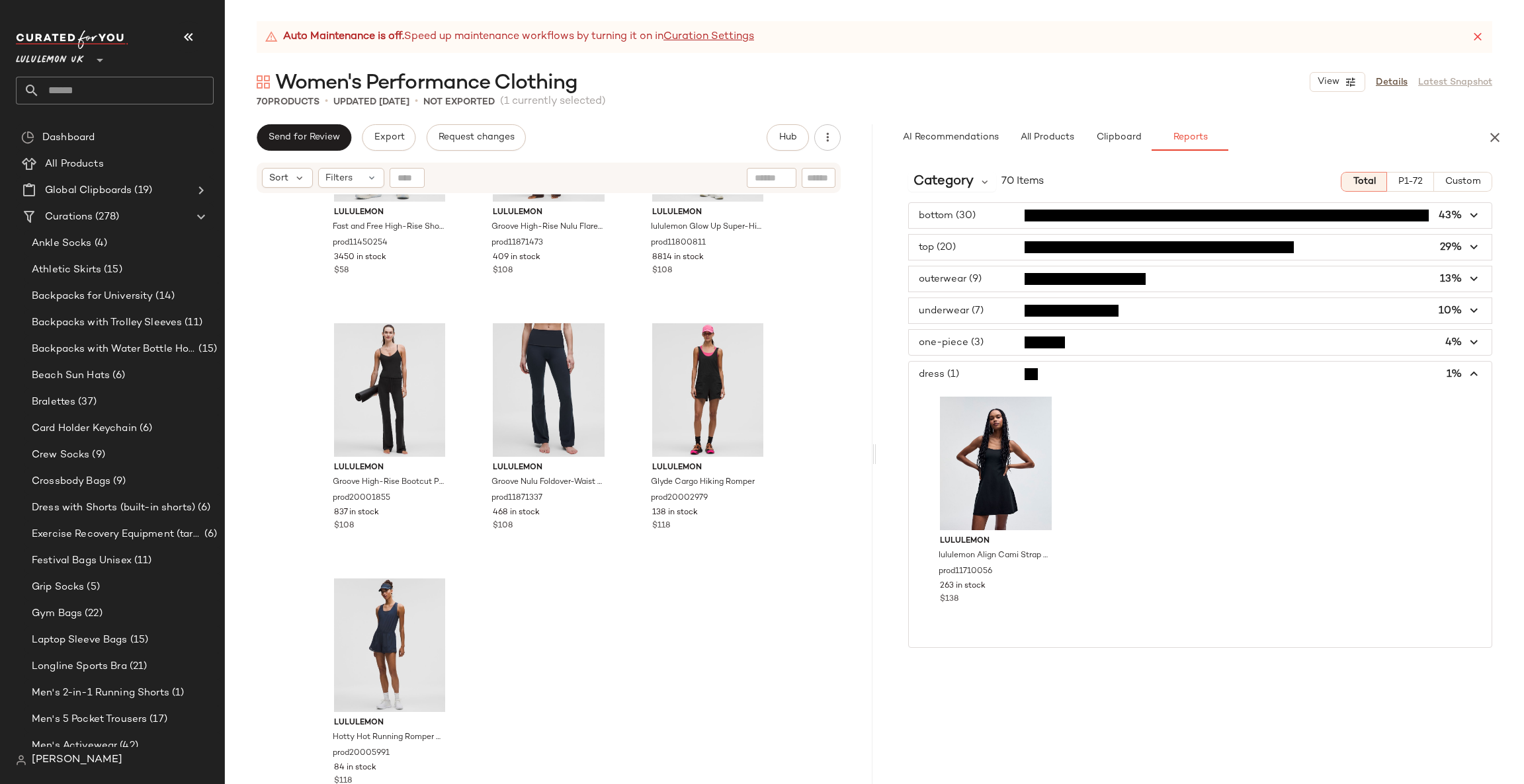
click at [1043, 375] on span "button" at bounding box center [1200, 374] width 582 height 25
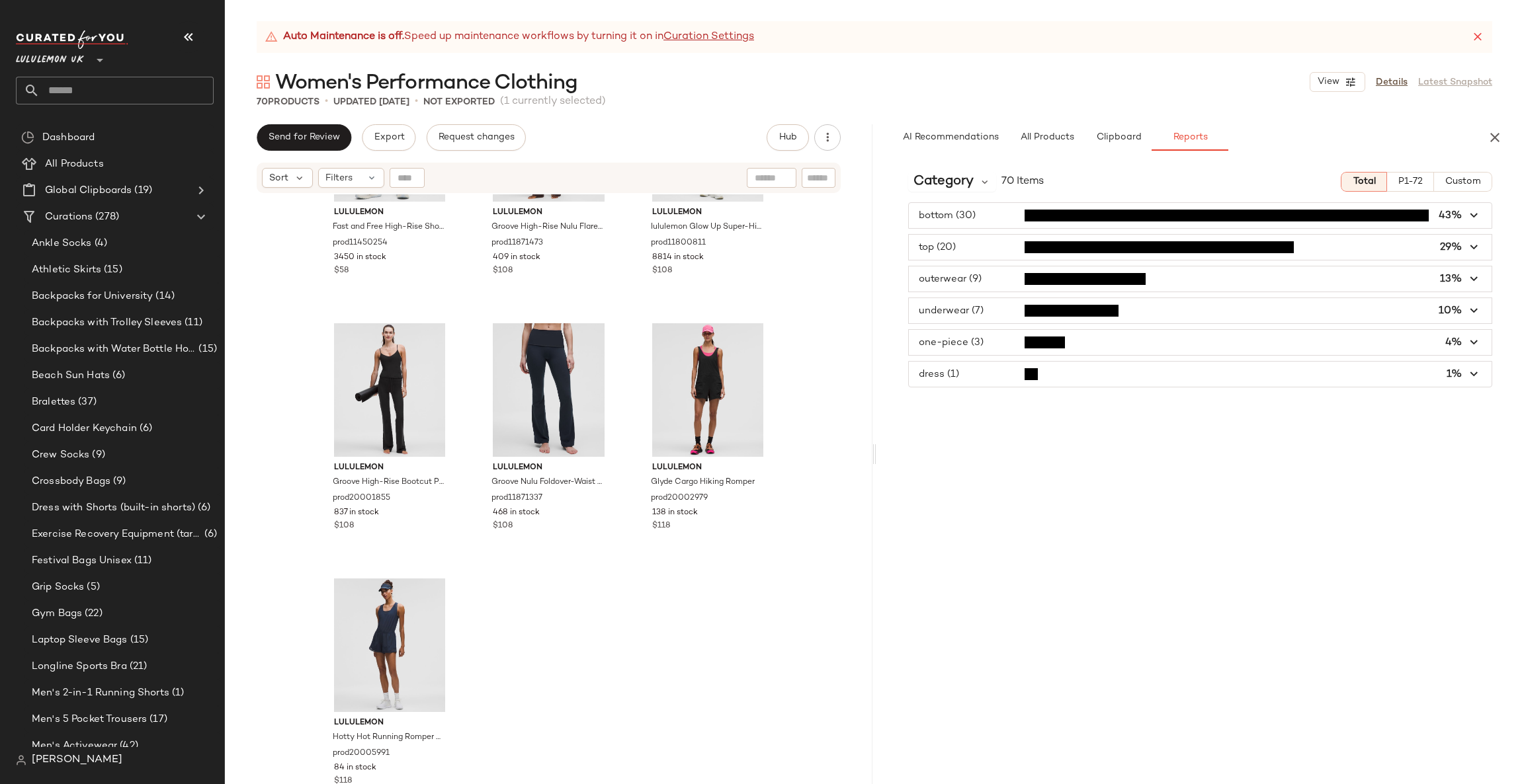
click at [1060, 349] on span "button" at bounding box center [1200, 342] width 582 height 25
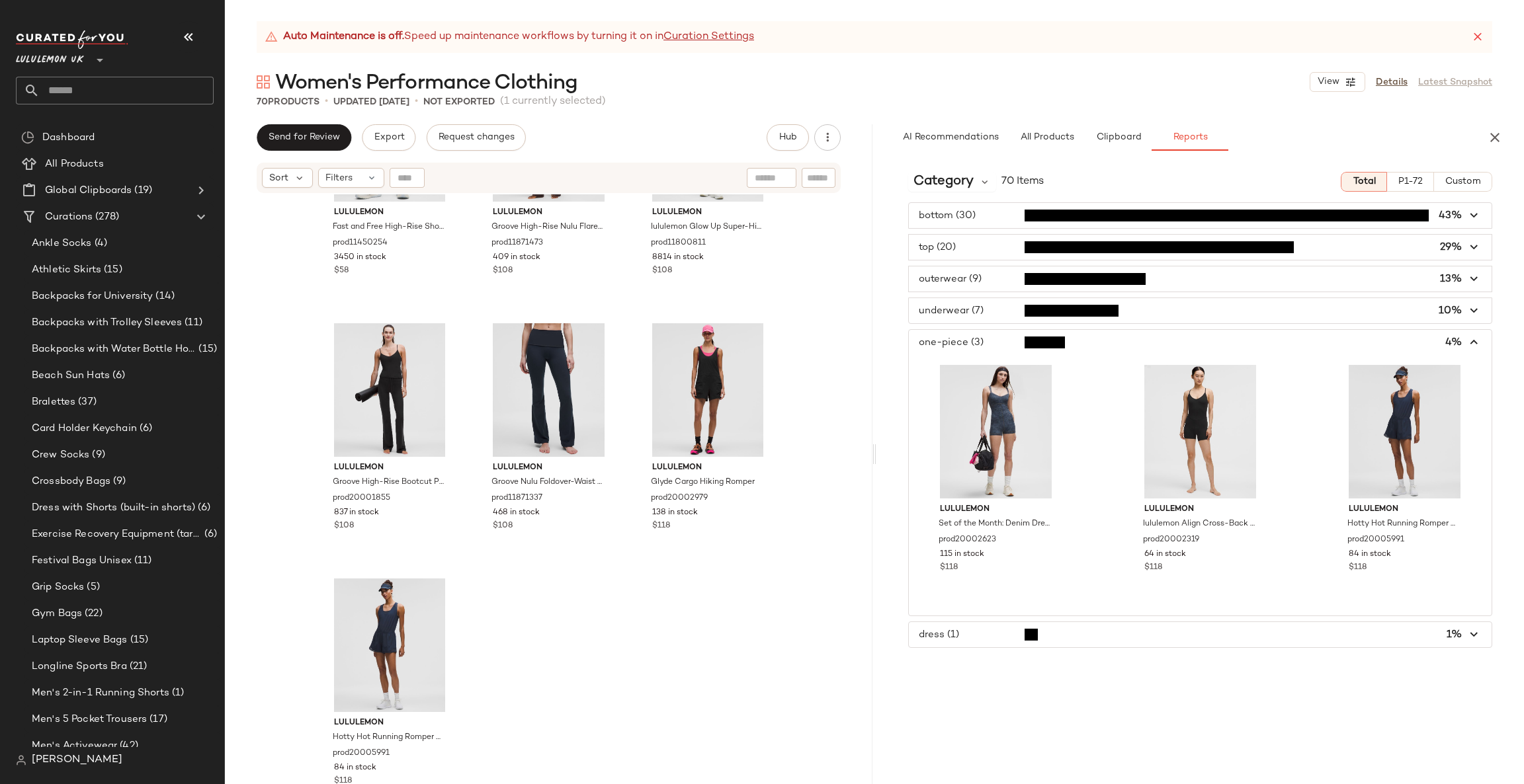
click at [1060, 349] on span "button" at bounding box center [1200, 342] width 582 height 25
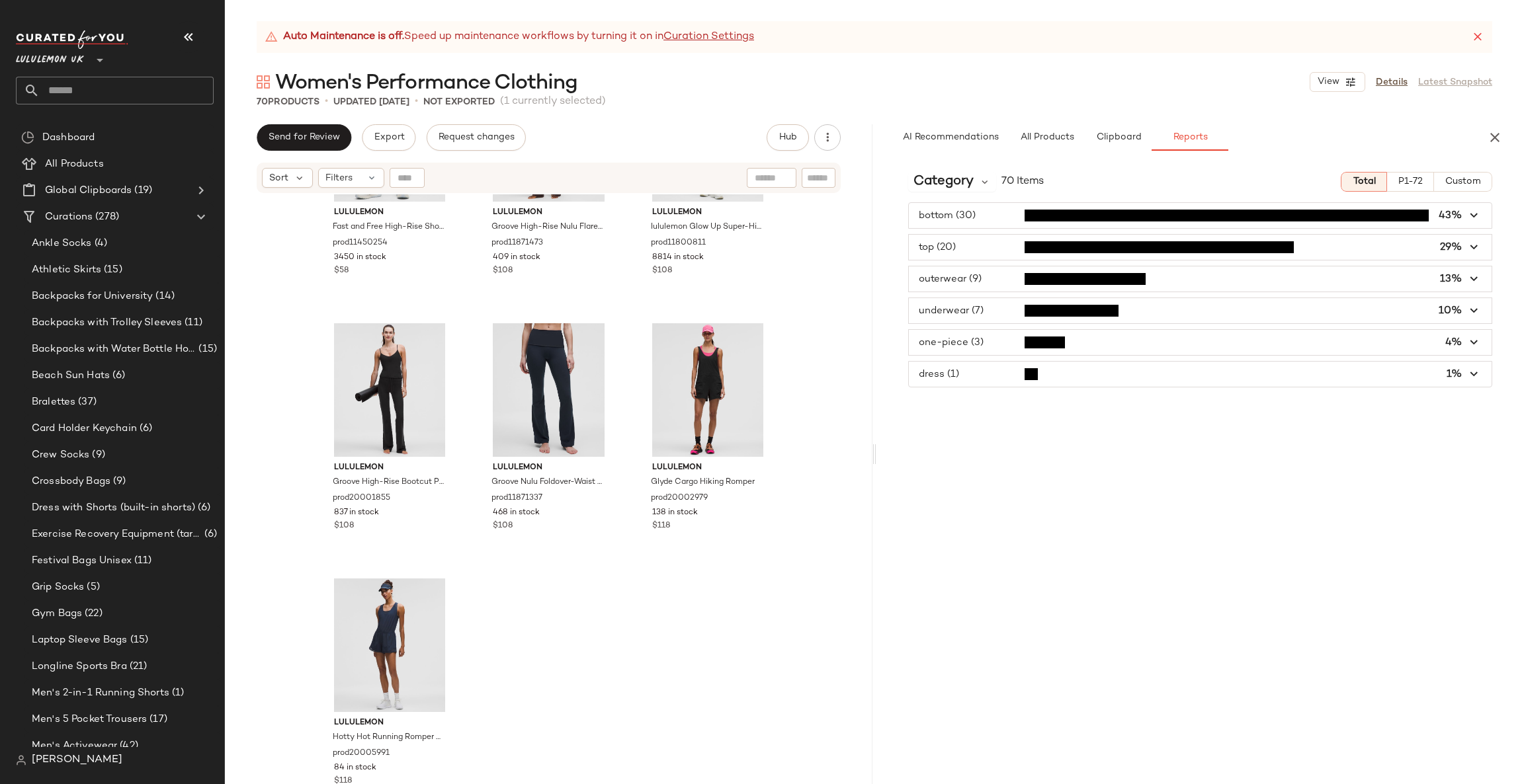
click at [1062, 320] on span "button" at bounding box center [1200, 310] width 582 height 25
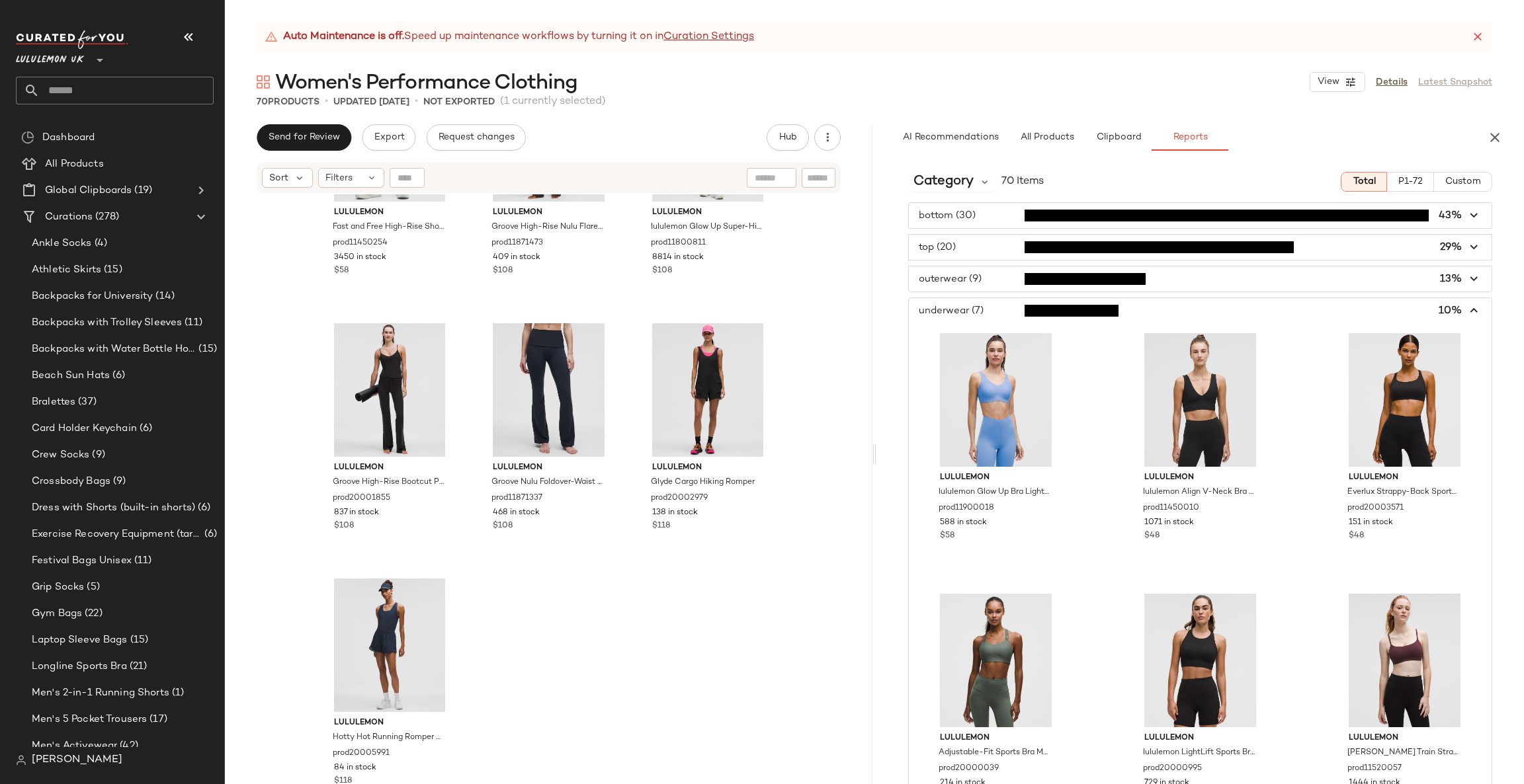
click at [1062, 320] on span "button" at bounding box center [1200, 310] width 582 height 25
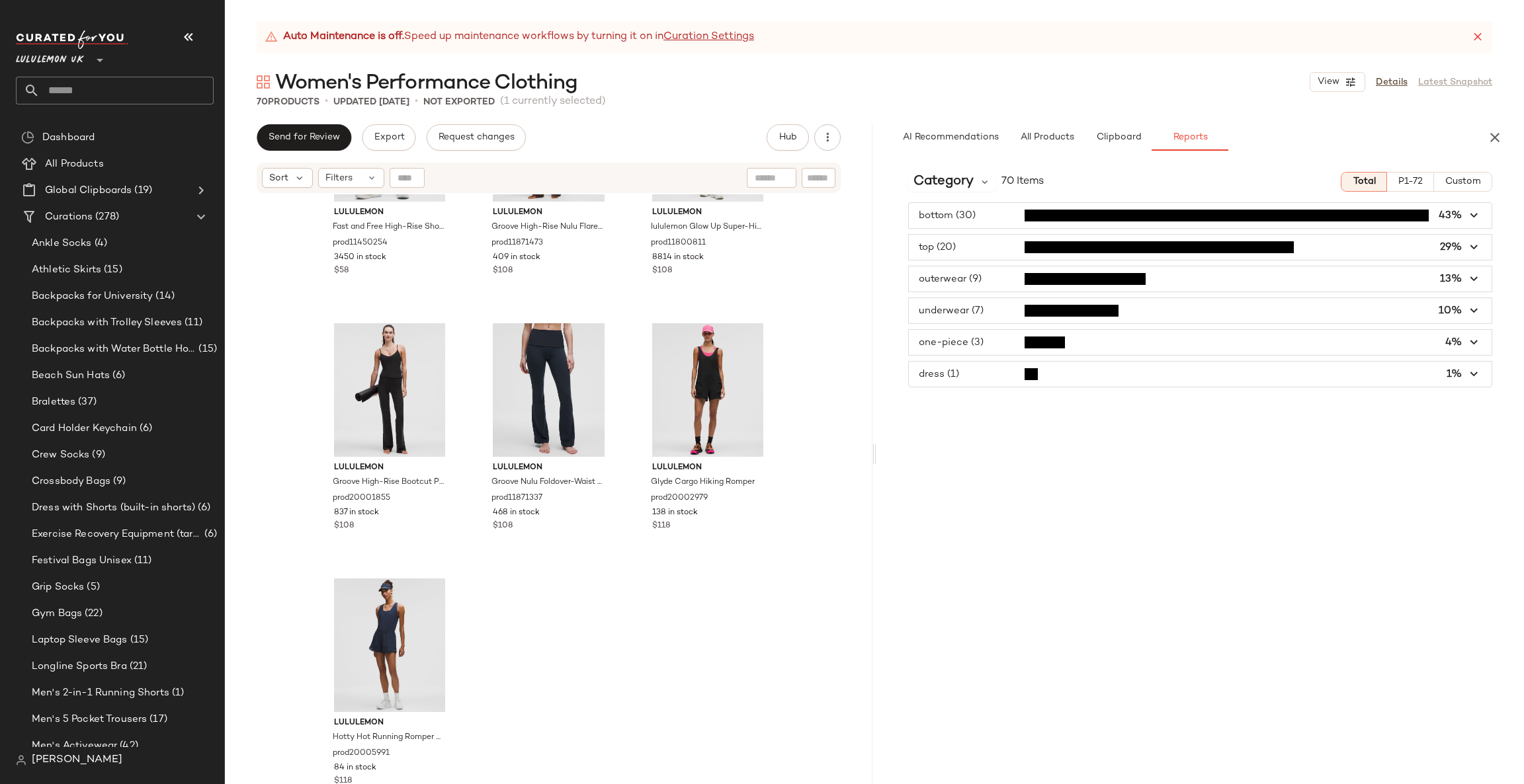
click at [1067, 295] on div "bottom (30) 43% top (20) 29% outerwear (9) 13% underwear (7) 10% one-piece (3) …" at bounding box center [1200, 295] width 647 height 185
click at [1080, 282] on span "button" at bounding box center [1200, 279] width 582 height 25
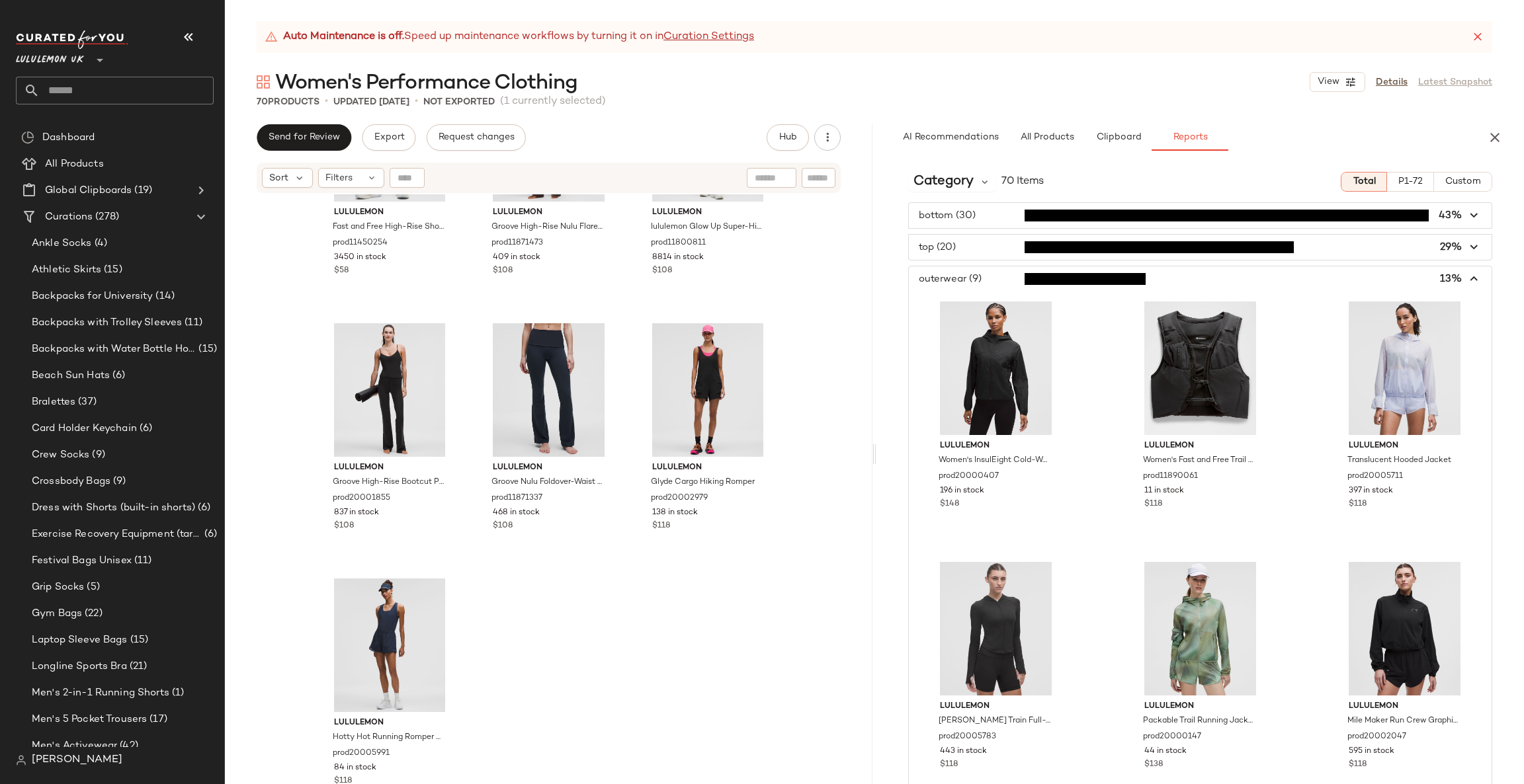
click at [1080, 282] on span "button" at bounding box center [1200, 279] width 582 height 25
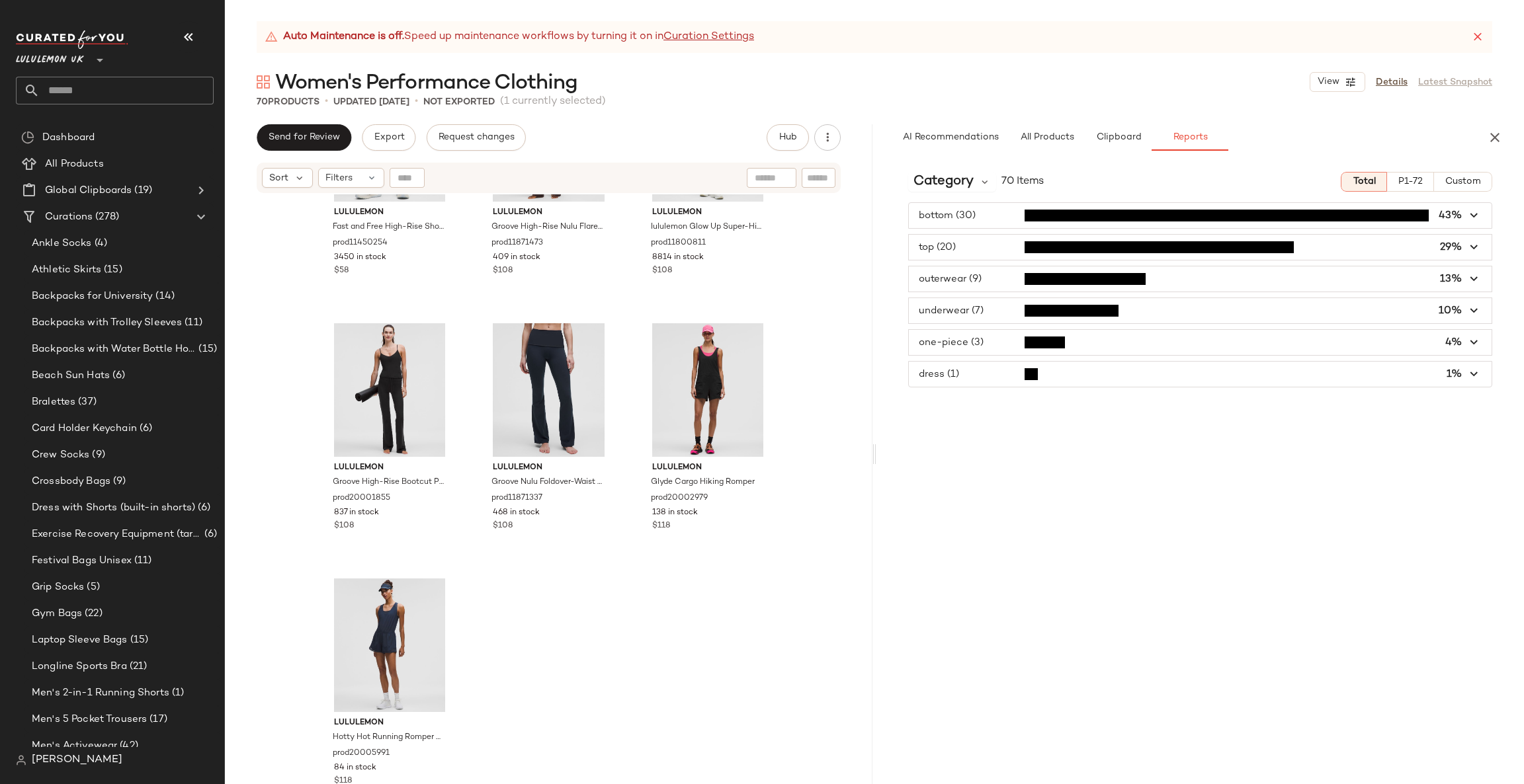
click at [1081, 264] on div "bottom (30) 43% top (20) 29% outerwear (9) 13% underwear (7) 10% one-piece (3) …" at bounding box center [1200, 295] width 647 height 185
click at [1081, 256] on span "button" at bounding box center [1200, 247] width 582 height 25
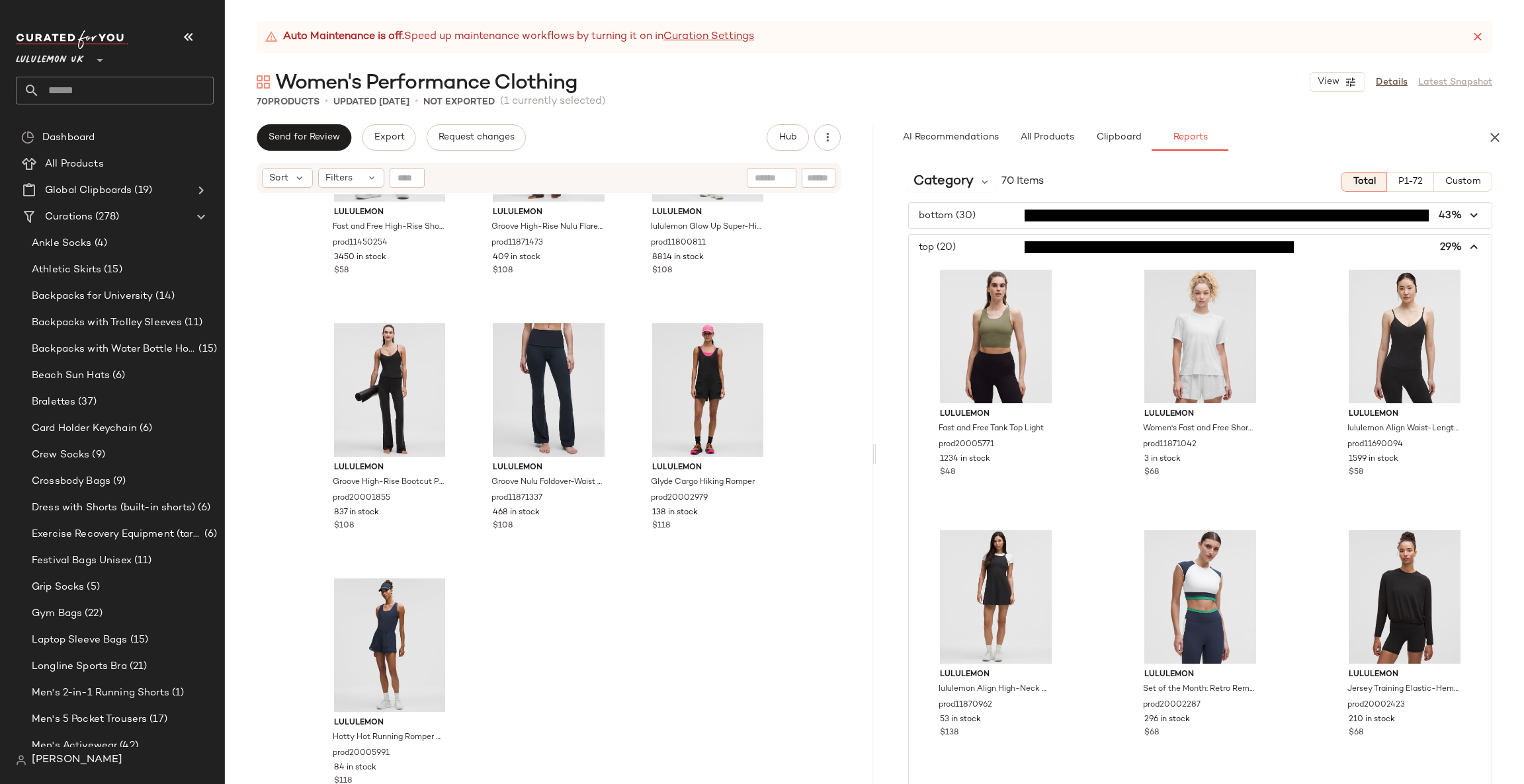
click at [1081, 256] on span "button" at bounding box center [1200, 247] width 582 height 25
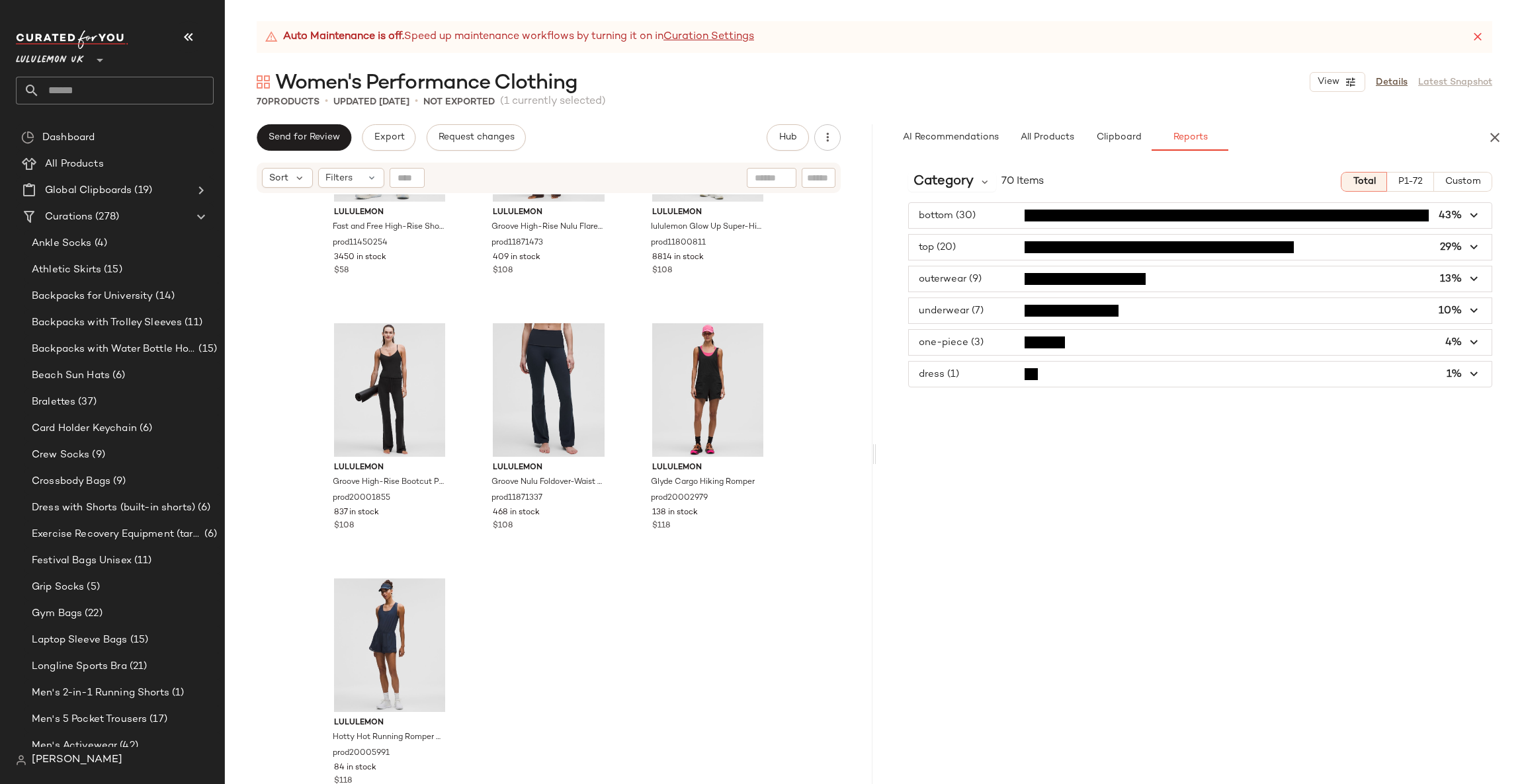
click at [1068, 218] on span "button" at bounding box center [1200, 215] width 582 height 25
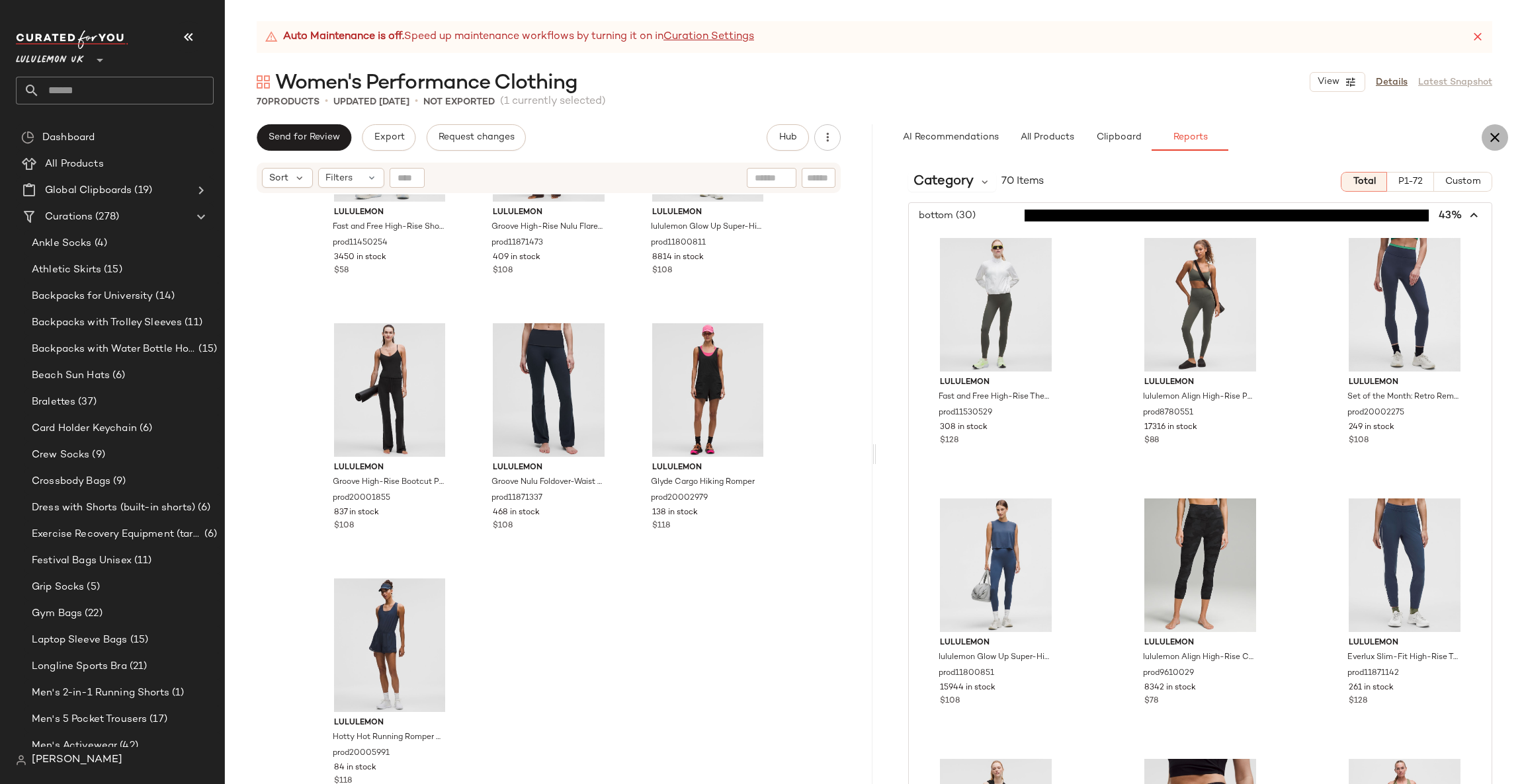
click at [1499, 131] on icon "button" at bounding box center [1494, 138] width 16 height 16
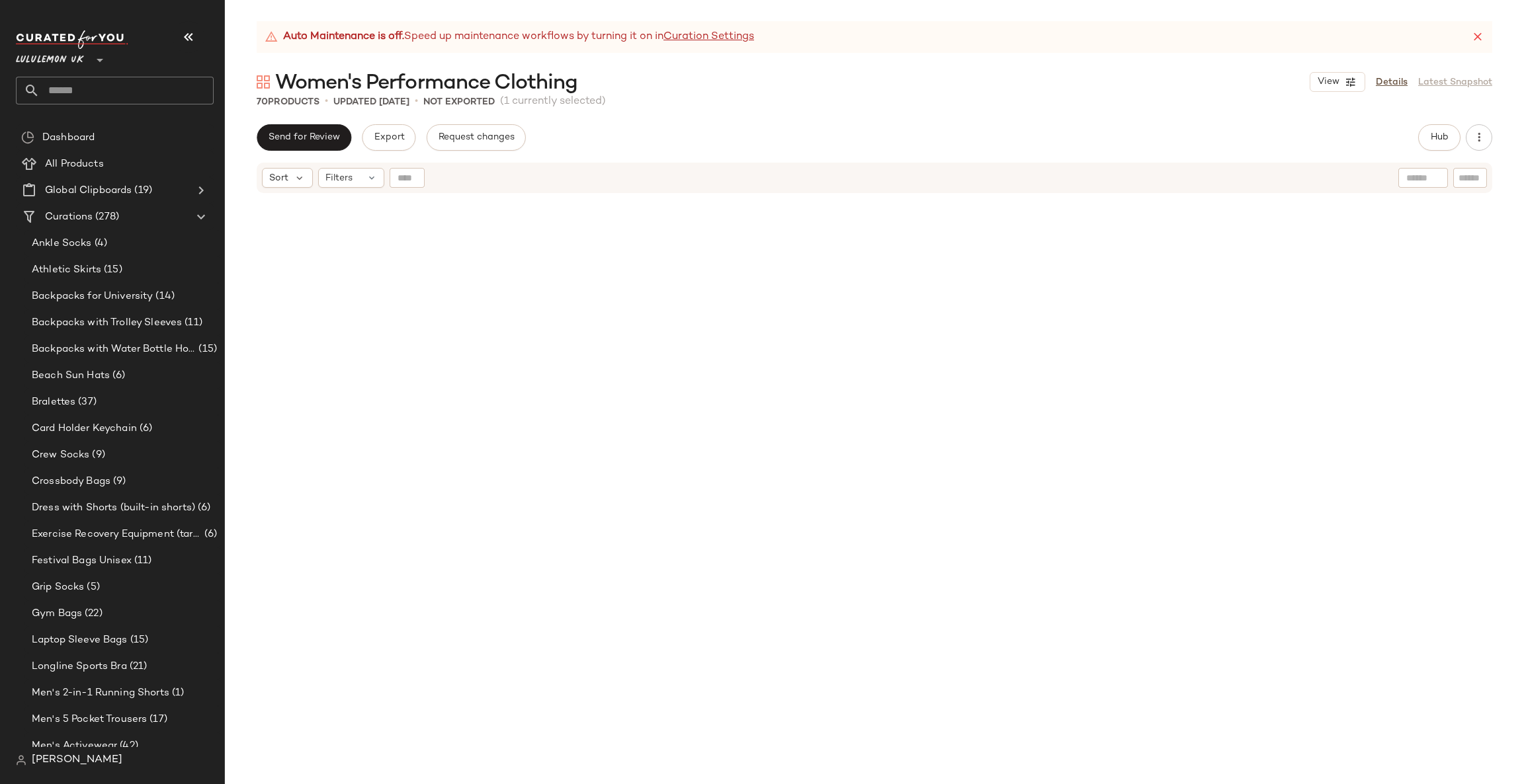
scroll to position [2727, 0]
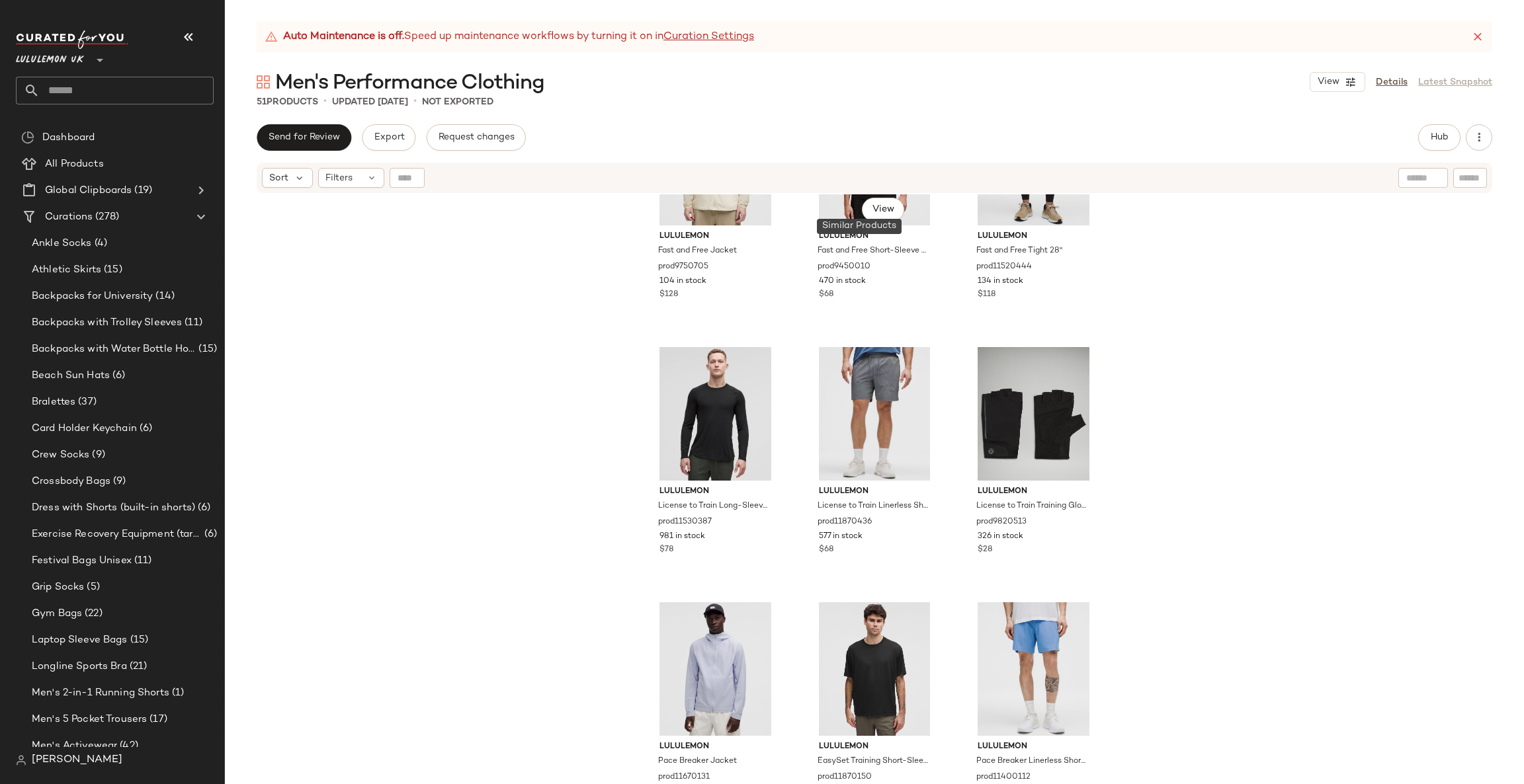
scroll to position [1994, 0]
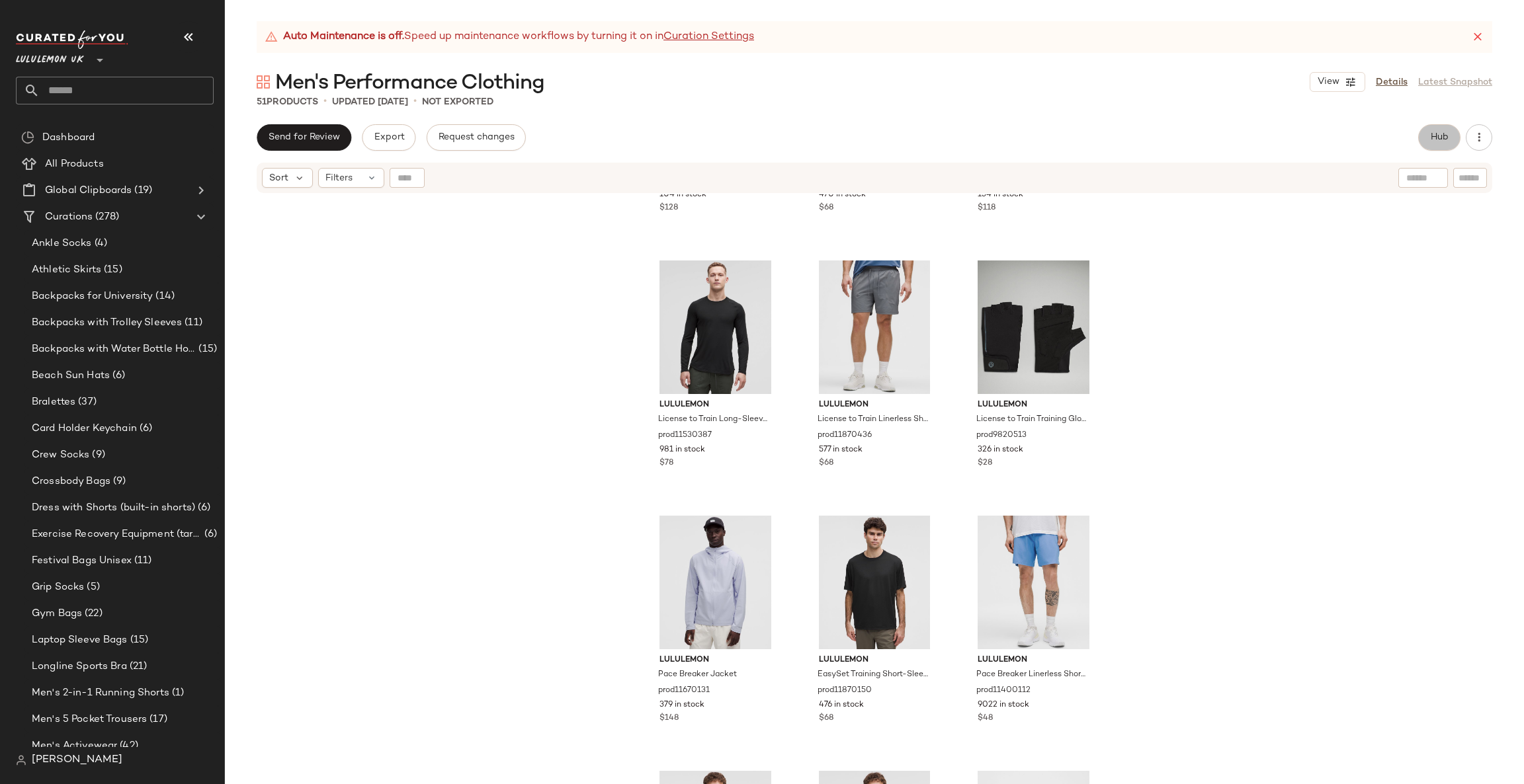
click at [1448, 135] on span "Hub" at bounding box center [1438, 137] width 18 height 10
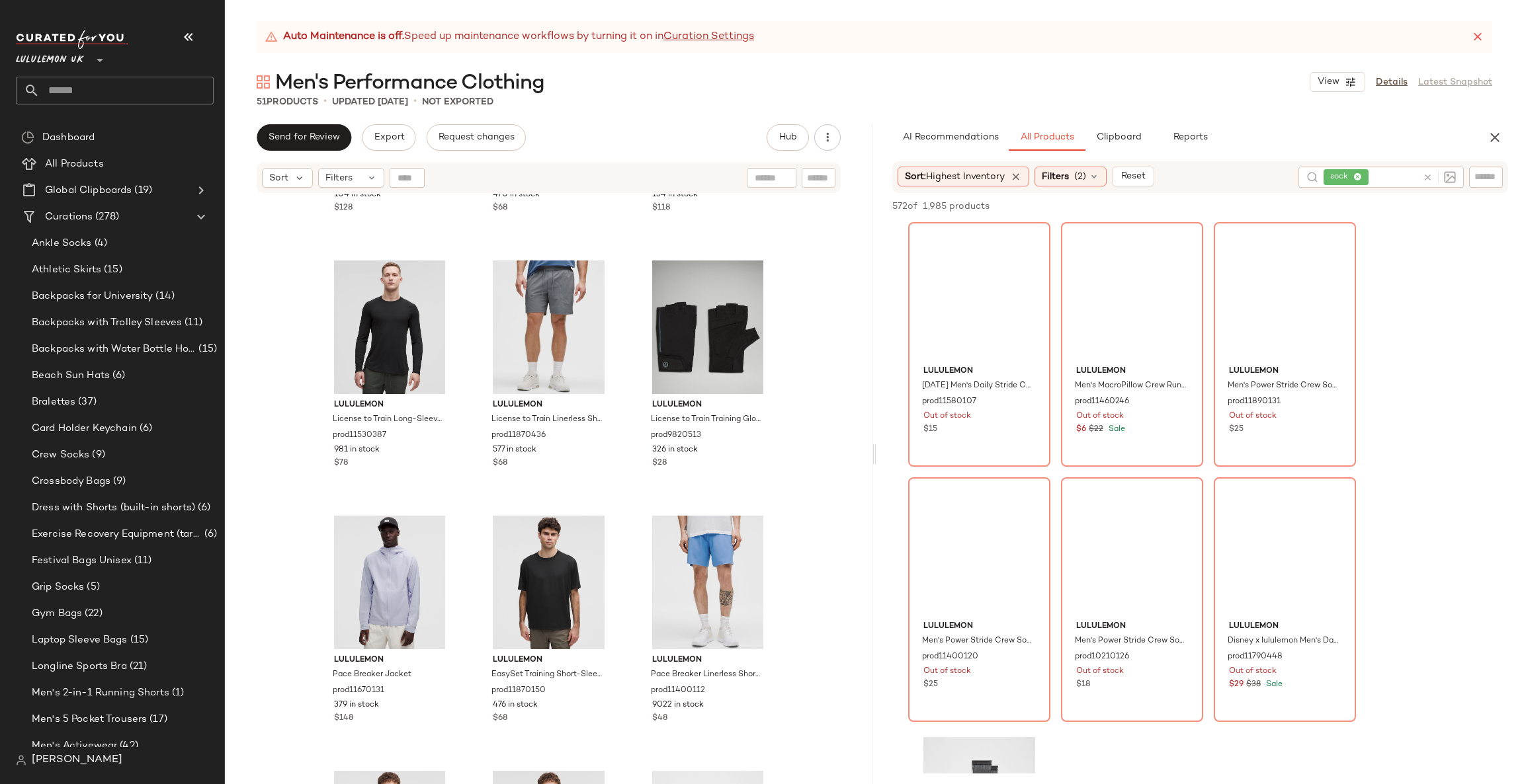
click at [1425, 173] on icon at bounding box center [1427, 178] width 10 height 10
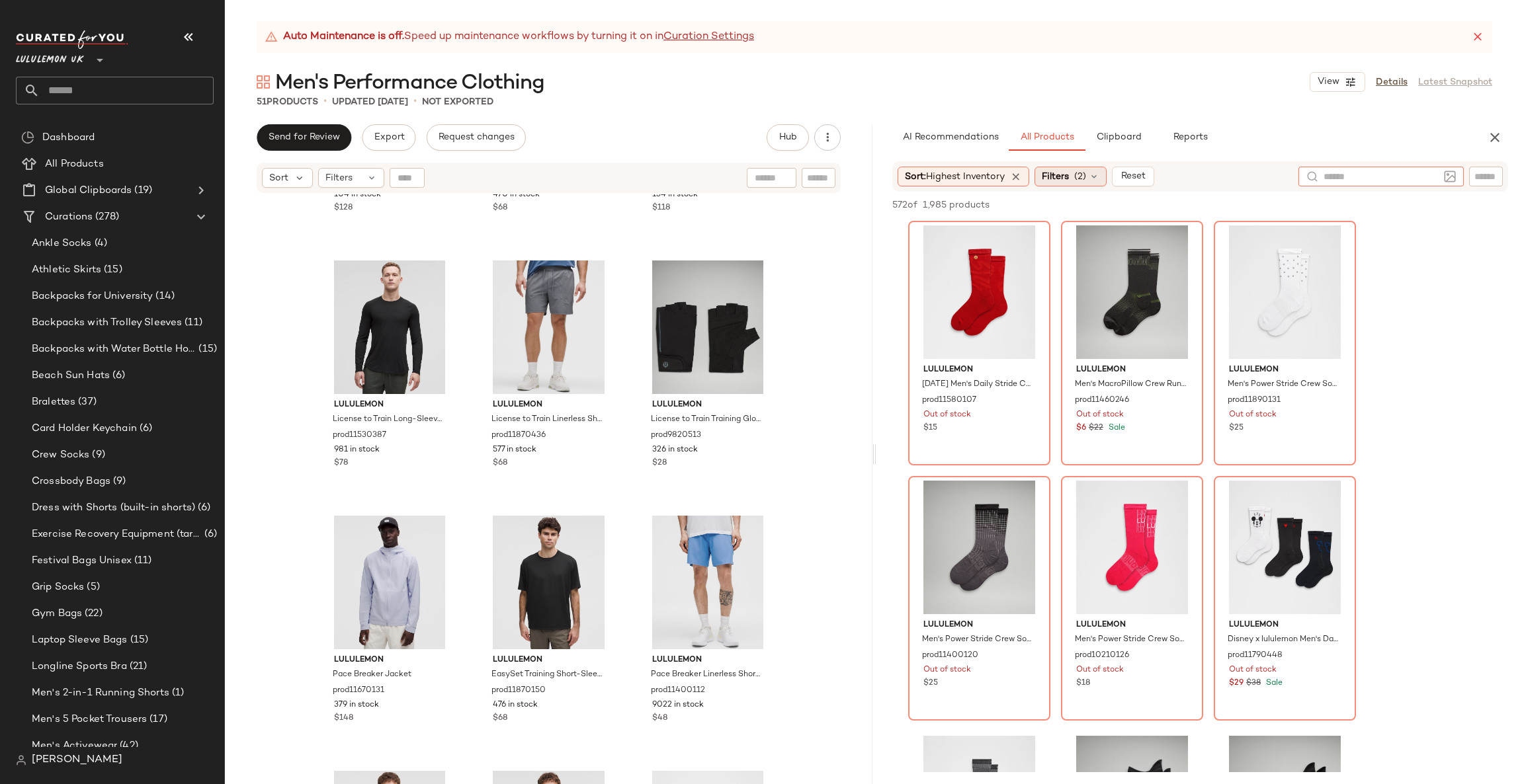
click at [1066, 176] on span "Filters" at bounding box center [1056, 176] width 27 height 14
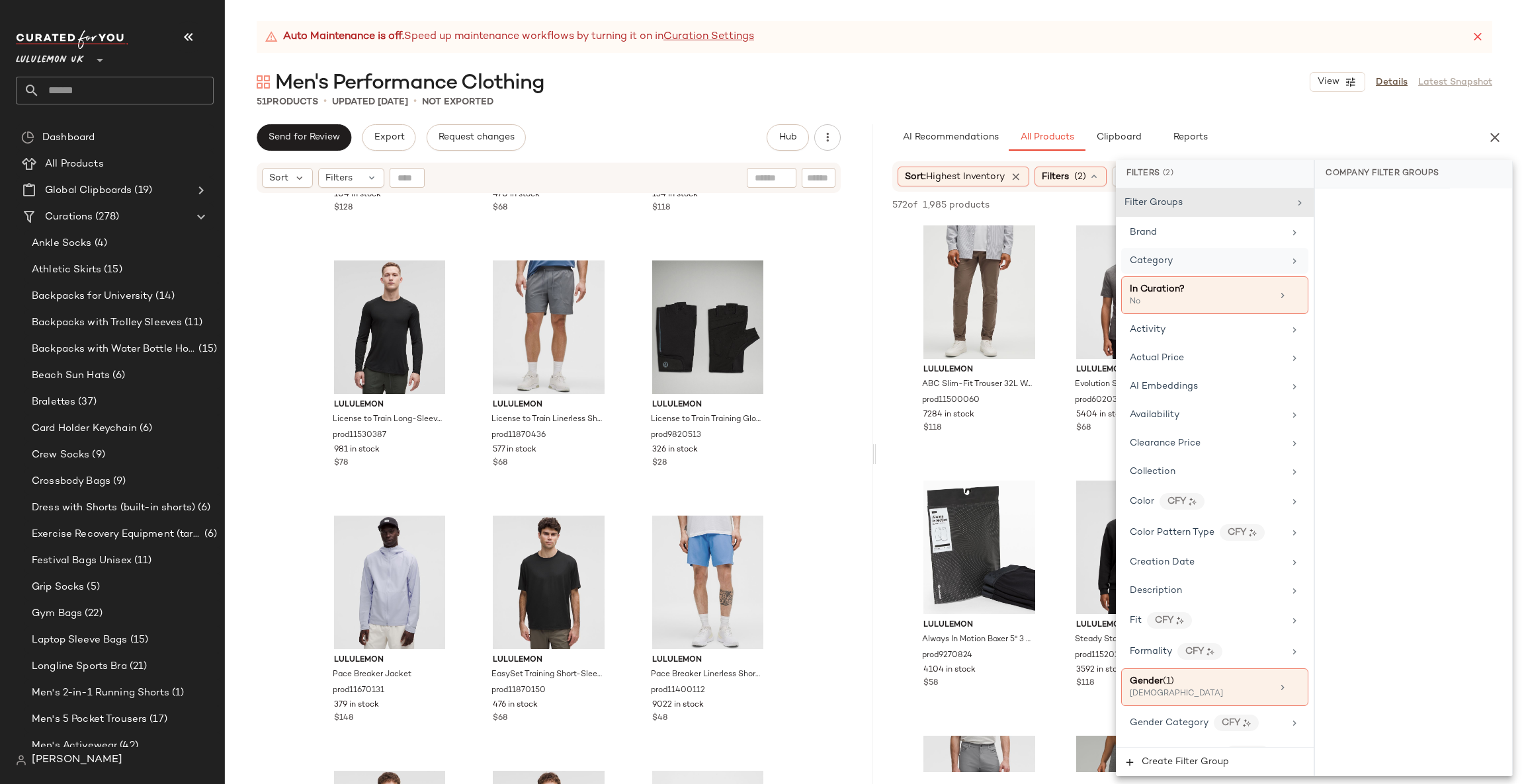
click at [1184, 258] on div "Category" at bounding box center [1206, 260] width 154 height 14
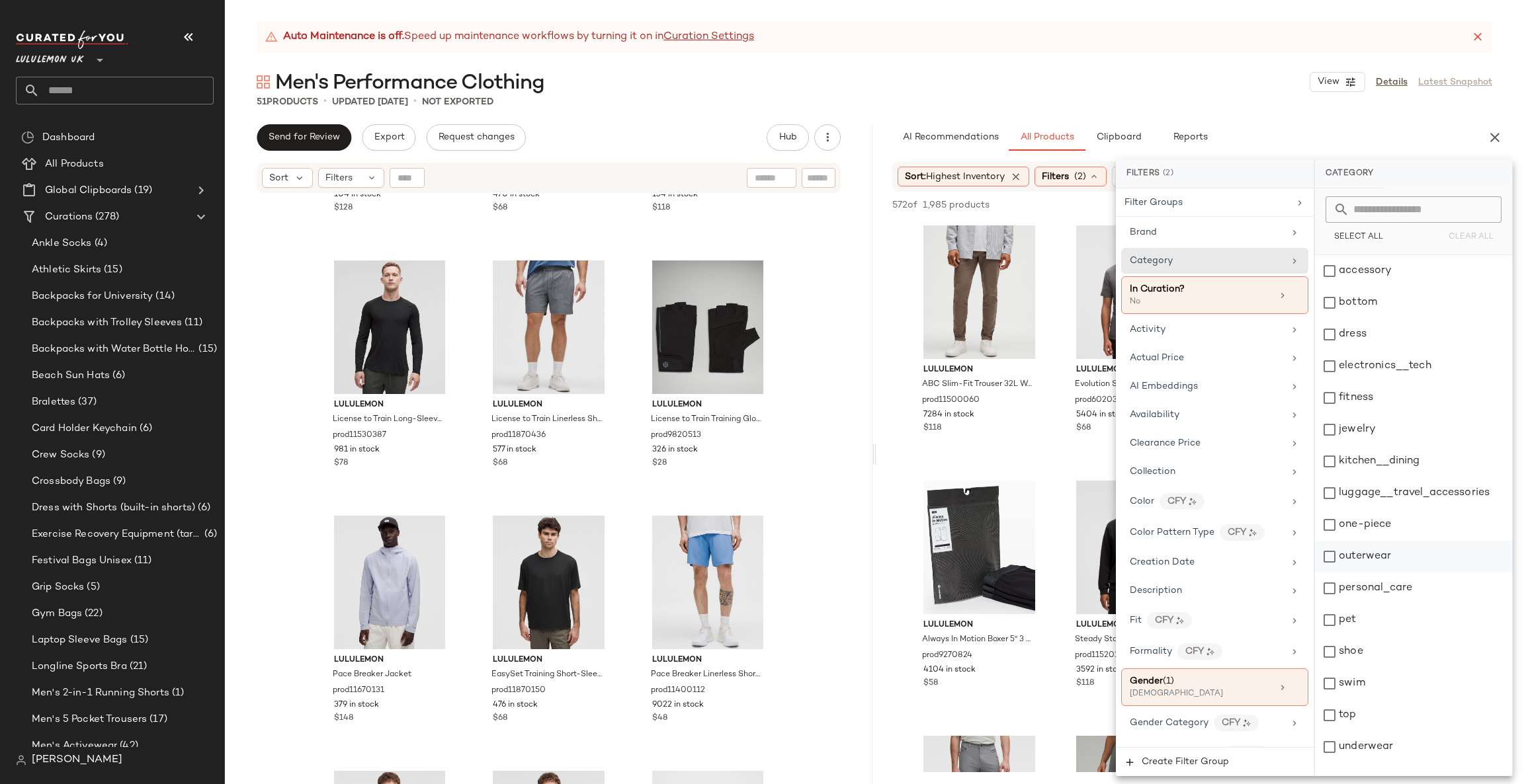
click at [1375, 557] on div "outerwear" at bounding box center [1413, 557] width 197 height 32
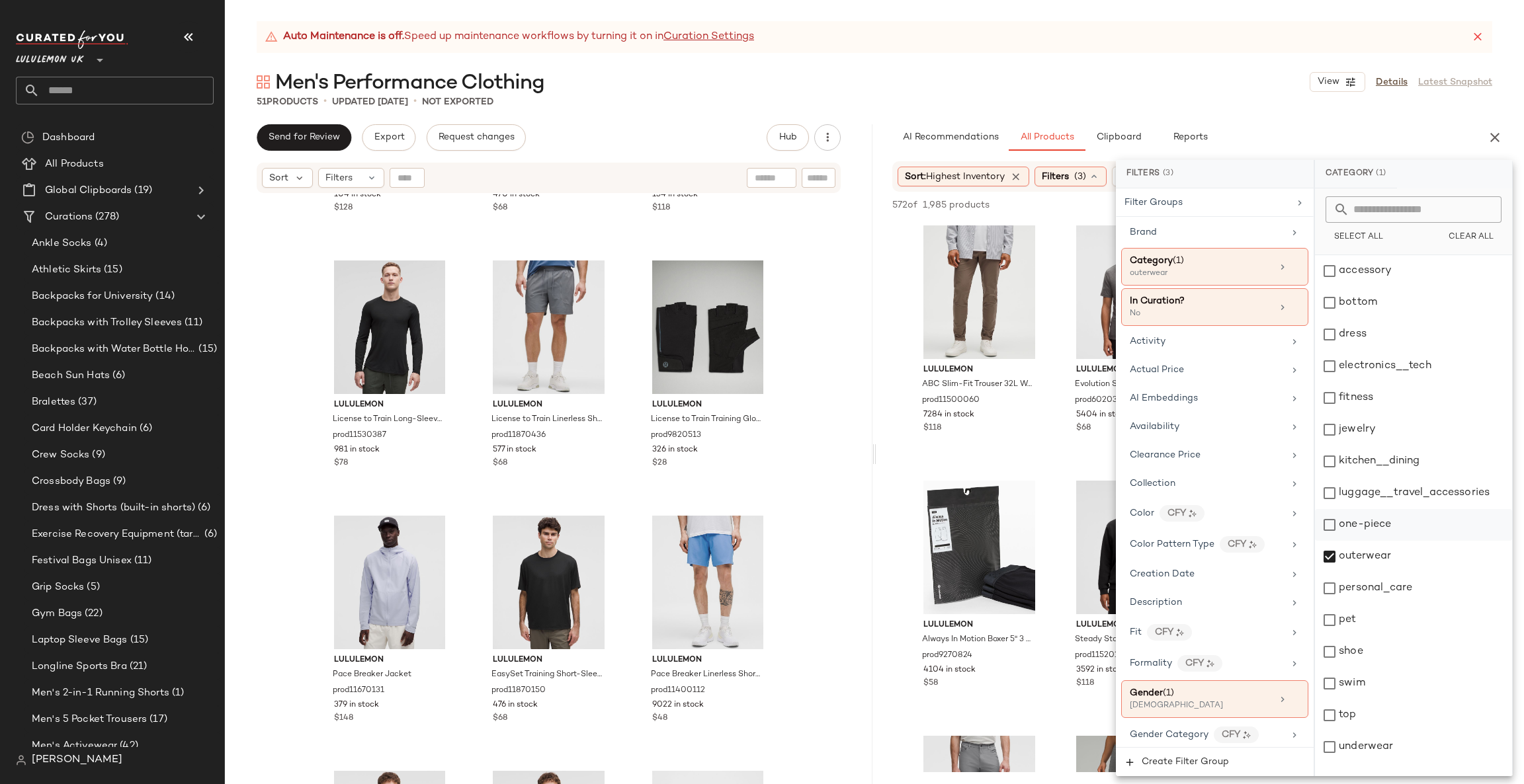
click at [1375, 530] on div "one-piece" at bounding box center [1413, 525] width 197 height 32
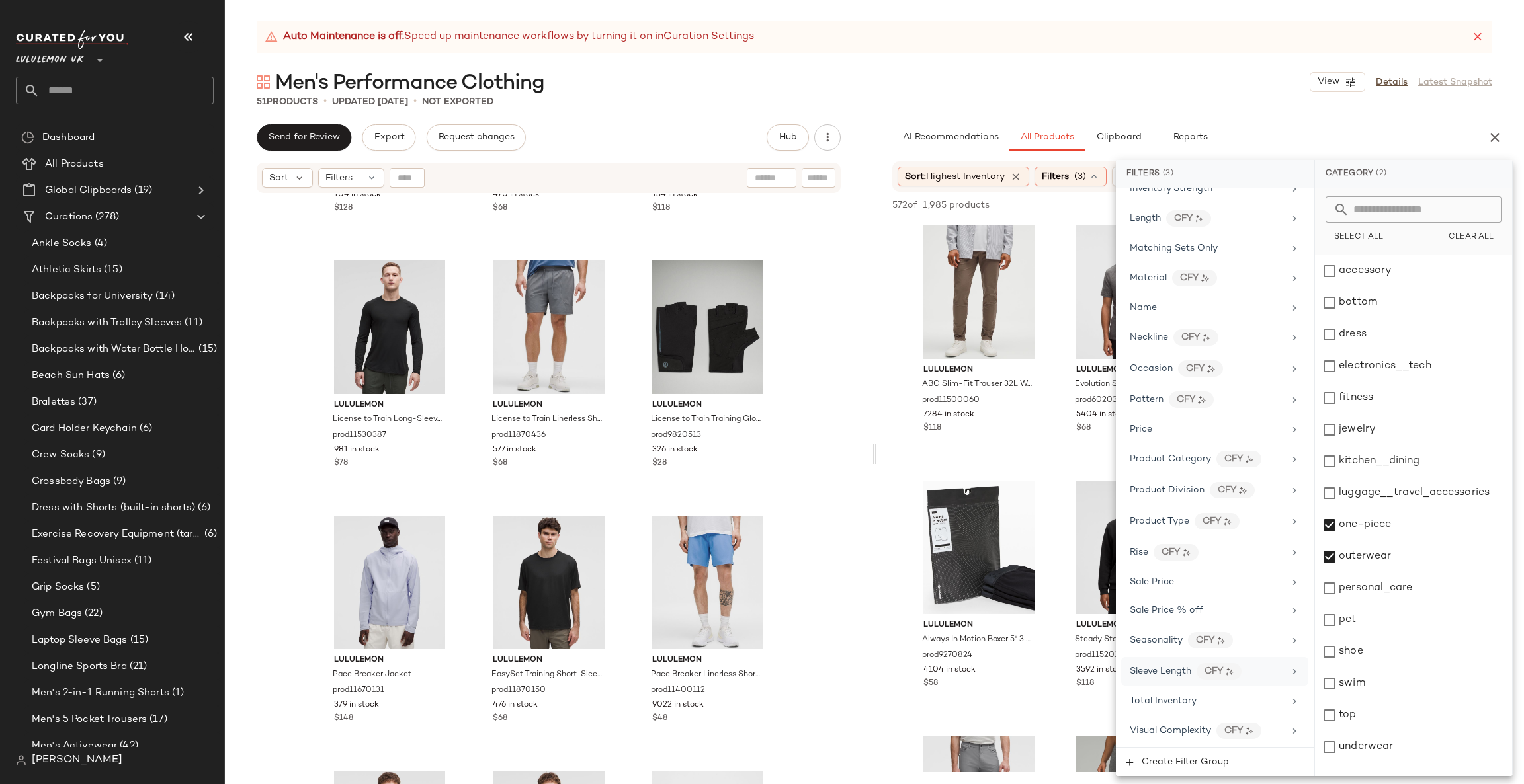
scroll to position [646, 0]
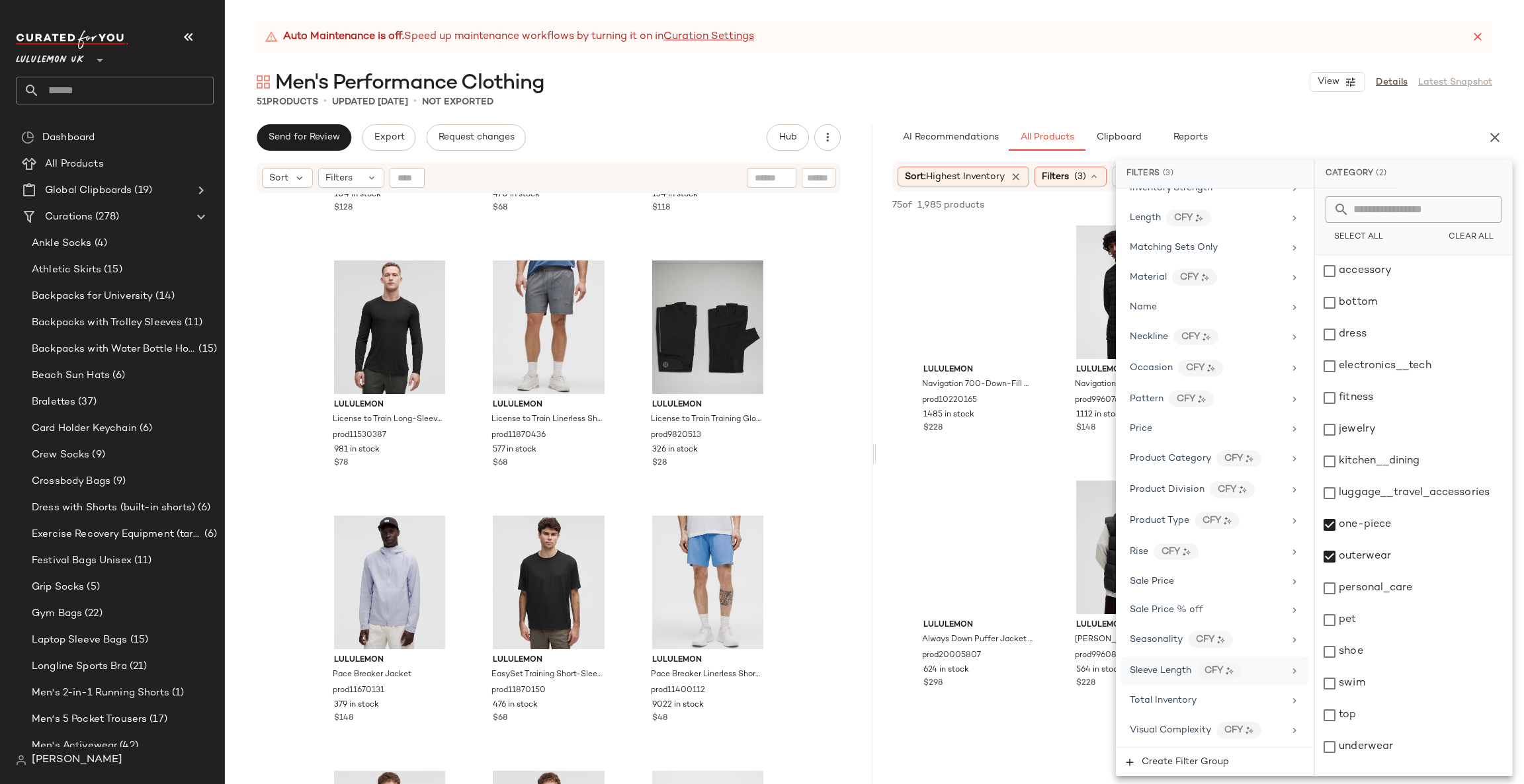
drag, startPoint x: 1193, startPoint y: 692, endPoint x: 1237, endPoint y: 661, distance: 53.8
click at [1195, 692] on div "Total Inventory" at bounding box center [1215, 701] width 187 height 26
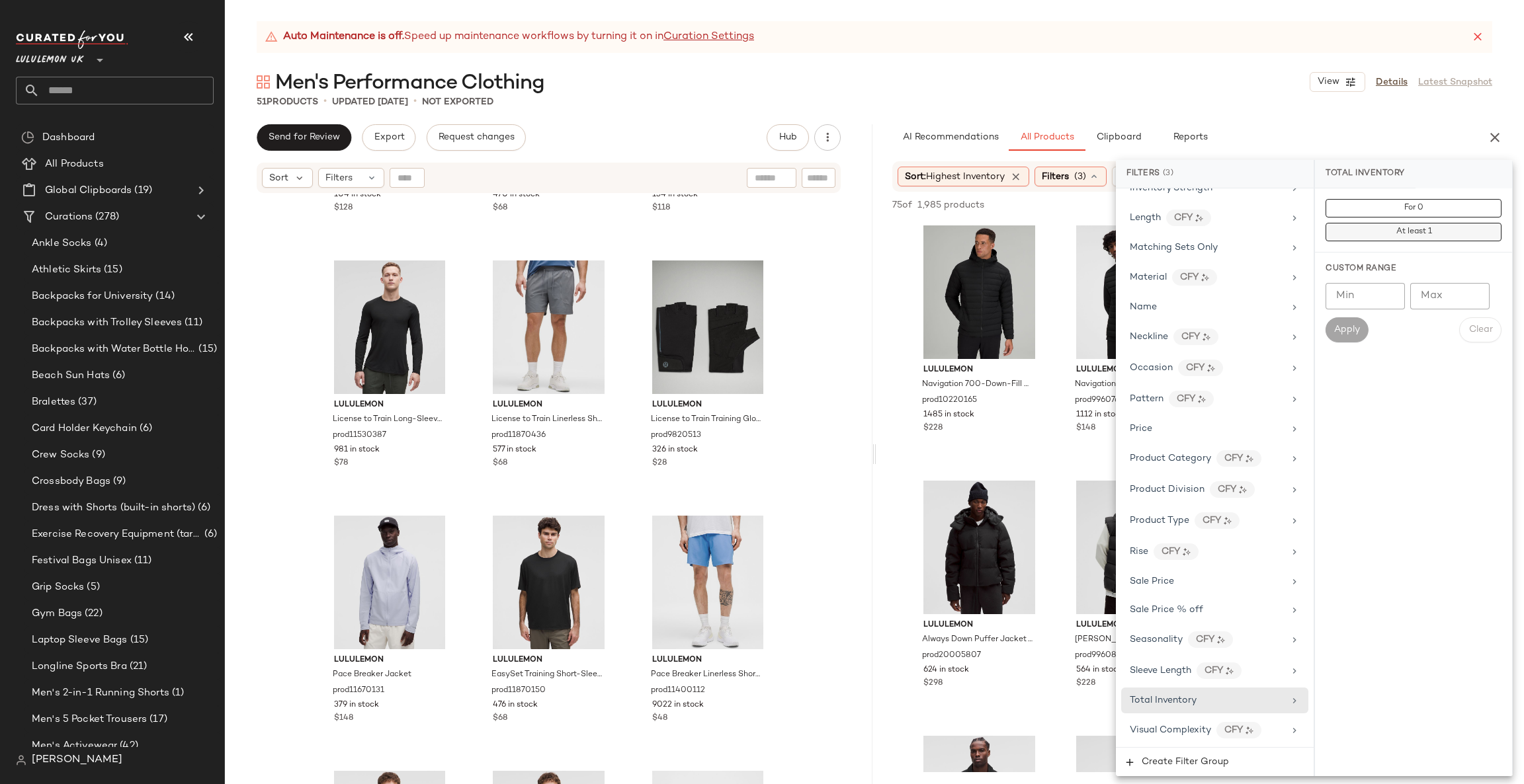
click at [1395, 237] on span "At least 1" at bounding box center [1413, 232] width 36 height 10
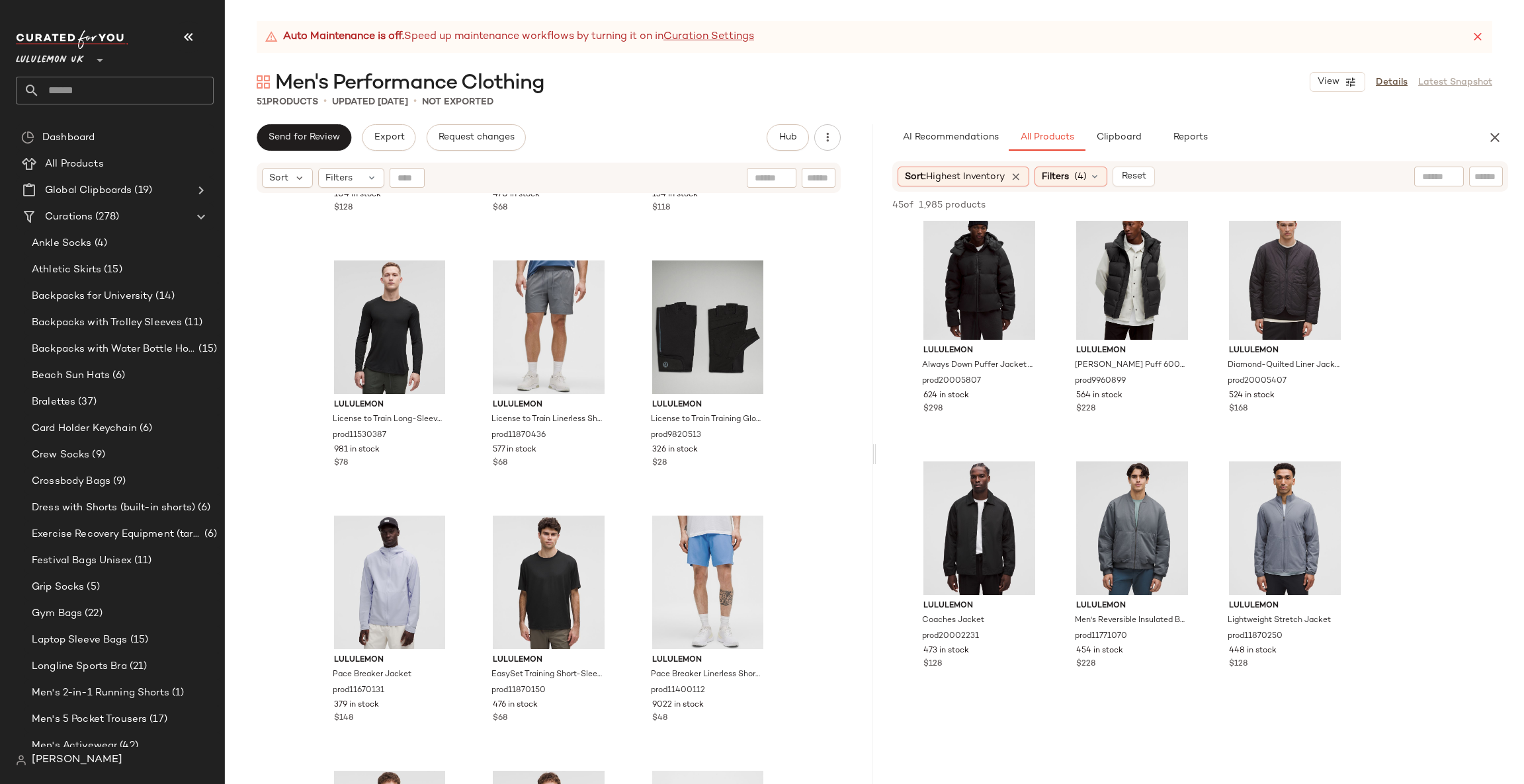
scroll to position [396, 0]
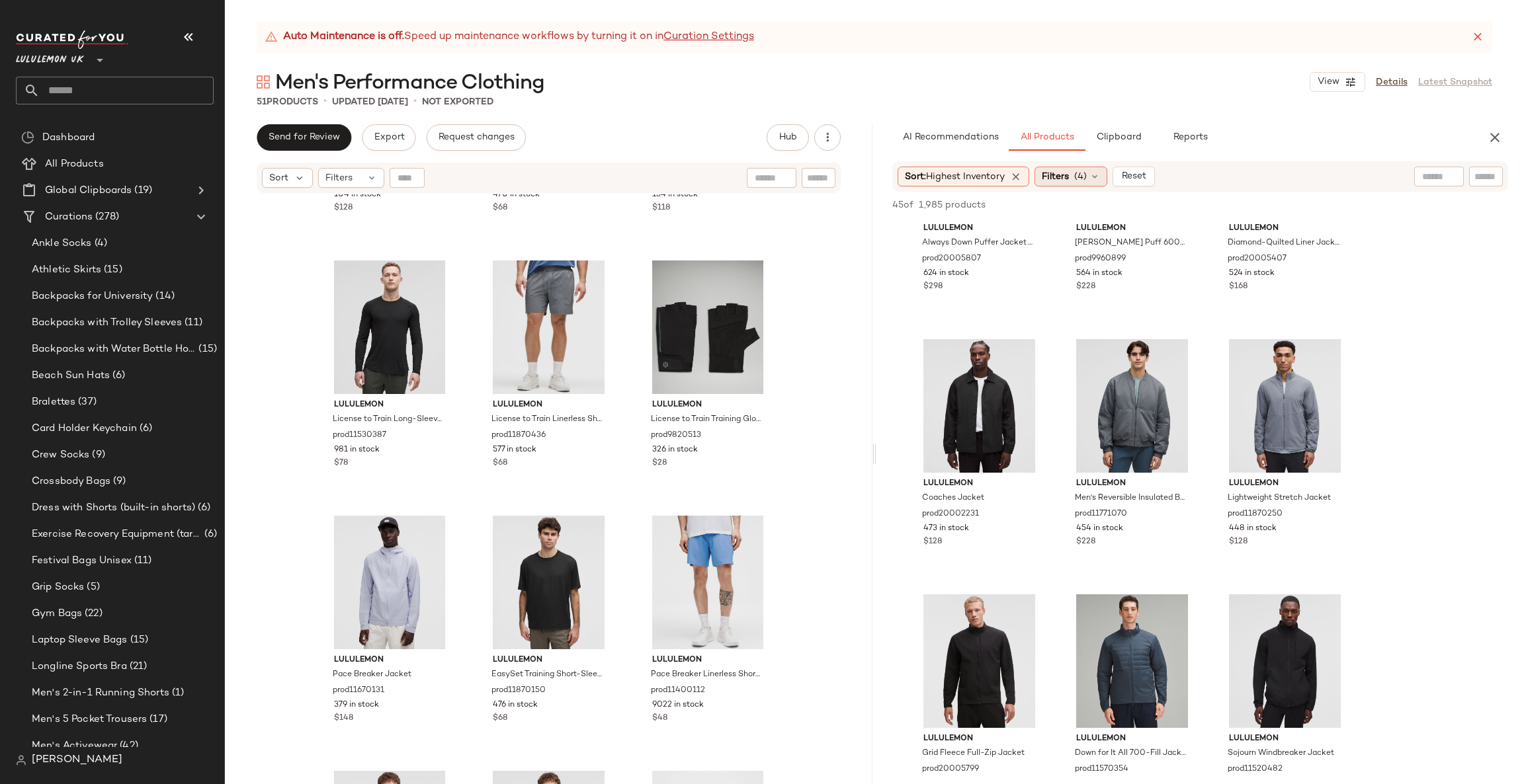
click at [1066, 177] on span "Filters" at bounding box center [1056, 176] width 27 height 14
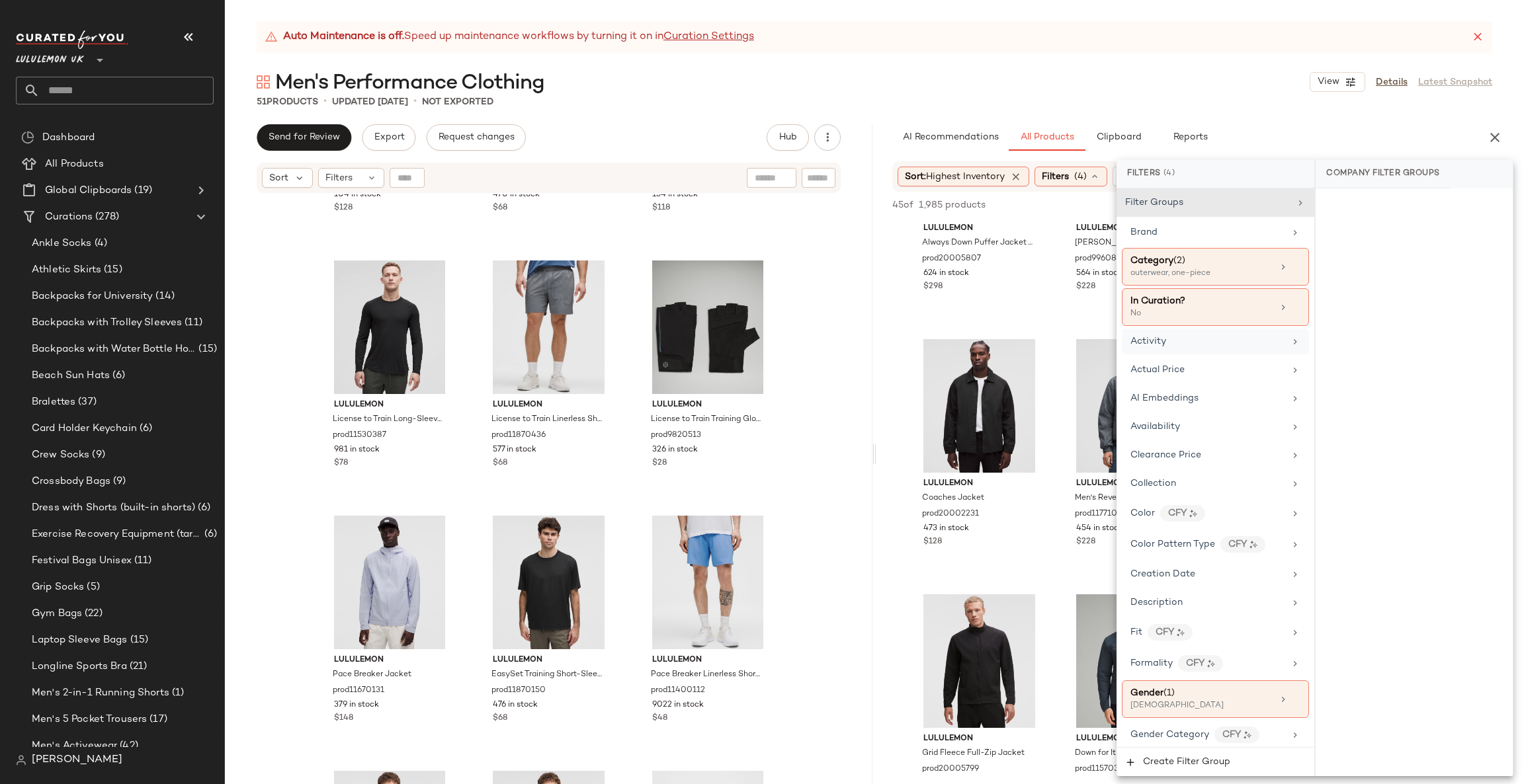
click at [1157, 343] on span "Activity" at bounding box center [1148, 341] width 36 height 10
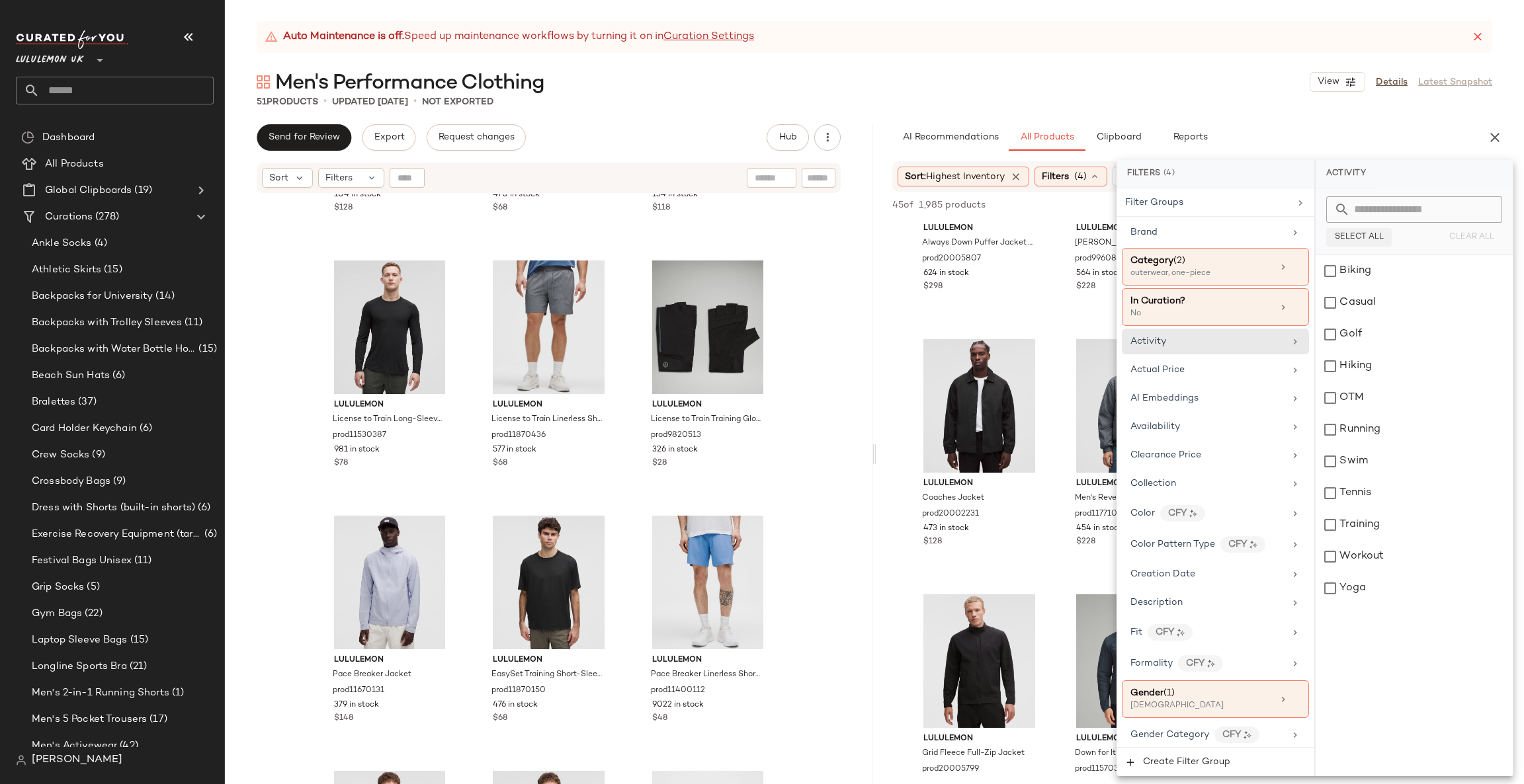
click at [1365, 229] on button "Select All" at bounding box center [1359, 237] width 66 height 18
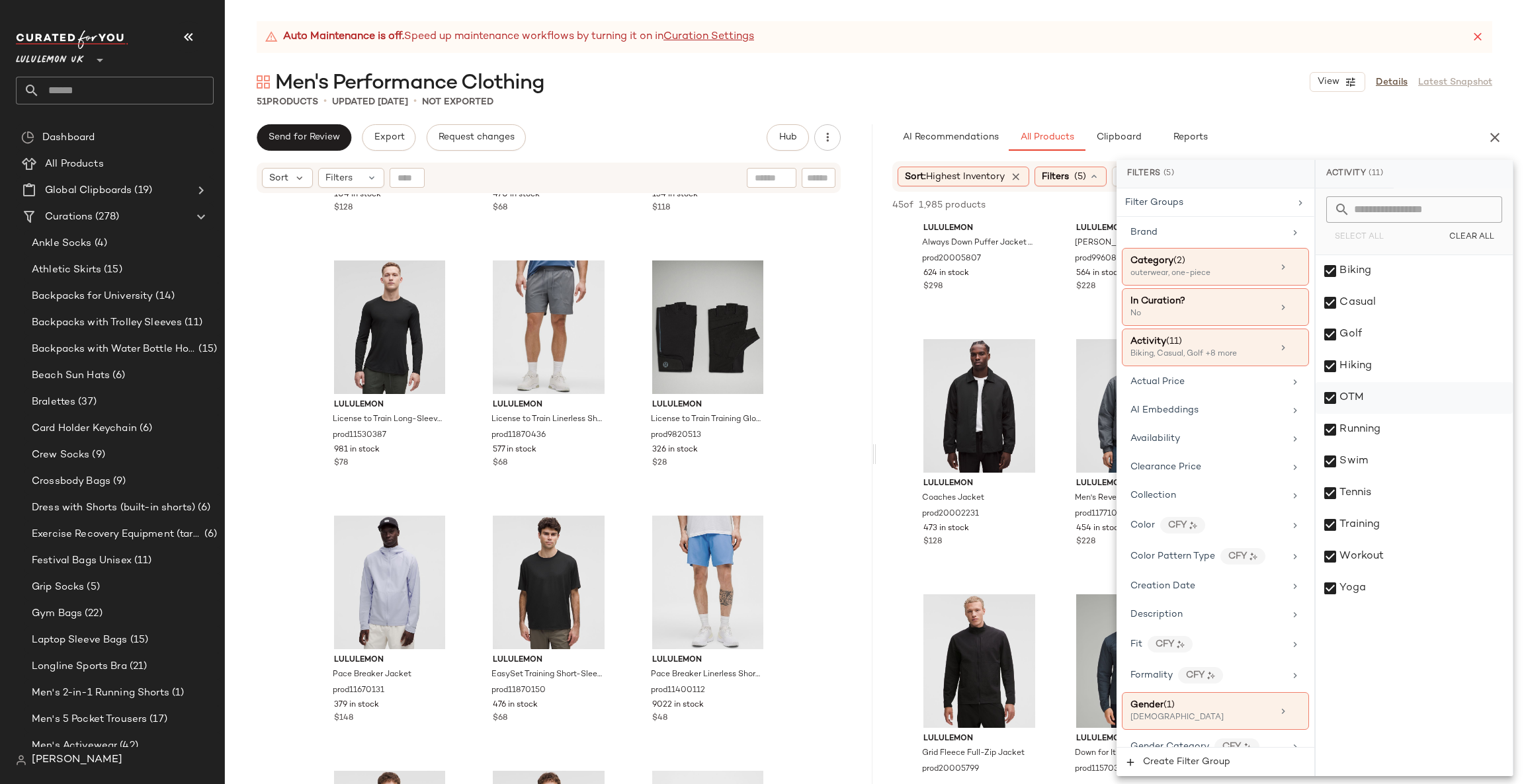
click at [1359, 388] on div "OTM" at bounding box center [1413, 398] width 197 height 32
click at [1369, 305] on div "Casual" at bounding box center [1413, 303] width 197 height 32
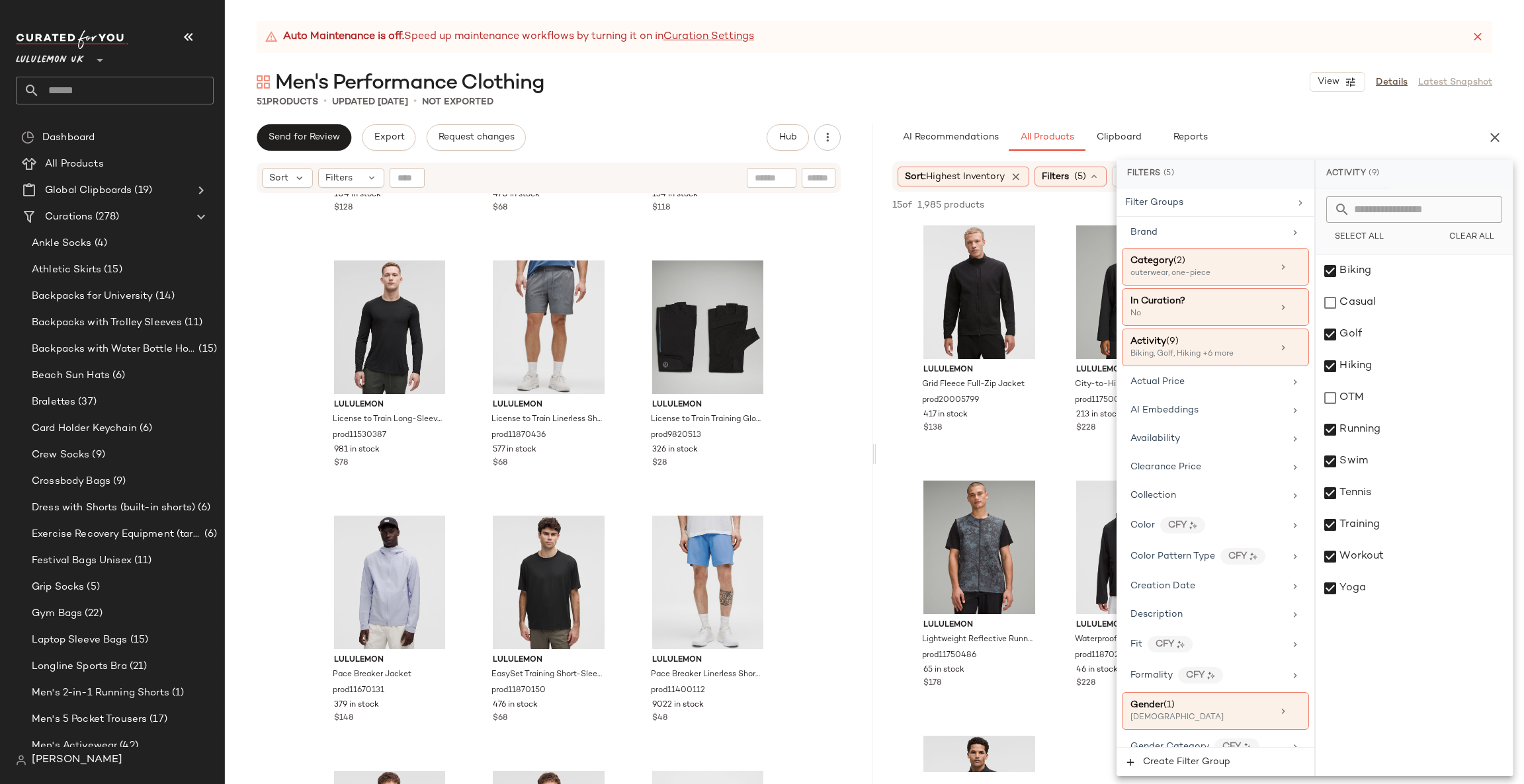
click at [906, 317] on div "lululemon Grid Fleece Full-Zip Jacket prod20005799 417 in stock $138 lululemon …" at bounding box center [1200, 598] width 647 height 755
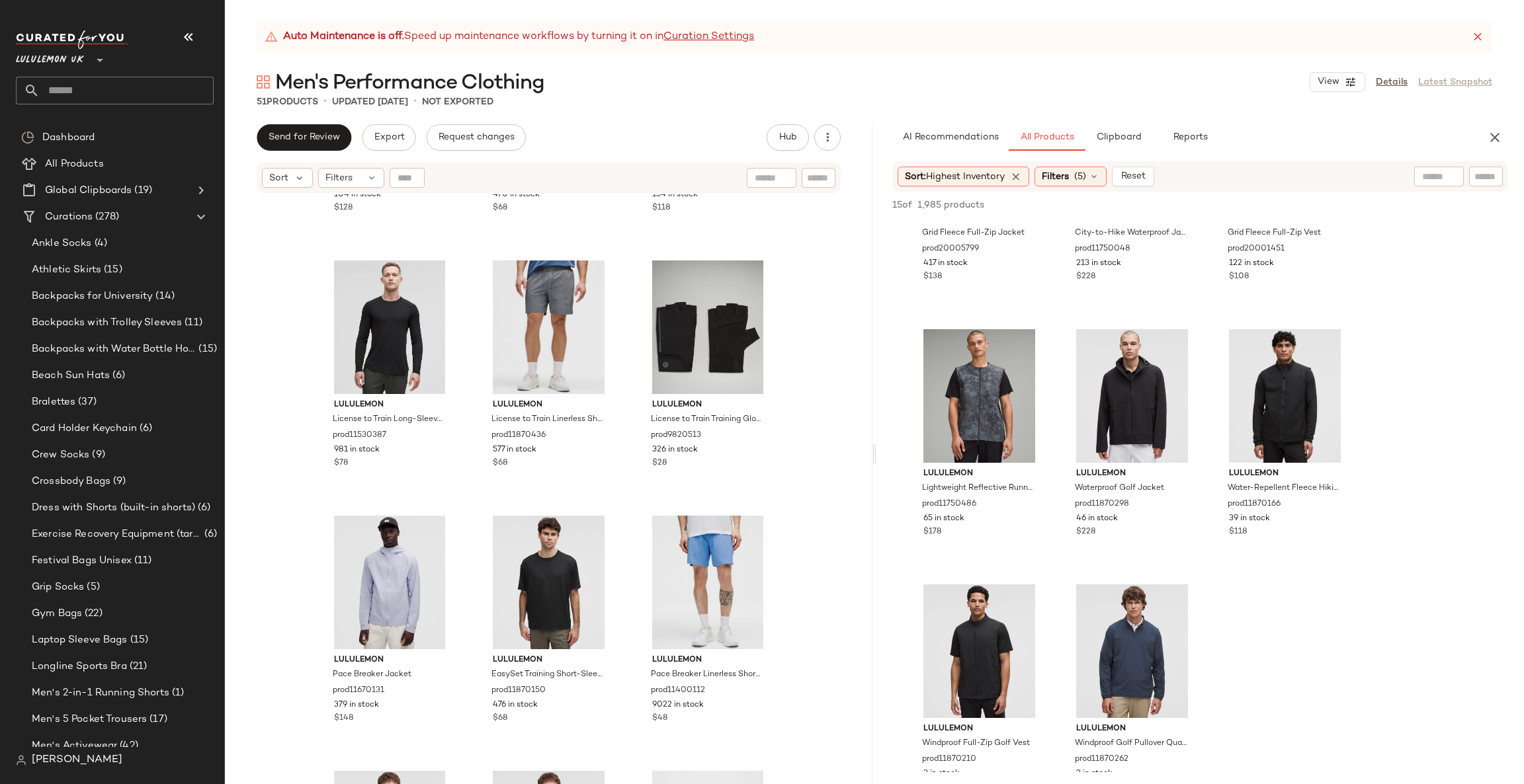
scroll to position [0, 0]
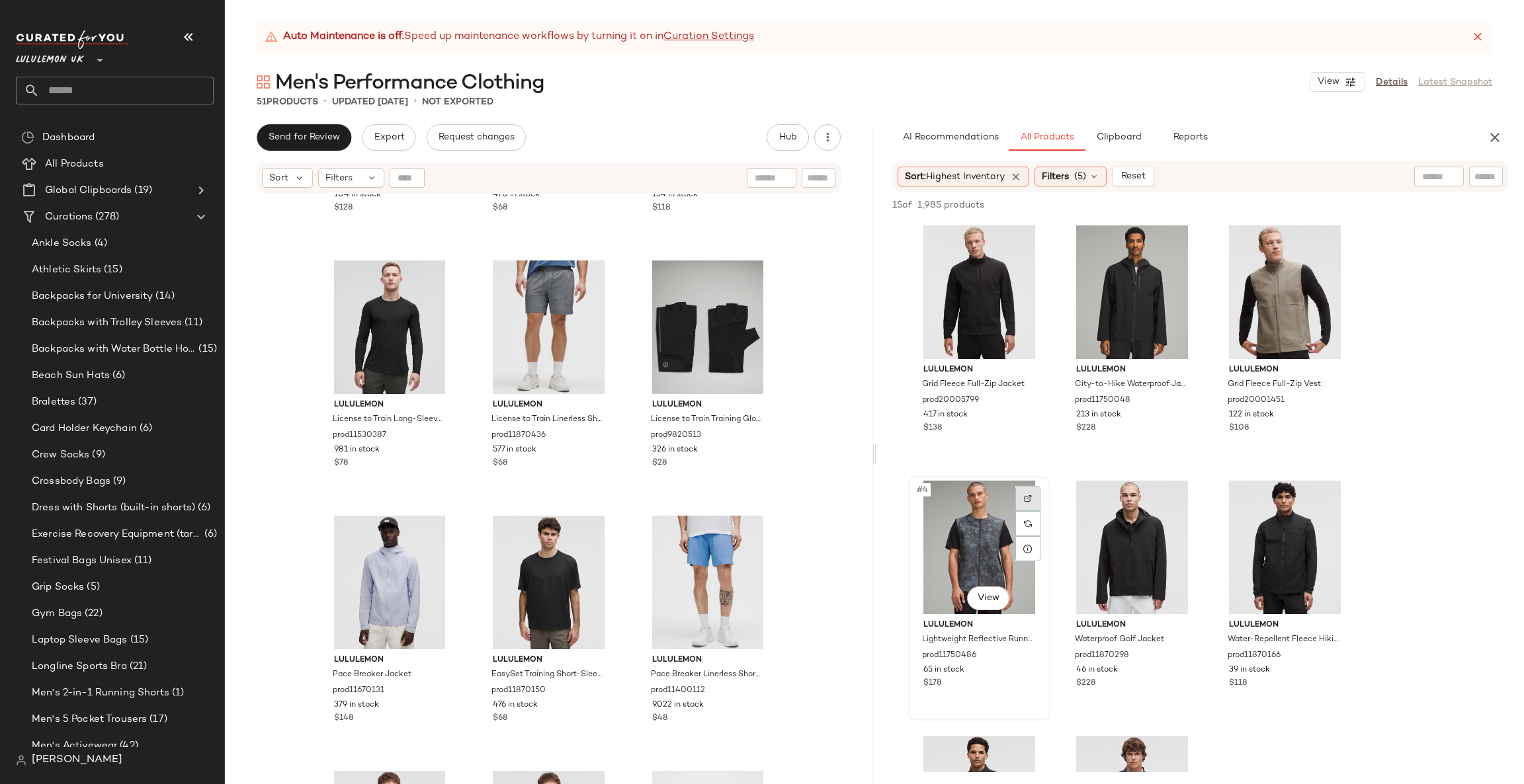
click at [1036, 497] on div at bounding box center [1027, 498] width 25 height 25
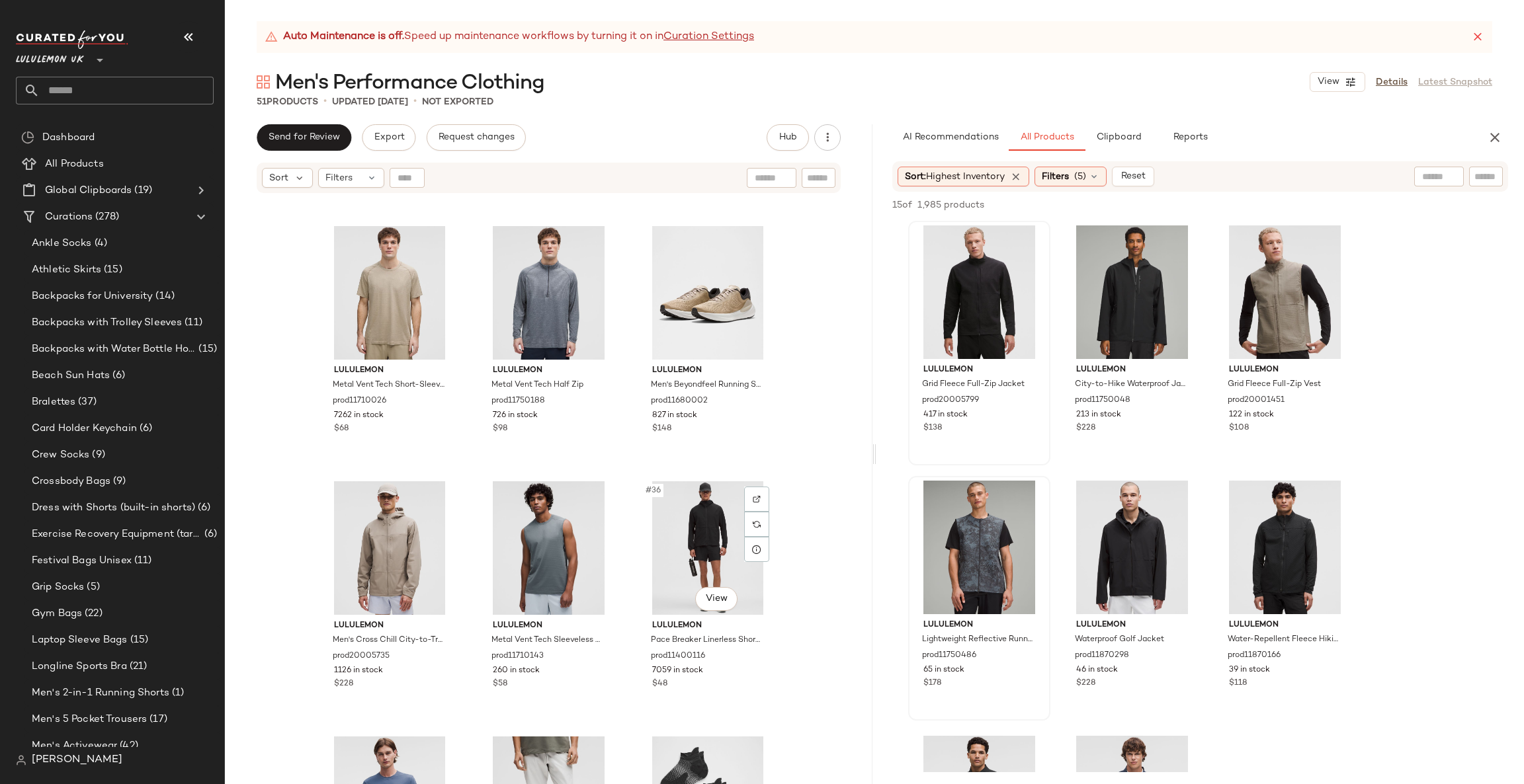
scroll to position [2390, 0]
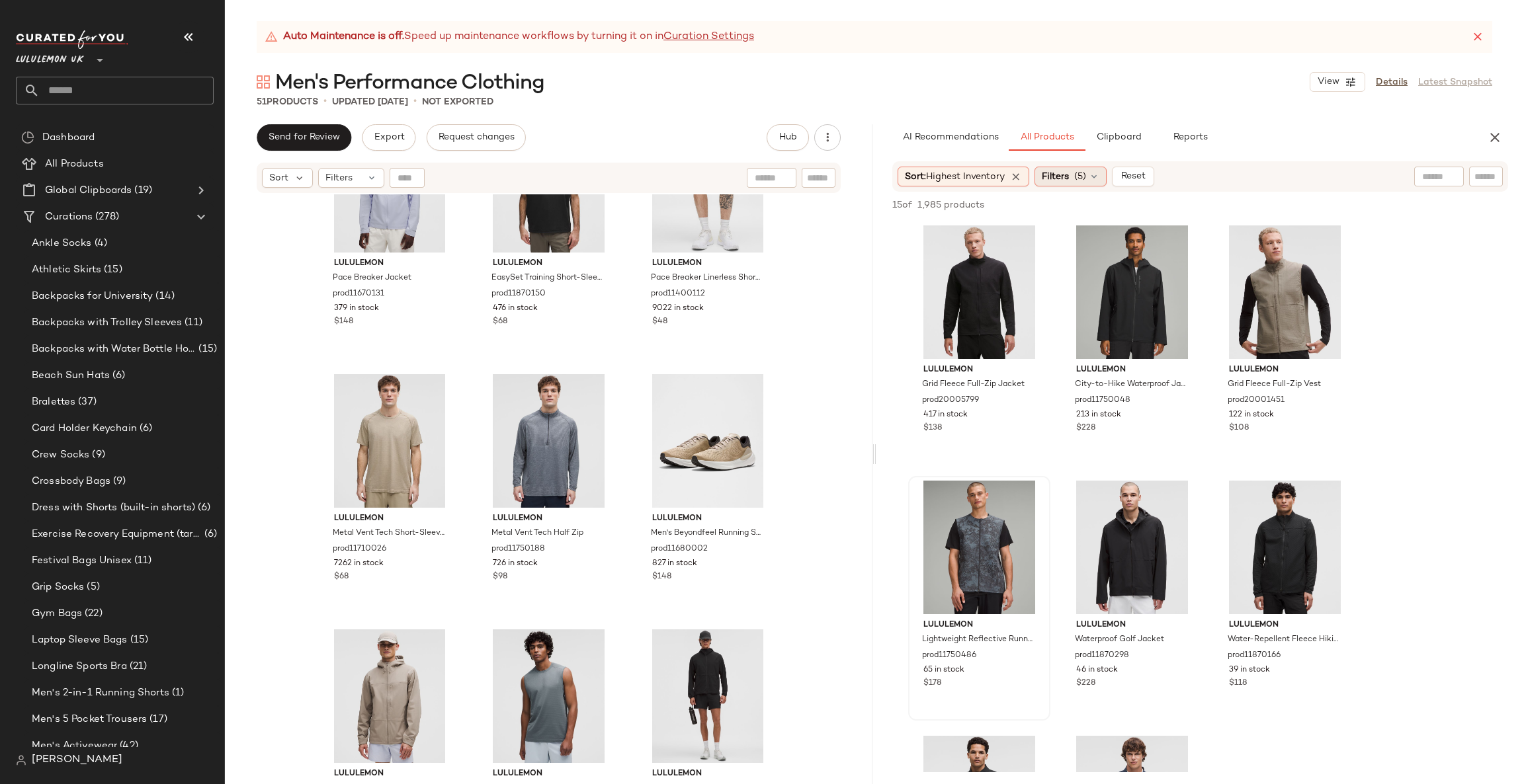
click at [1042, 176] on div "Filters (5)" at bounding box center [1070, 176] width 72 height 20
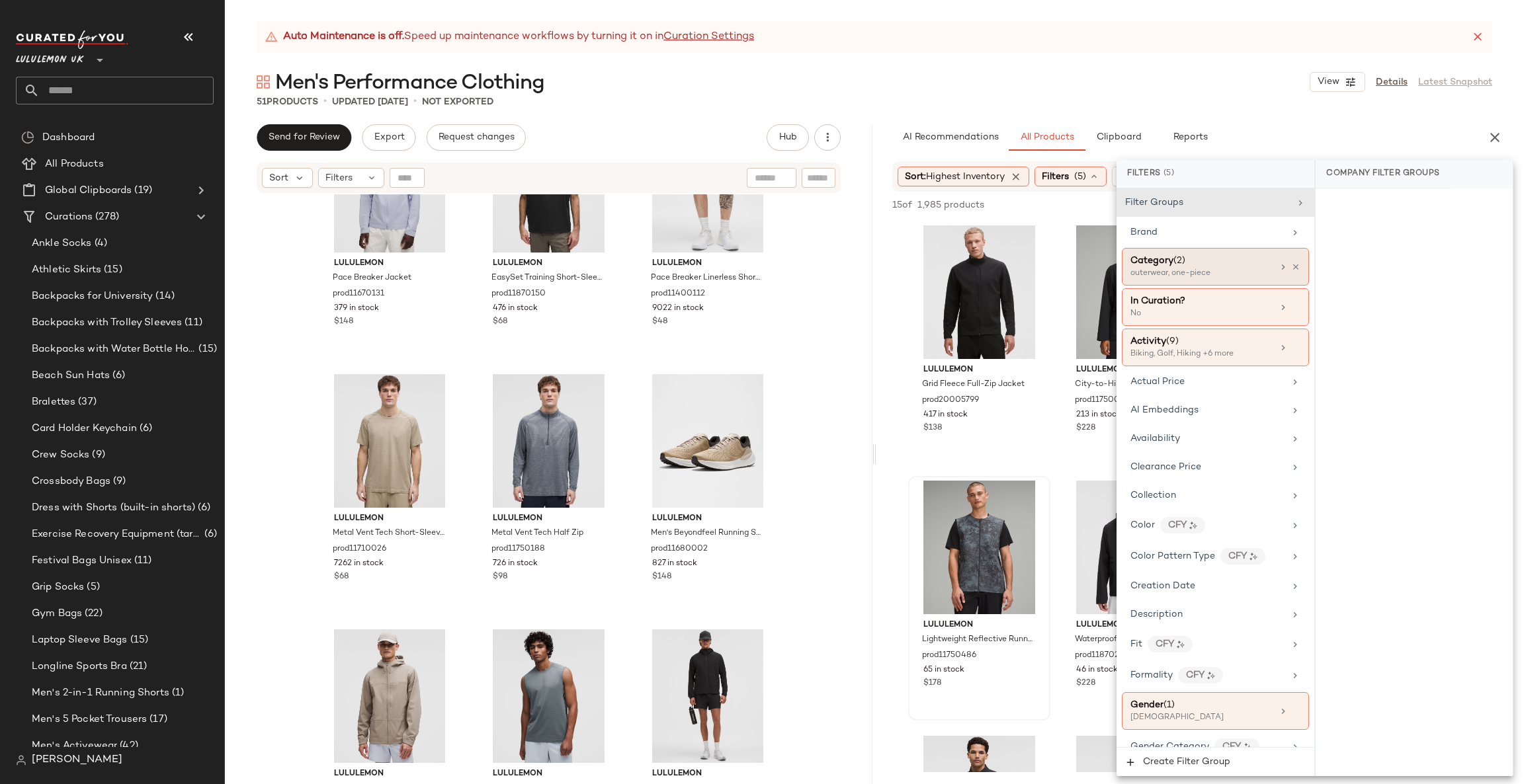
click at [1235, 283] on div "Category (2) outerwear, one-piece" at bounding box center [1215, 267] width 187 height 38
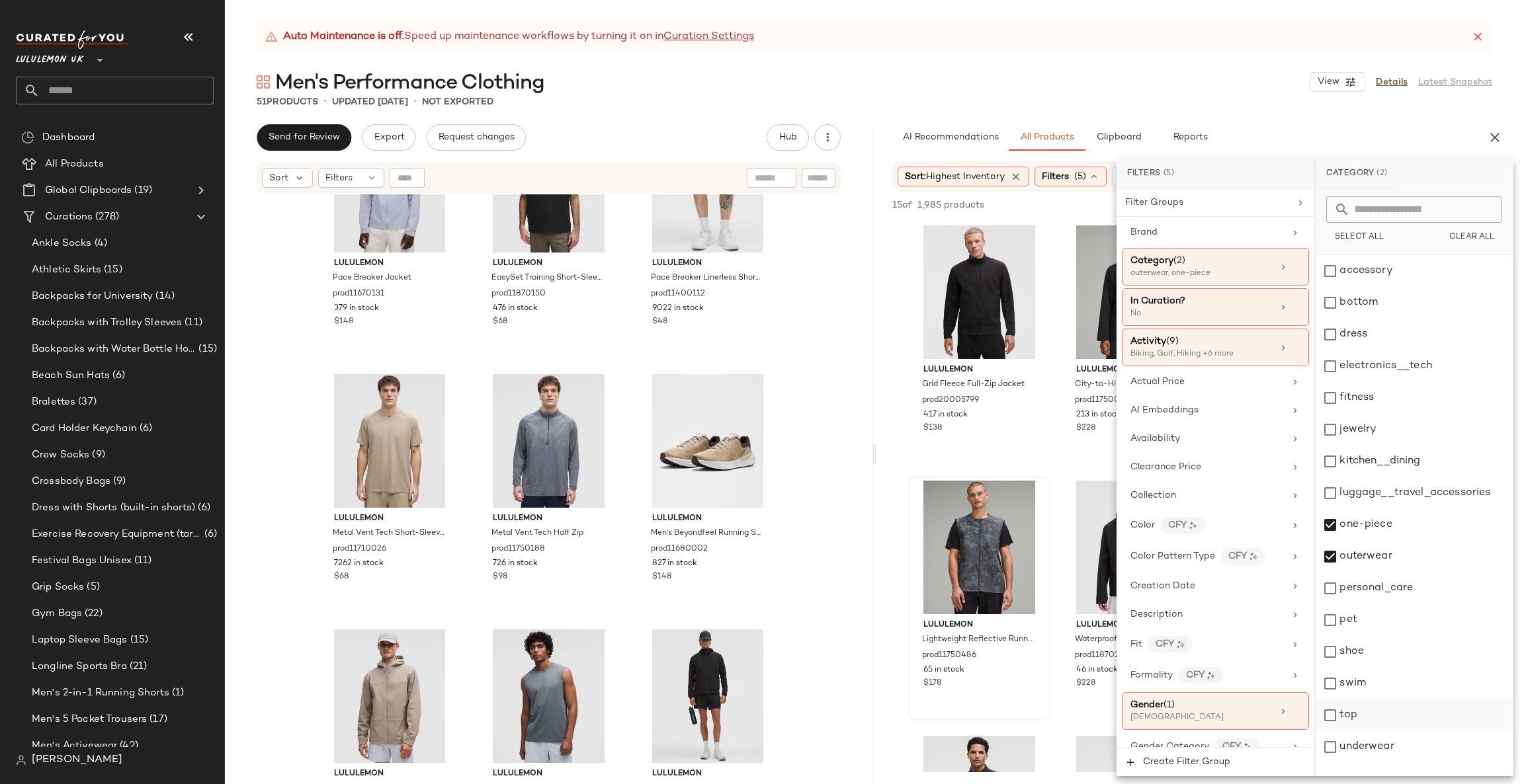
click at [1328, 719] on div "top" at bounding box center [1413, 716] width 197 height 32
click at [871, 376] on div at bounding box center [874, 454] width 5 height 660
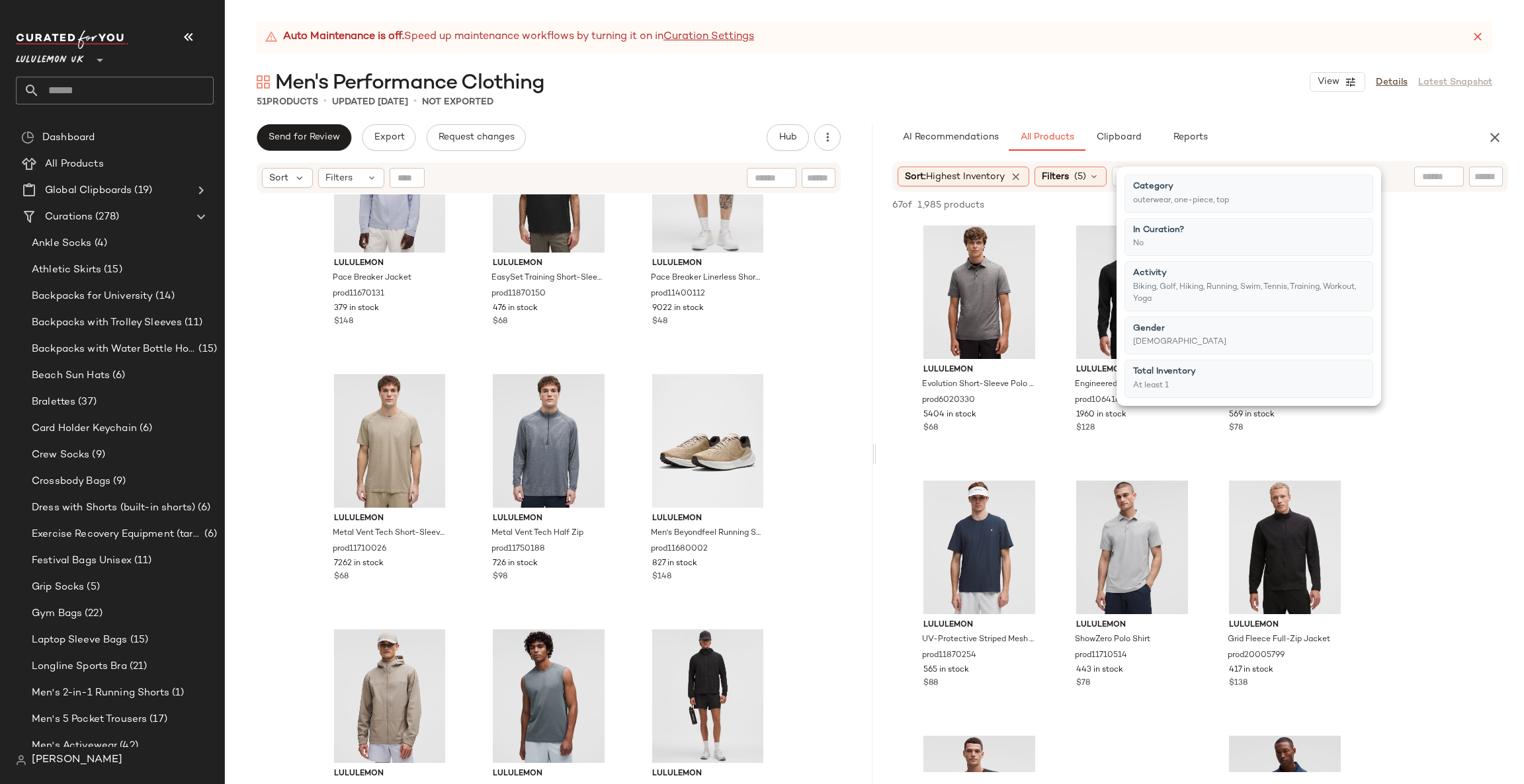
scroll to position [1994, 0]
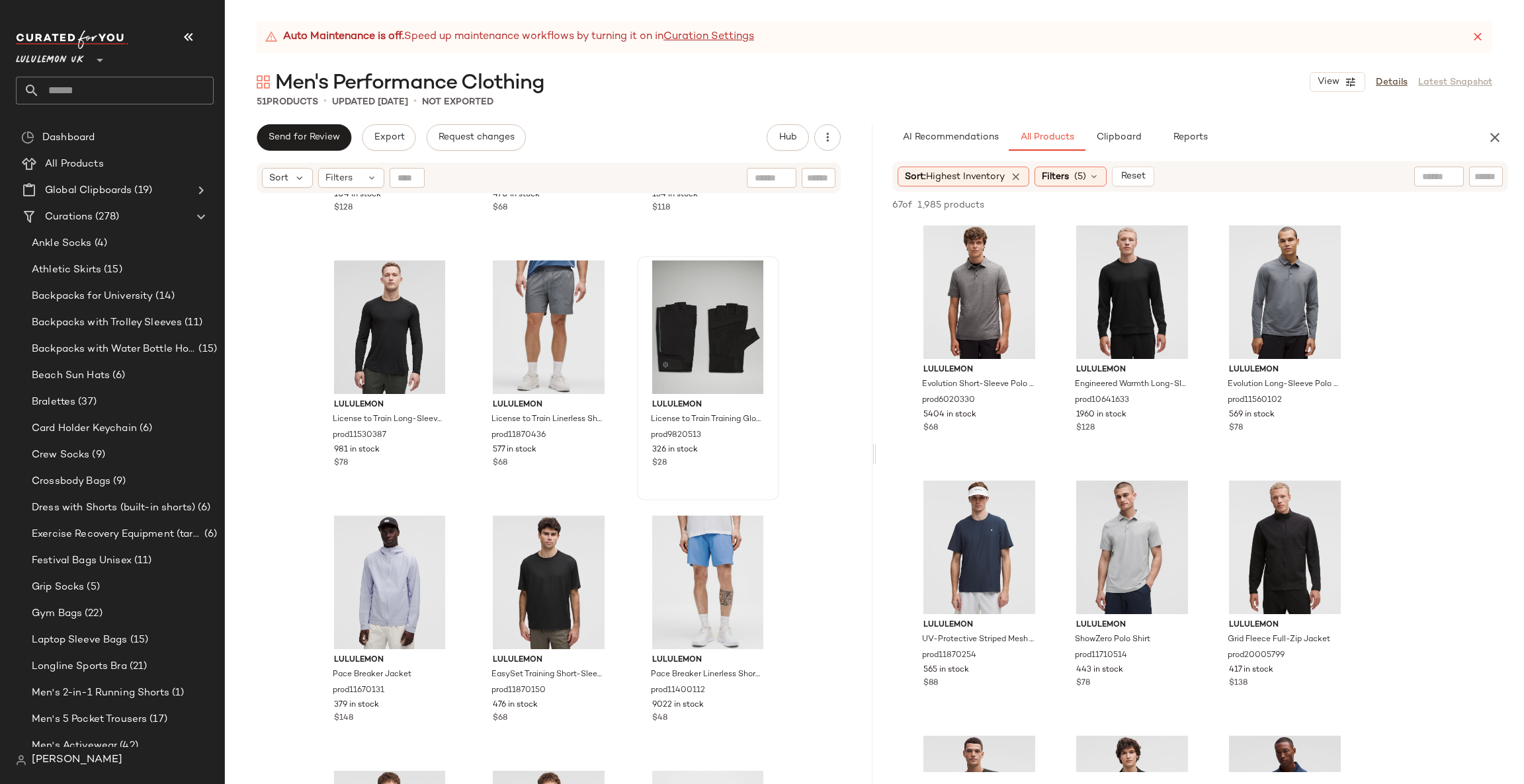
scroll to position [1597, 0]
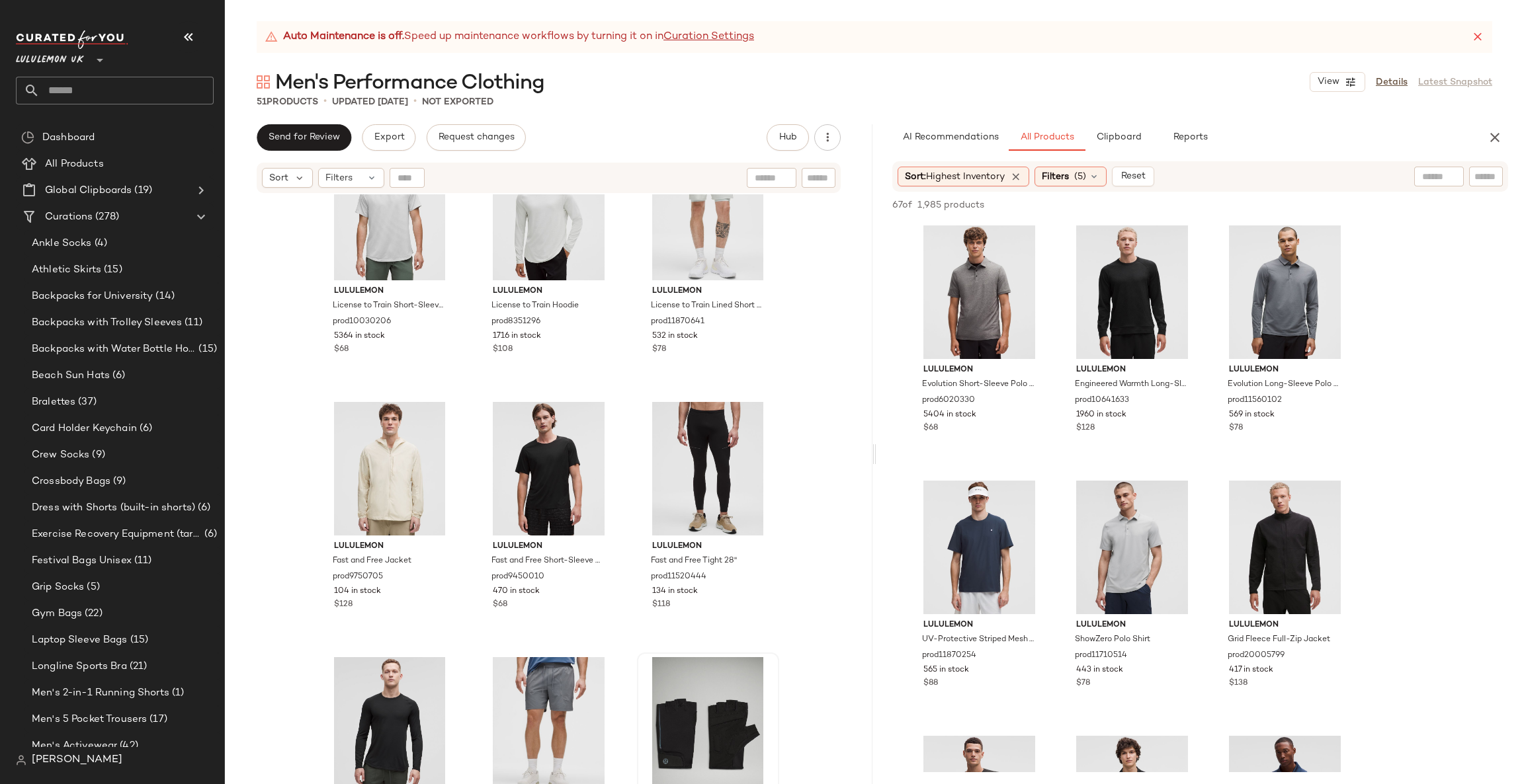
click at [814, 332] on div "lululemon License to Train Short-Sleeve Shirt prod10030206 5364 in stock $68 lu…" at bounding box center [549, 506] width 647 height 623
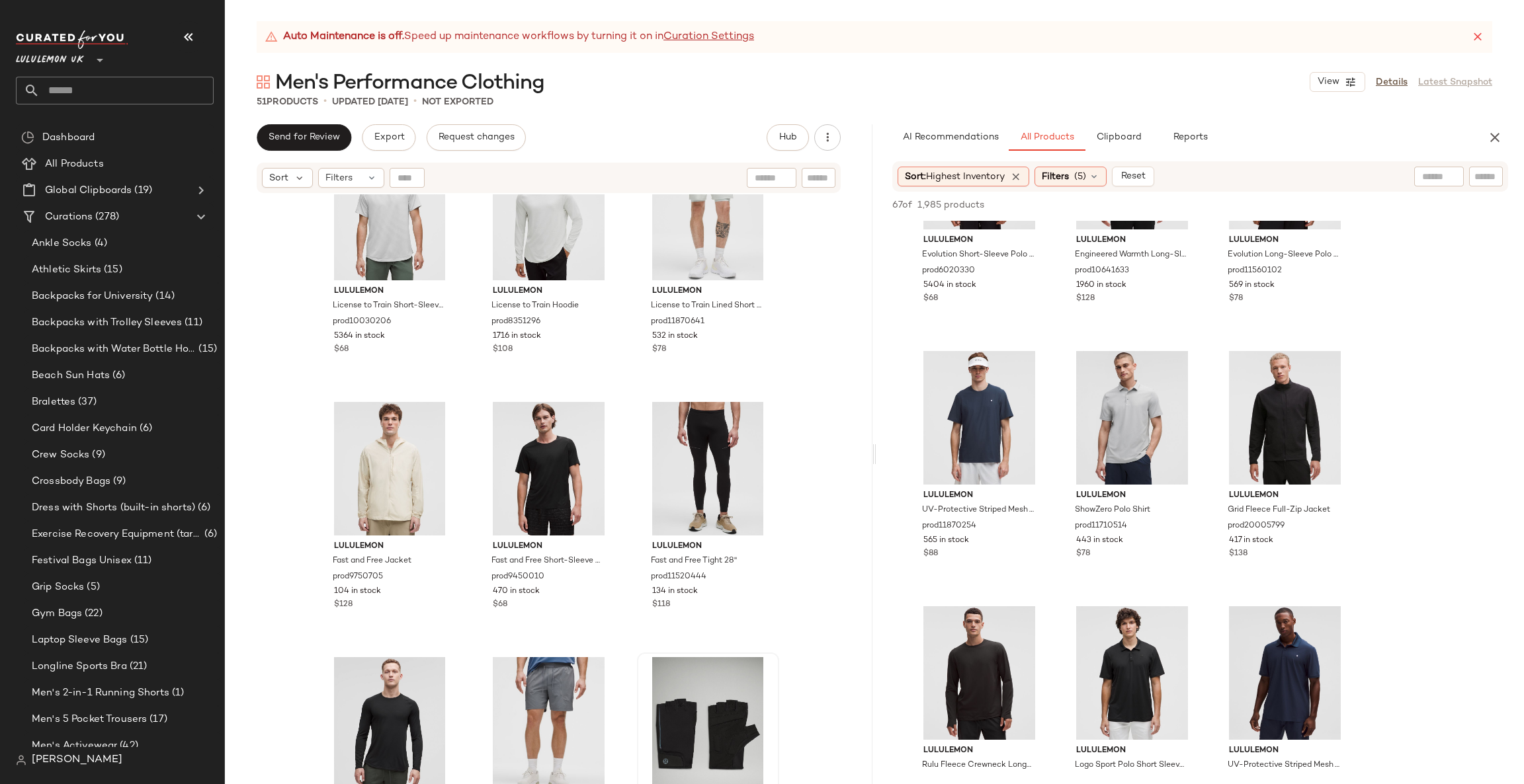
scroll to position [0, 0]
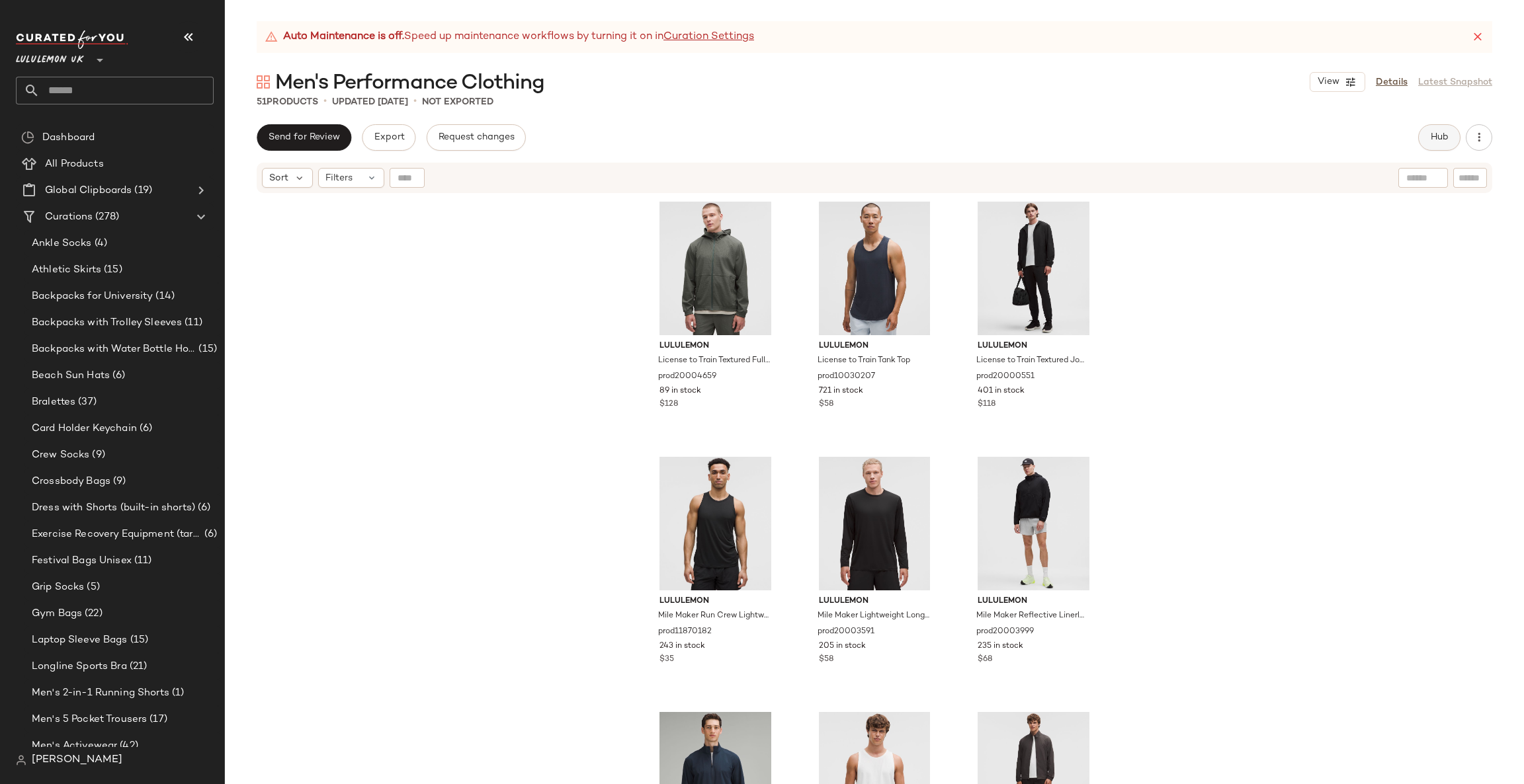
click at [1447, 143] on span "Hub" at bounding box center [1438, 137] width 18 height 10
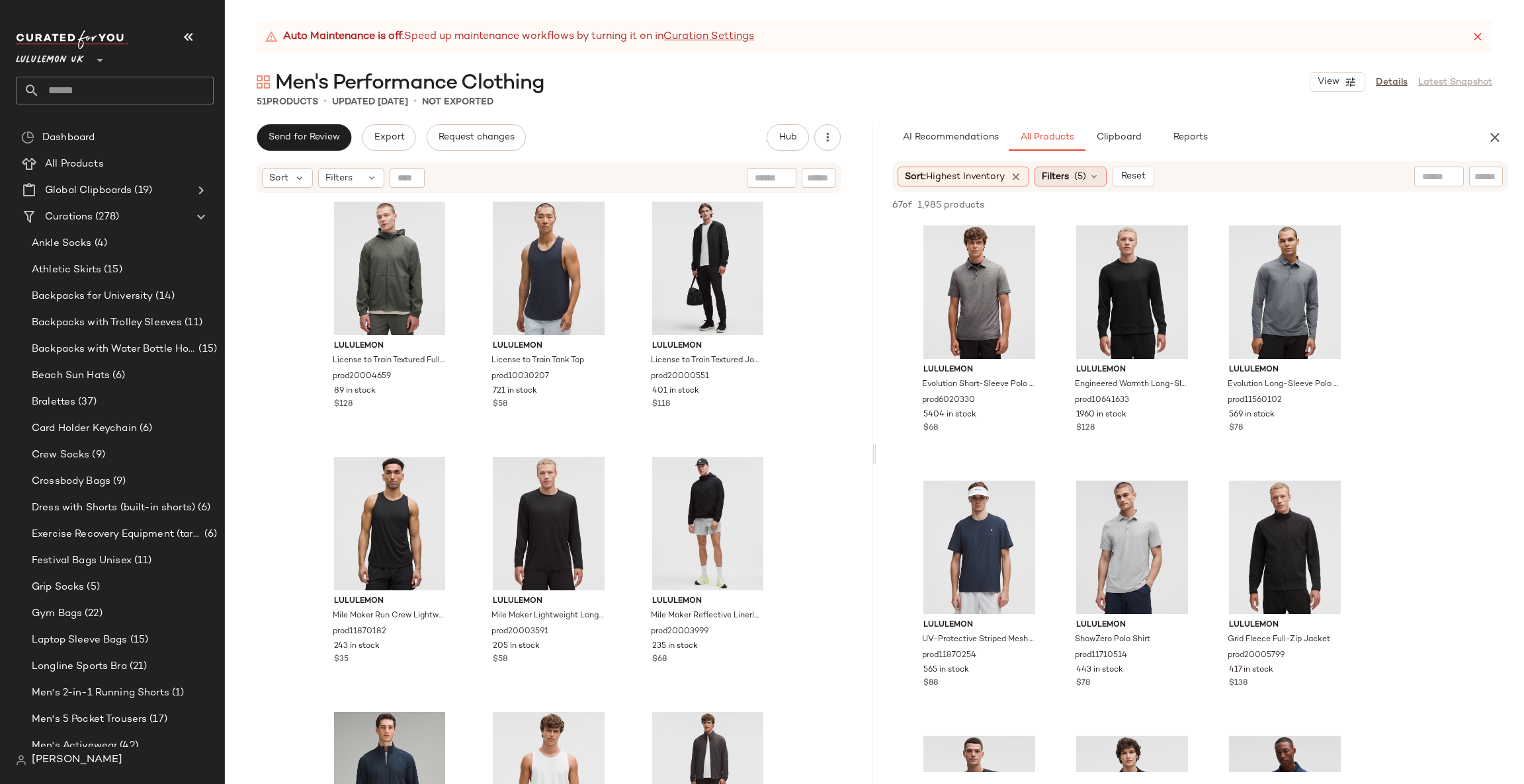
click at [1078, 167] on div "Filters (5)" at bounding box center [1070, 176] width 72 height 20
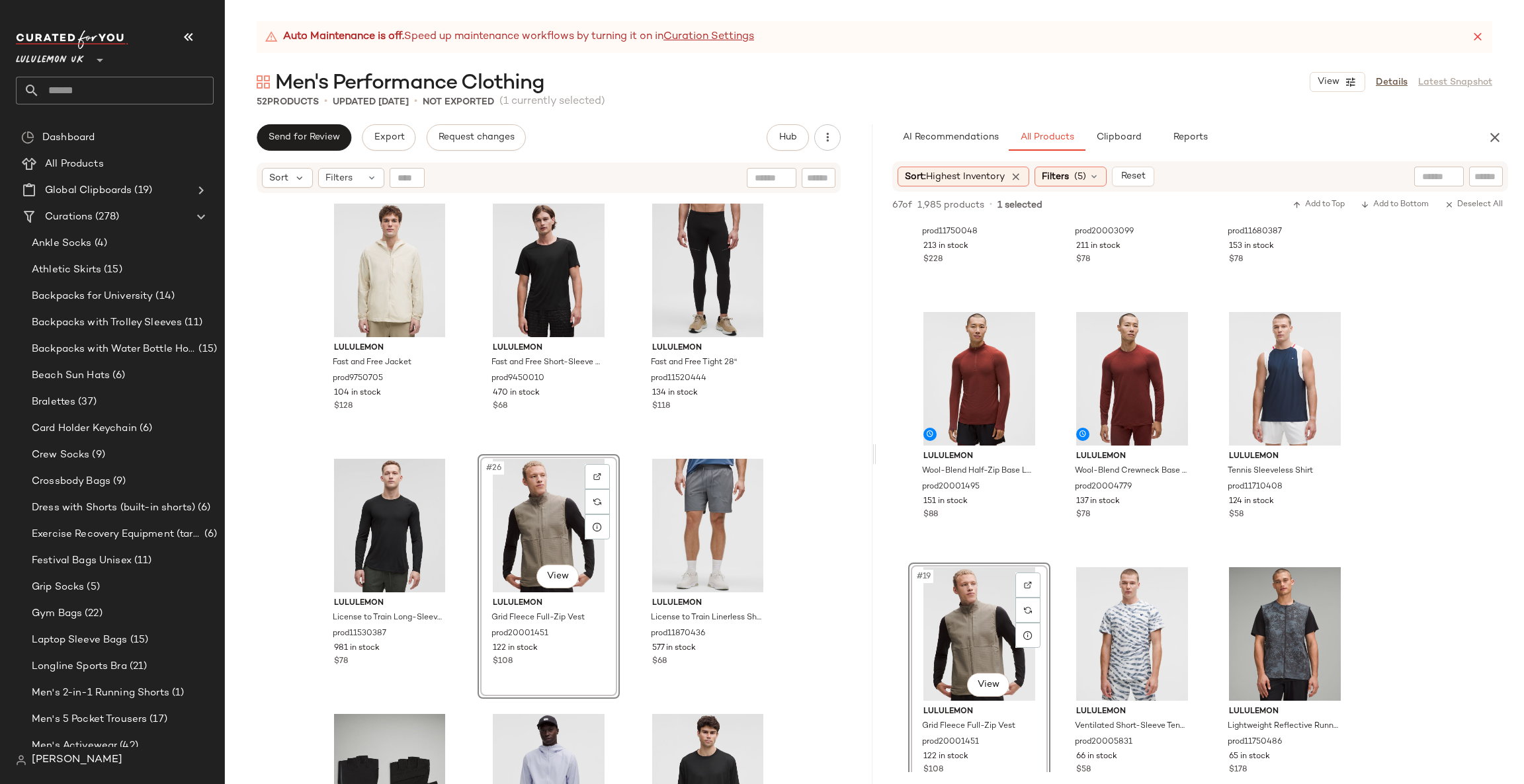
scroll to position [1994, 0]
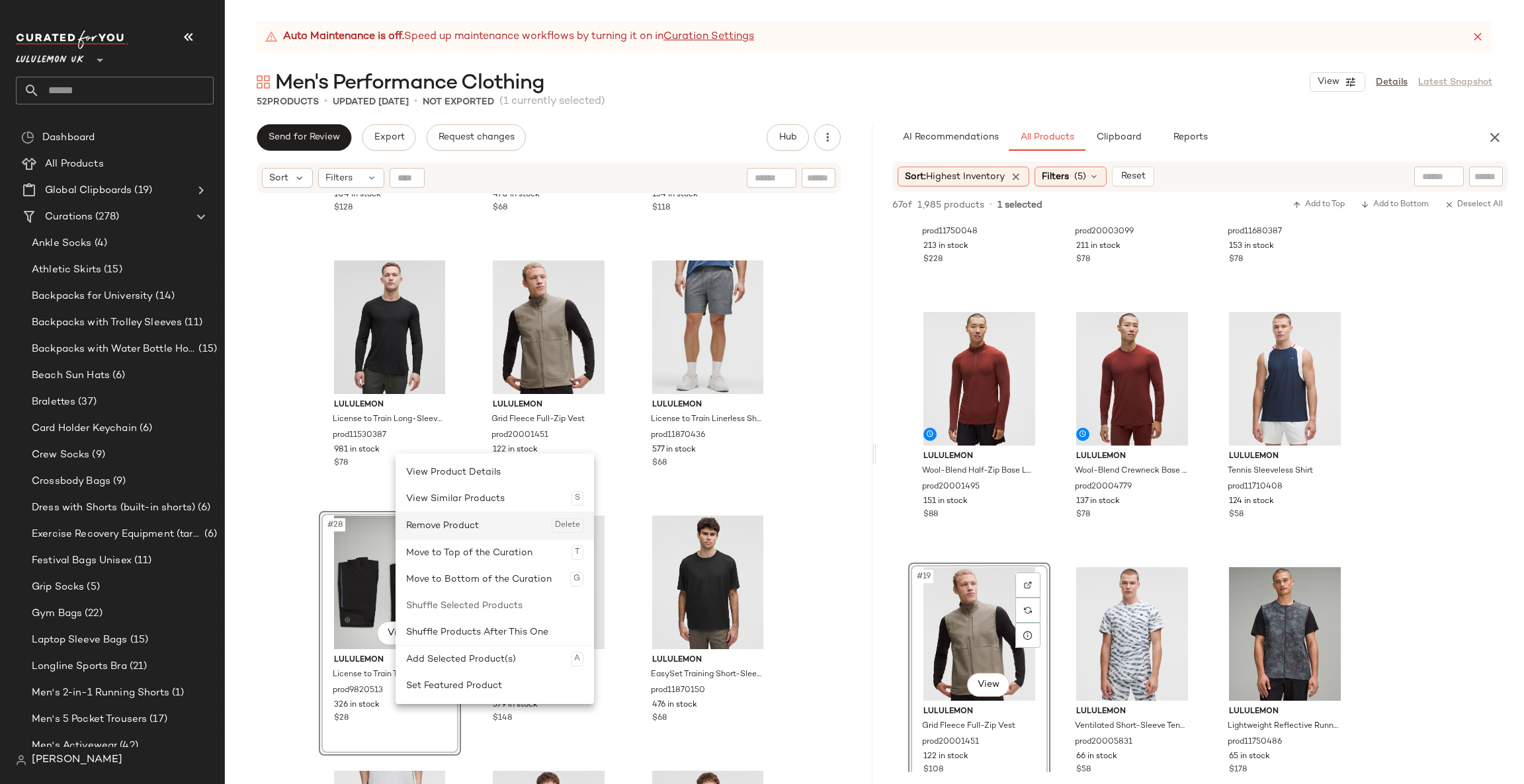
click at [457, 529] on div "Remove Product Delete" at bounding box center [494, 525] width 177 height 26
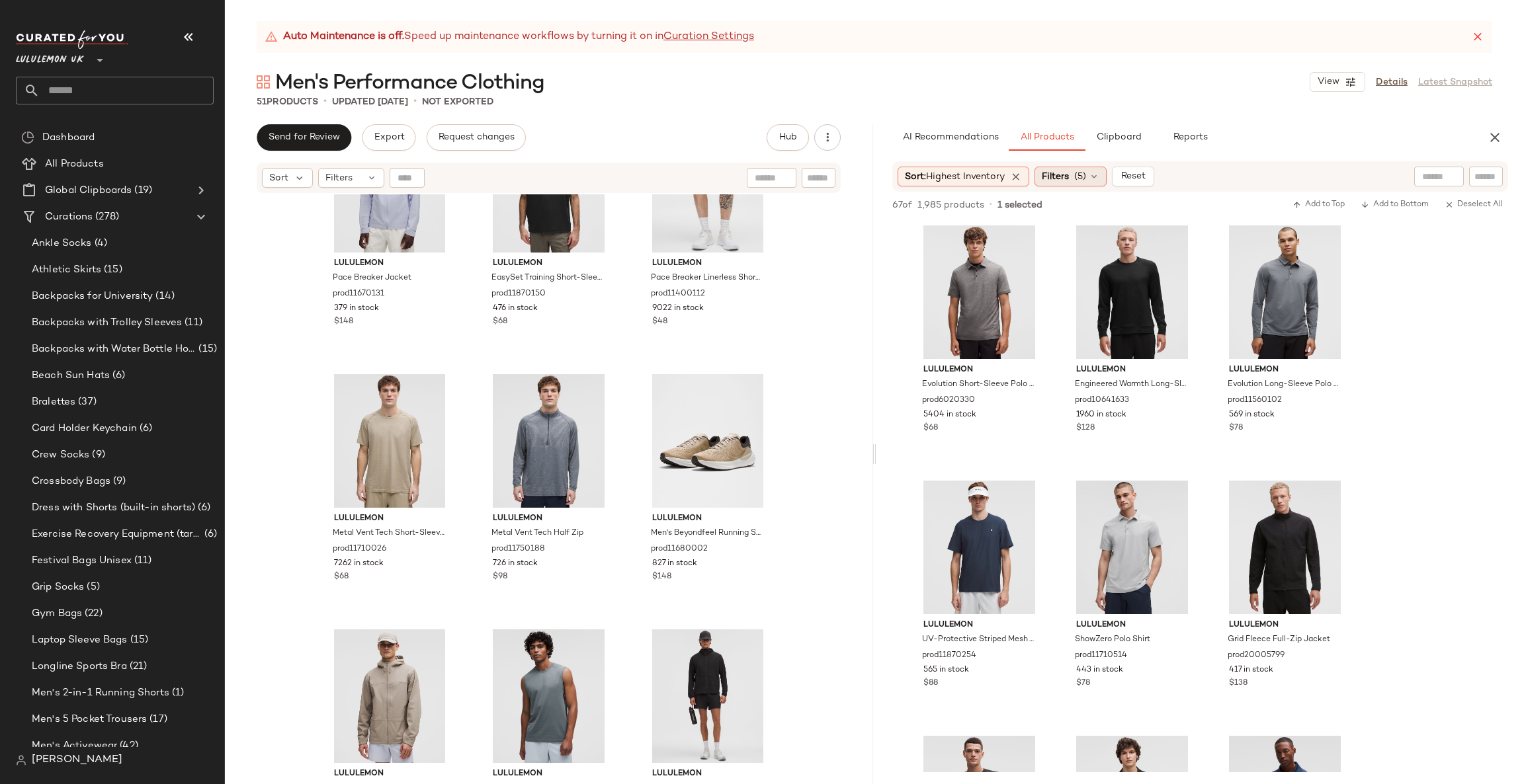
click at [1041, 177] on div "Filters (5)" at bounding box center [1070, 176] width 72 height 20
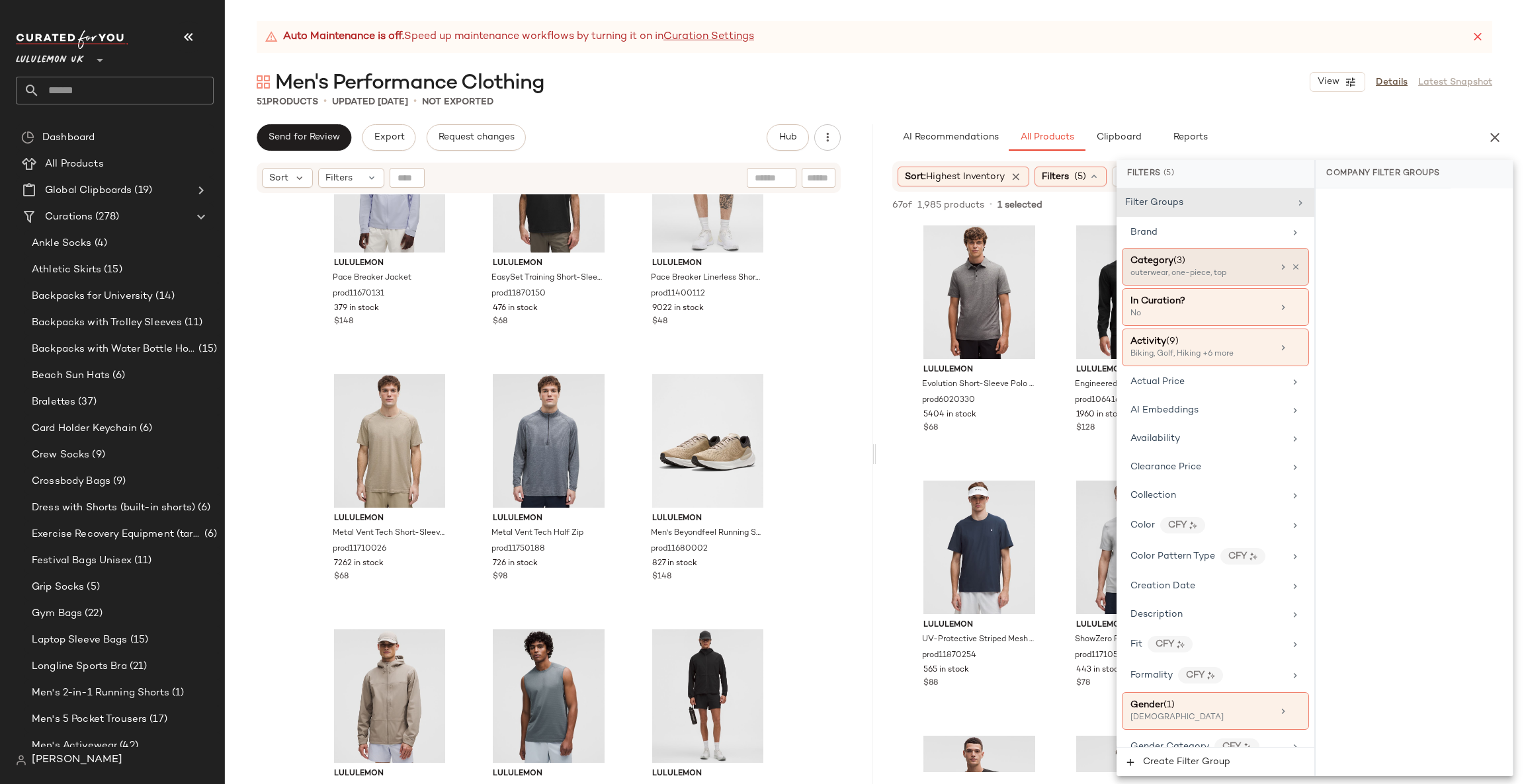
click at [1219, 271] on div "outerwear, one-piece, top" at bounding box center [1196, 273] width 132 height 12
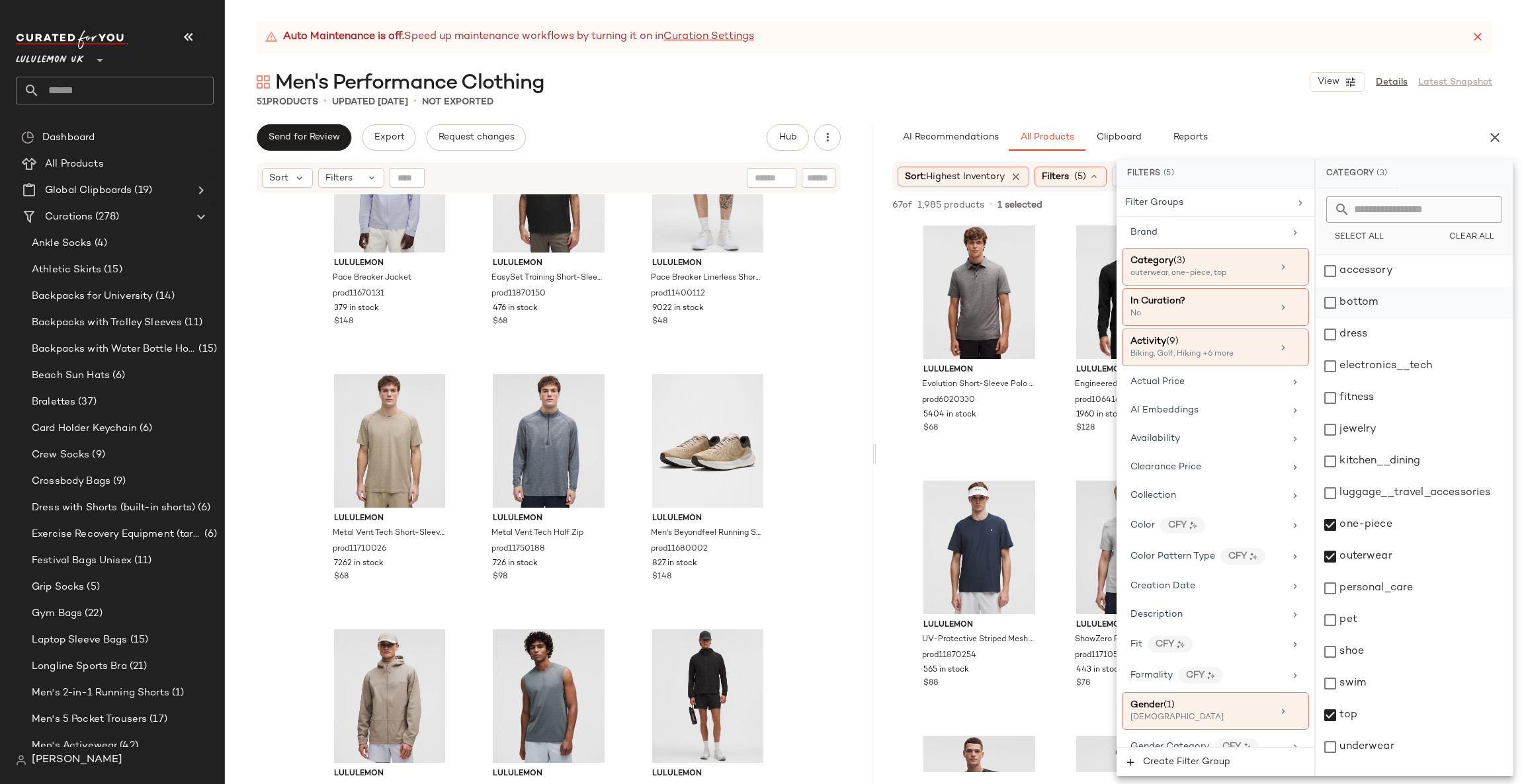
click at [1351, 311] on div "bottom" at bounding box center [1413, 303] width 197 height 32
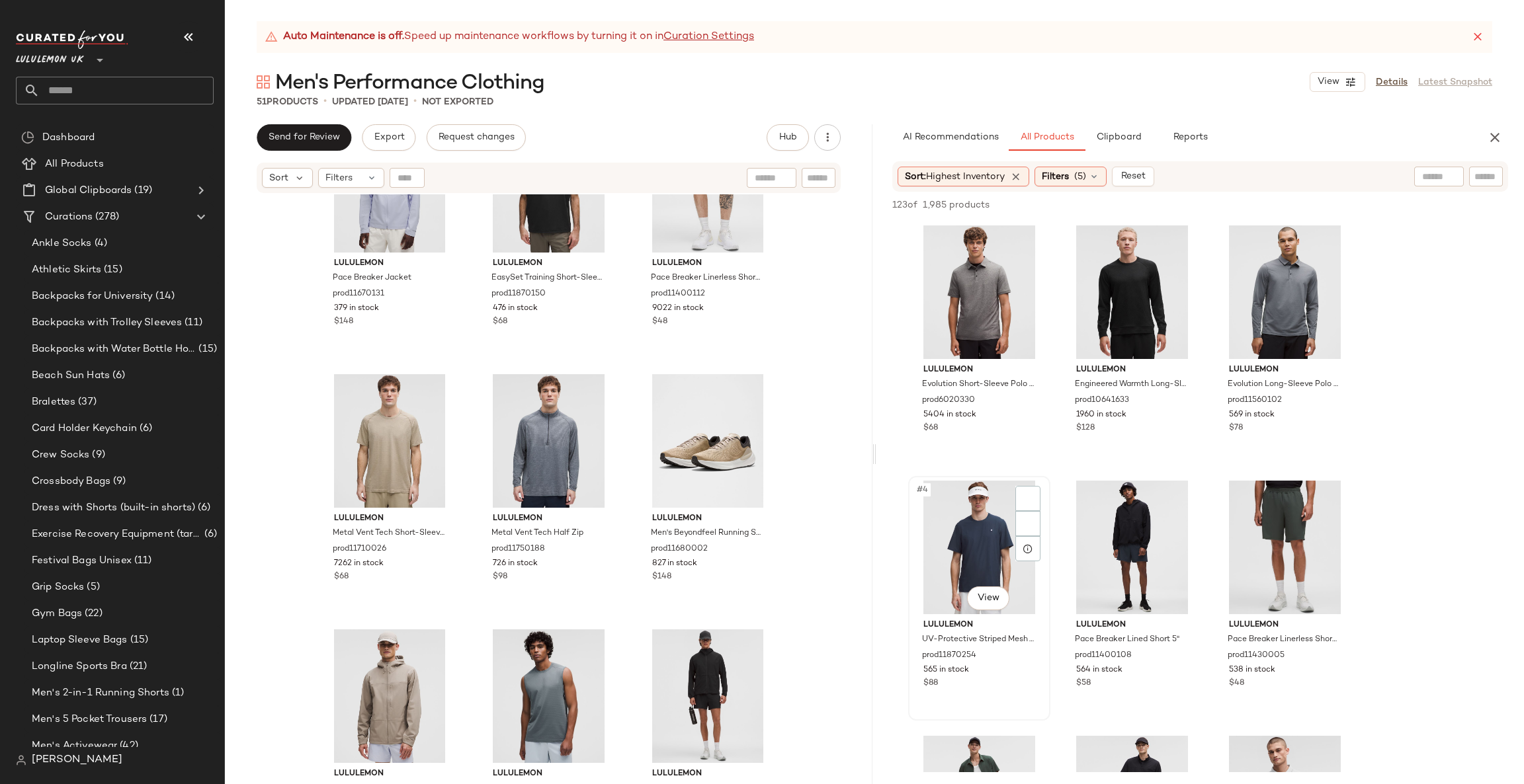
scroll to position [199, 0]
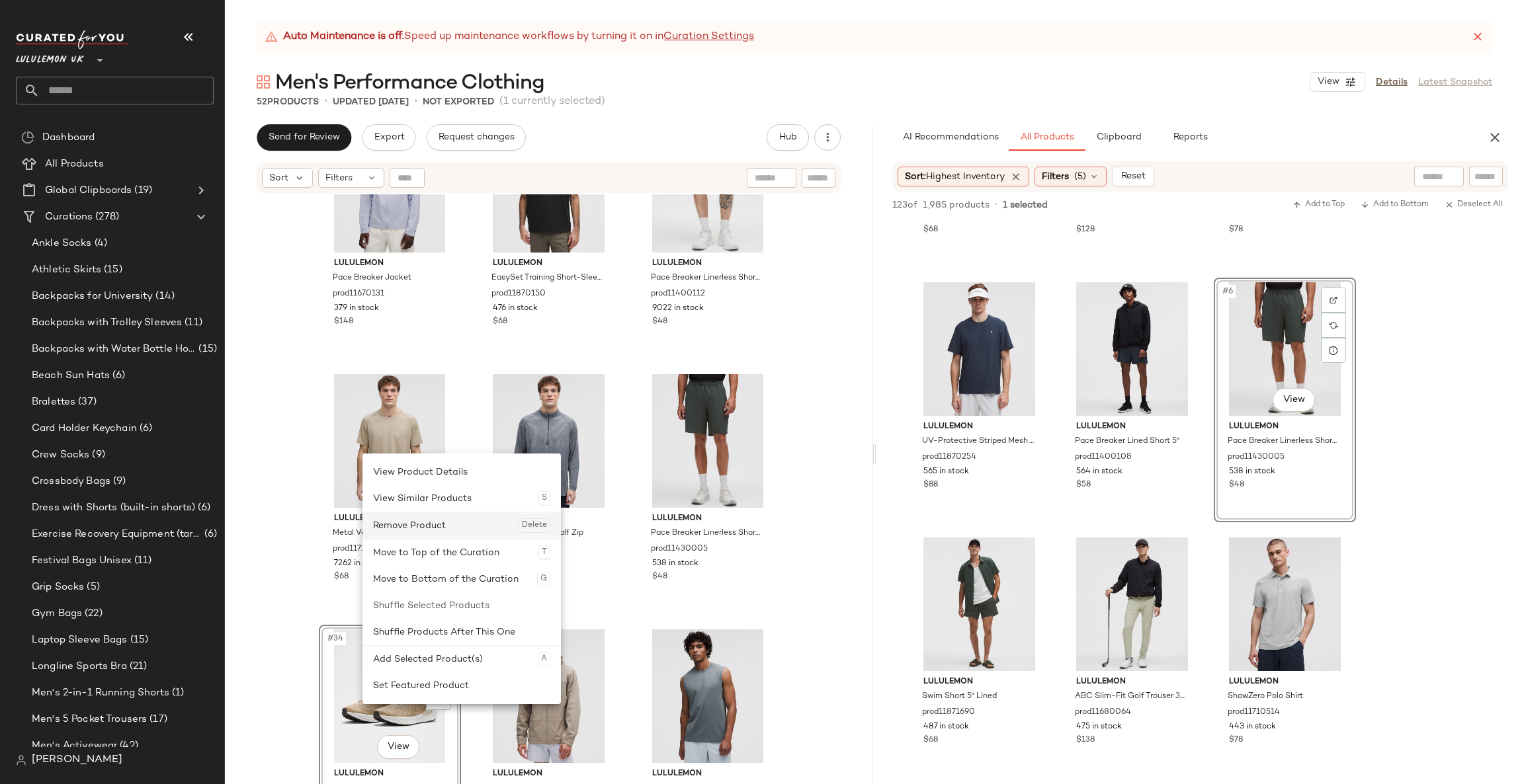
click at [417, 526] on div "Remove Product Delete" at bounding box center [461, 525] width 177 height 26
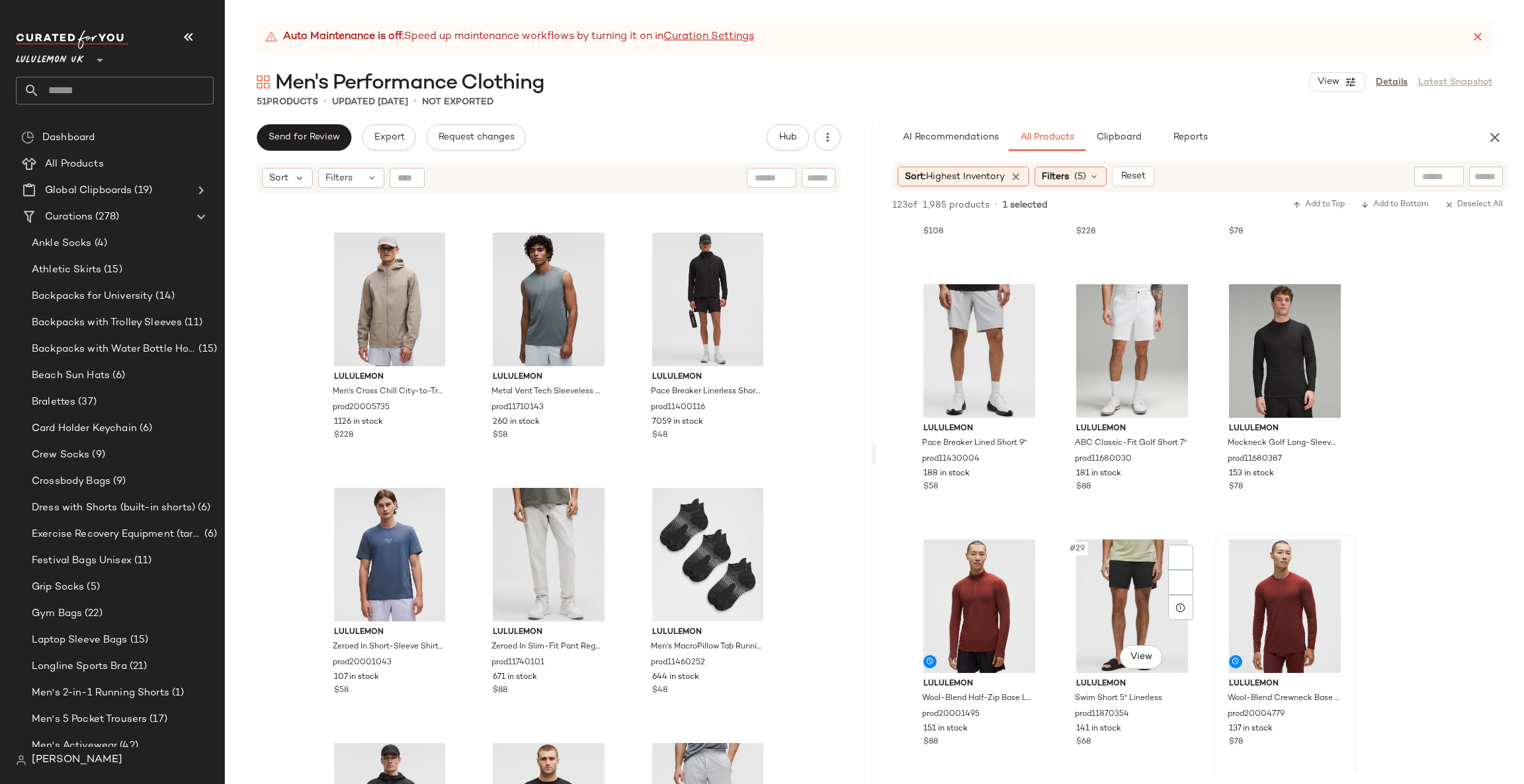
scroll to position [2181, 0]
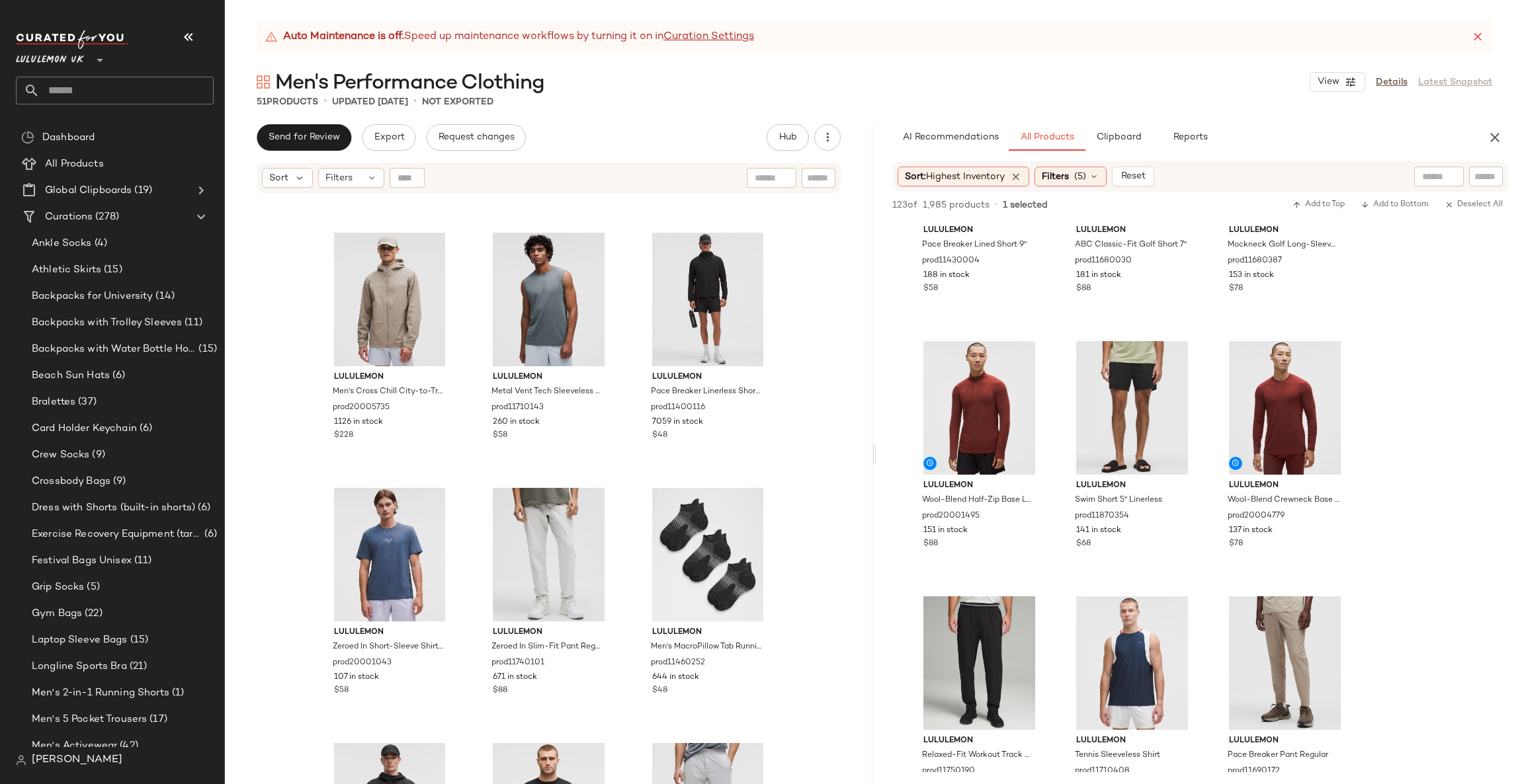
click at [1486, 175] on input "text" at bounding box center [1486, 176] width 23 height 14
type input "****"
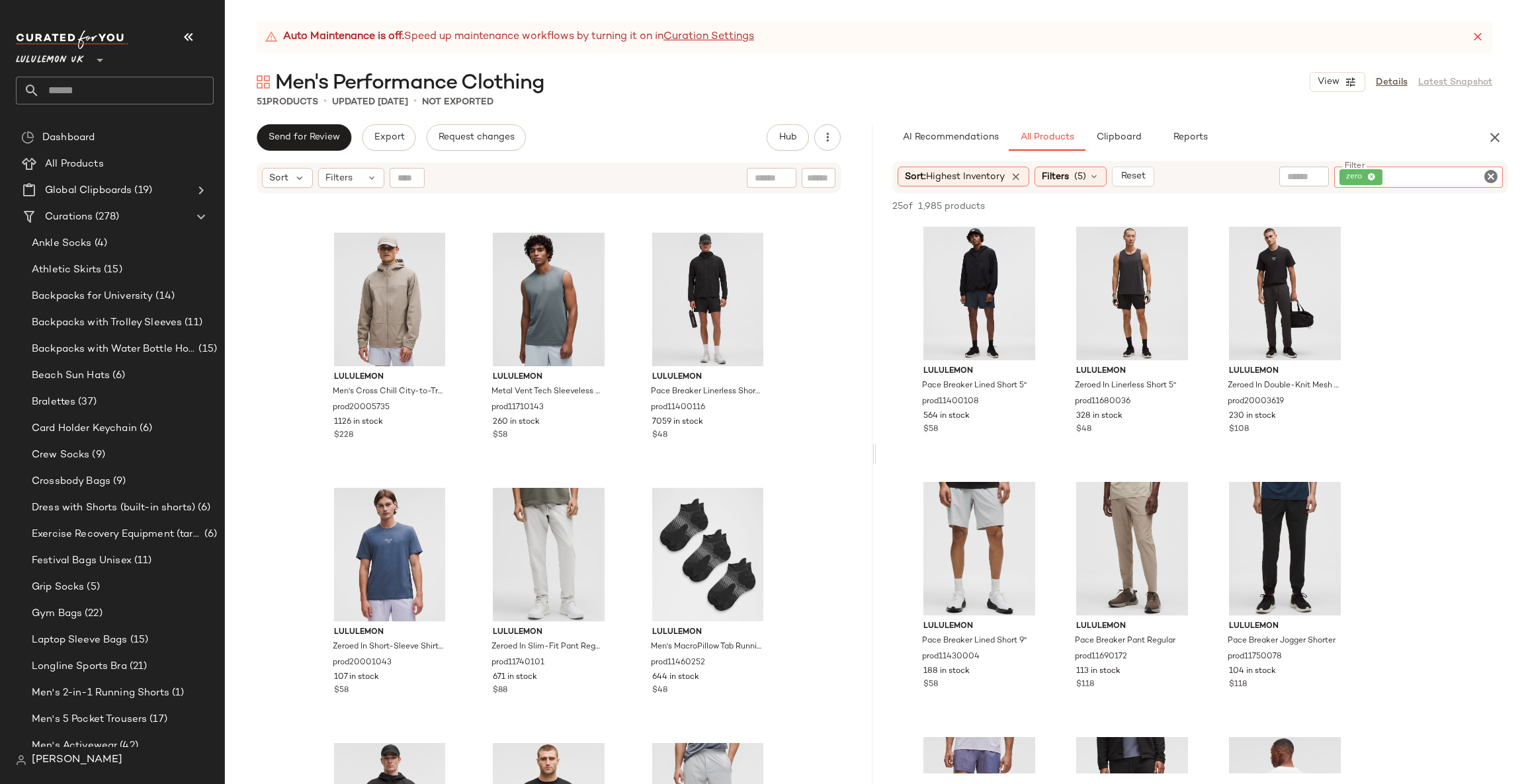
scroll to position [2985, 0]
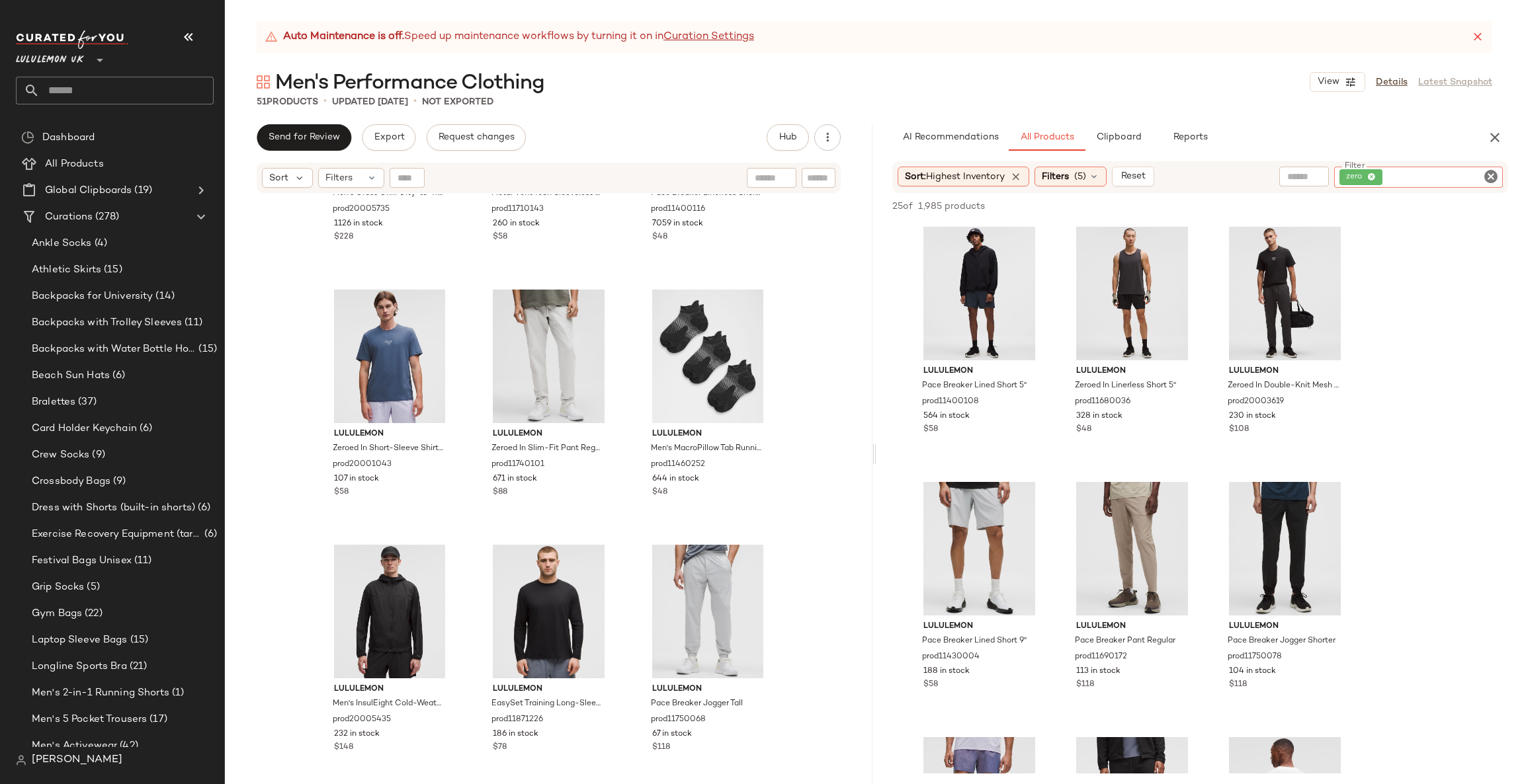
click at [1491, 170] on icon "Clear Filter" at bounding box center [1490, 177] width 16 height 16
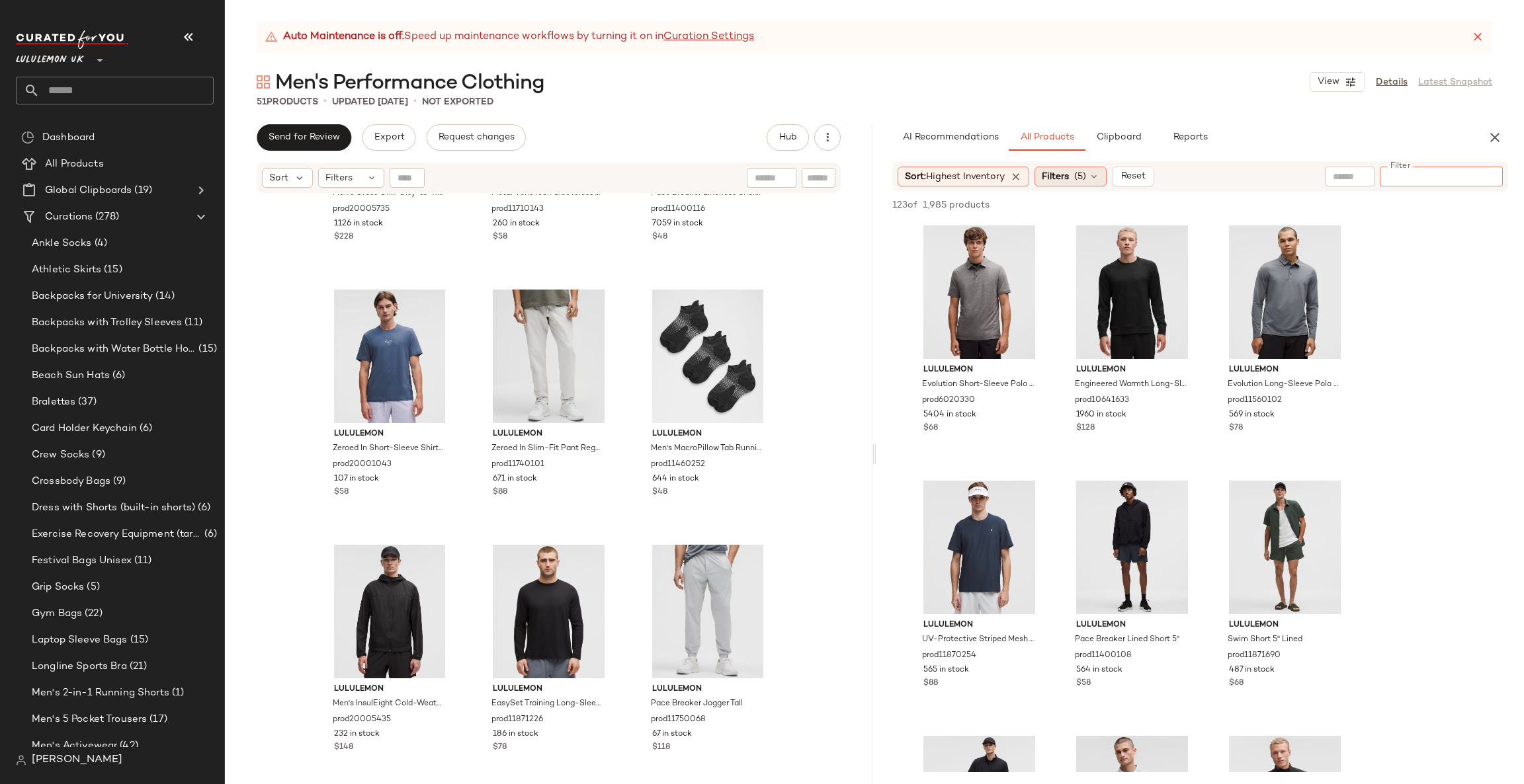
click at [1053, 179] on span "Filters" at bounding box center [1056, 176] width 27 height 14
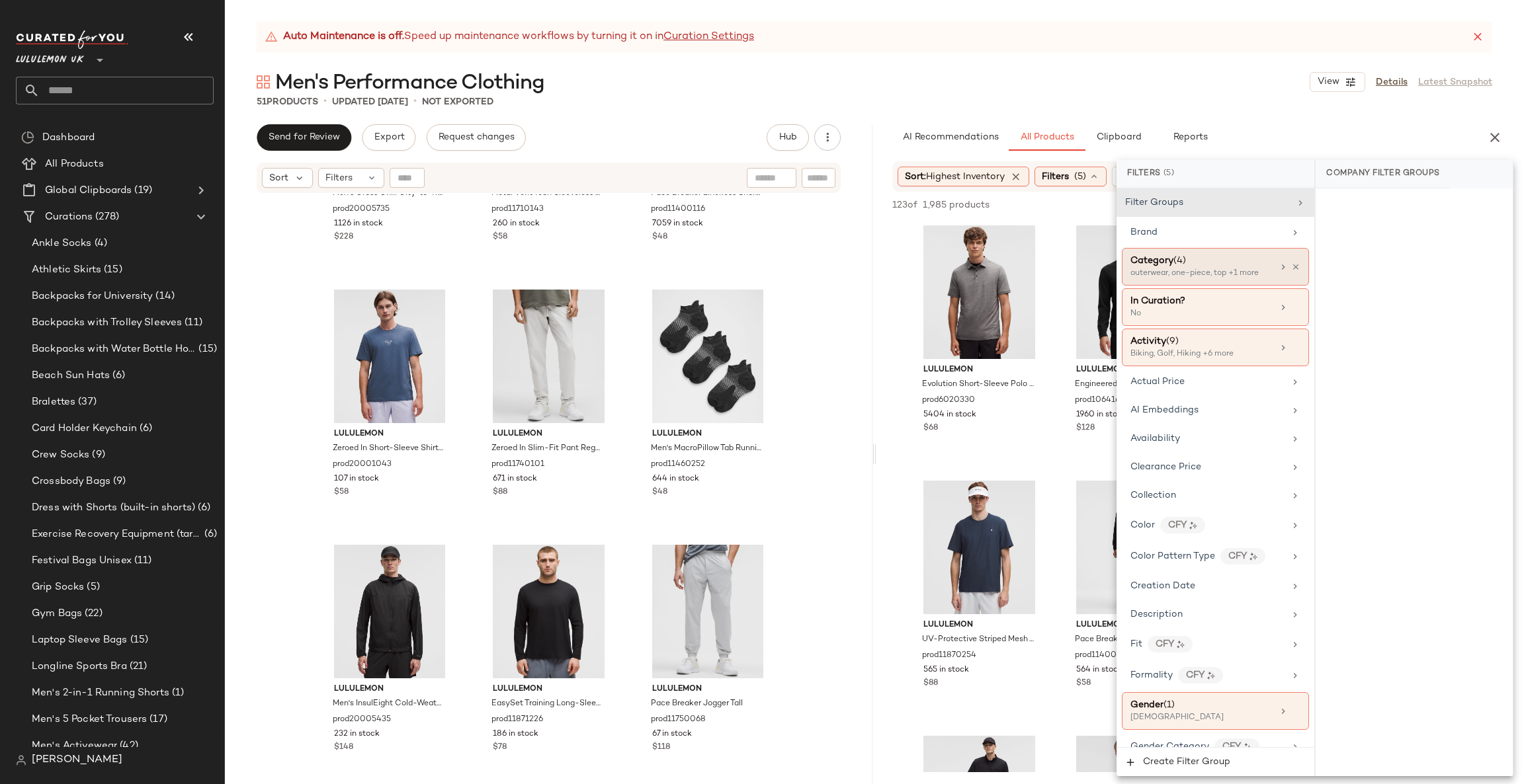
click at [1223, 271] on div "outerwear, one-piece, top +1 more" at bounding box center [1196, 273] width 132 height 12
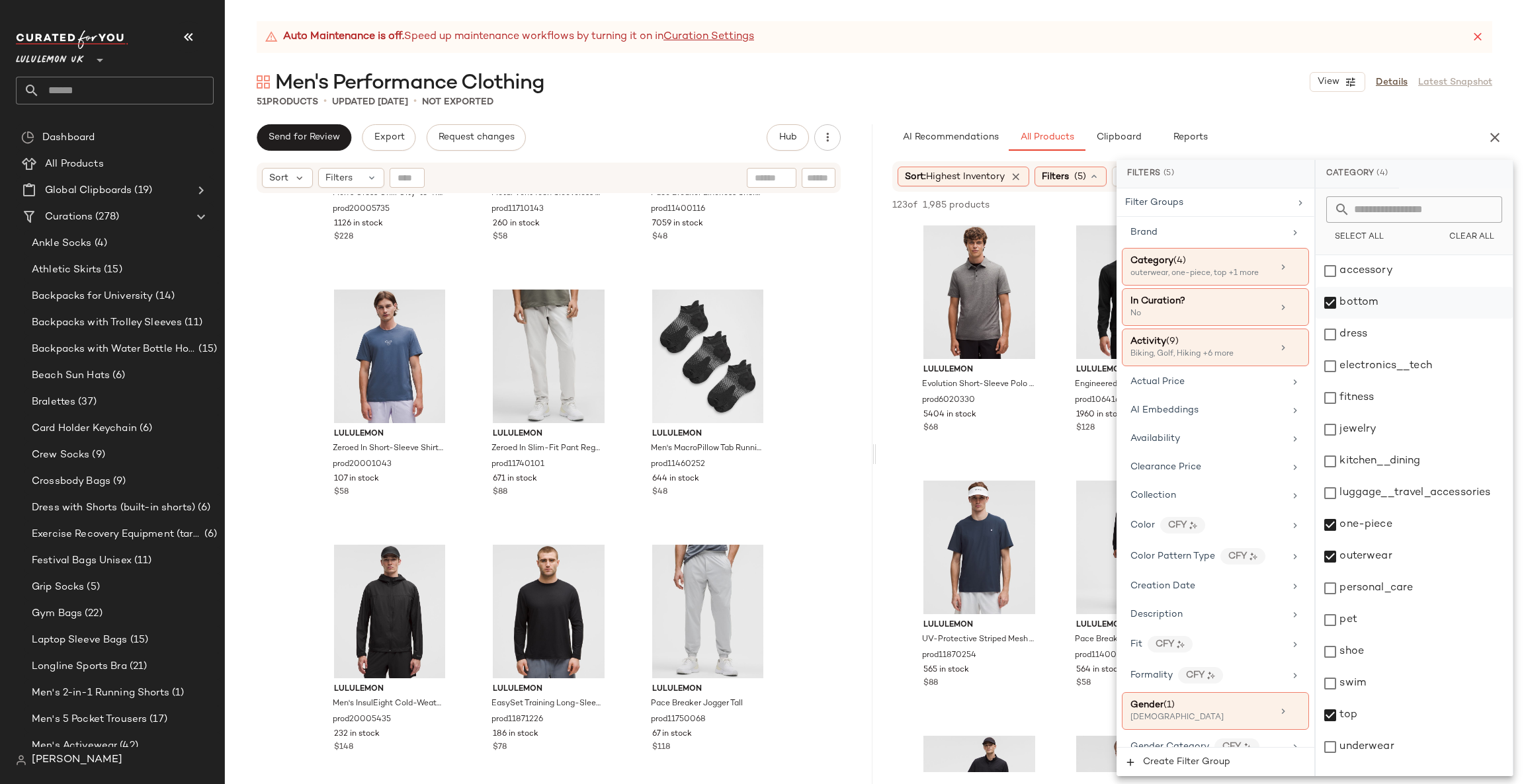
click at [1345, 309] on div "bottom" at bounding box center [1413, 303] width 197 height 32
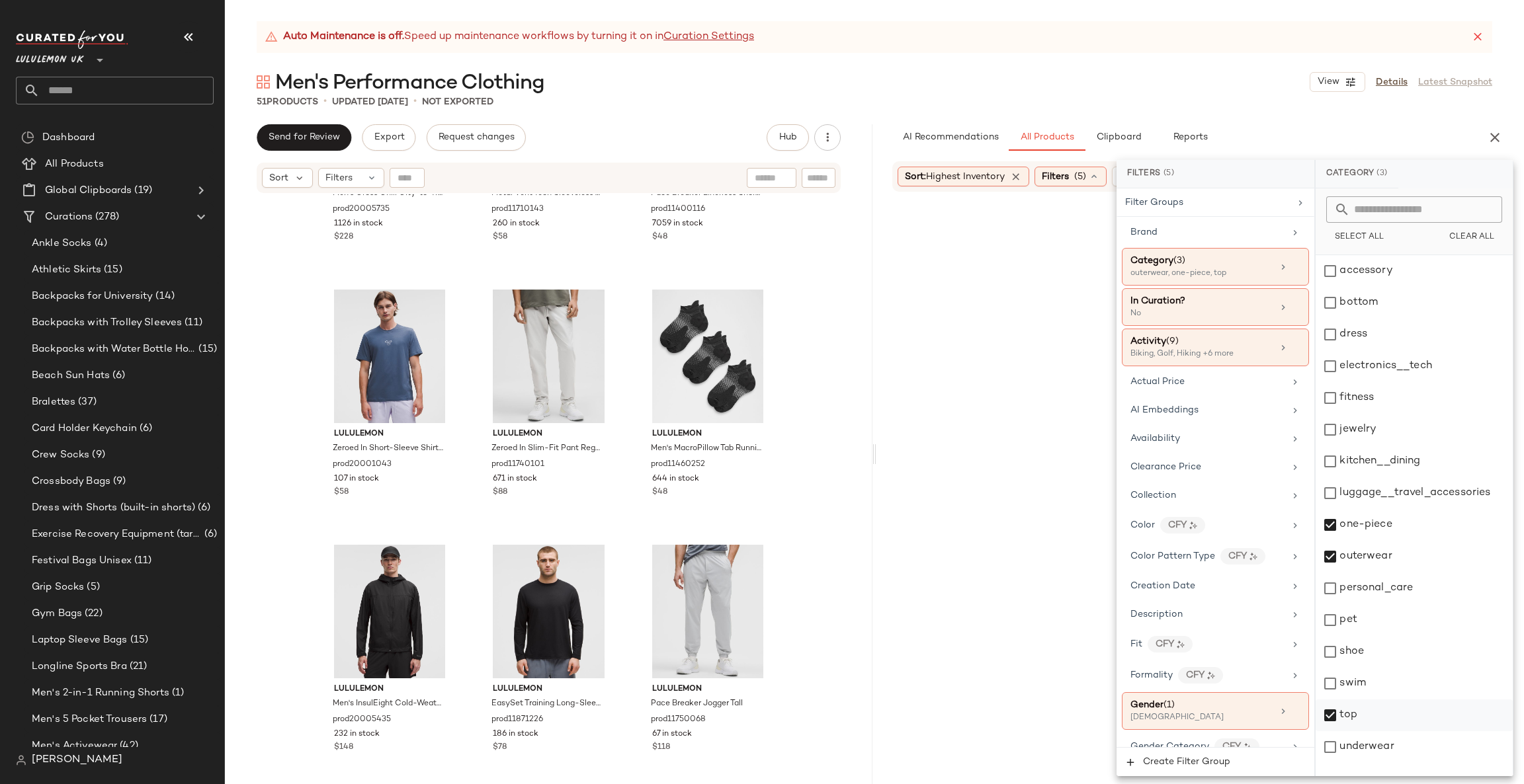
click at [1360, 710] on div "top" at bounding box center [1413, 716] width 197 height 32
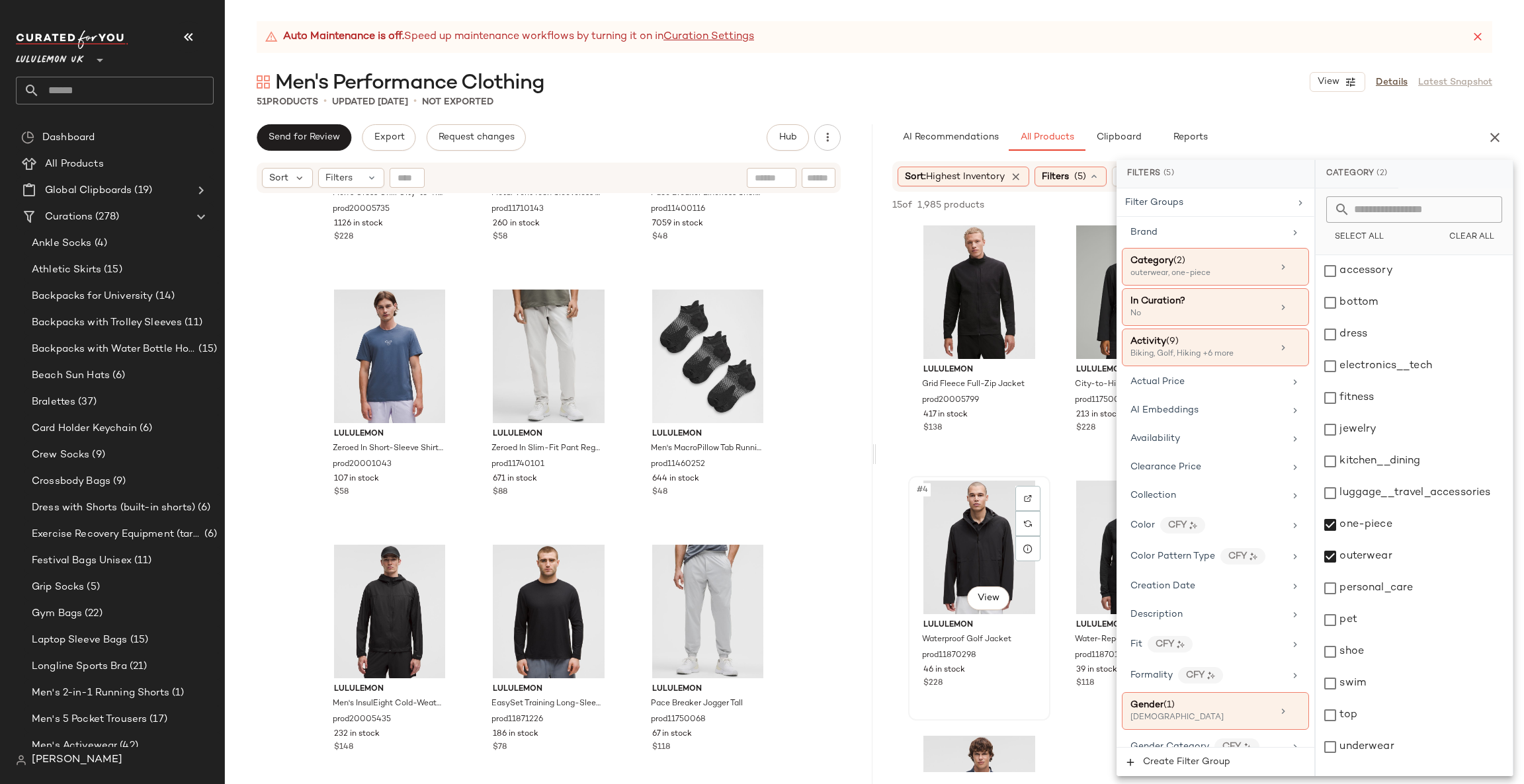
click at [934, 481] on div "#4 View" at bounding box center [979, 547] width 133 height 134
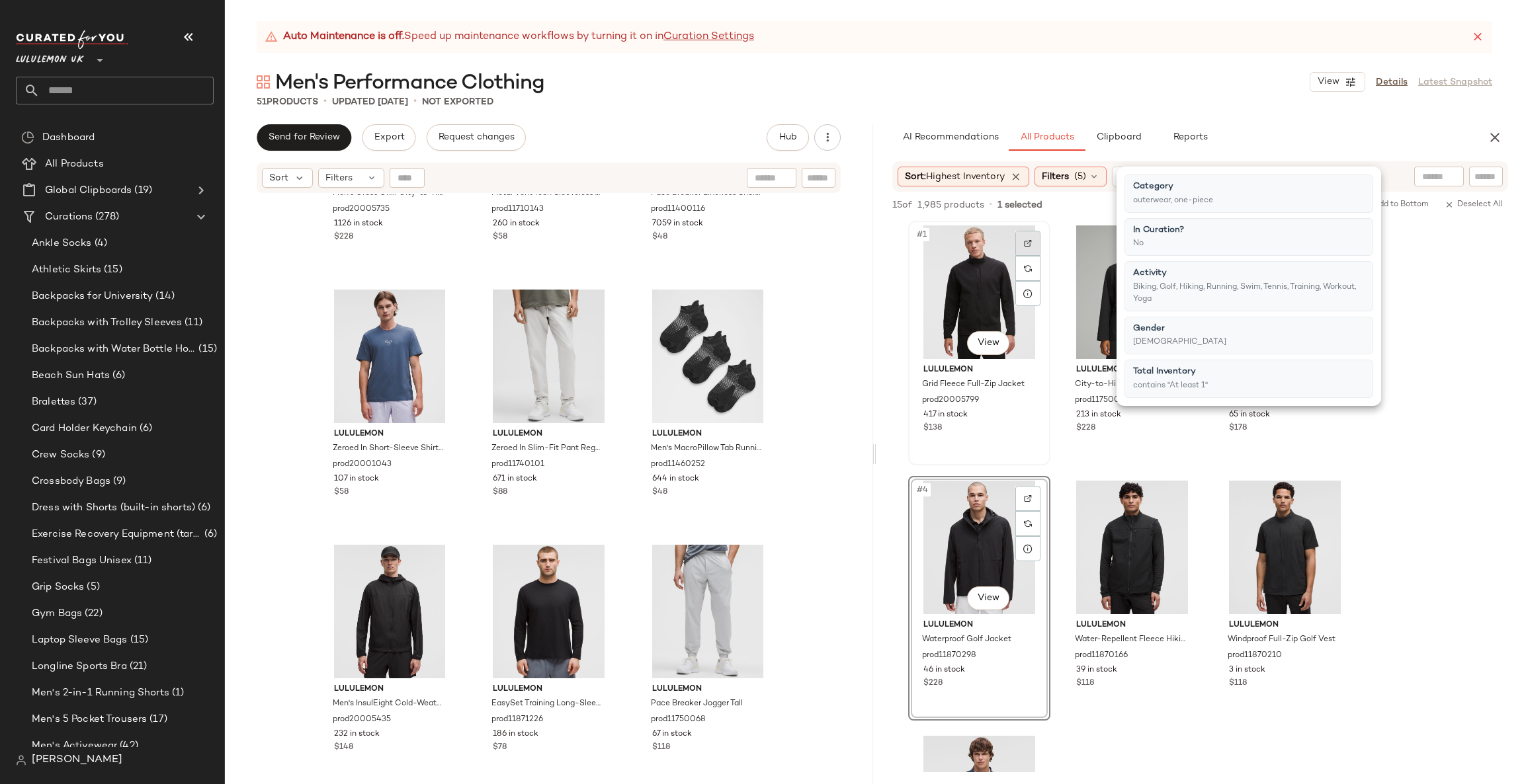
click at [1033, 236] on div at bounding box center [1027, 243] width 25 height 25
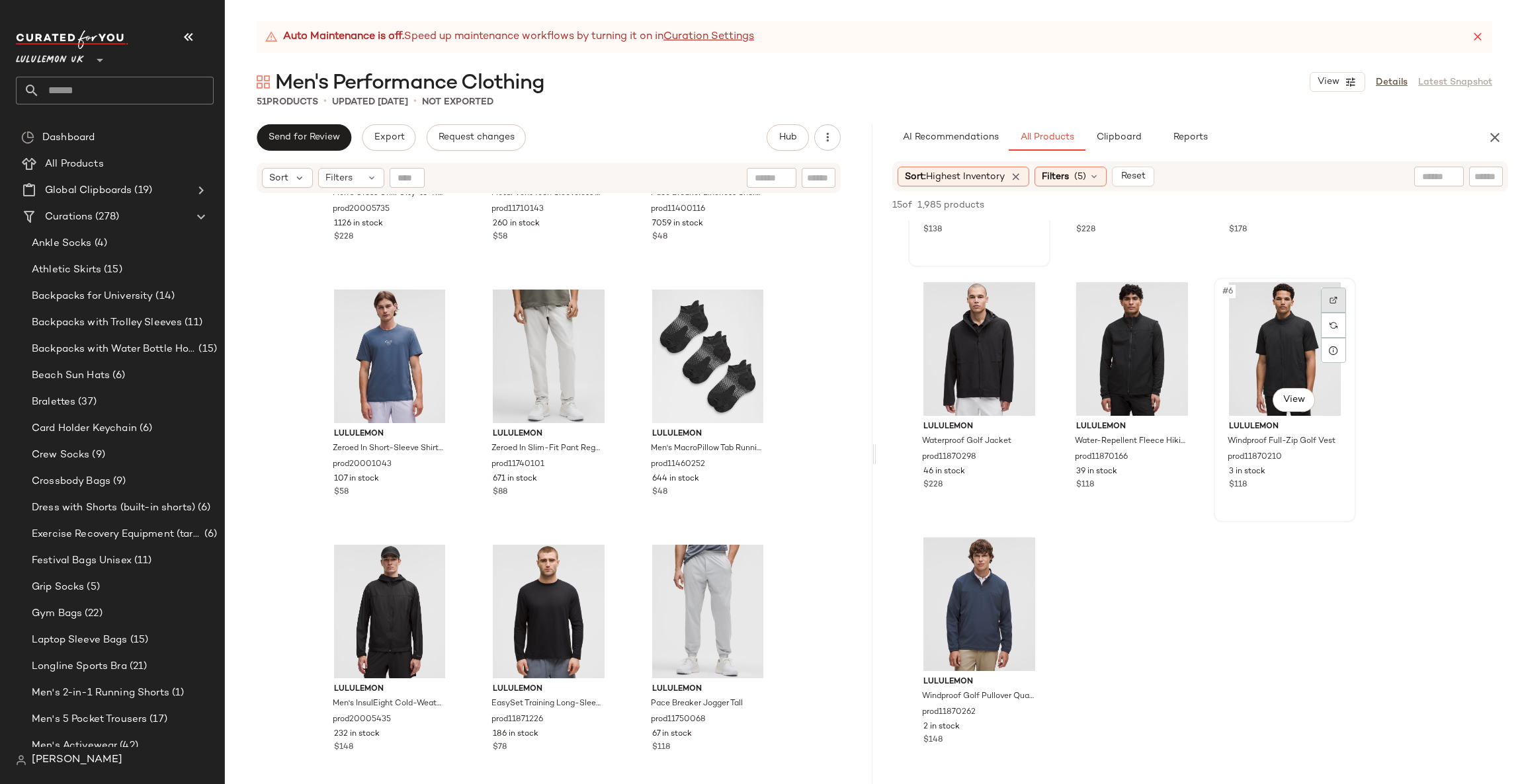
scroll to position [0, 0]
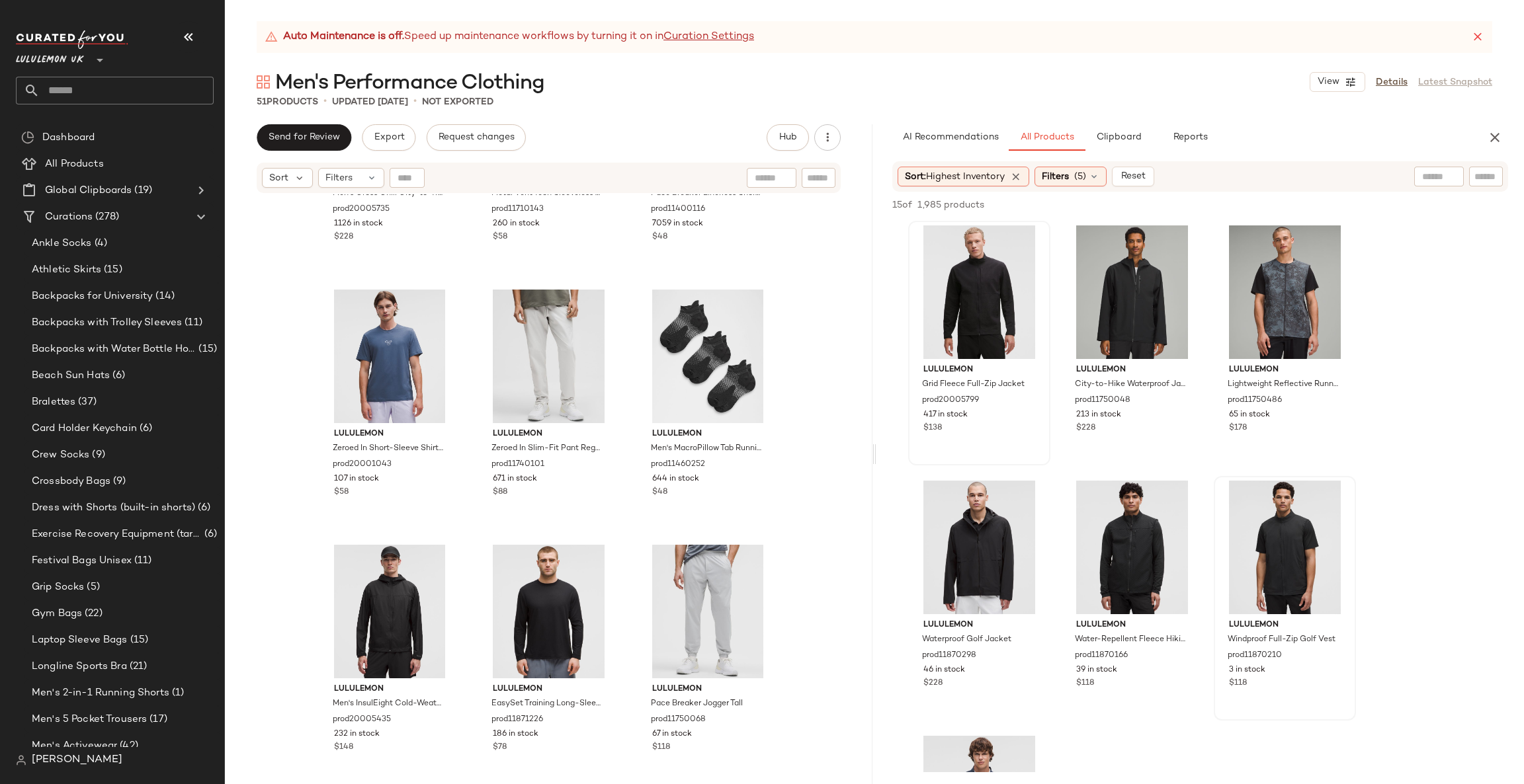
drag, startPoint x: 1393, startPoint y: 489, endPoint x: 1400, endPoint y: 479, distance: 12.2
click at [1395, 480] on div "lululemon Grid Fleece Full-Zip Jacket prod20005799 417 in stock $138 lululemon …" at bounding box center [1200, 598] width 647 height 755
click at [1338, 246] on div at bounding box center [1333, 243] width 25 height 25
click at [1028, 243] on img at bounding box center [1027, 243] width 8 height 8
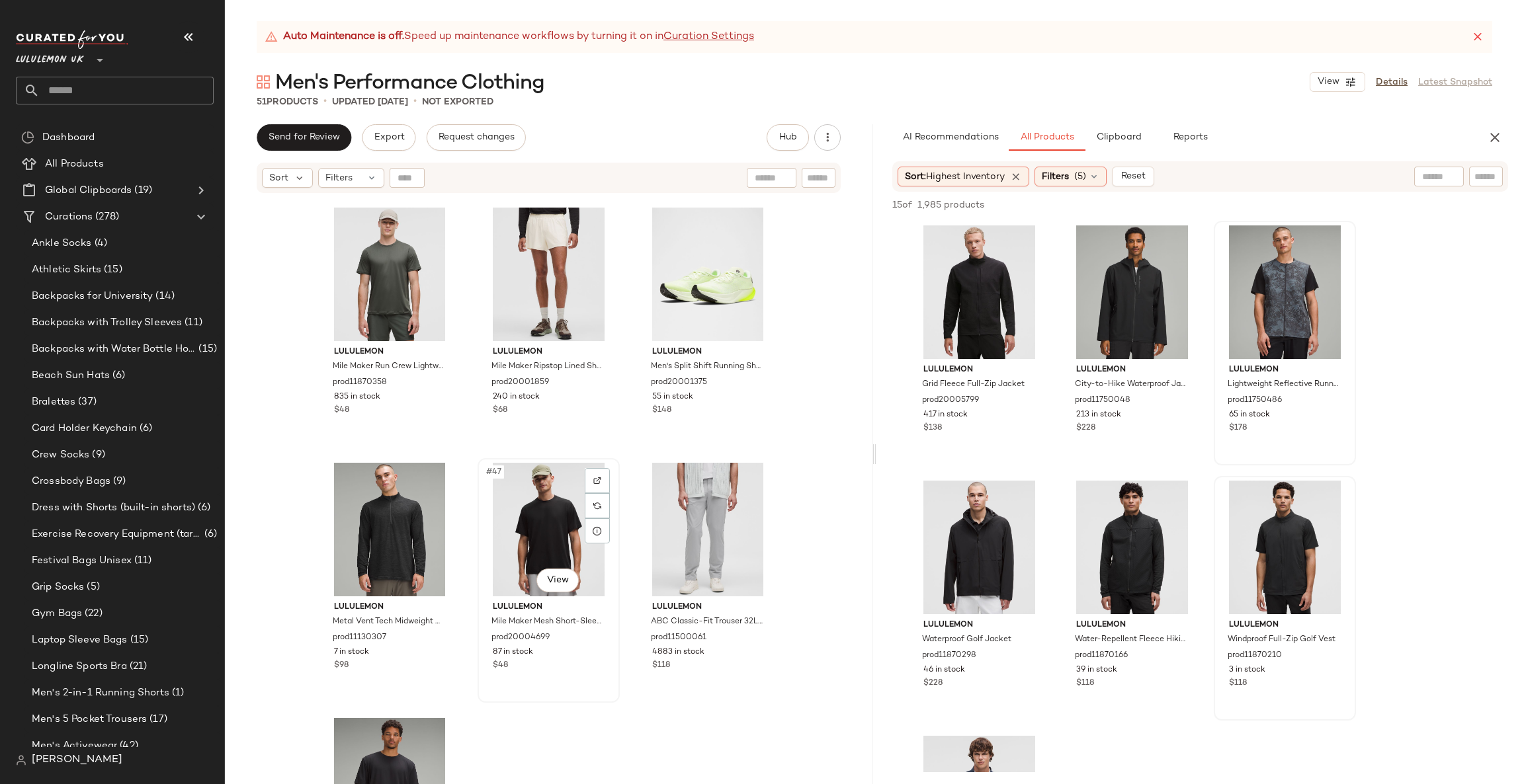
scroll to position [3718, 0]
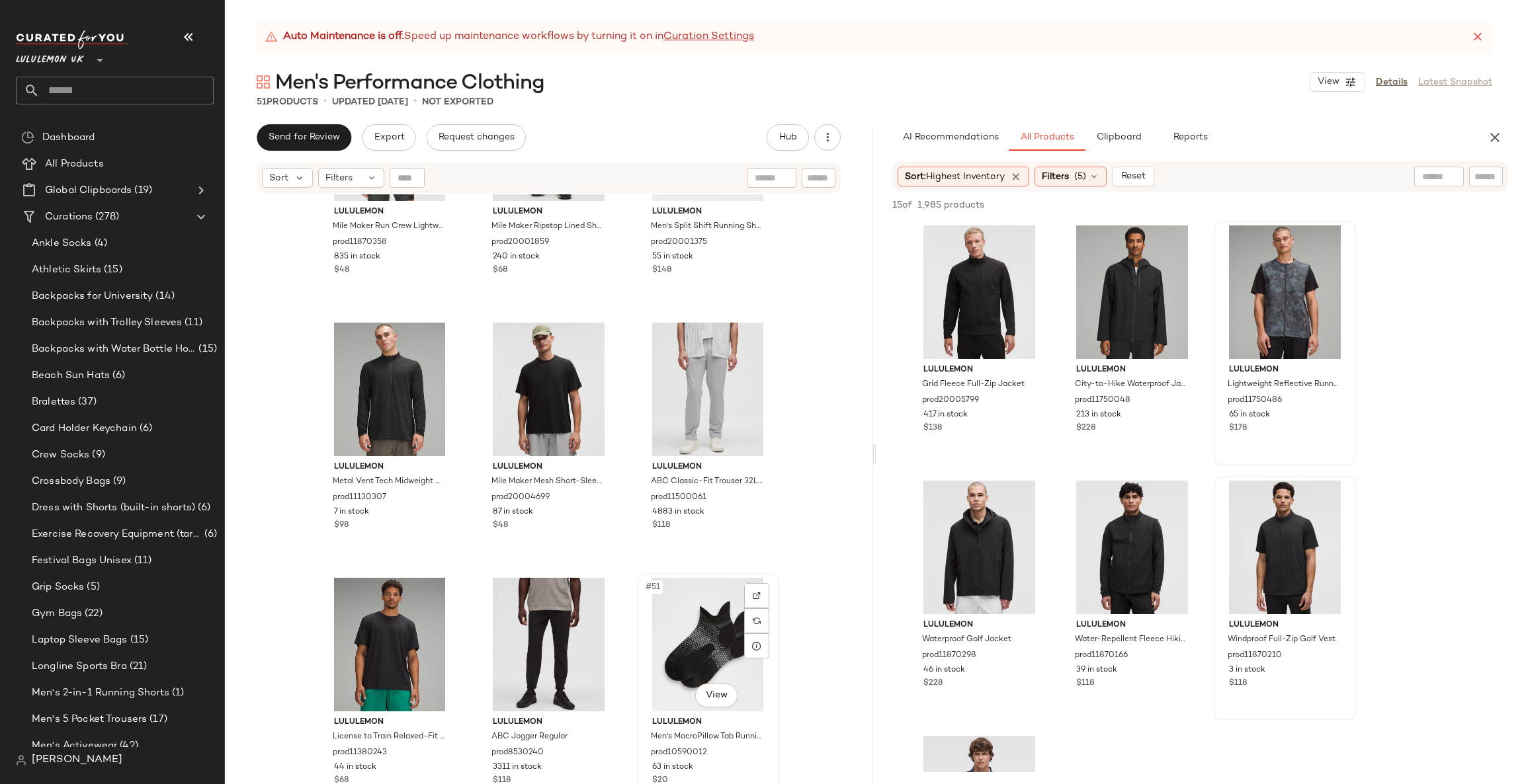
click at [706, 629] on div "#51 View" at bounding box center [708, 645] width 133 height 134
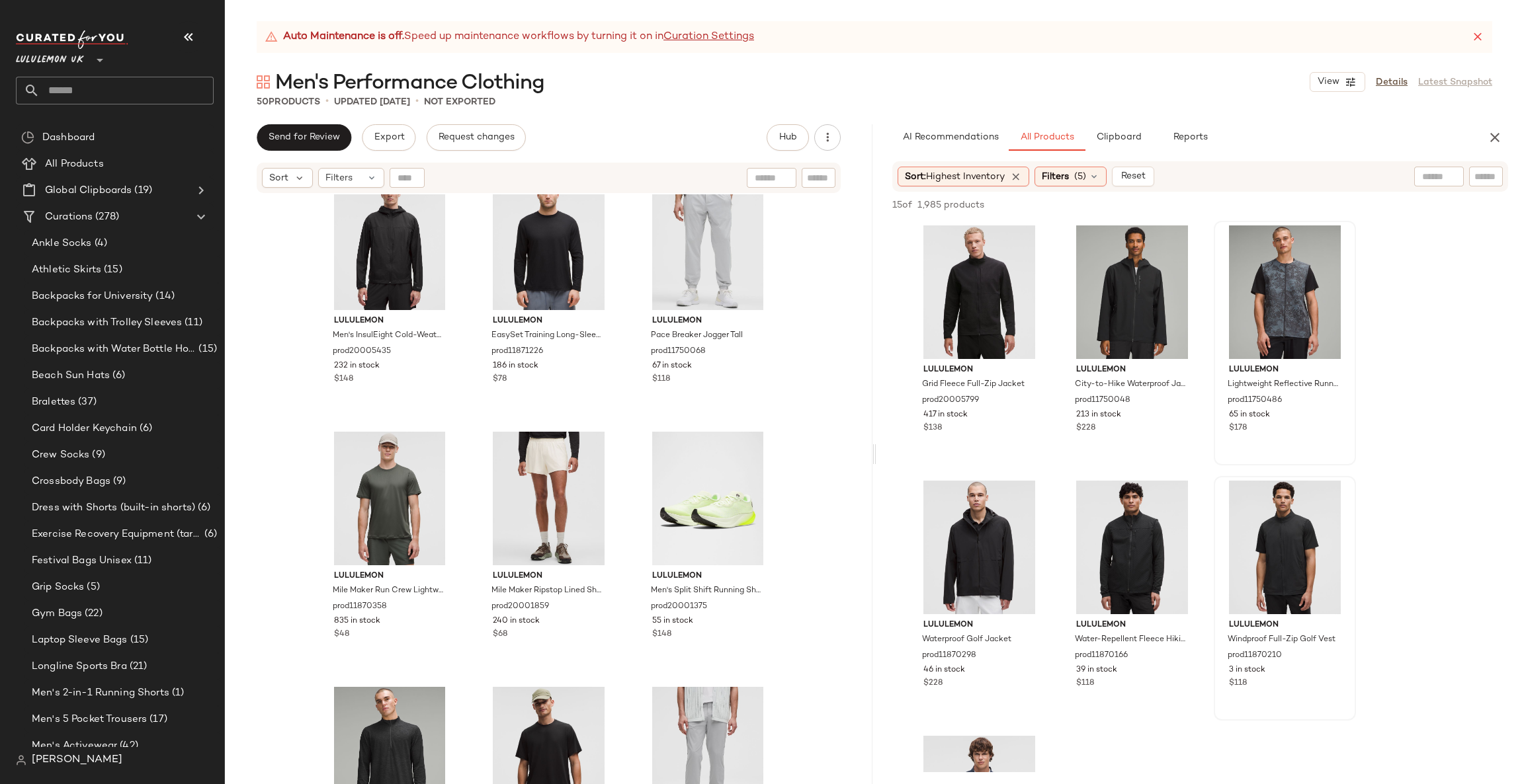
scroll to position [3322, 0]
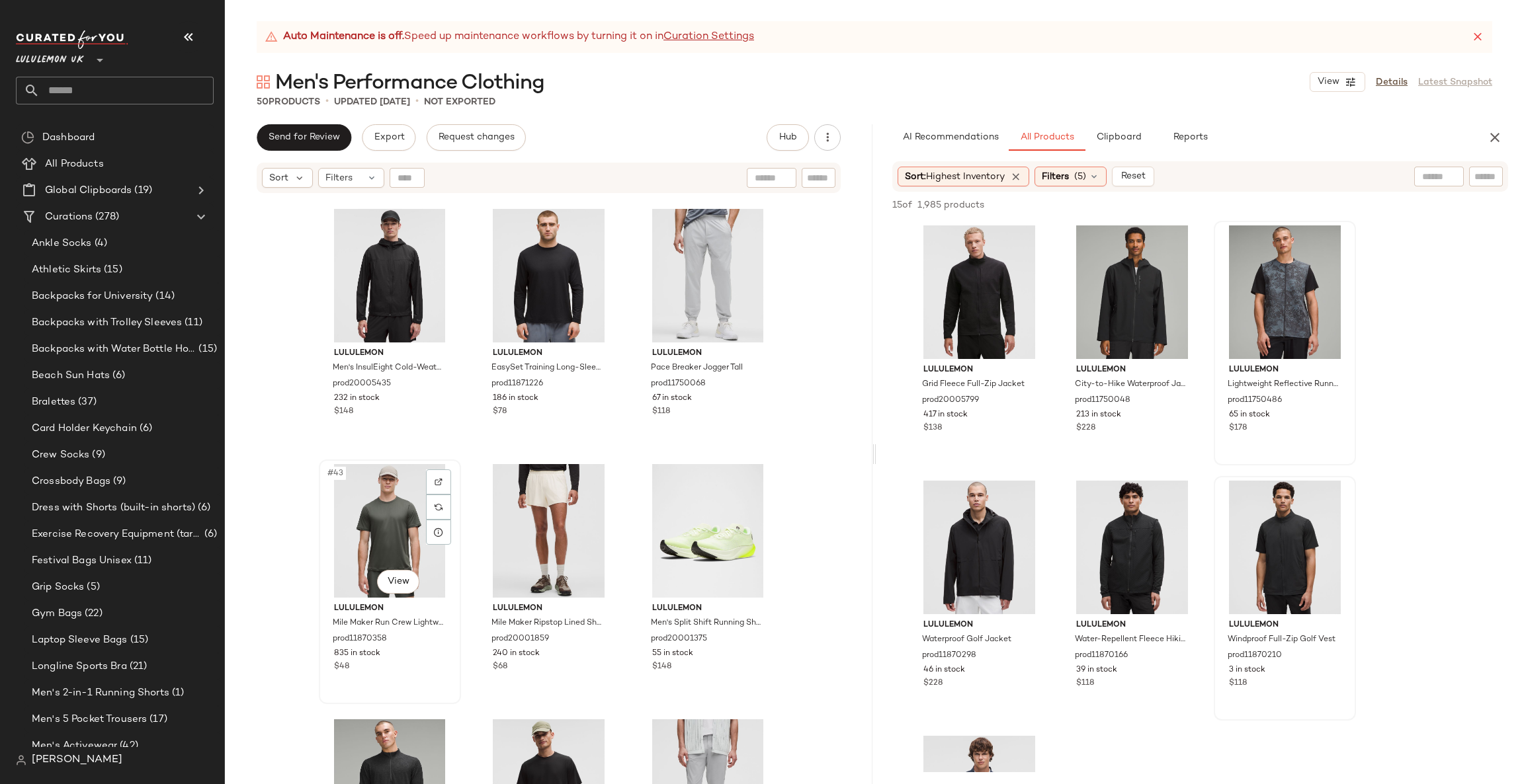
click at [355, 516] on div "#43 View" at bounding box center [390, 531] width 133 height 134
click at [687, 550] on div "#45 View" at bounding box center [708, 531] width 133 height 134
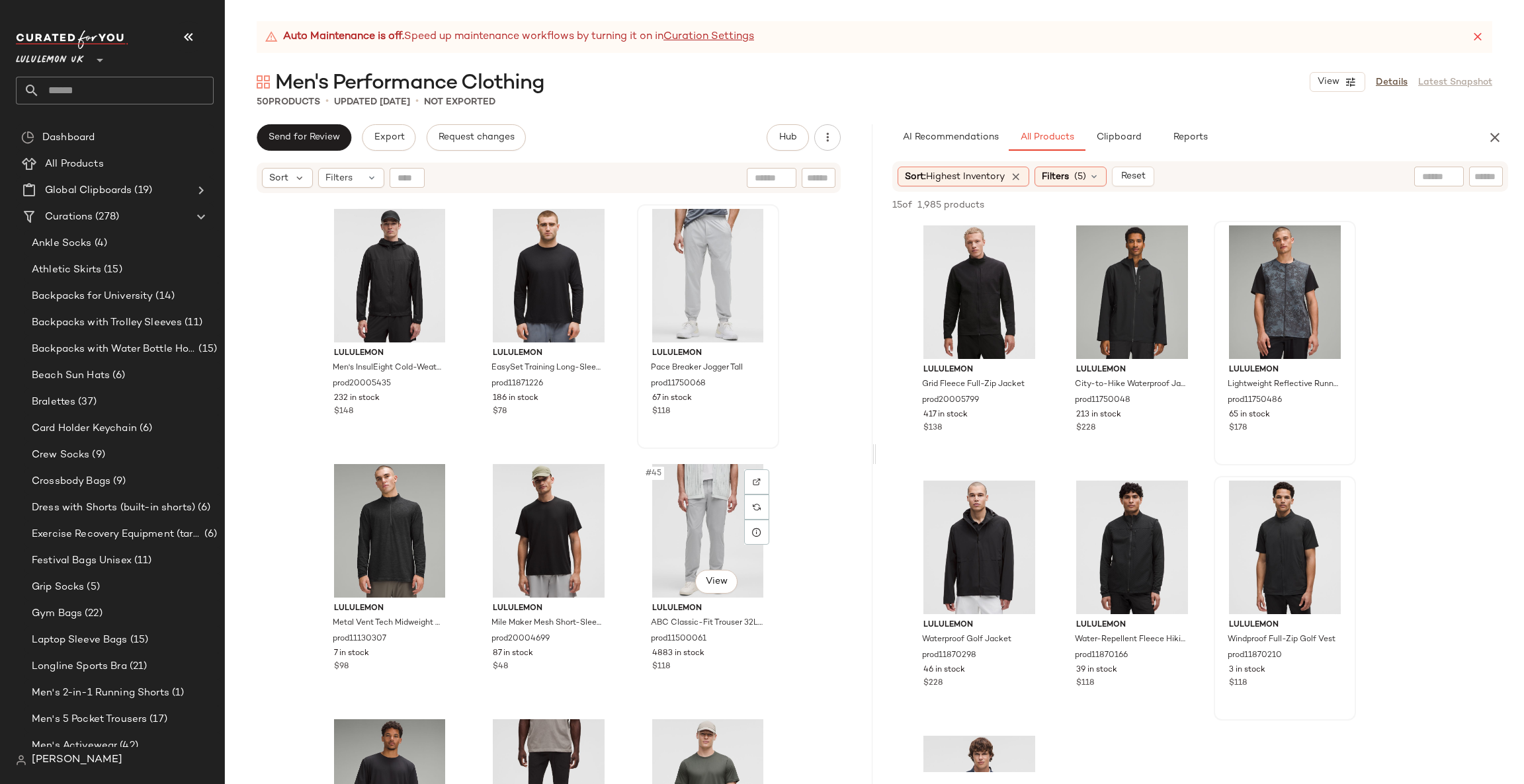
scroll to position [2925, 0]
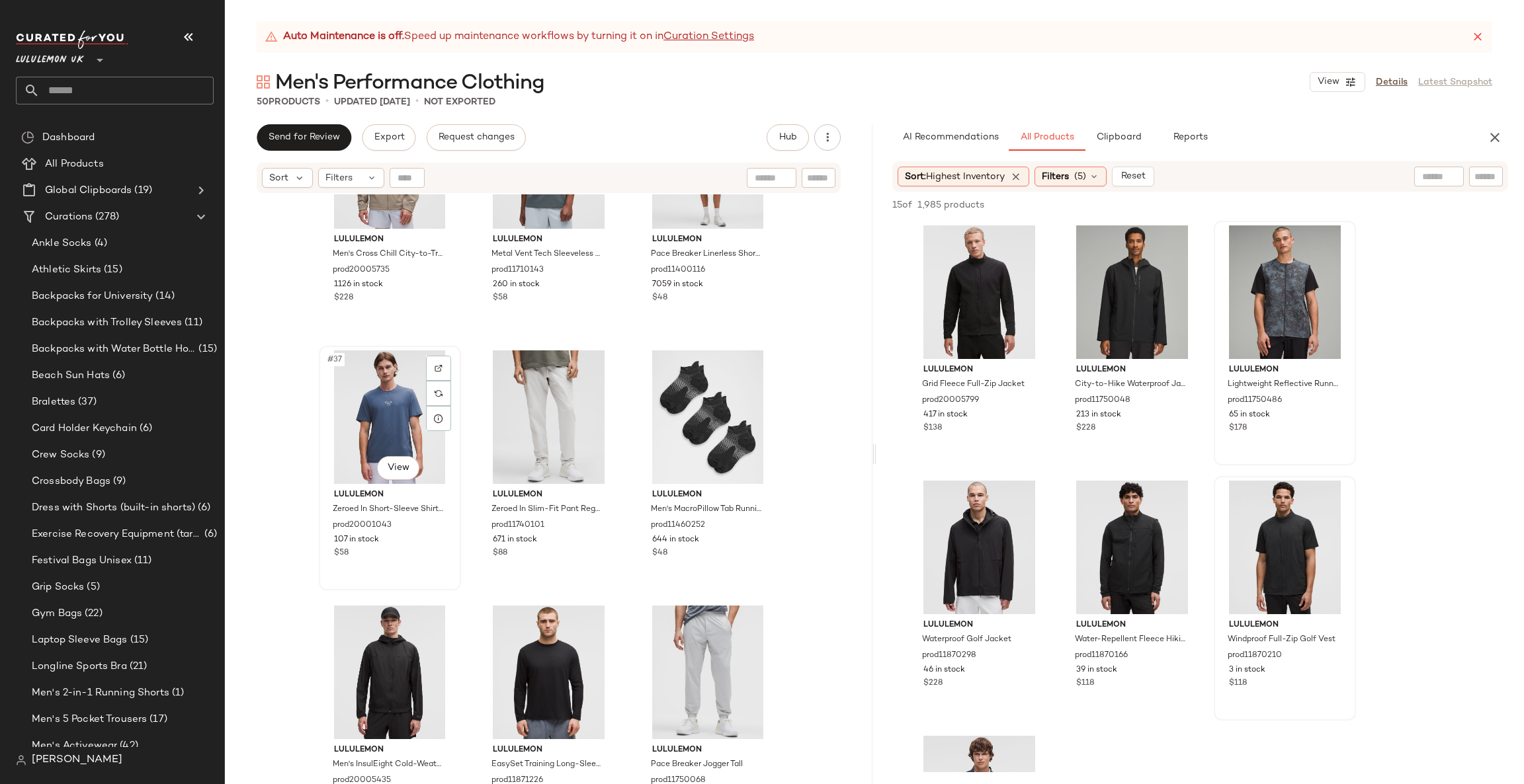
click at [390, 408] on div "#37 View" at bounding box center [390, 417] width 133 height 134
click at [692, 423] on div "#39 View" at bounding box center [708, 417] width 133 height 134
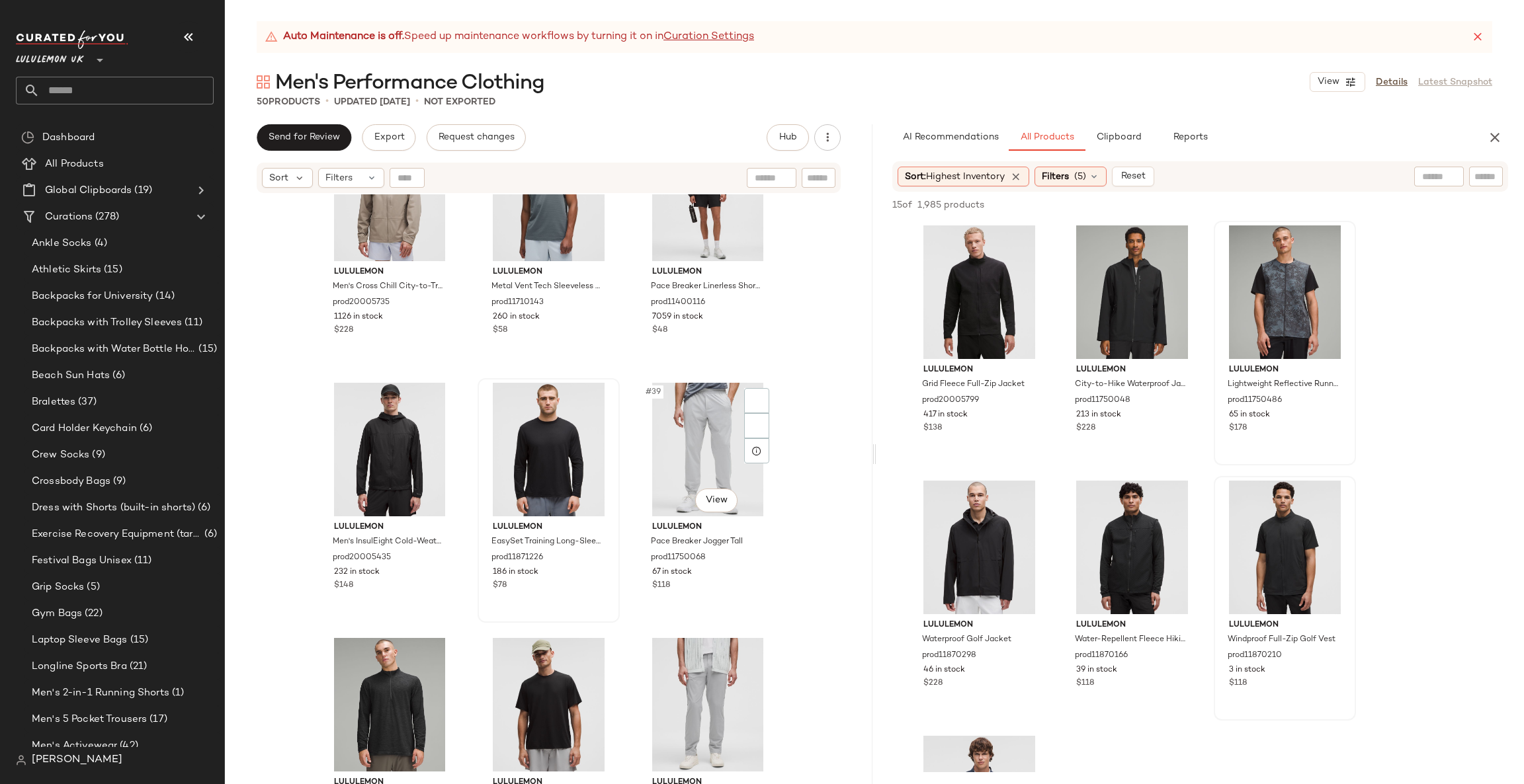
scroll to position [2925, 0]
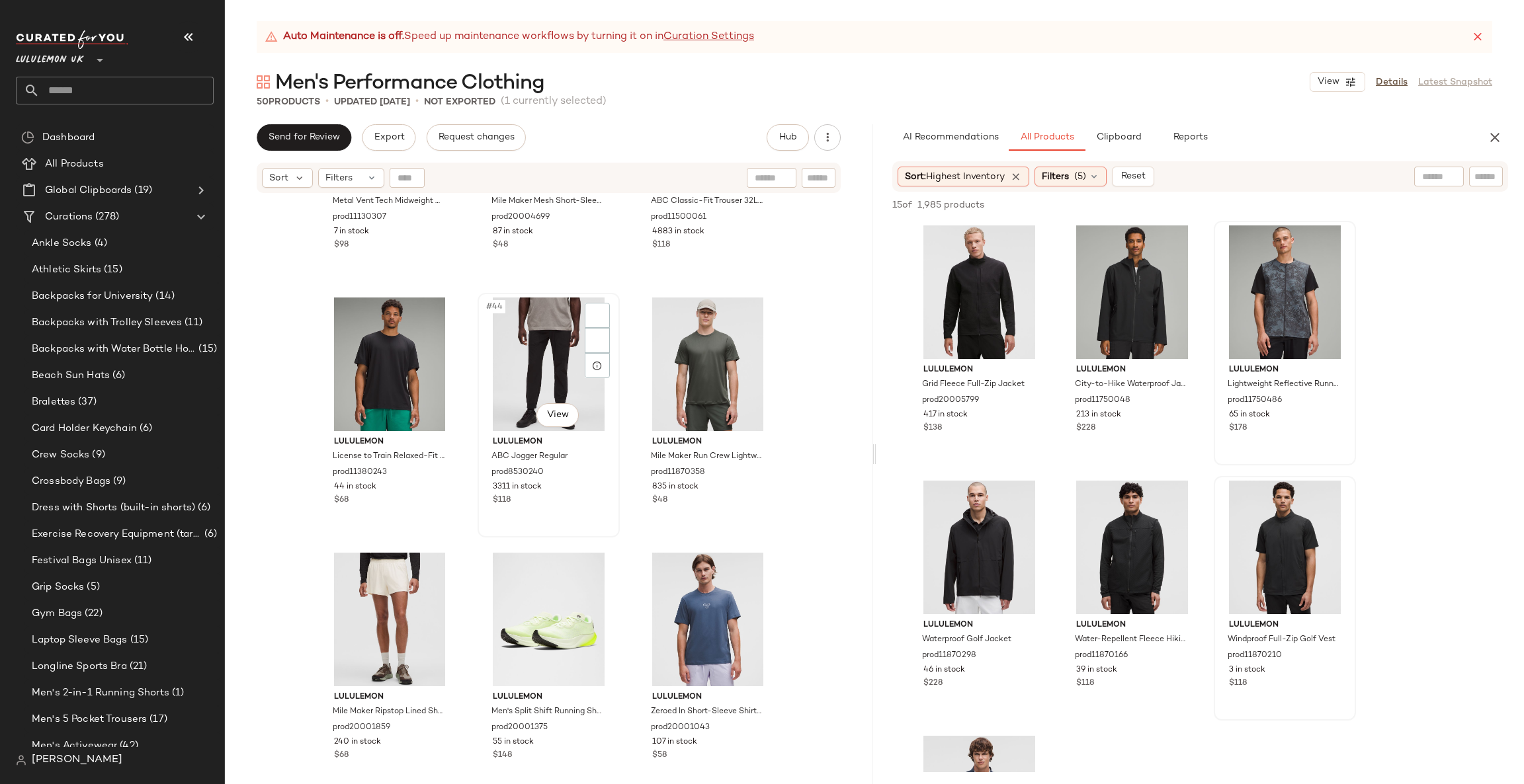
scroll to position [3520, 0]
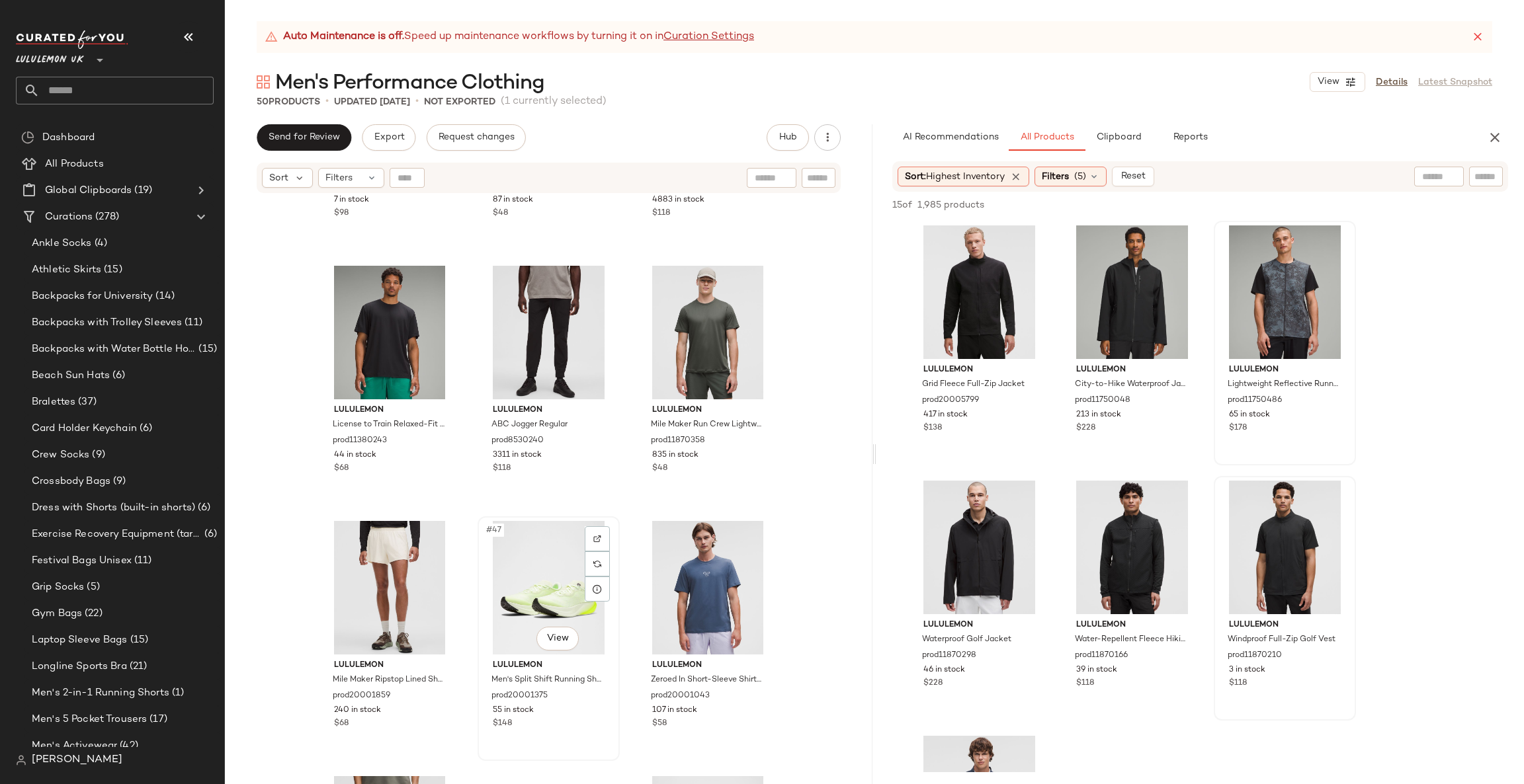
click at [522, 597] on div "#47 View" at bounding box center [549, 588] width 133 height 134
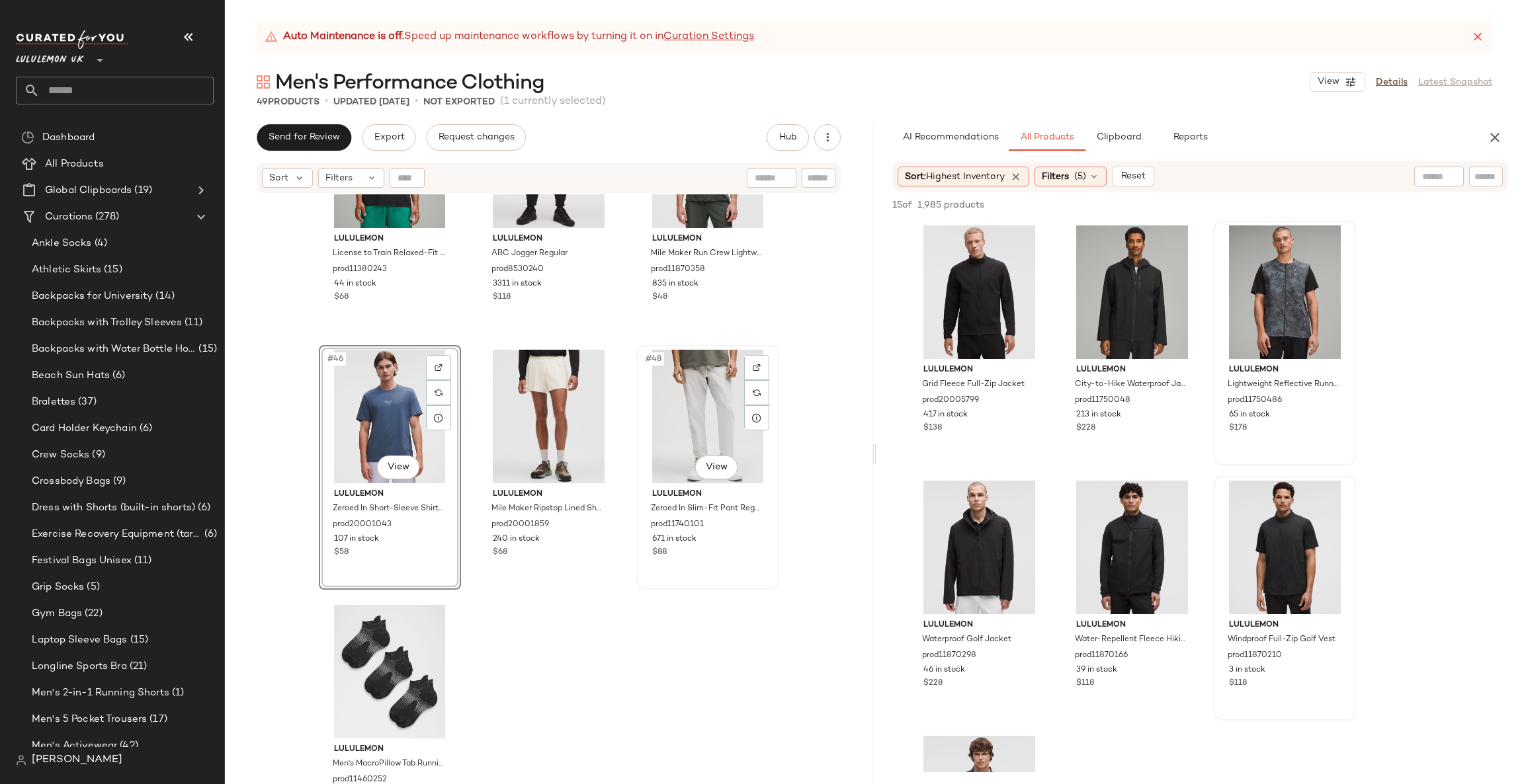
scroll to position [3718, 0]
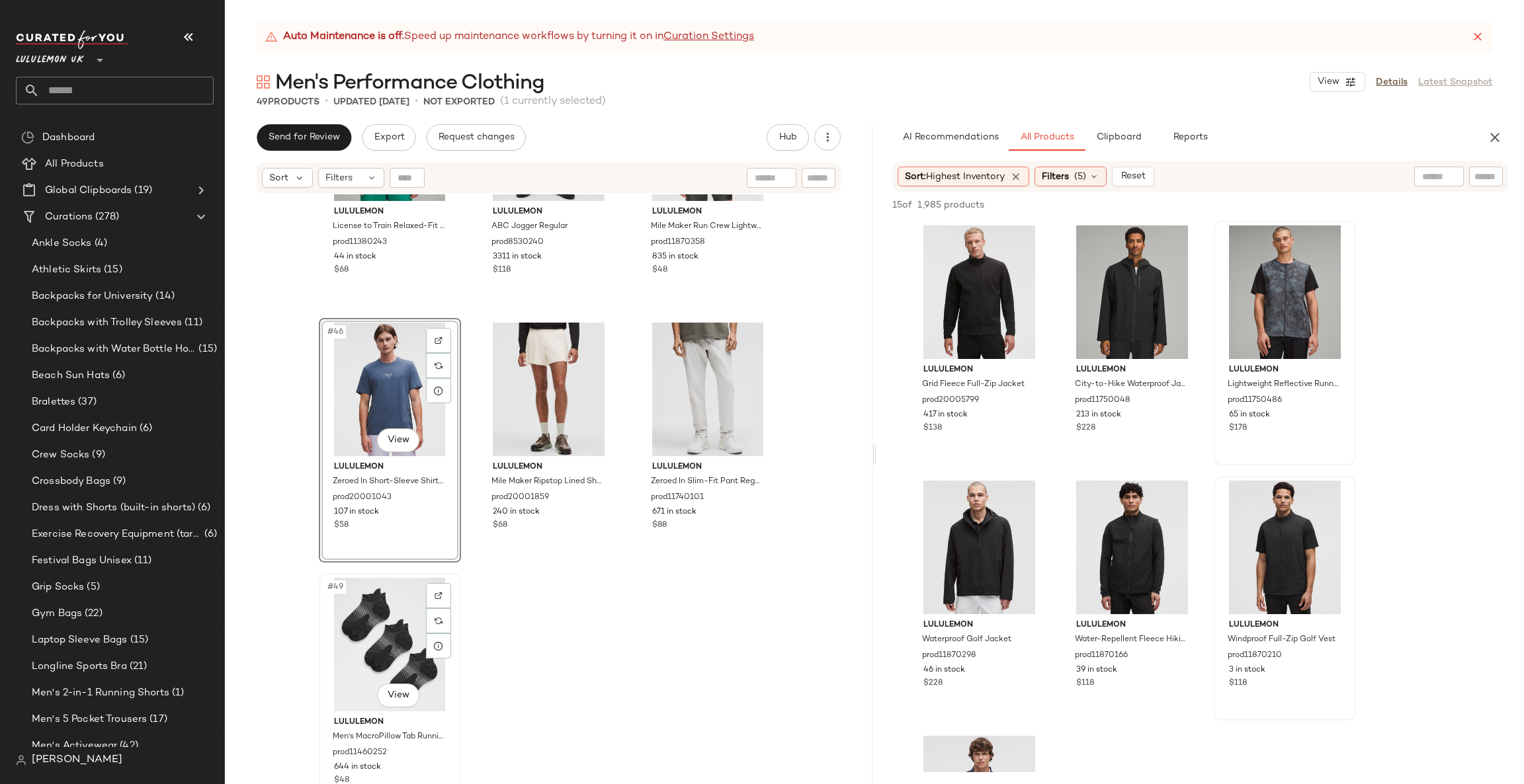
click at [340, 609] on div "#49 View" at bounding box center [390, 645] width 133 height 134
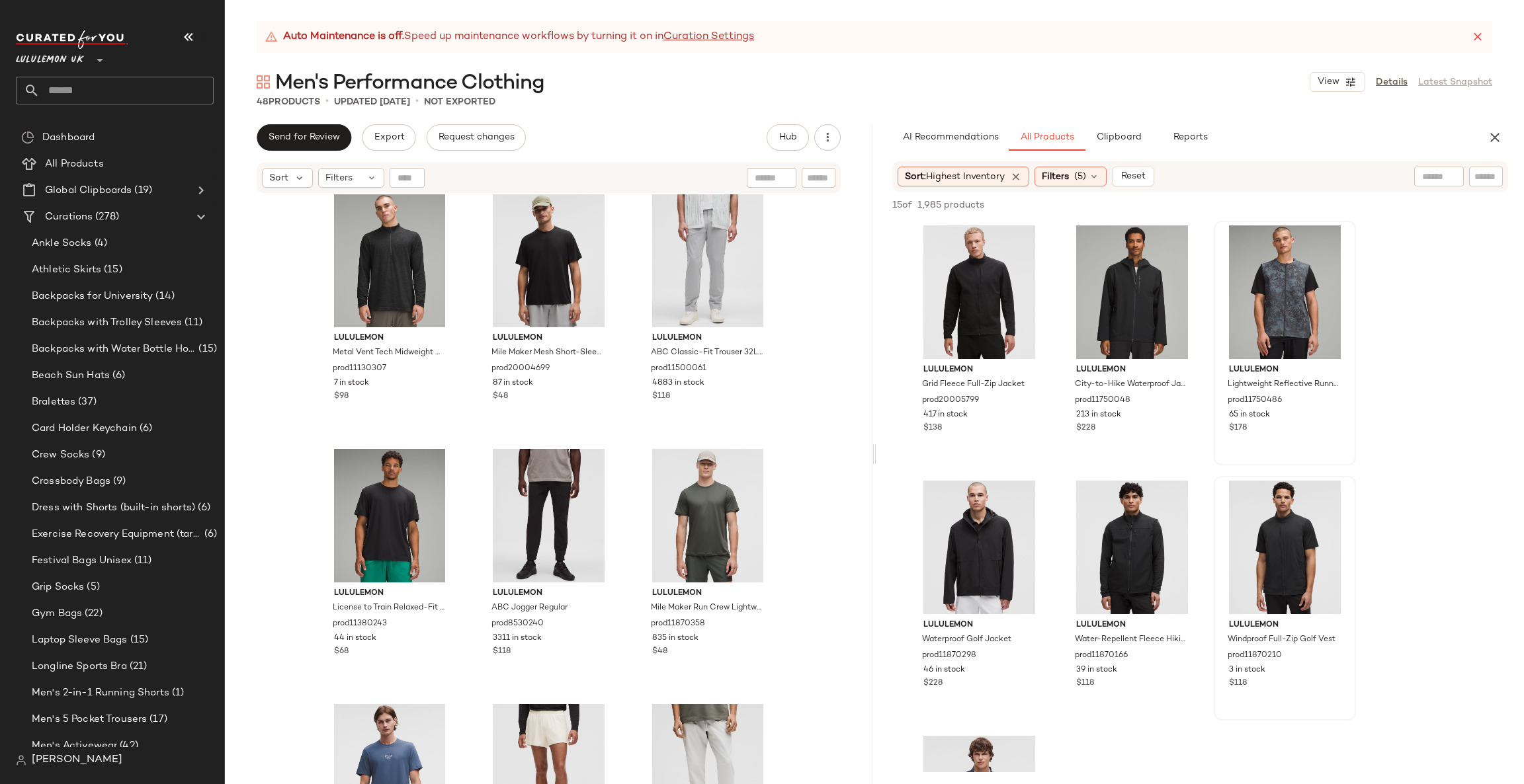
scroll to position [3463, 0]
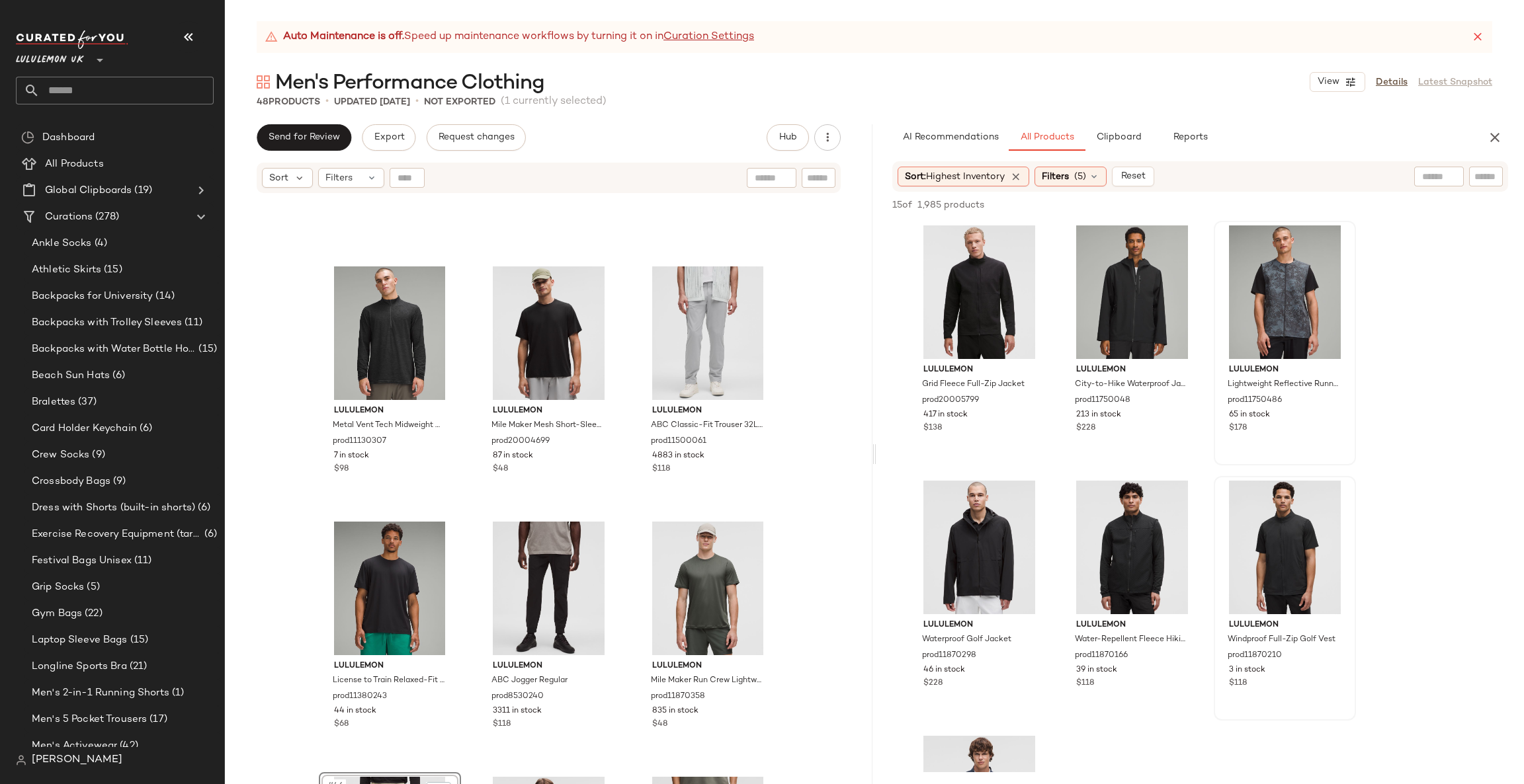
scroll to position [3463, 0]
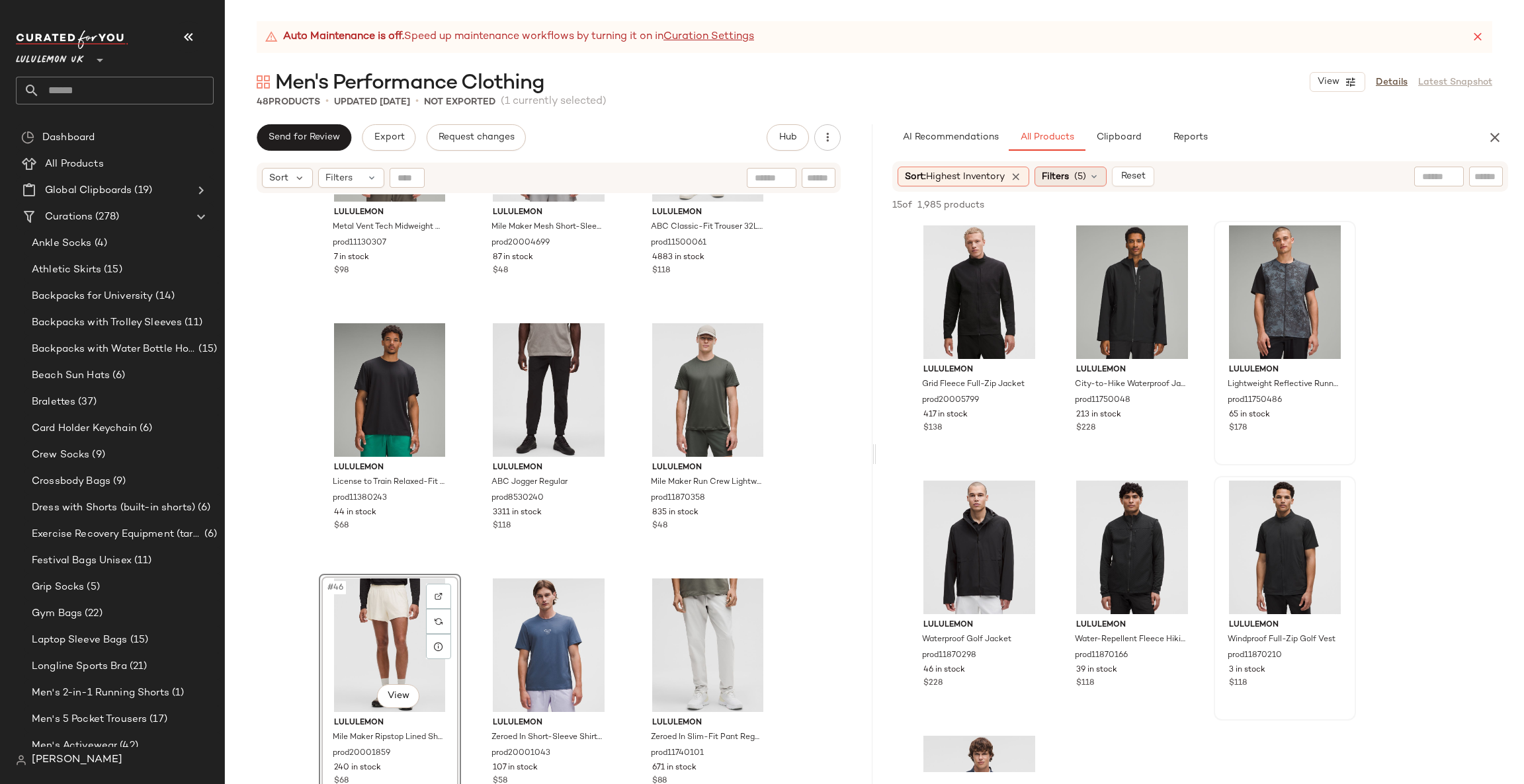
click at [1074, 182] on div "Filters (5)" at bounding box center [1070, 176] width 72 height 20
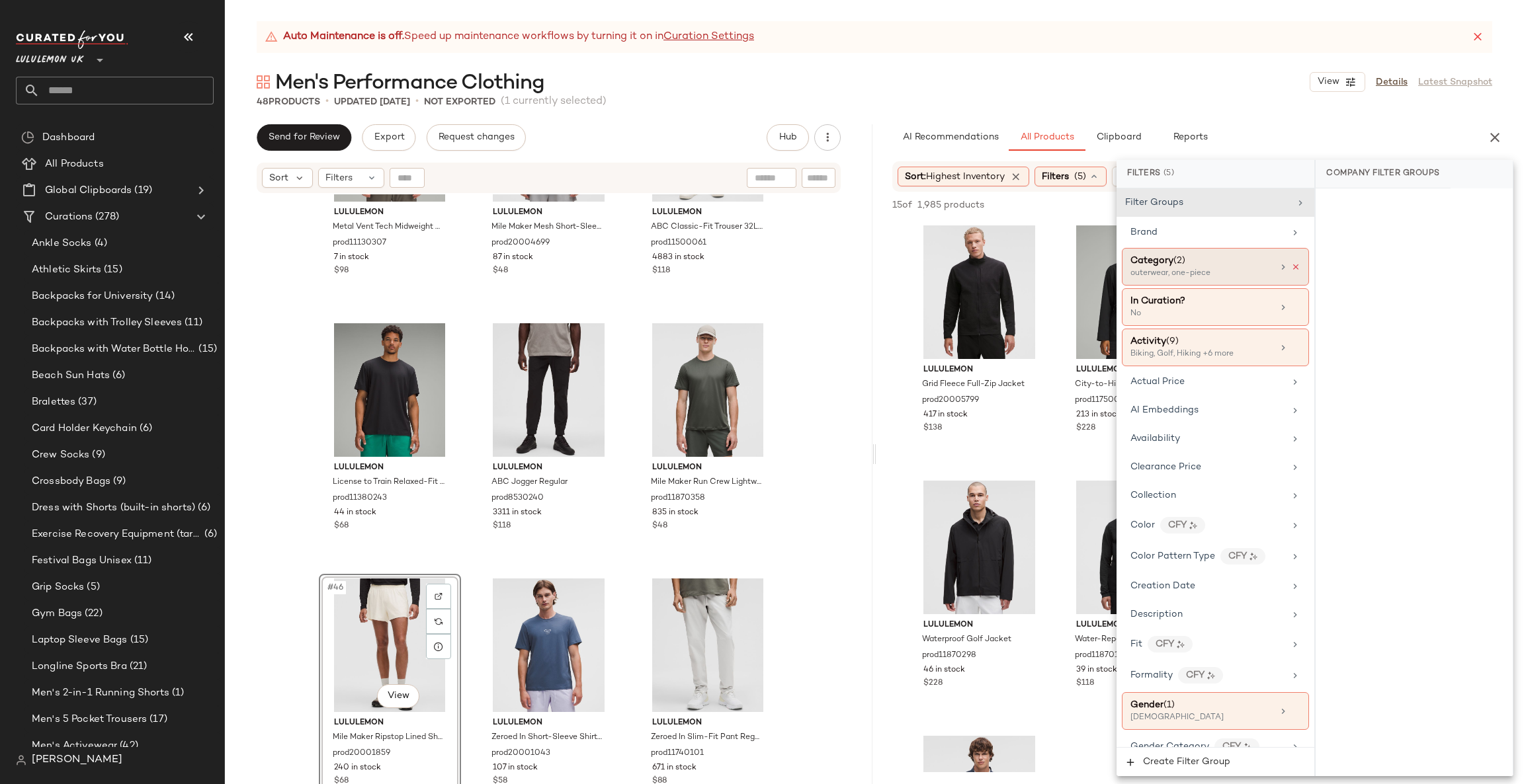
click at [1291, 264] on icon at bounding box center [1296, 267] width 10 height 10
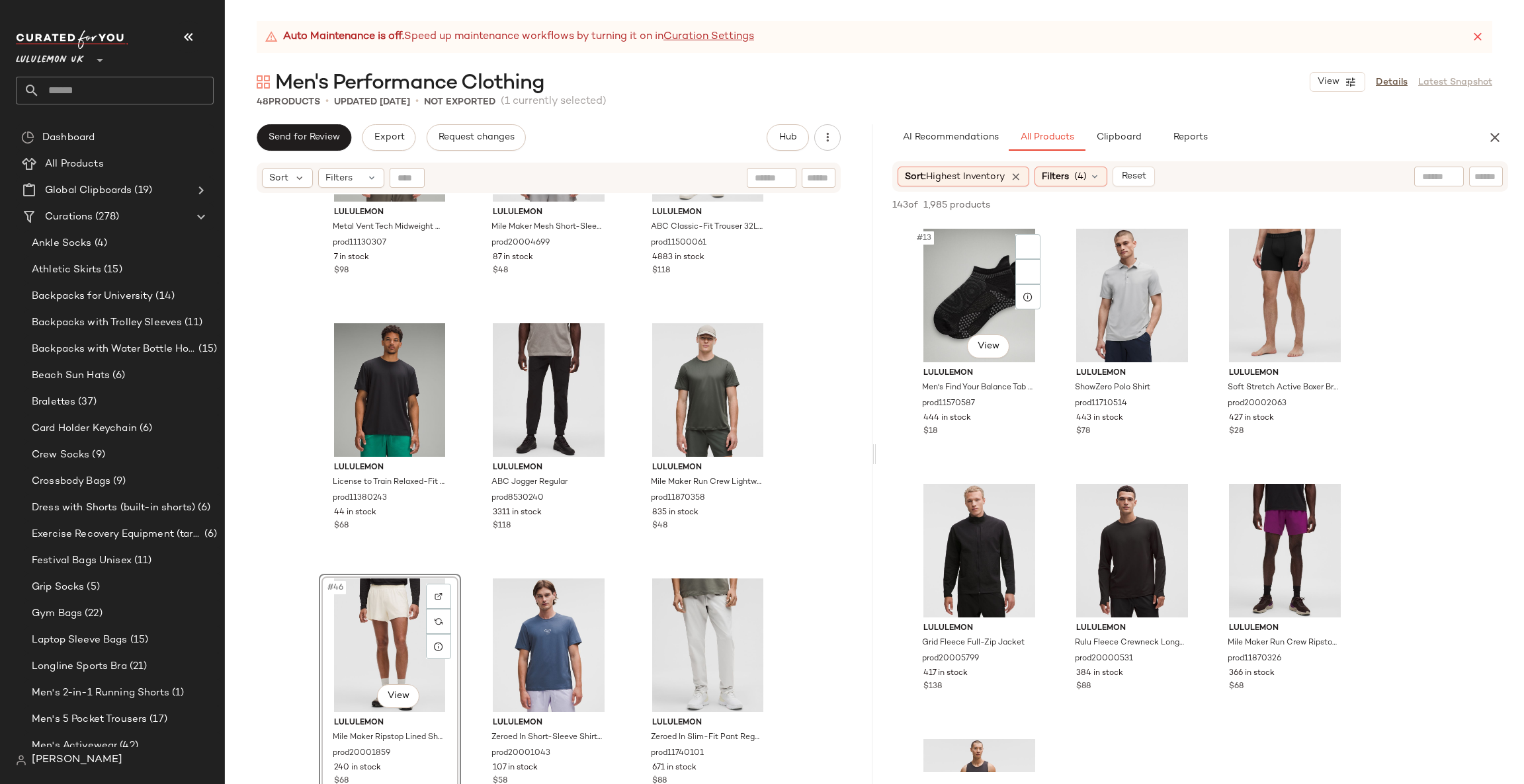
scroll to position [1190, 0]
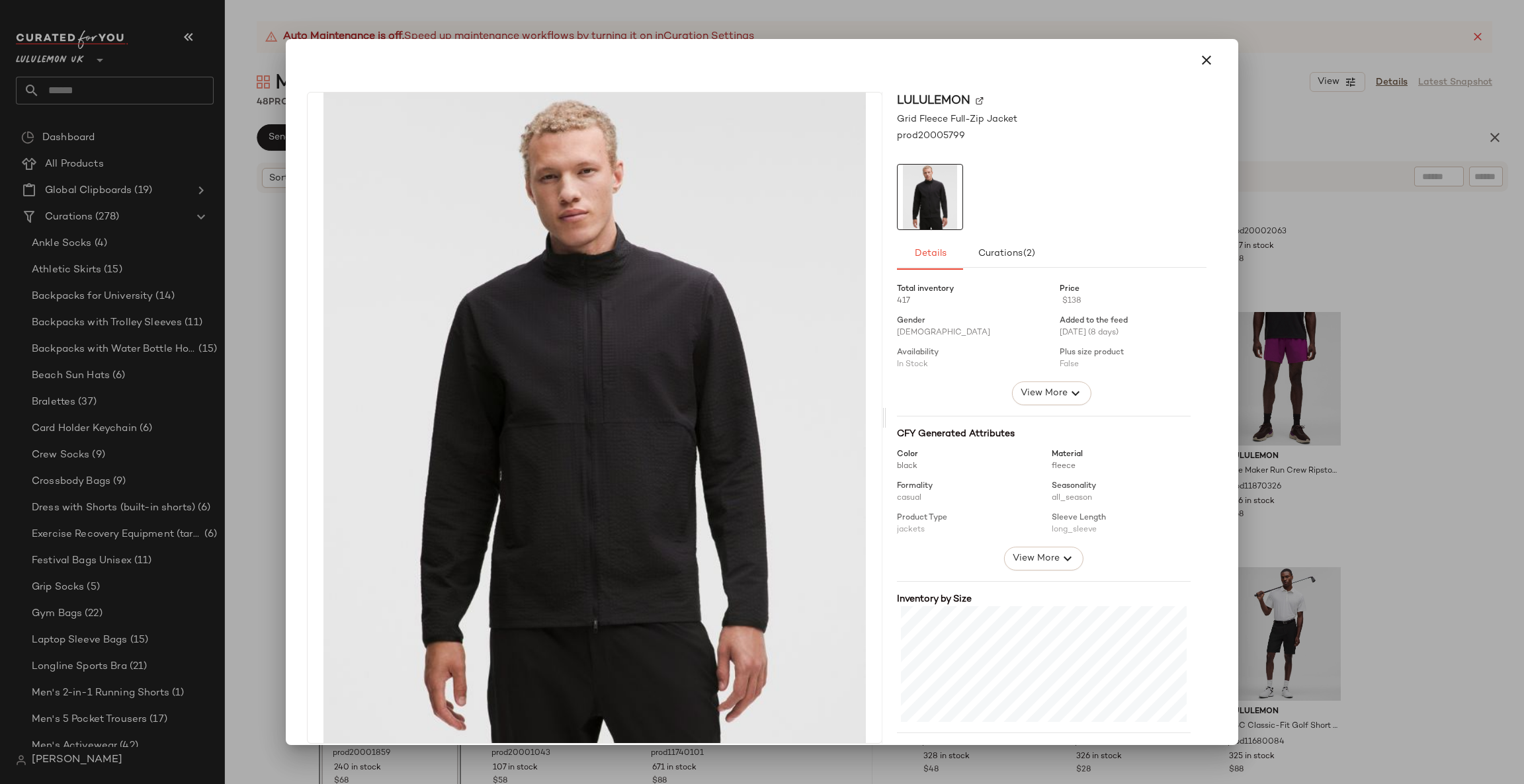
click at [1421, 340] on div at bounding box center [762, 392] width 1524 height 784
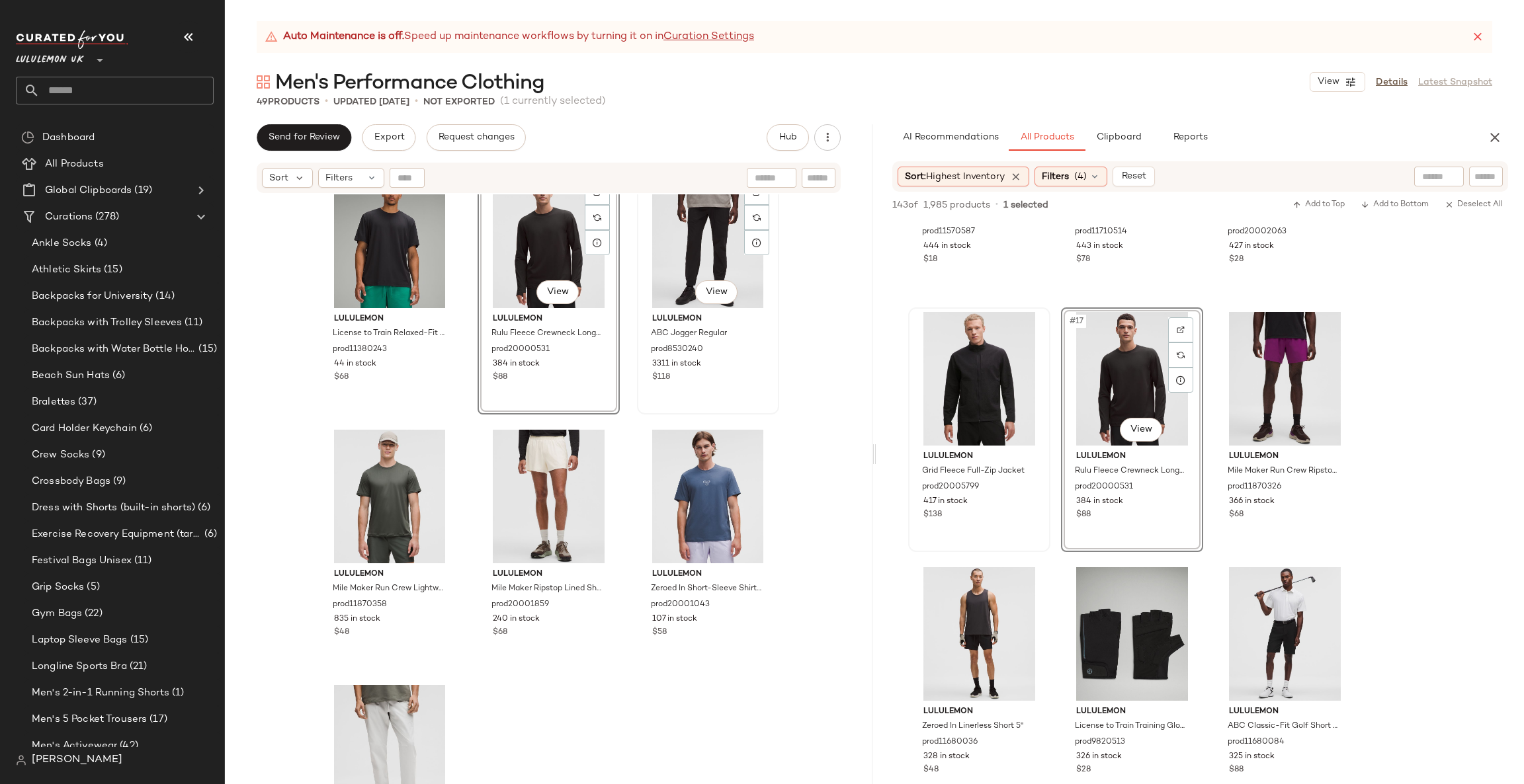
scroll to position [3661, 0]
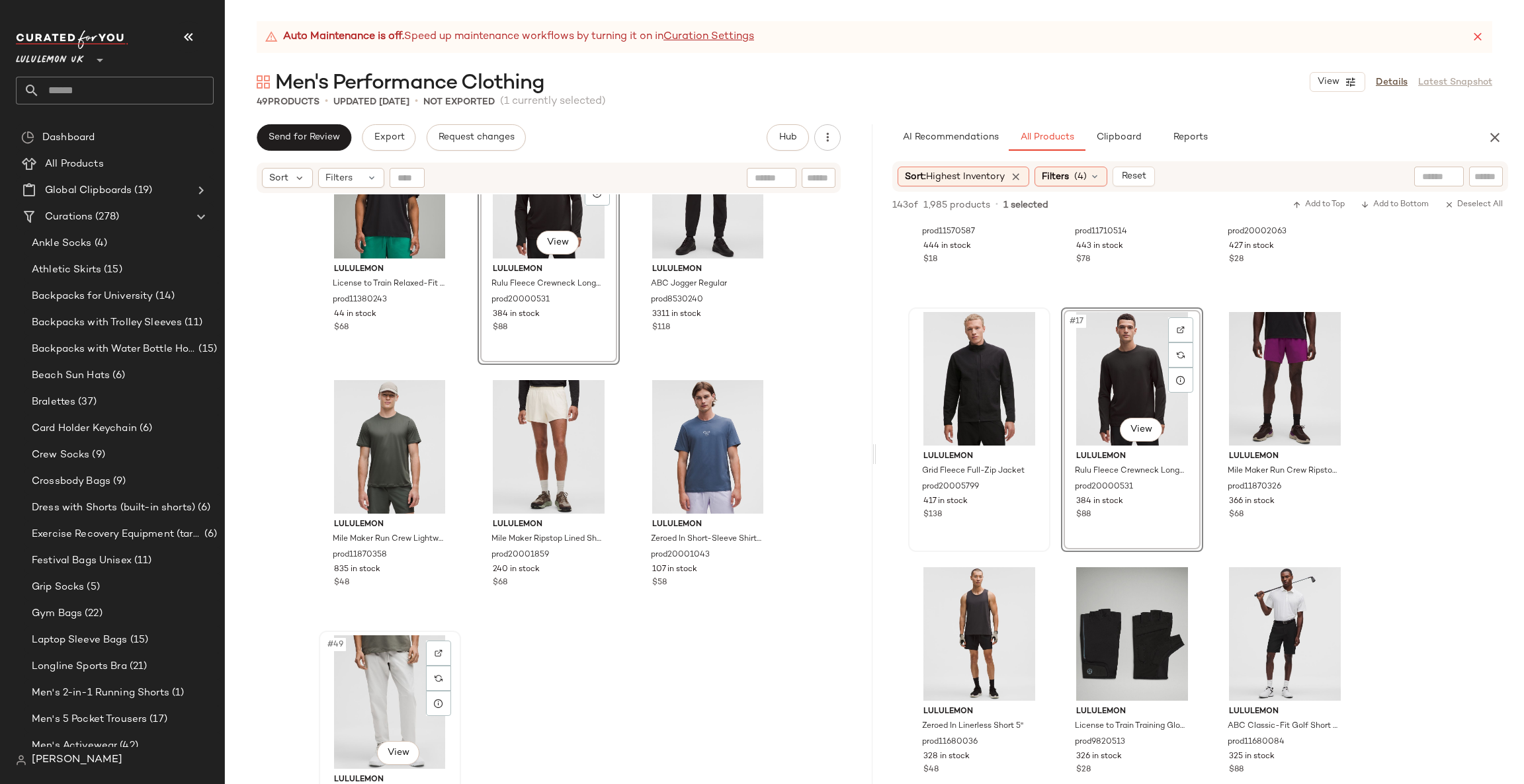
click at [370, 662] on div "#49 View" at bounding box center [390, 702] width 133 height 134
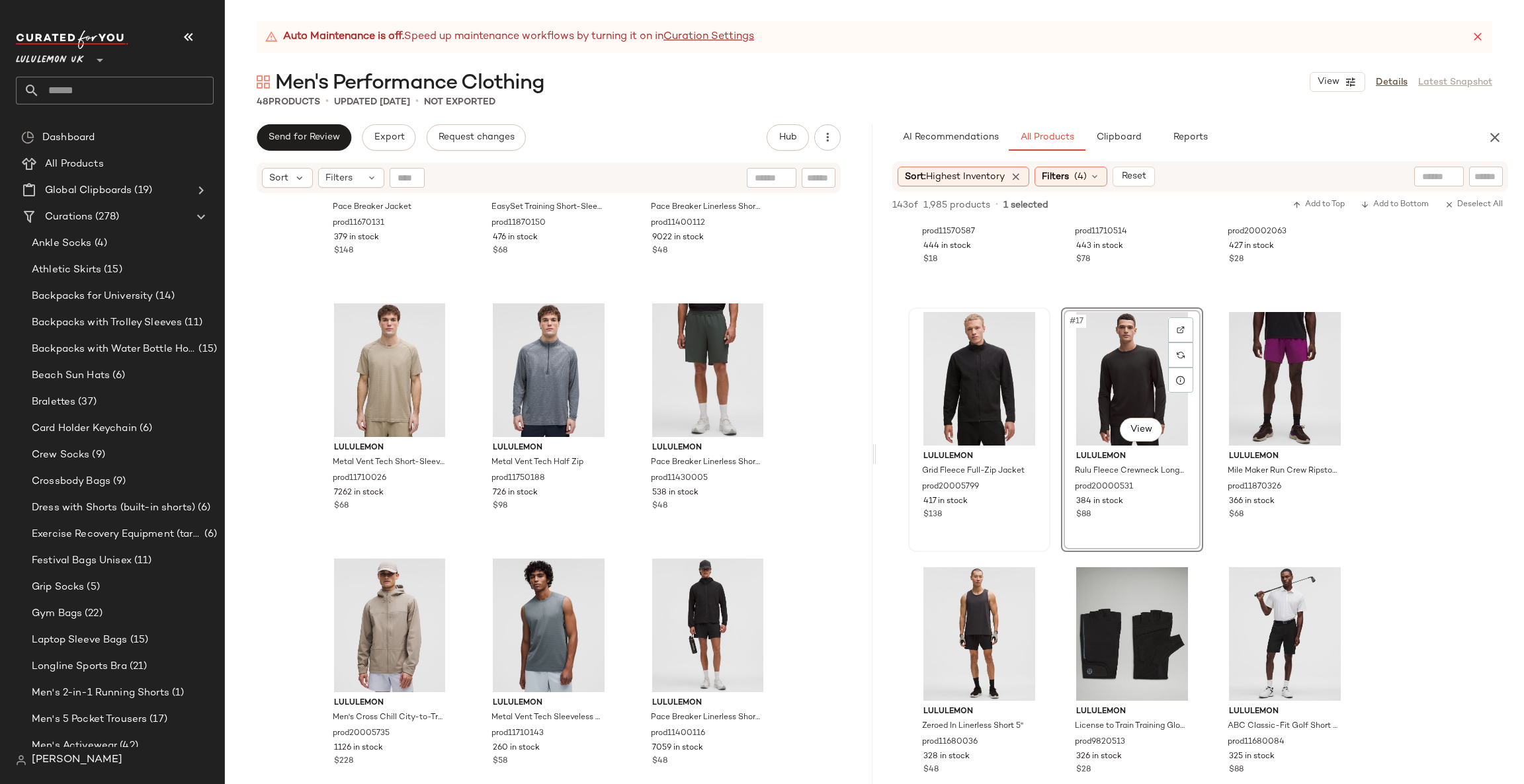
scroll to position [2272, 0]
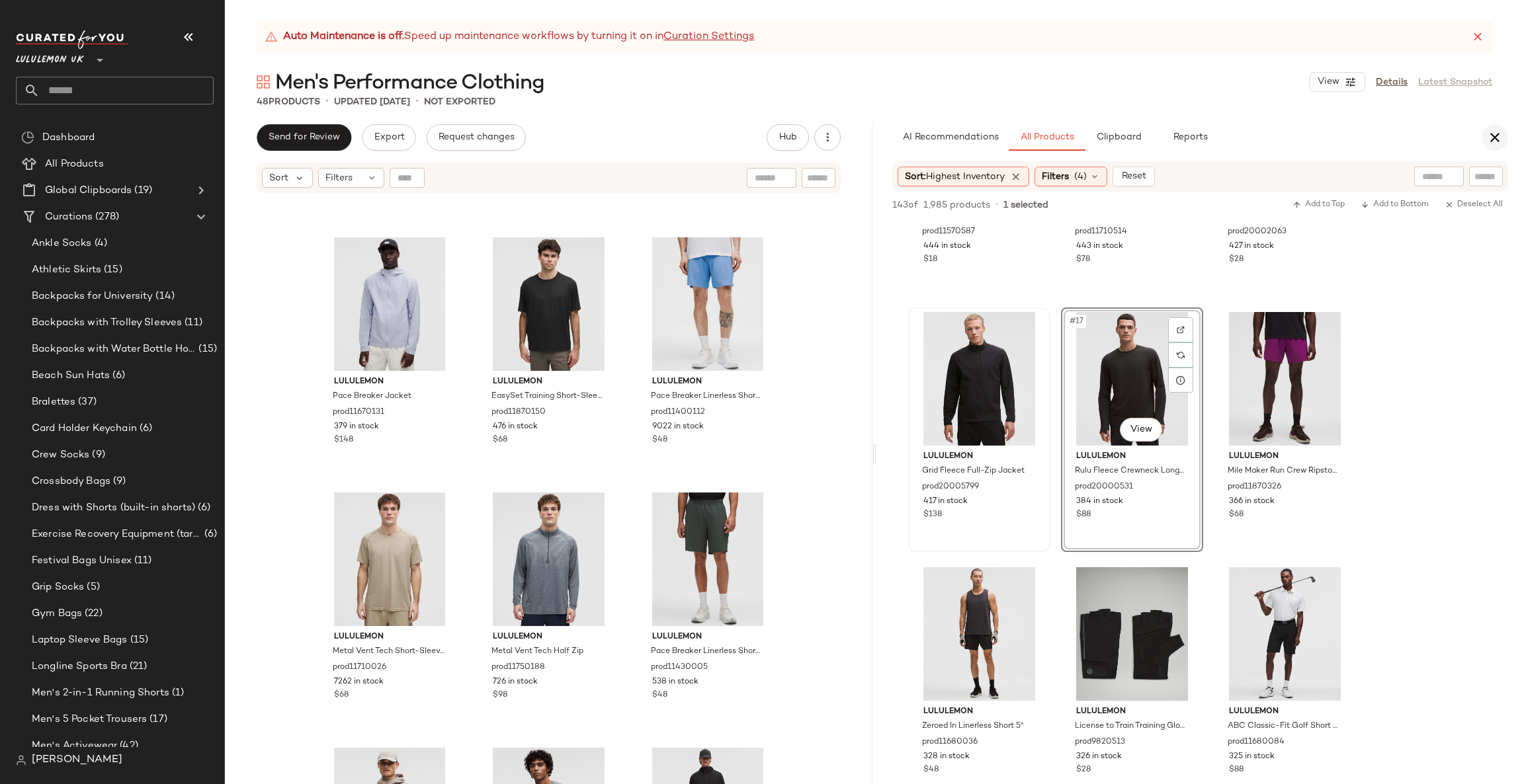
click at [1493, 127] on button "button" at bounding box center [1494, 137] width 26 height 26
